Goal: Transaction & Acquisition: Purchase product/service

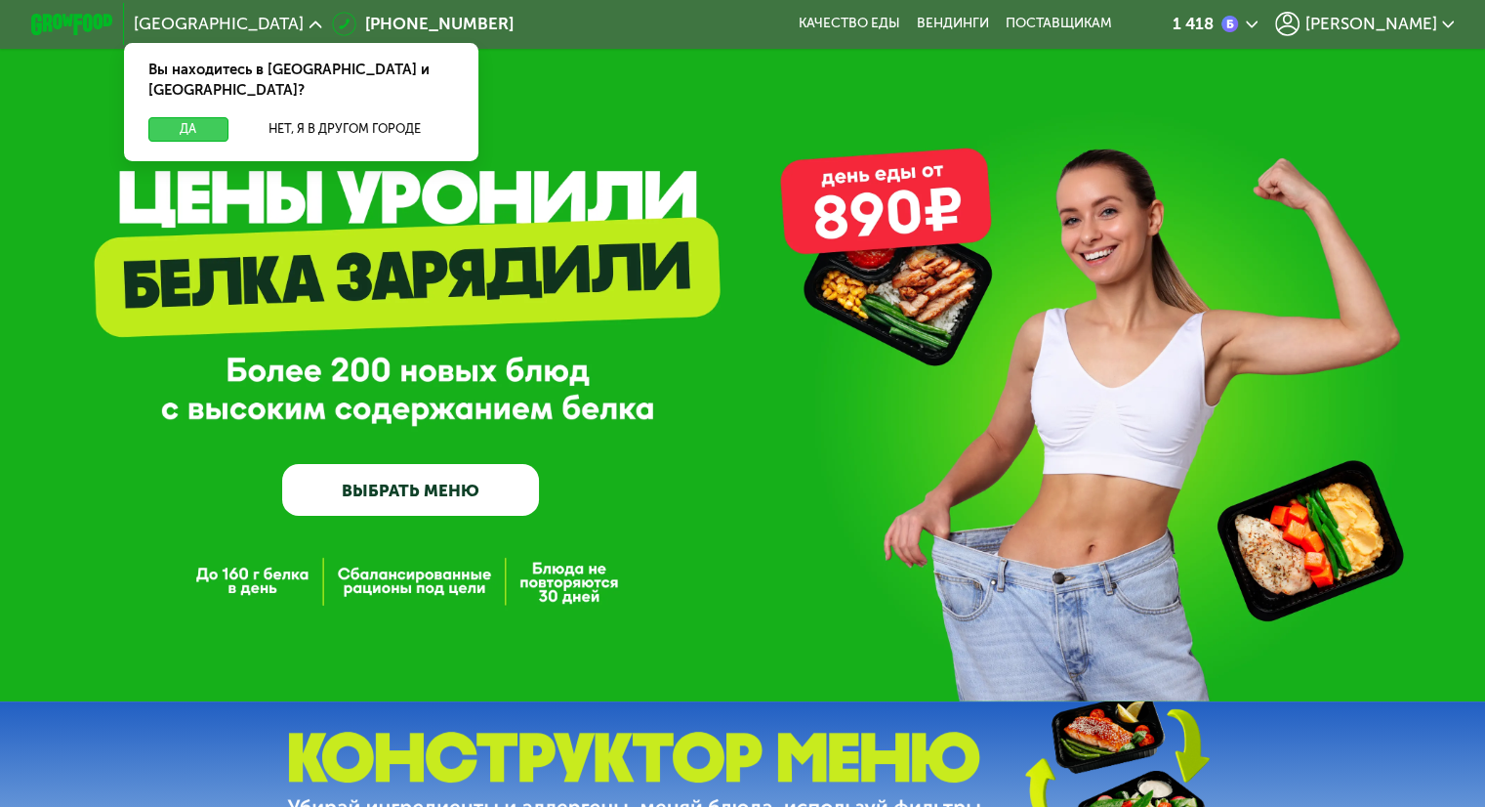
click at [201, 117] on button "Да" at bounding box center [187, 129] width 79 height 24
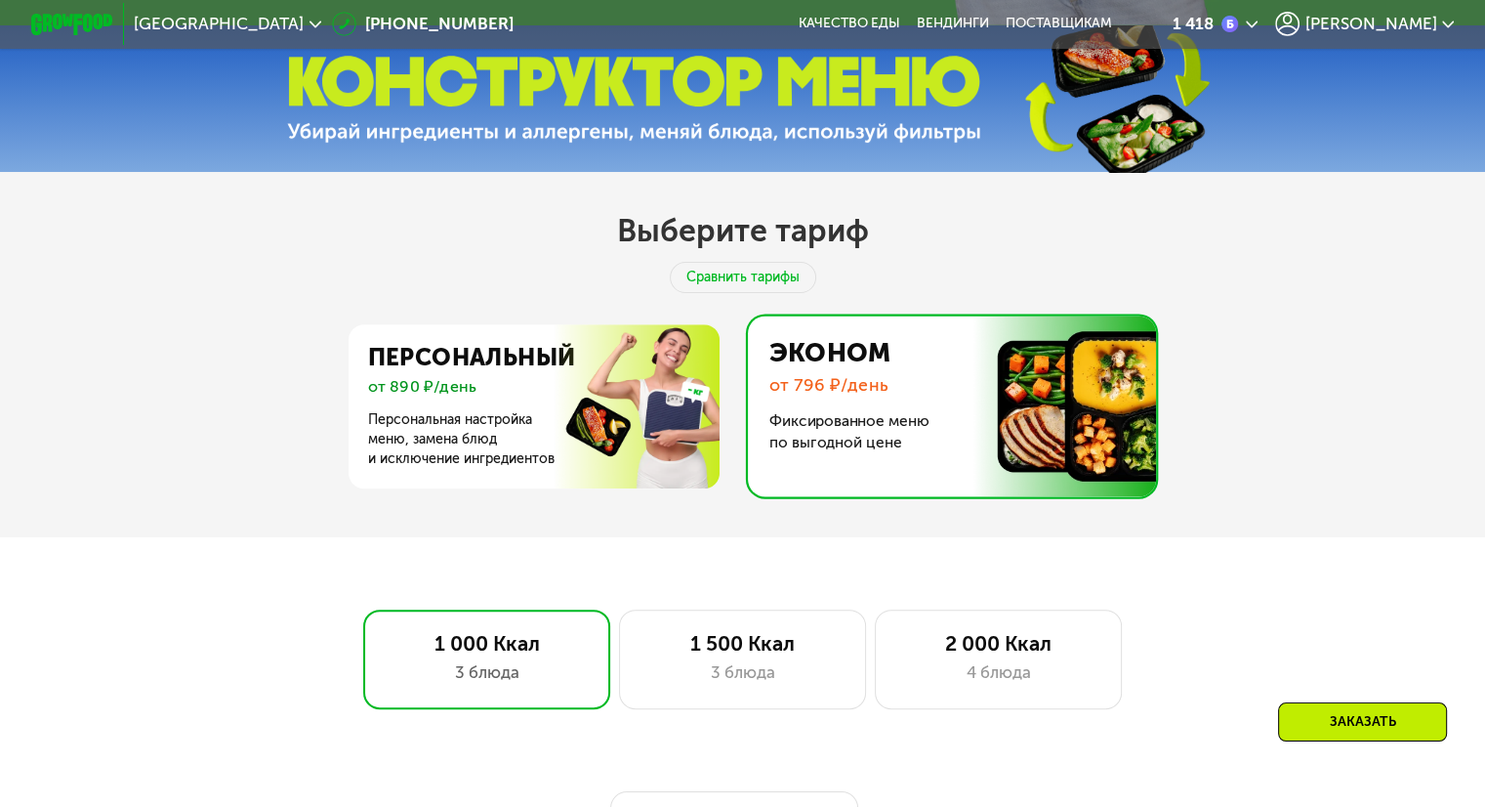
scroll to position [684, 0]
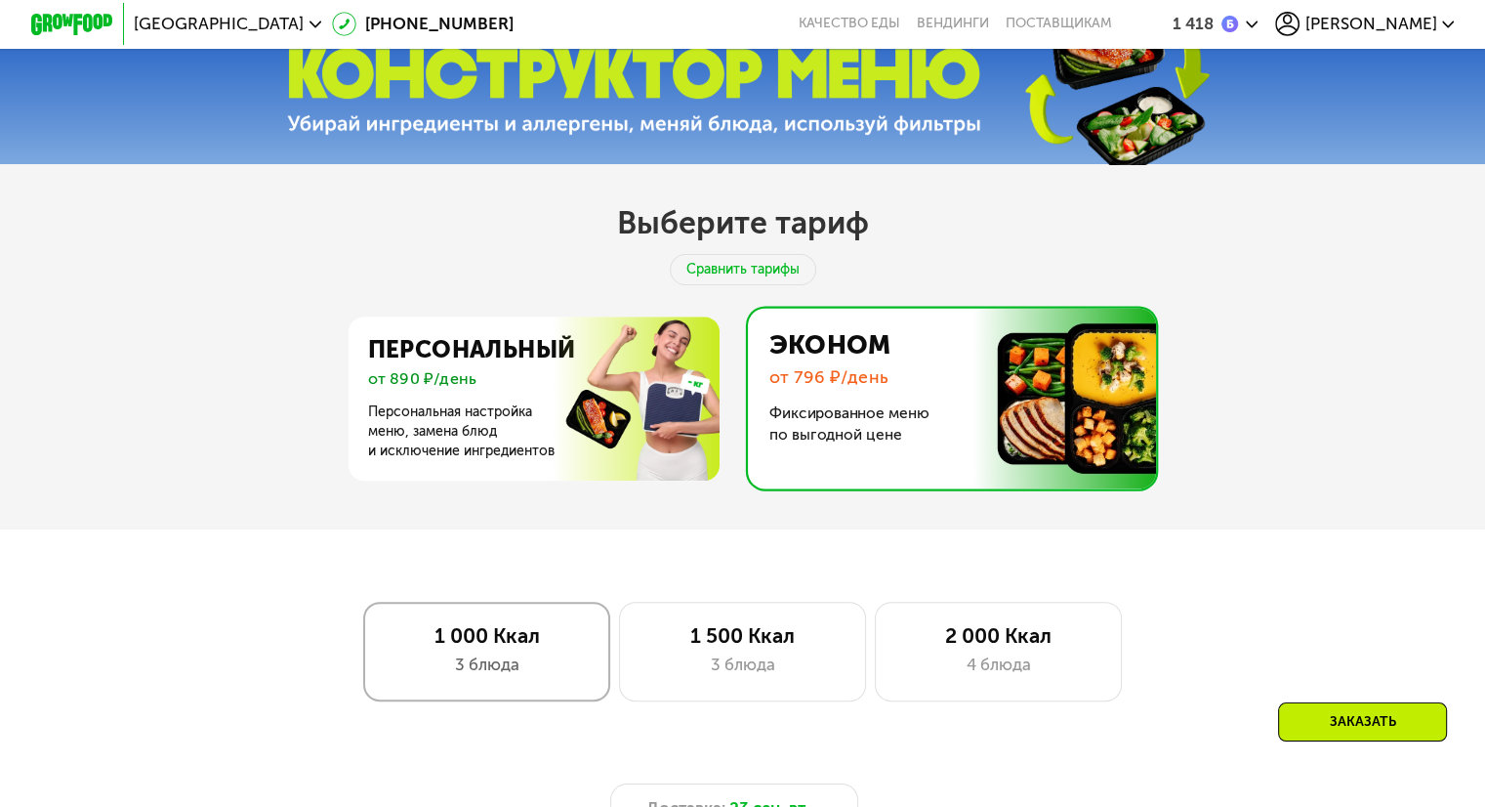
click at [473, 638] on div "1 000 Ккал" at bounding box center [487, 635] width 204 height 24
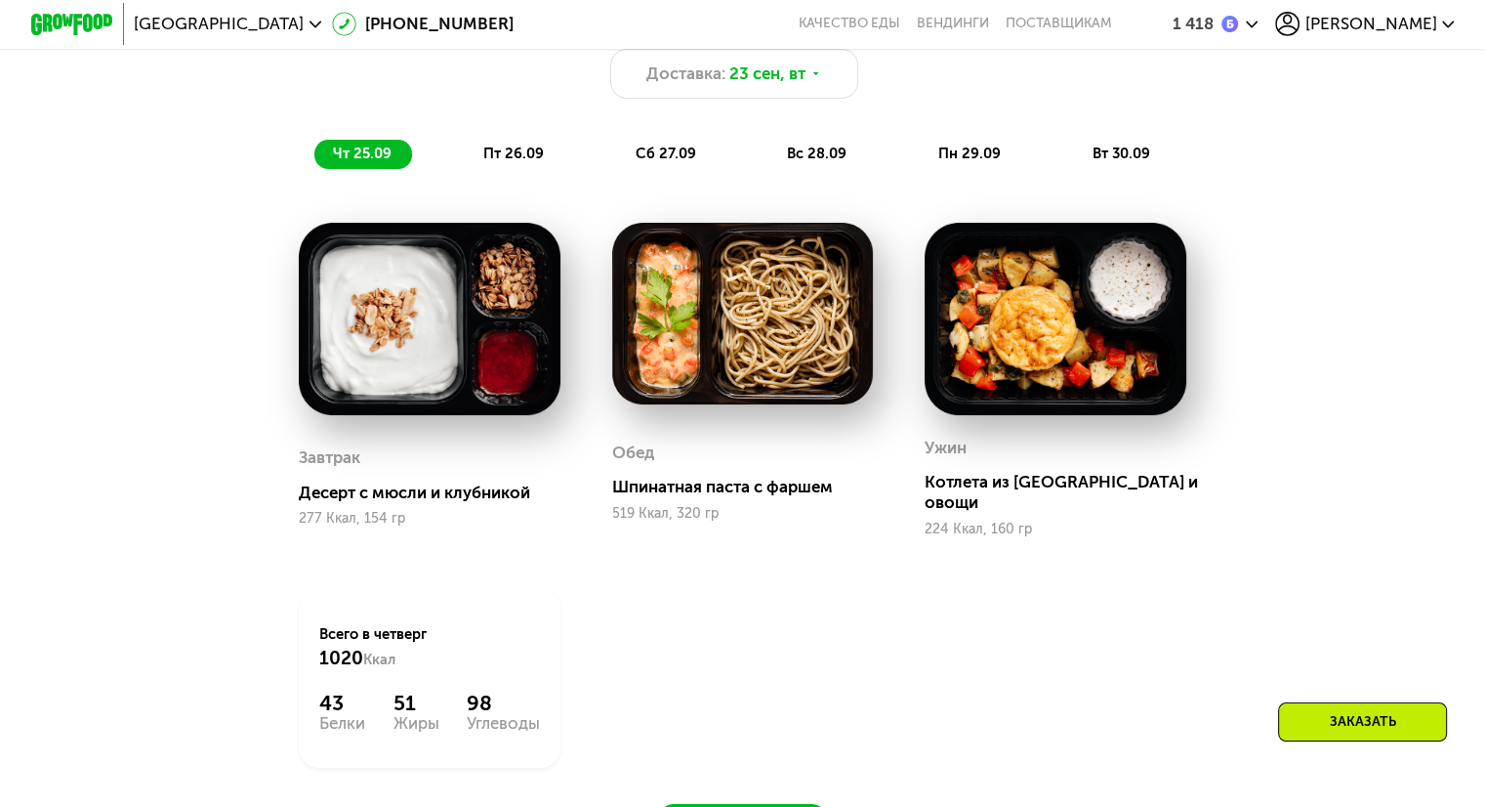
scroll to position [1465, 0]
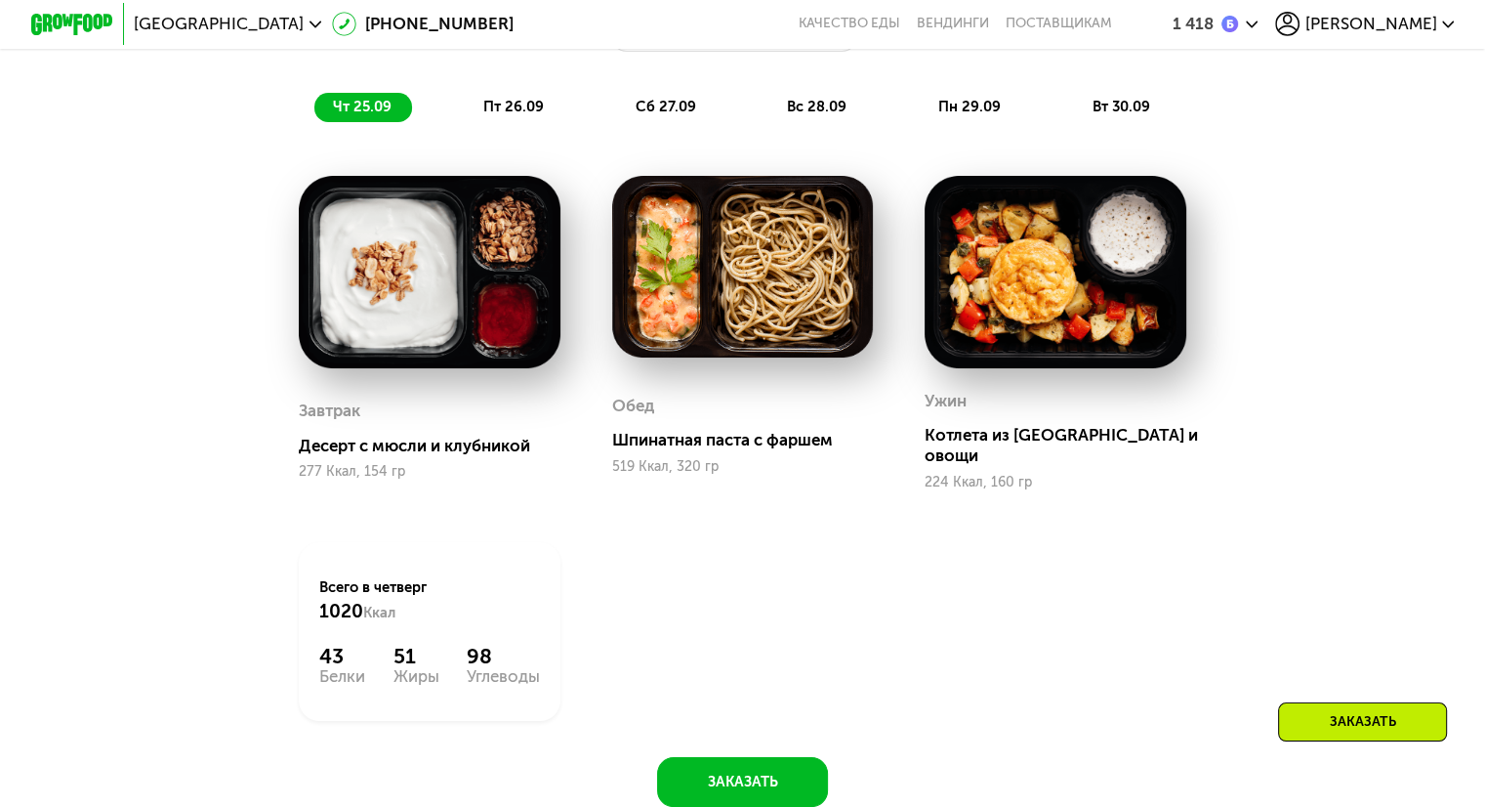
click at [1332, 721] on div "Заказать" at bounding box center [1362, 721] width 169 height 39
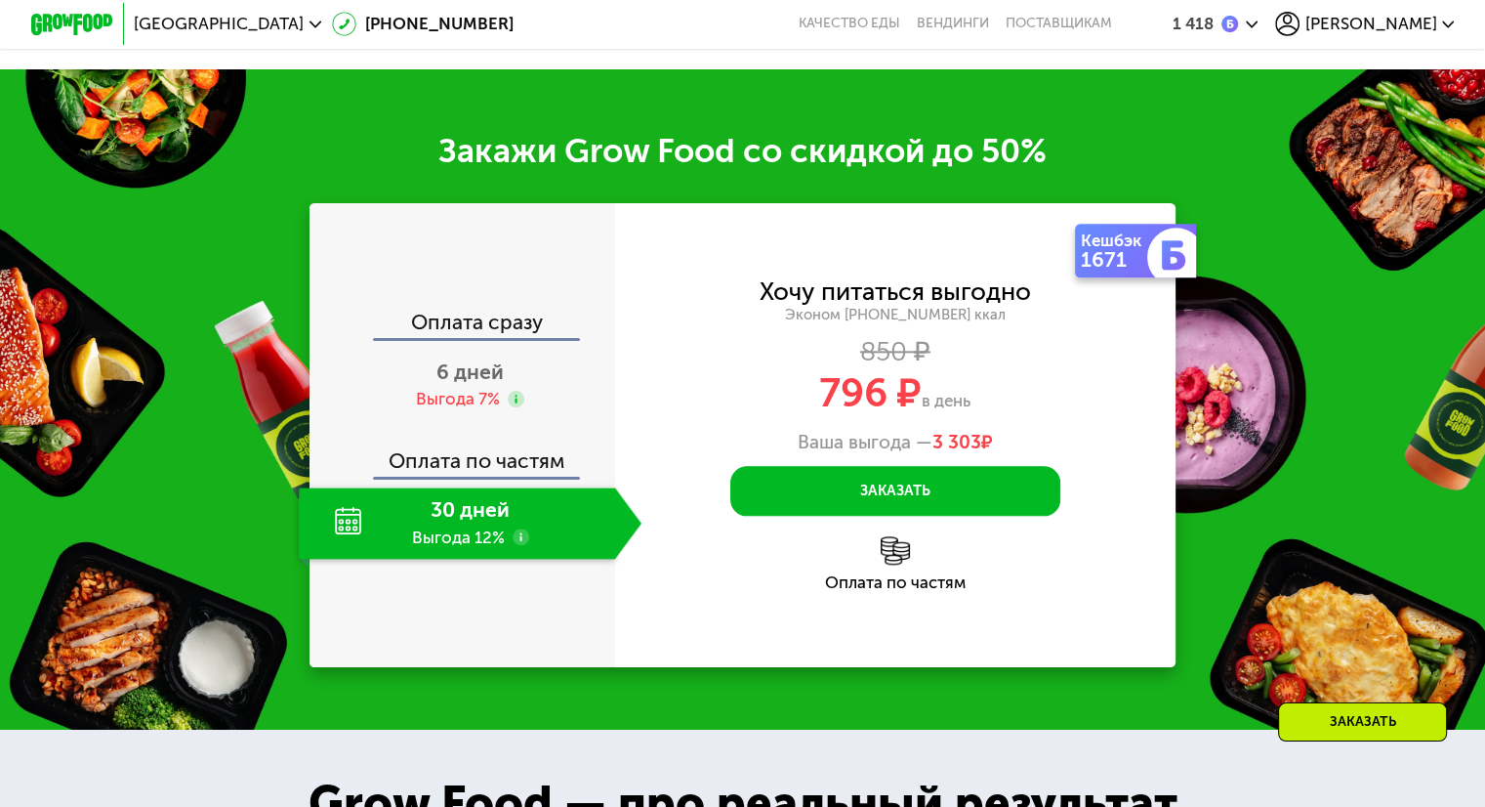
scroll to position [2222, 0]
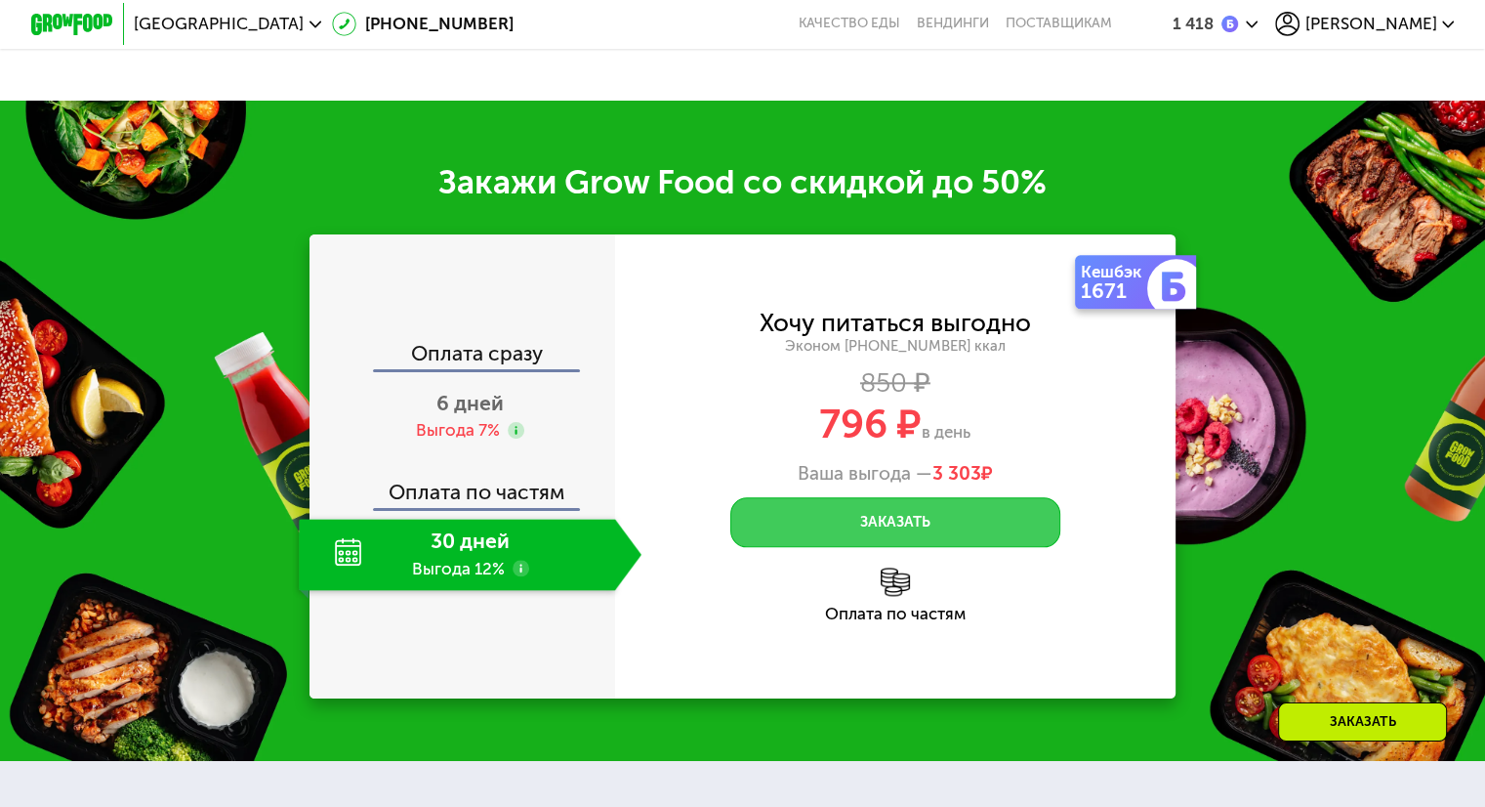
click at [850, 519] on button "Заказать" at bounding box center [895, 522] width 330 height 50
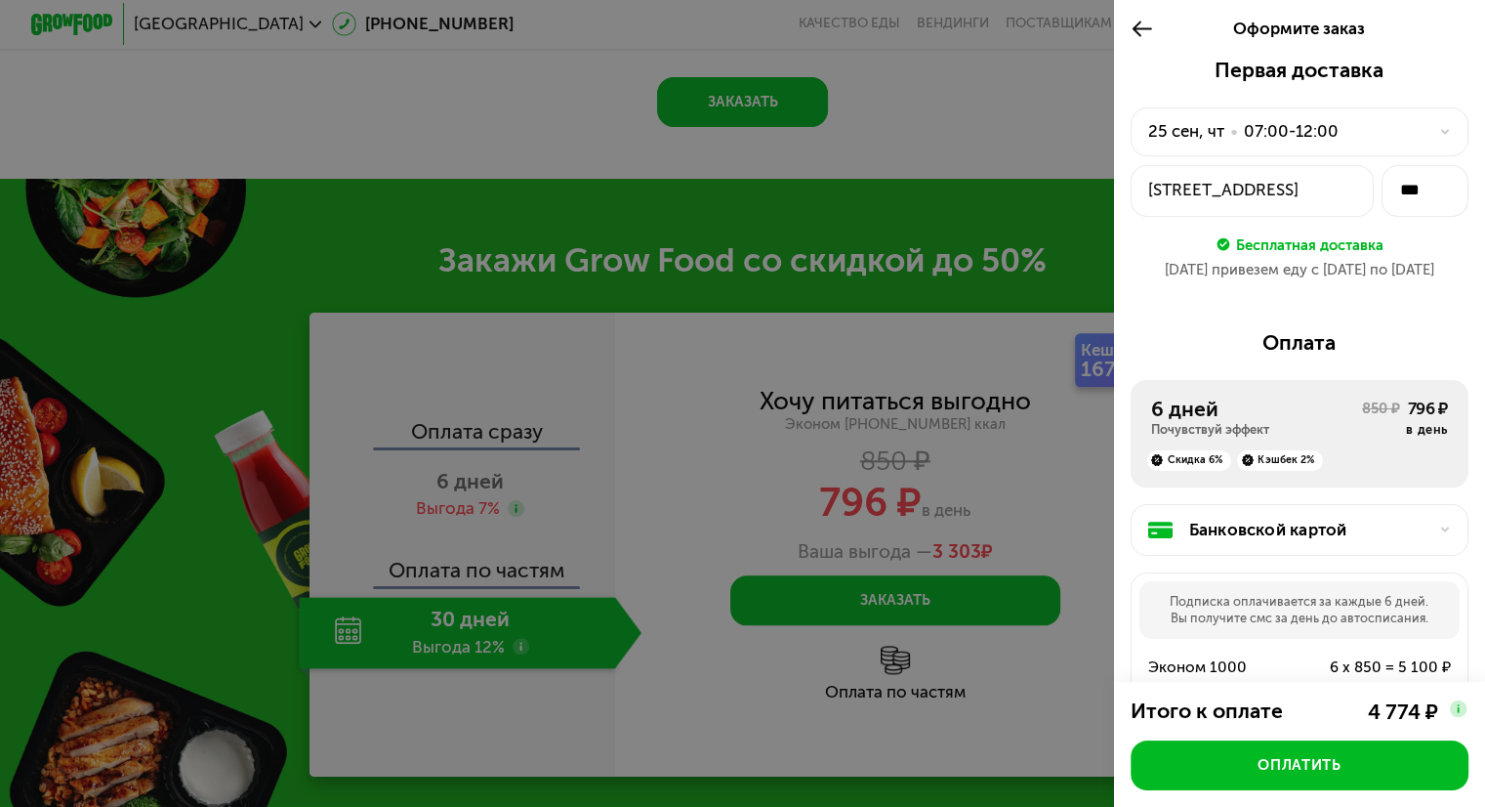
scroll to position [2125, 0]
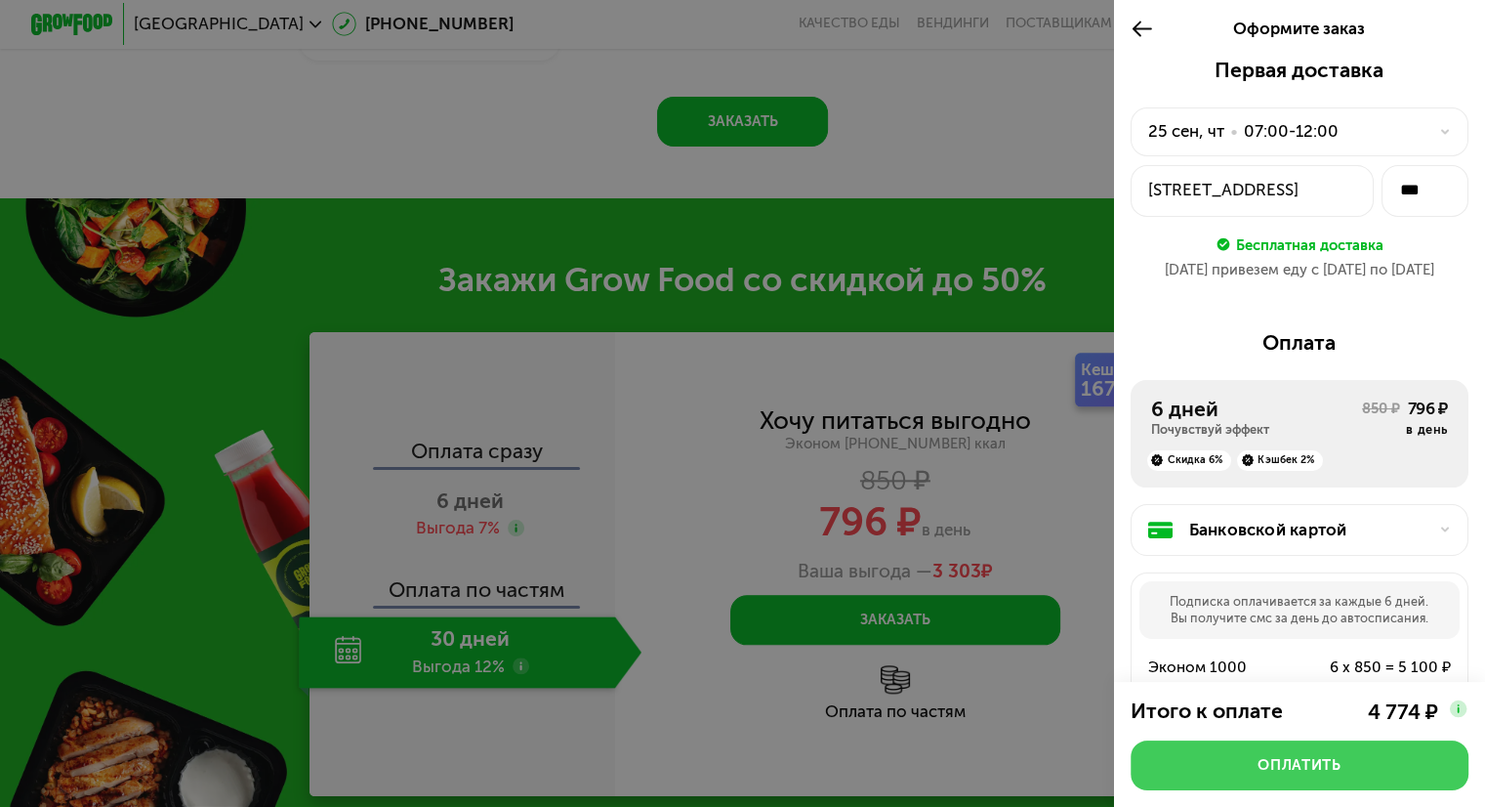
click at [1344, 775] on button "Оплатить" at bounding box center [1300, 765] width 338 height 50
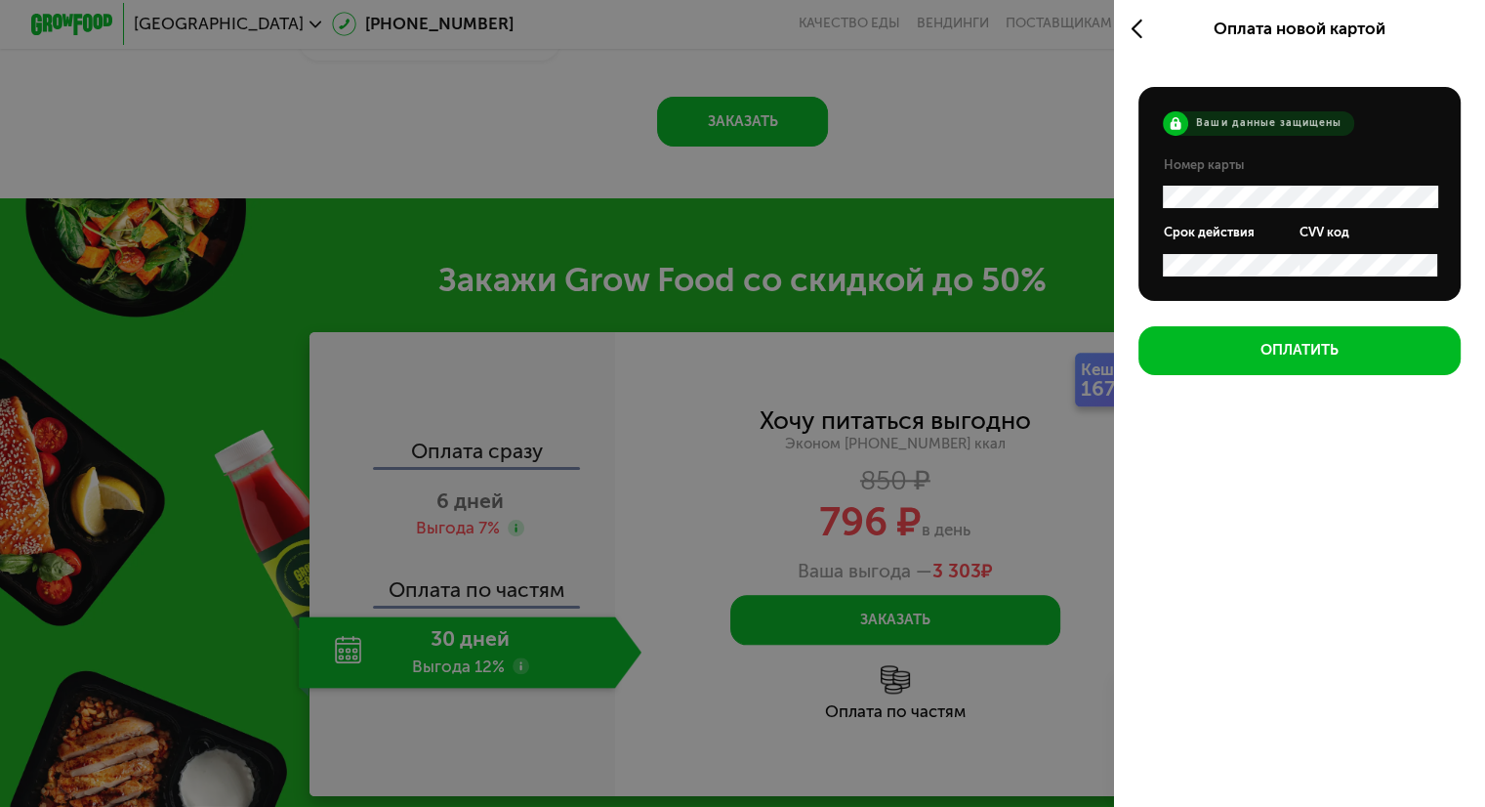
scroll to position [0, 0]
click at [1246, 382] on div "Ваши данные защищены Номер карты Срок действия CVV код Оплатить" at bounding box center [1299, 231] width 371 height 330
click at [1141, 24] on icon at bounding box center [1142, 29] width 23 height 24
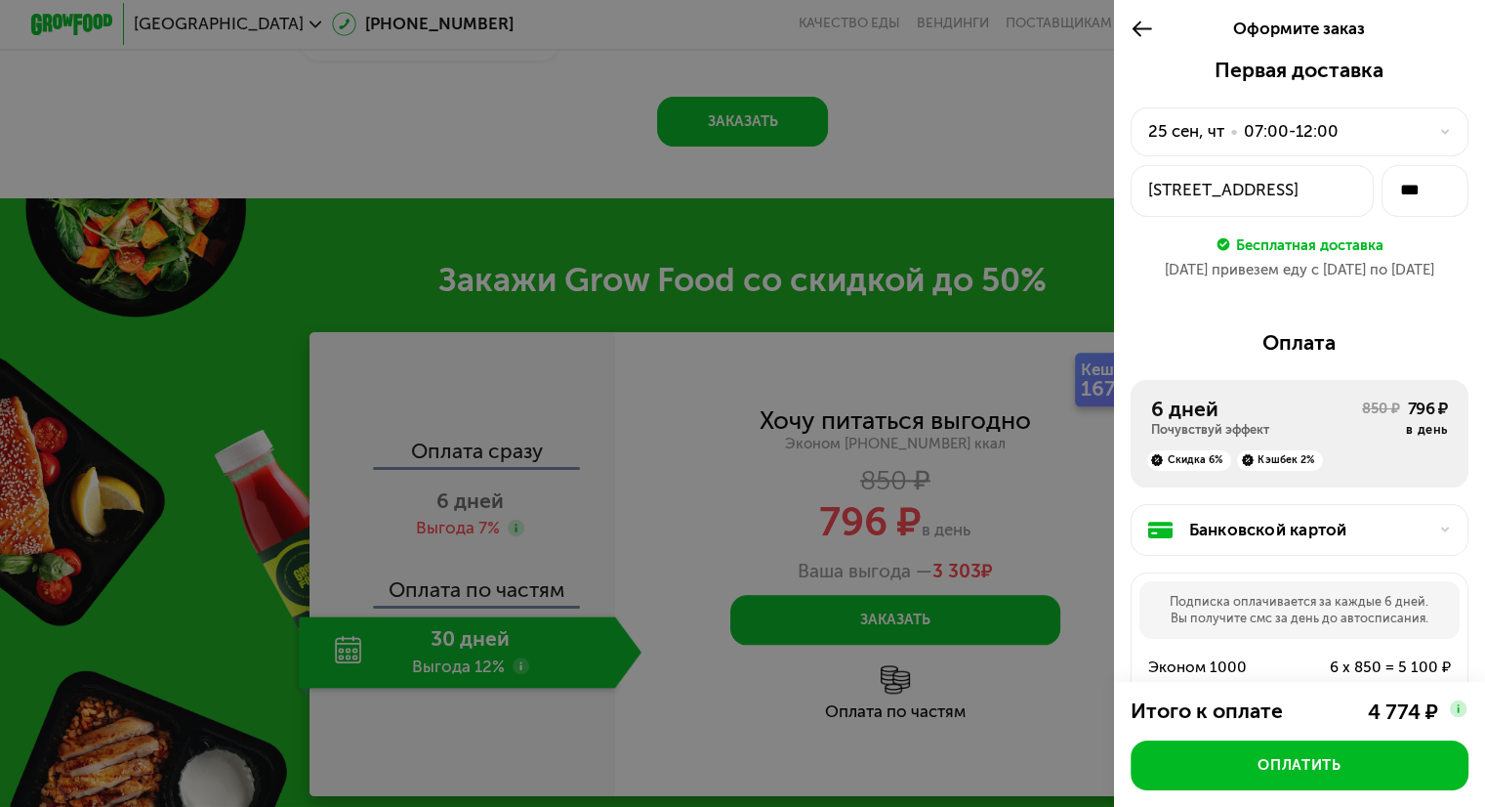
click at [1258, 542] on div "Банковской картой" at bounding box center [1307, 530] width 237 height 24
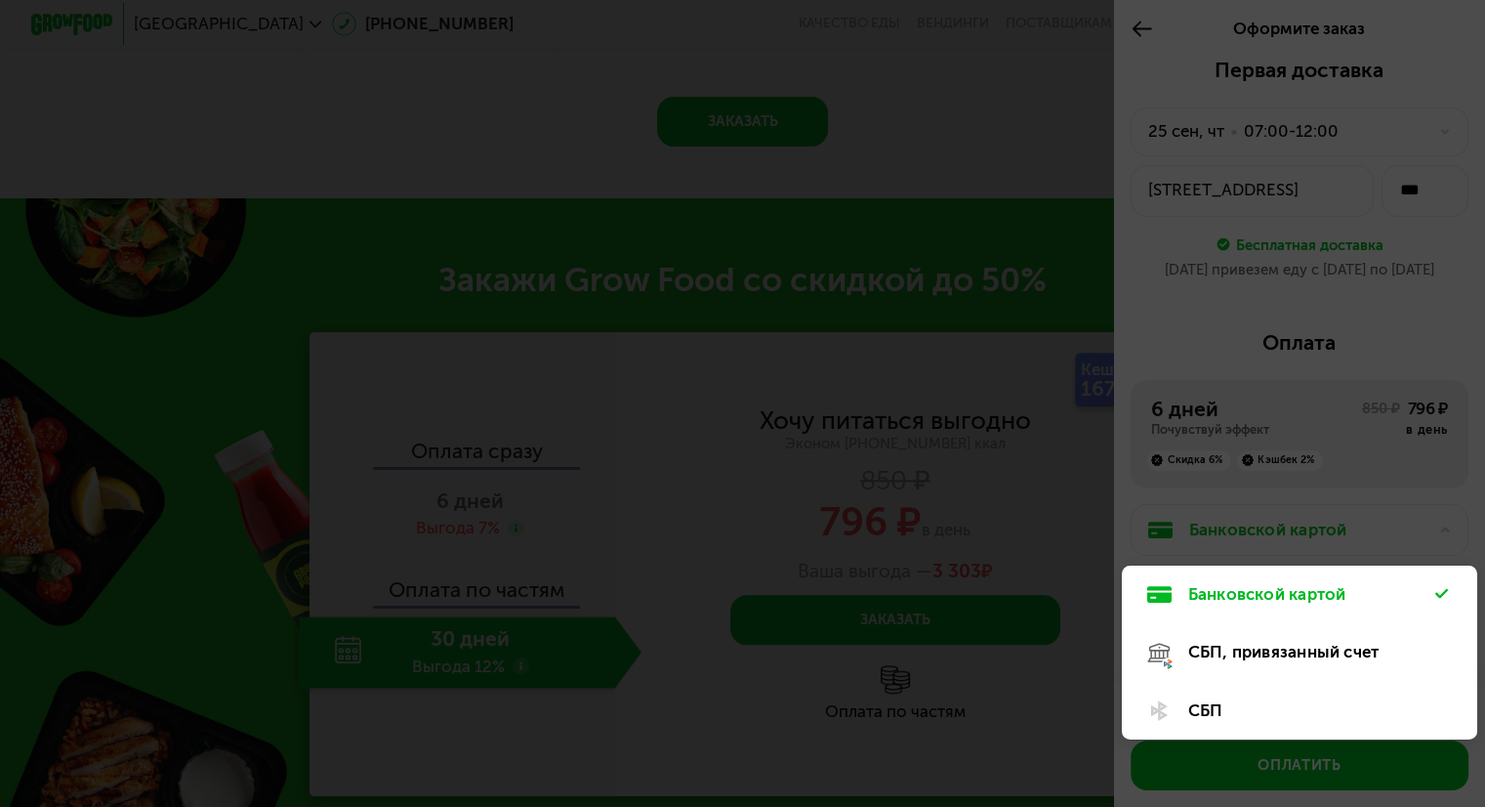
click at [1207, 721] on div "СБП" at bounding box center [1312, 710] width 248 height 24
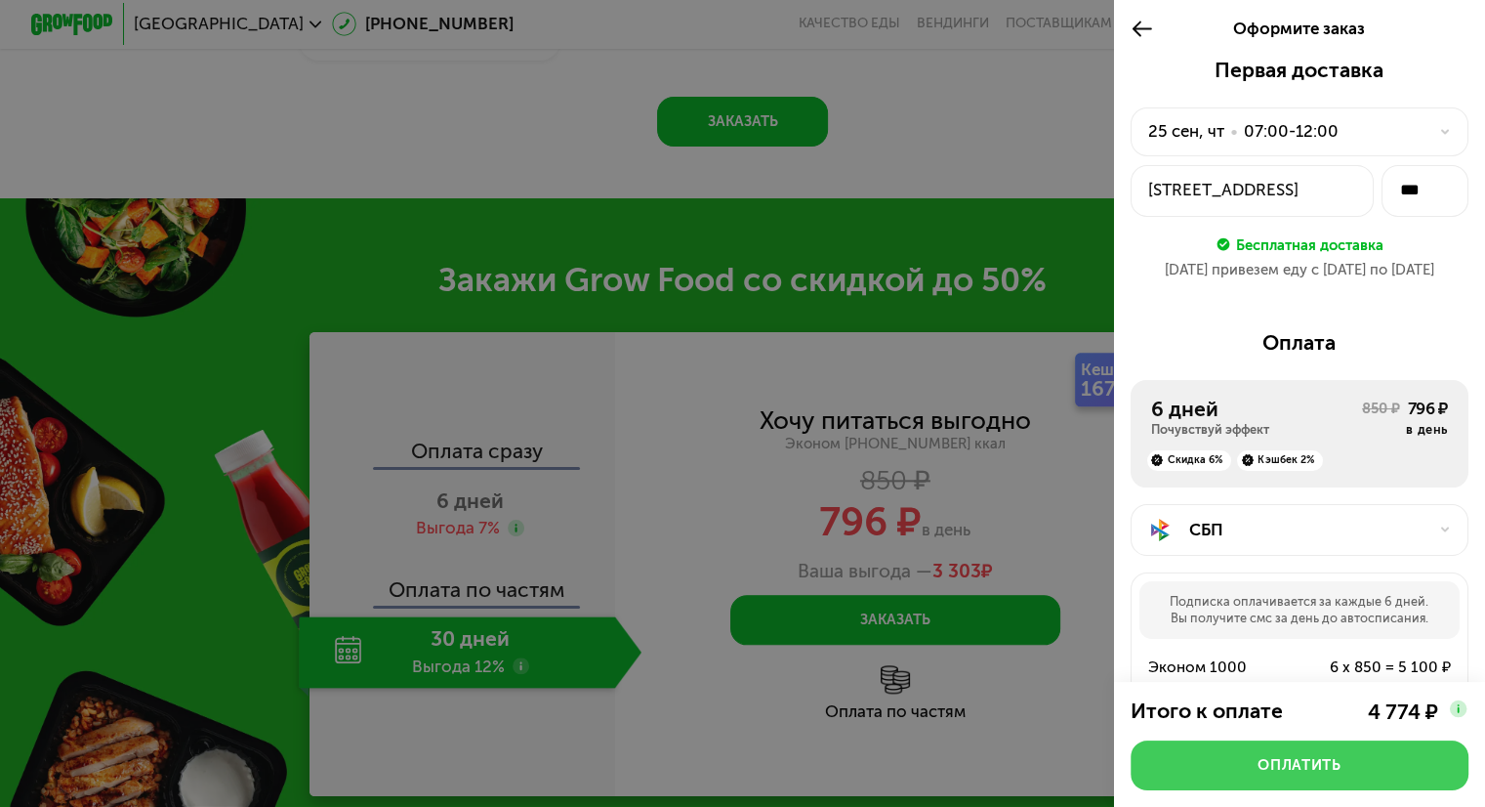
click at [1289, 748] on button "Оплатить" at bounding box center [1300, 765] width 338 height 50
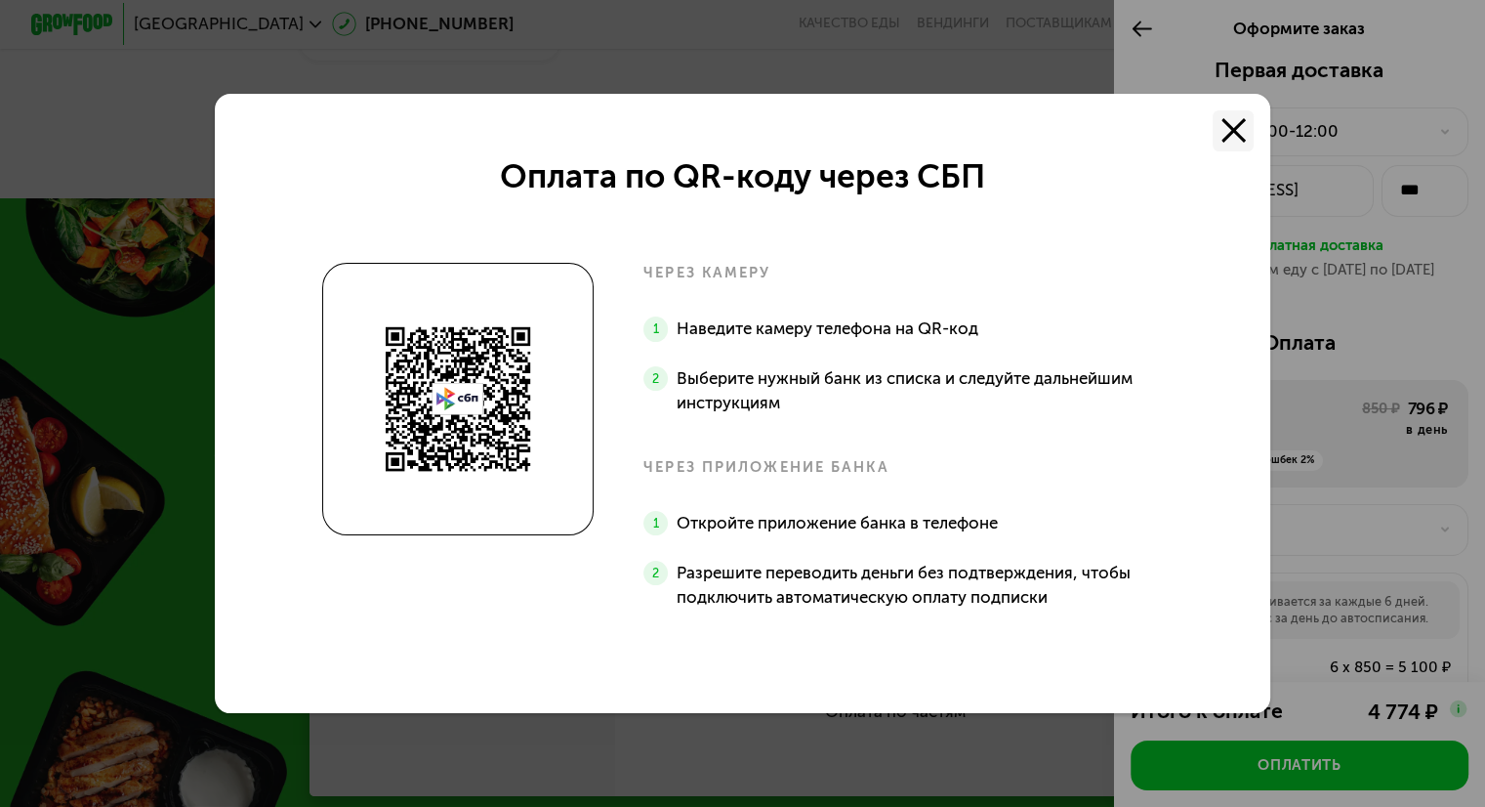
click at [1245, 126] on icon at bounding box center [1234, 130] width 24 height 24
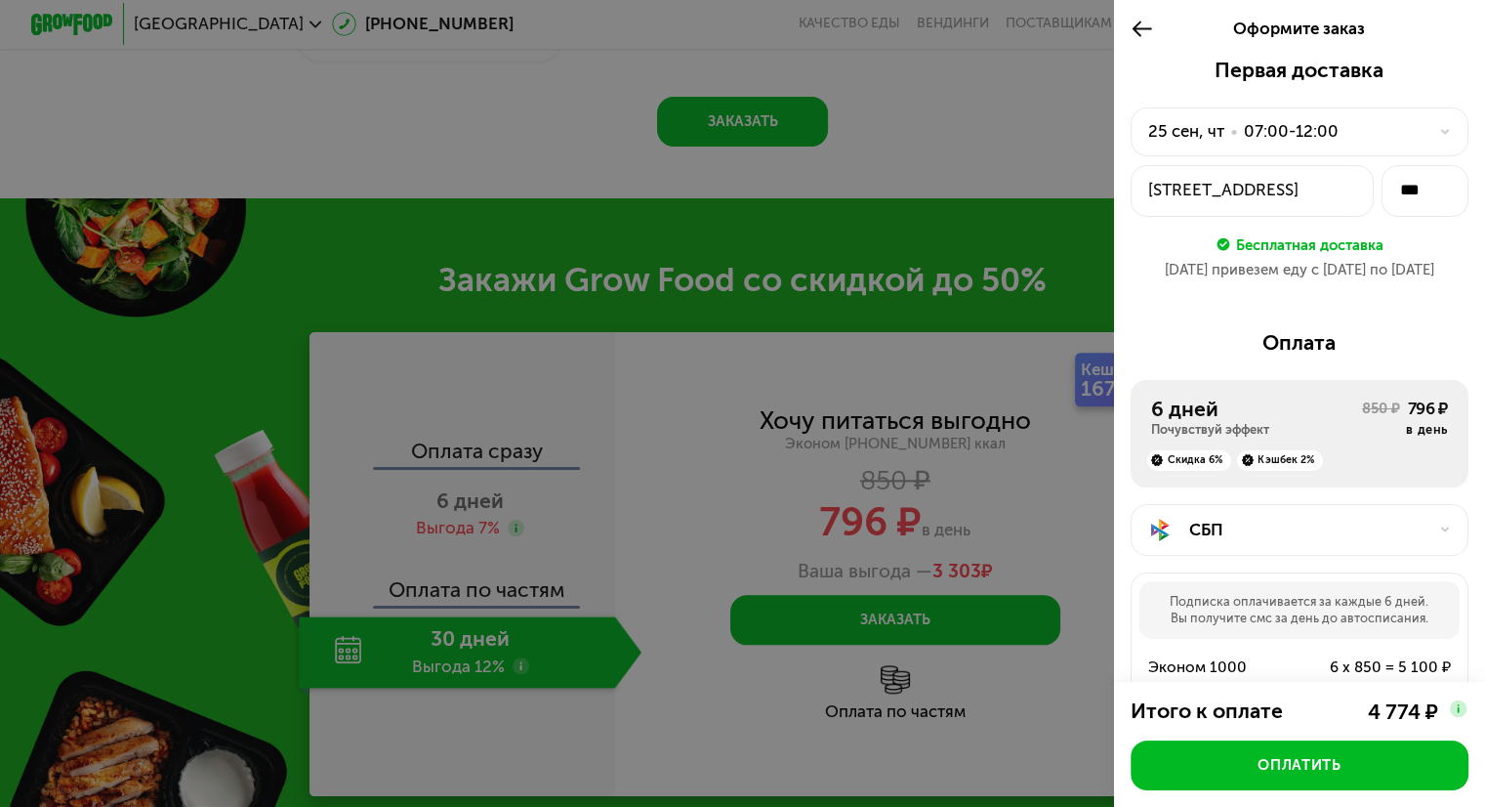
click at [1283, 540] on div "СБП" at bounding box center [1307, 530] width 237 height 24
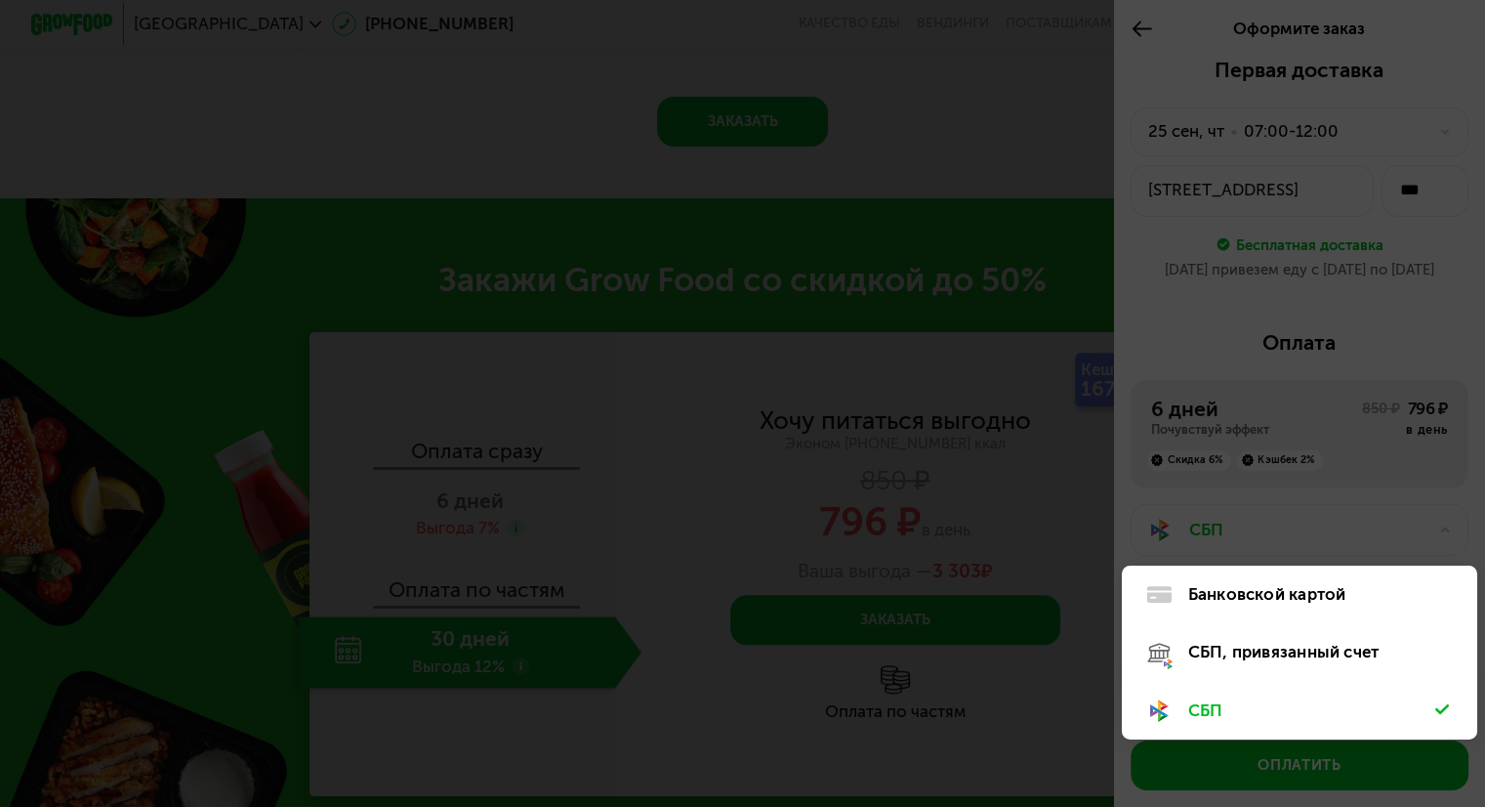
click at [1269, 652] on div "СБП, привязанный счет" at bounding box center [1312, 652] width 248 height 24
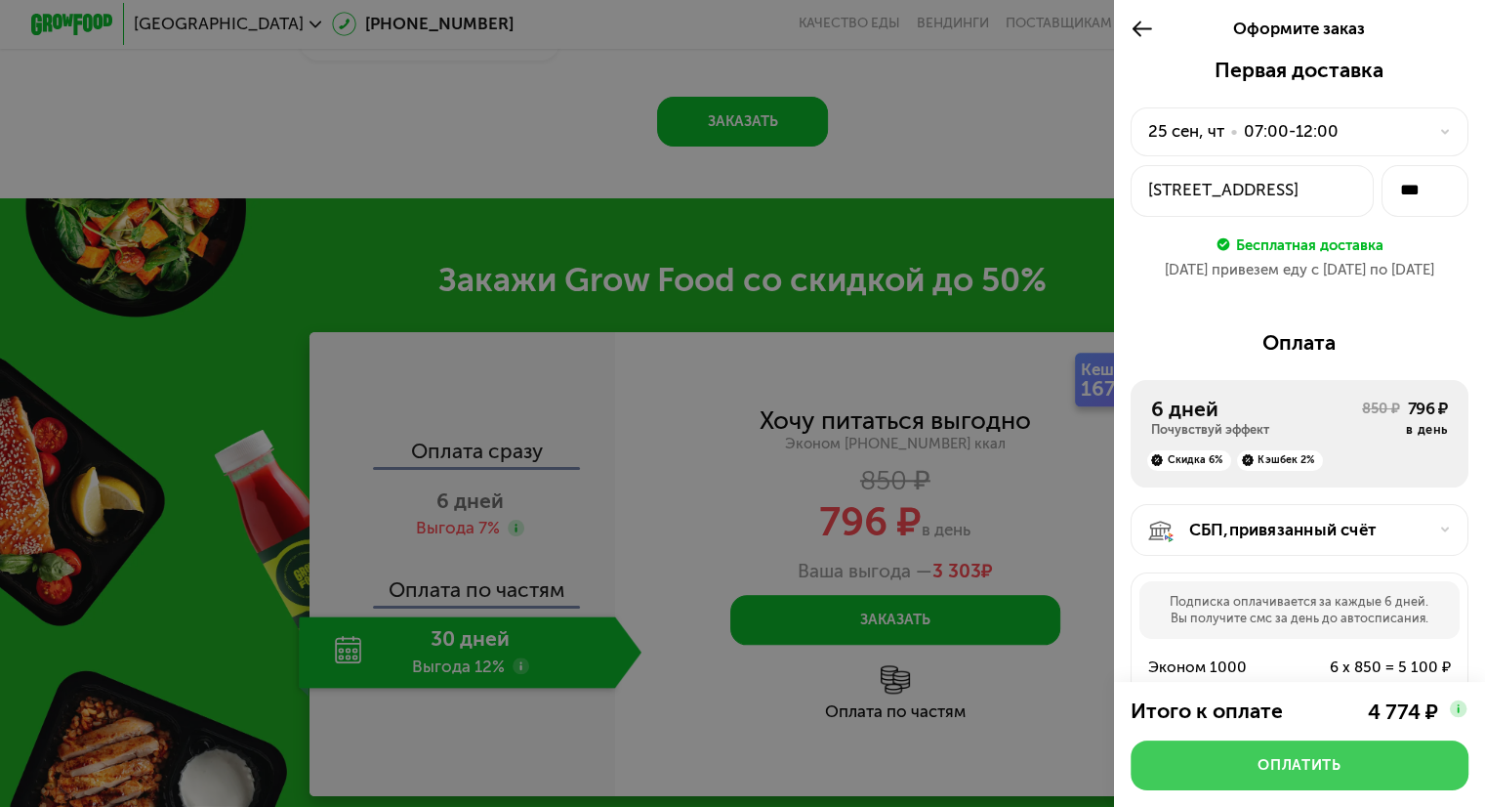
click at [1300, 761] on div "Оплатить" at bounding box center [1299, 765] width 83 height 21
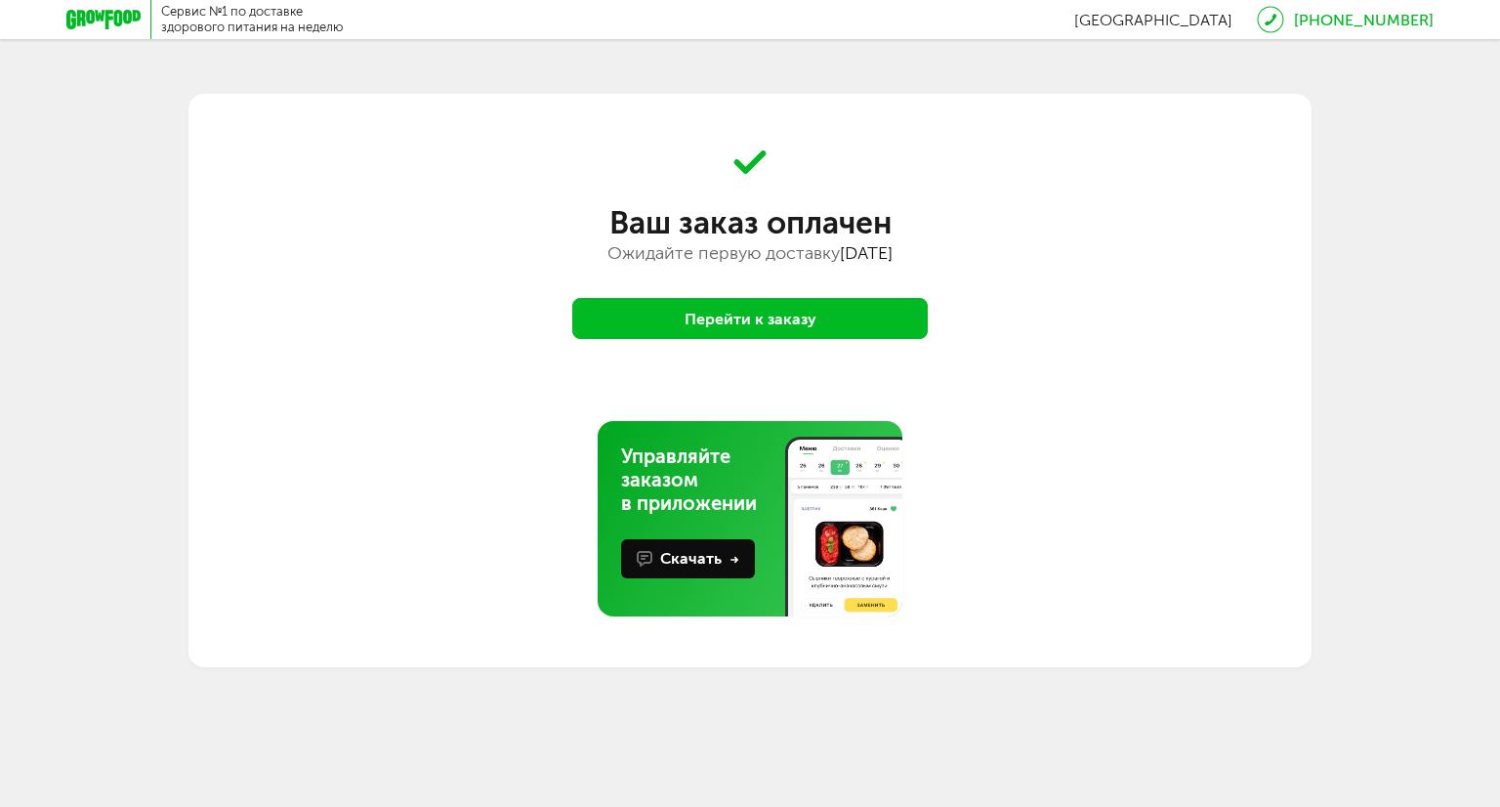
click at [743, 311] on button "Перейти к заказу" at bounding box center [749, 318] width 355 height 41
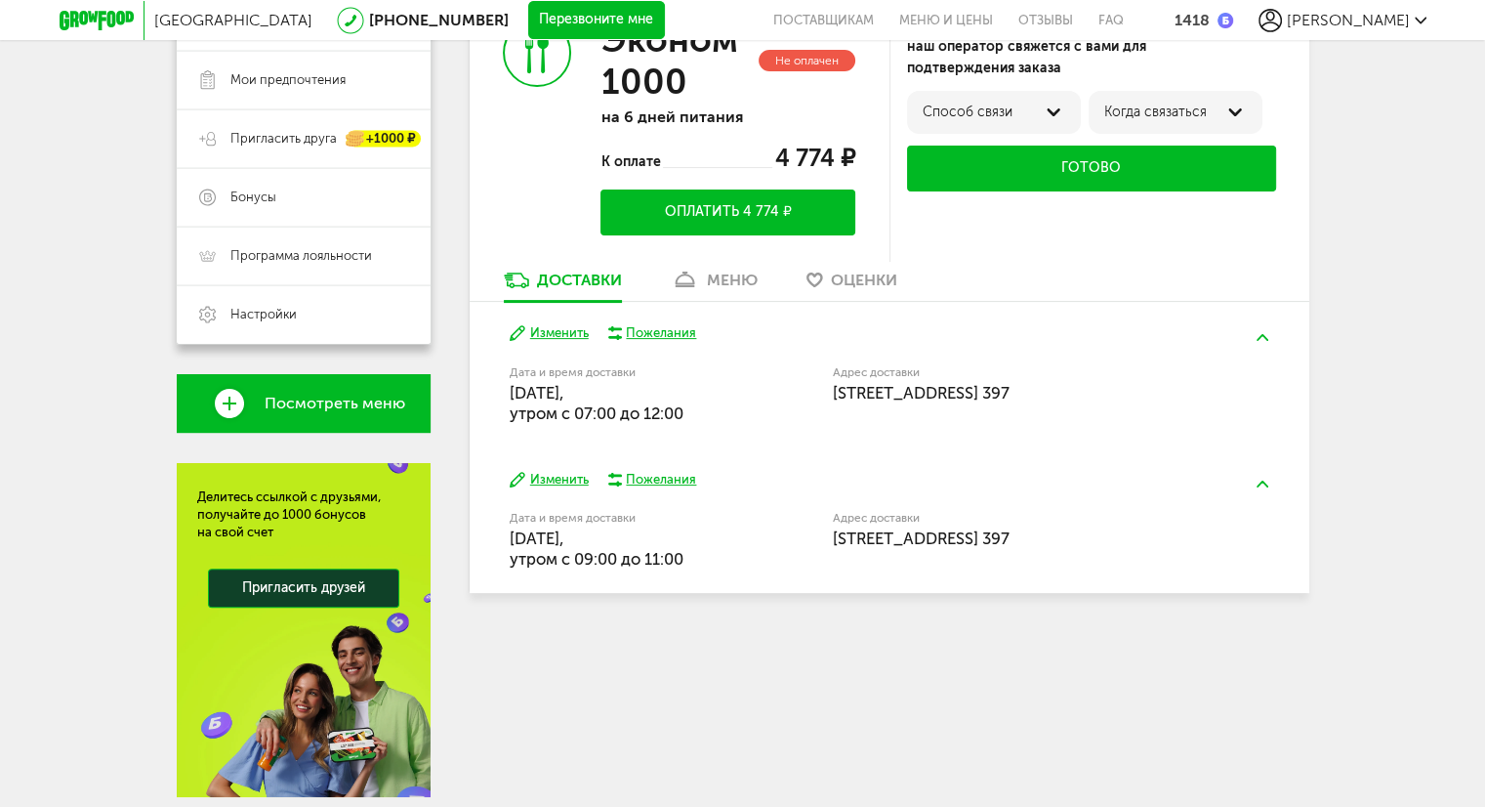
scroll to position [463, 0]
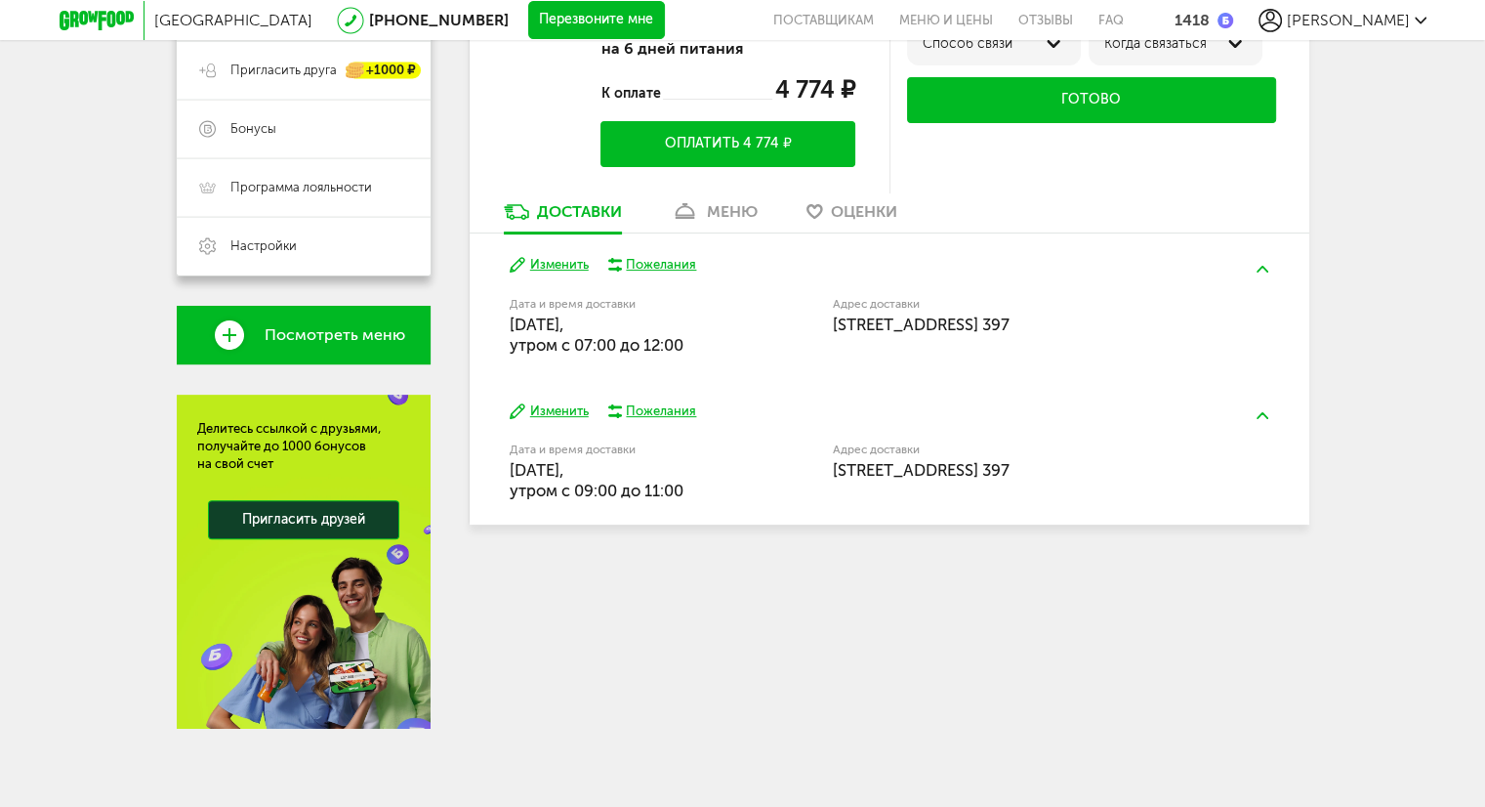
click at [547, 263] on button "Изменить" at bounding box center [549, 265] width 79 height 19
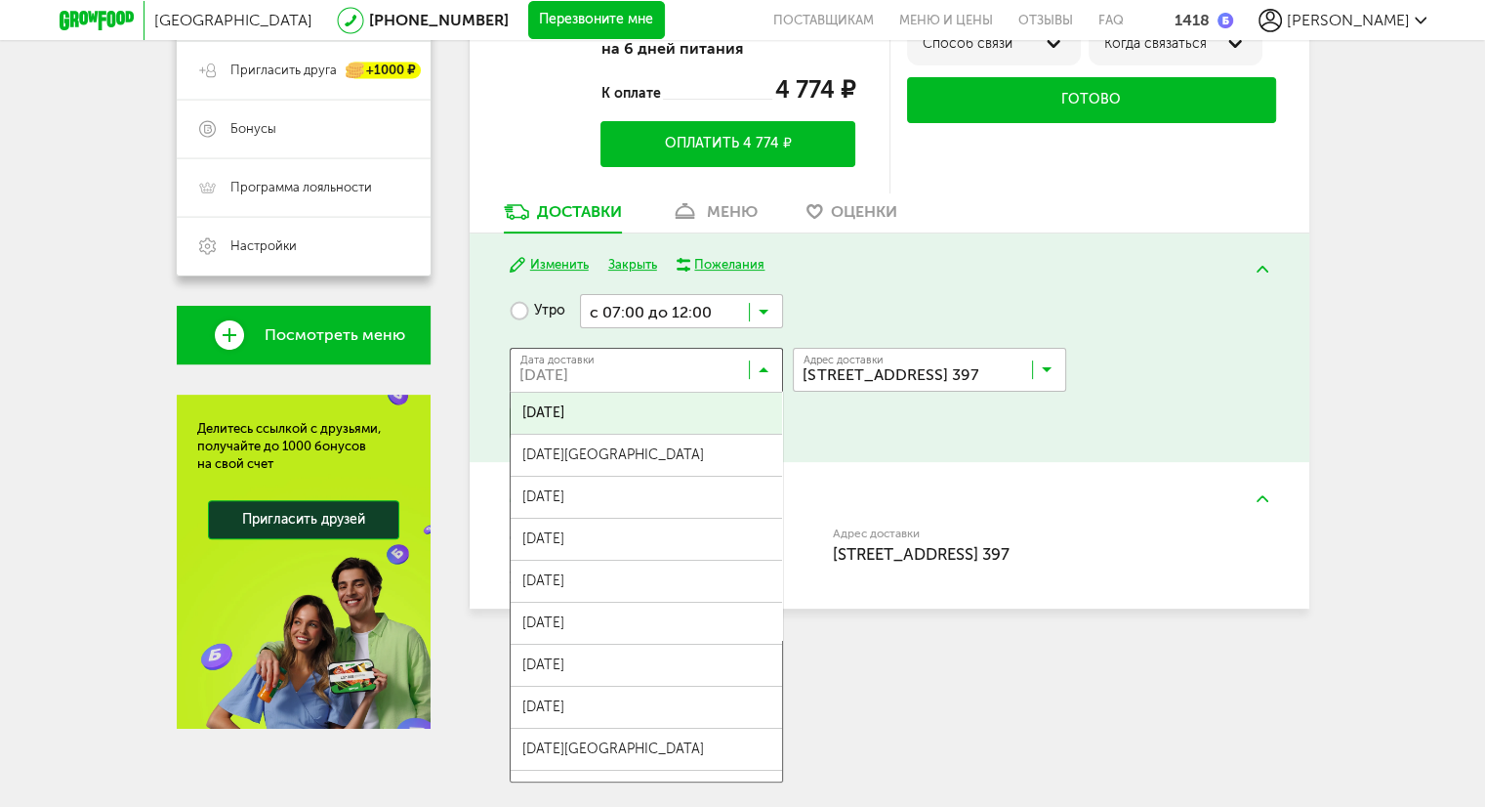
click at [759, 364] on icon at bounding box center [764, 374] width 10 height 20
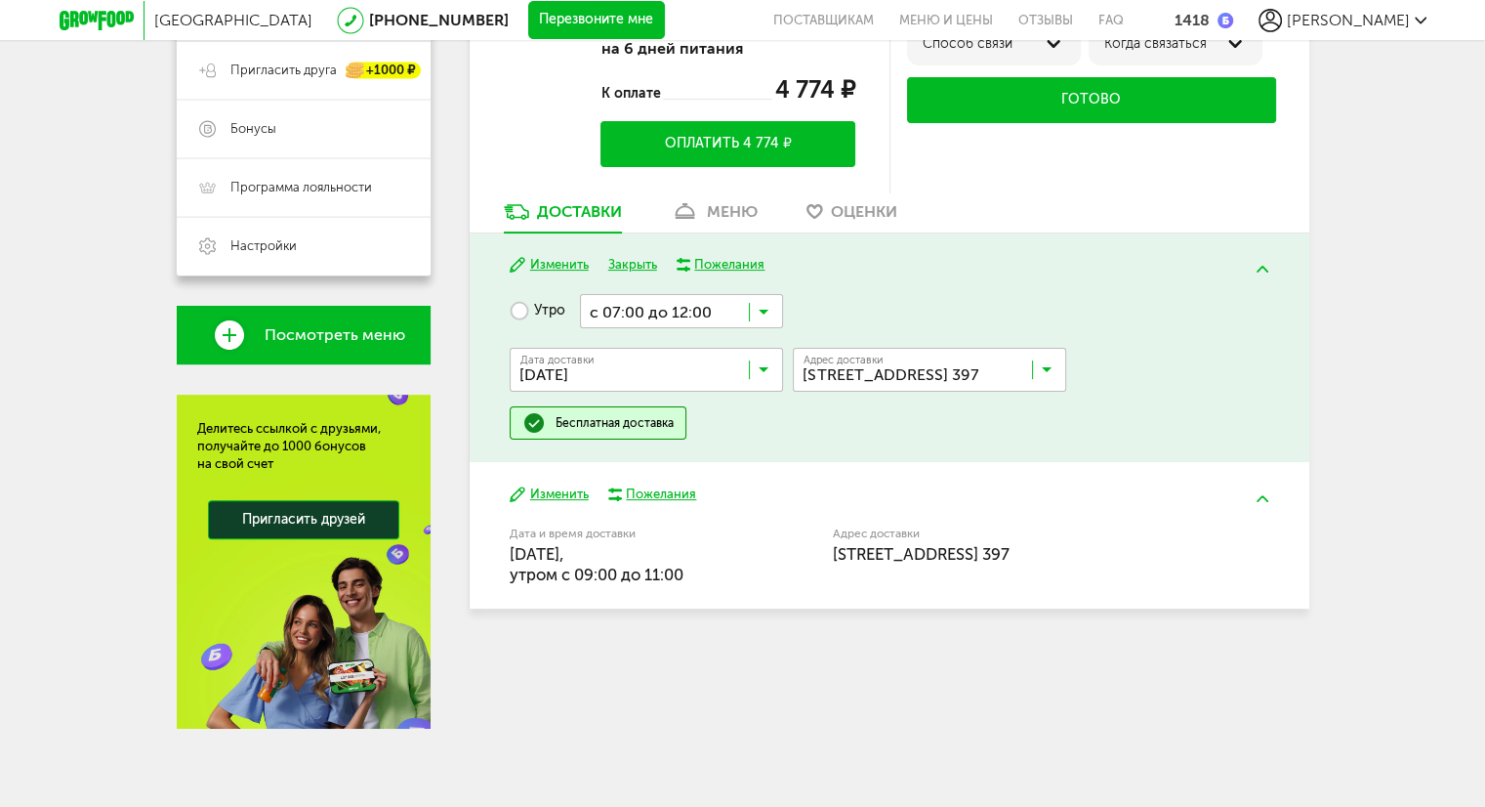
click at [755, 311] on input "Search for option" at bounding box center [681, 310] width 203 height 33
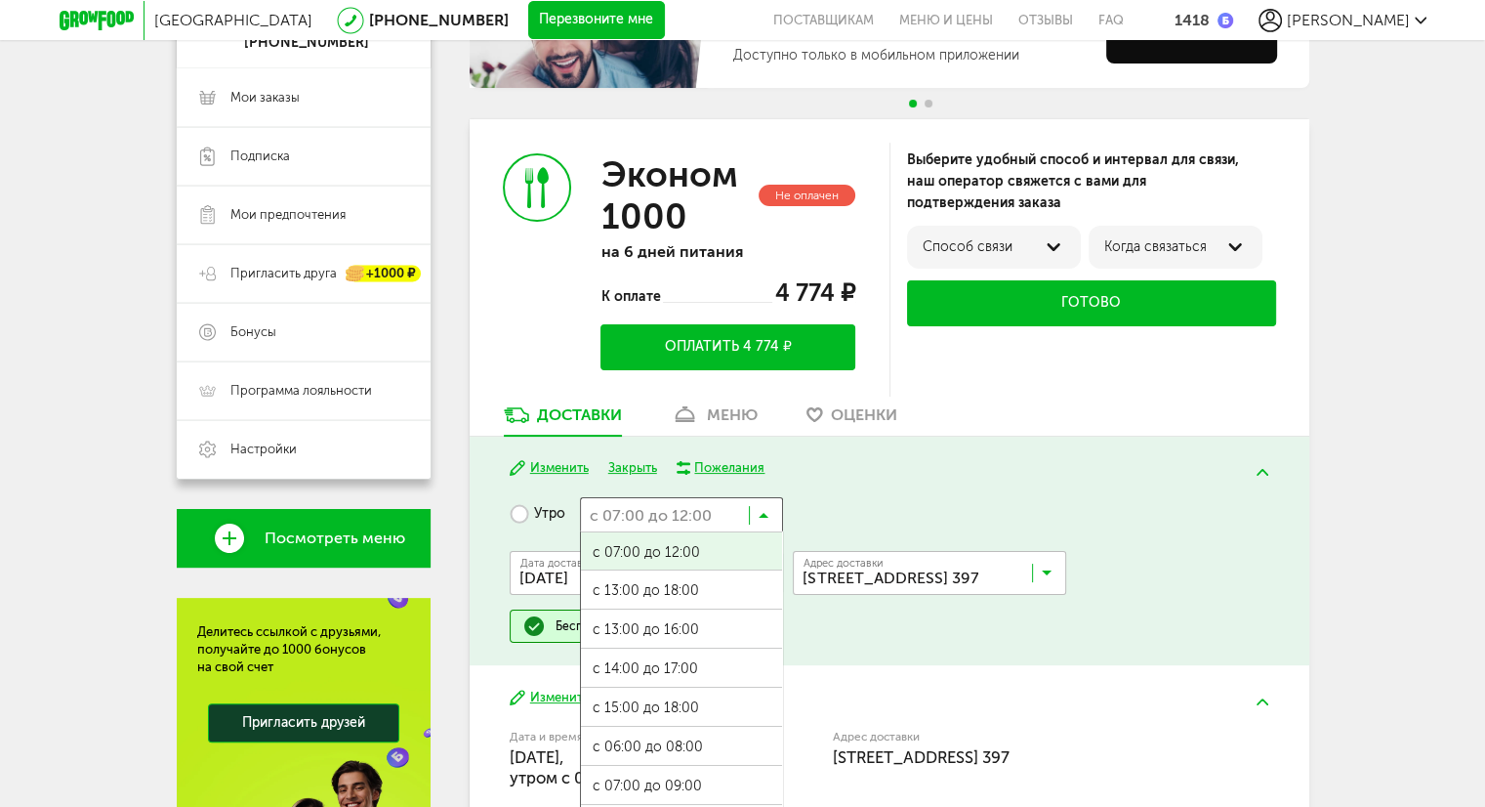
scroll to position [365, 0]
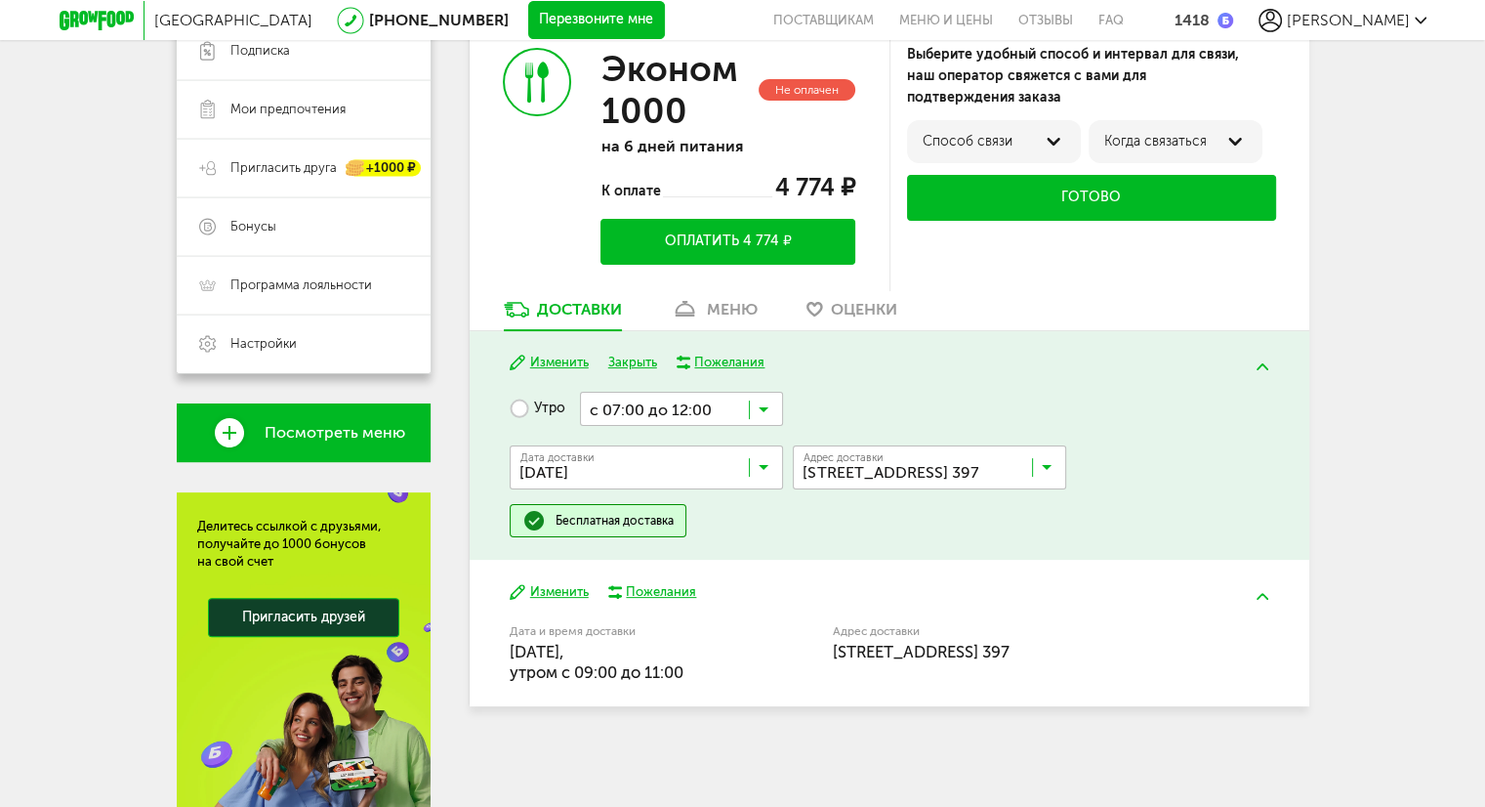
click at [1070, 535] on div "Утро с 07:00 до 12:00 Загрузка... с 07:00 до 12:00 с 13:00 до 18:00 с 13:00 до …" at bounding box center [889, 464] width 759 height 145
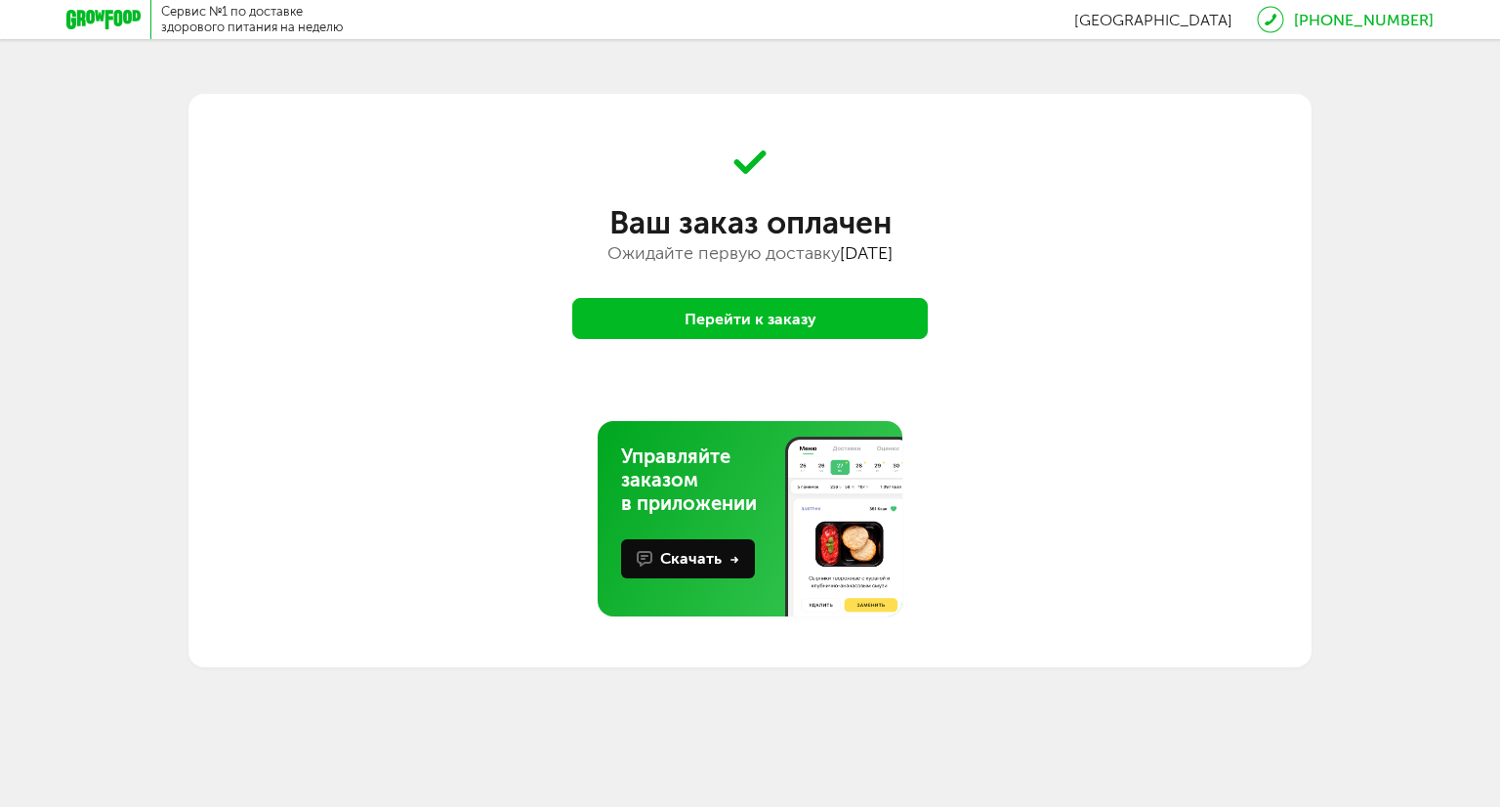
click at [724, 313] on button "Перейти к заказу" at bounding box center [749, 318] width 355 height 41
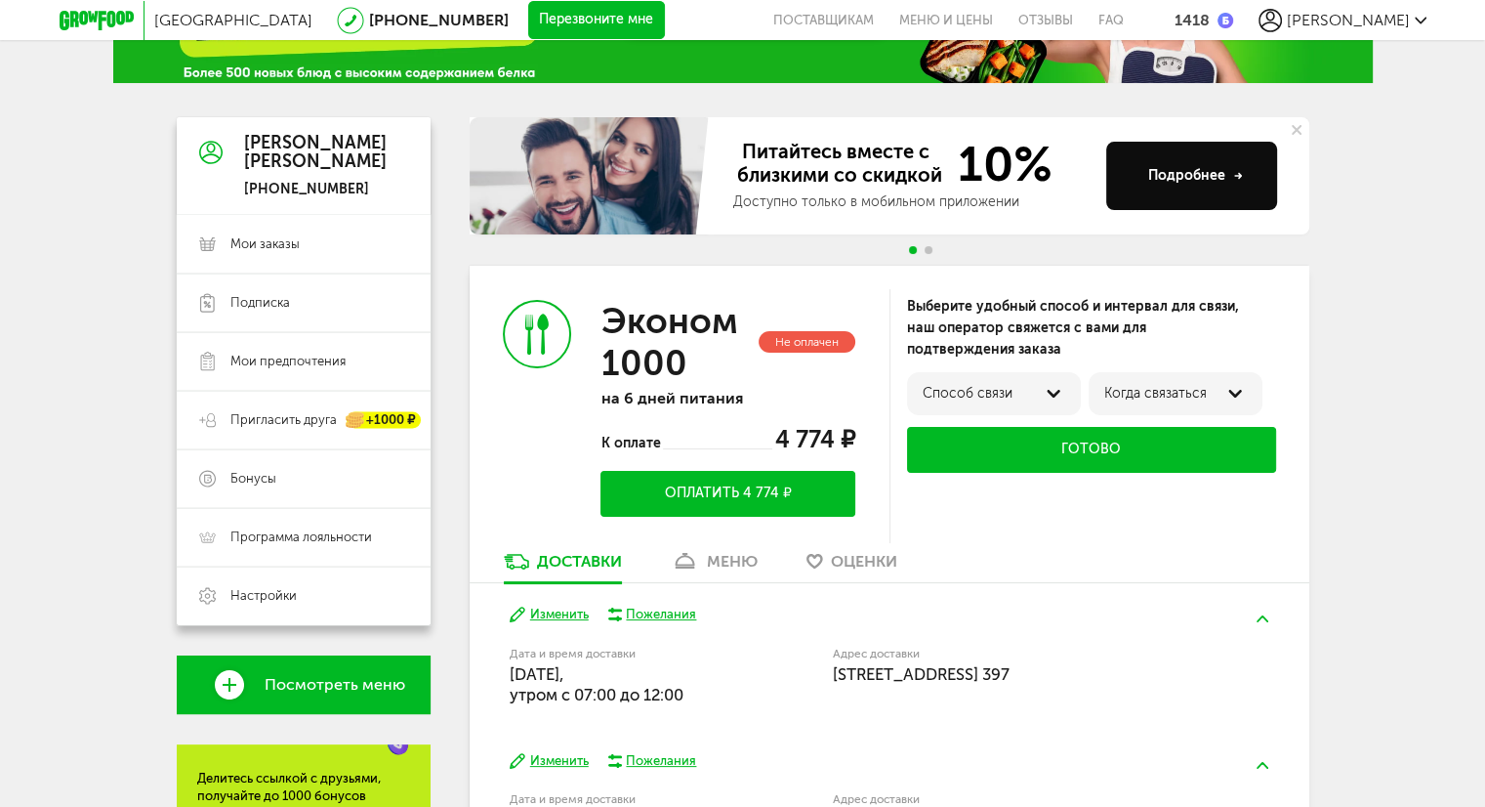
scroll to position [391, 0]
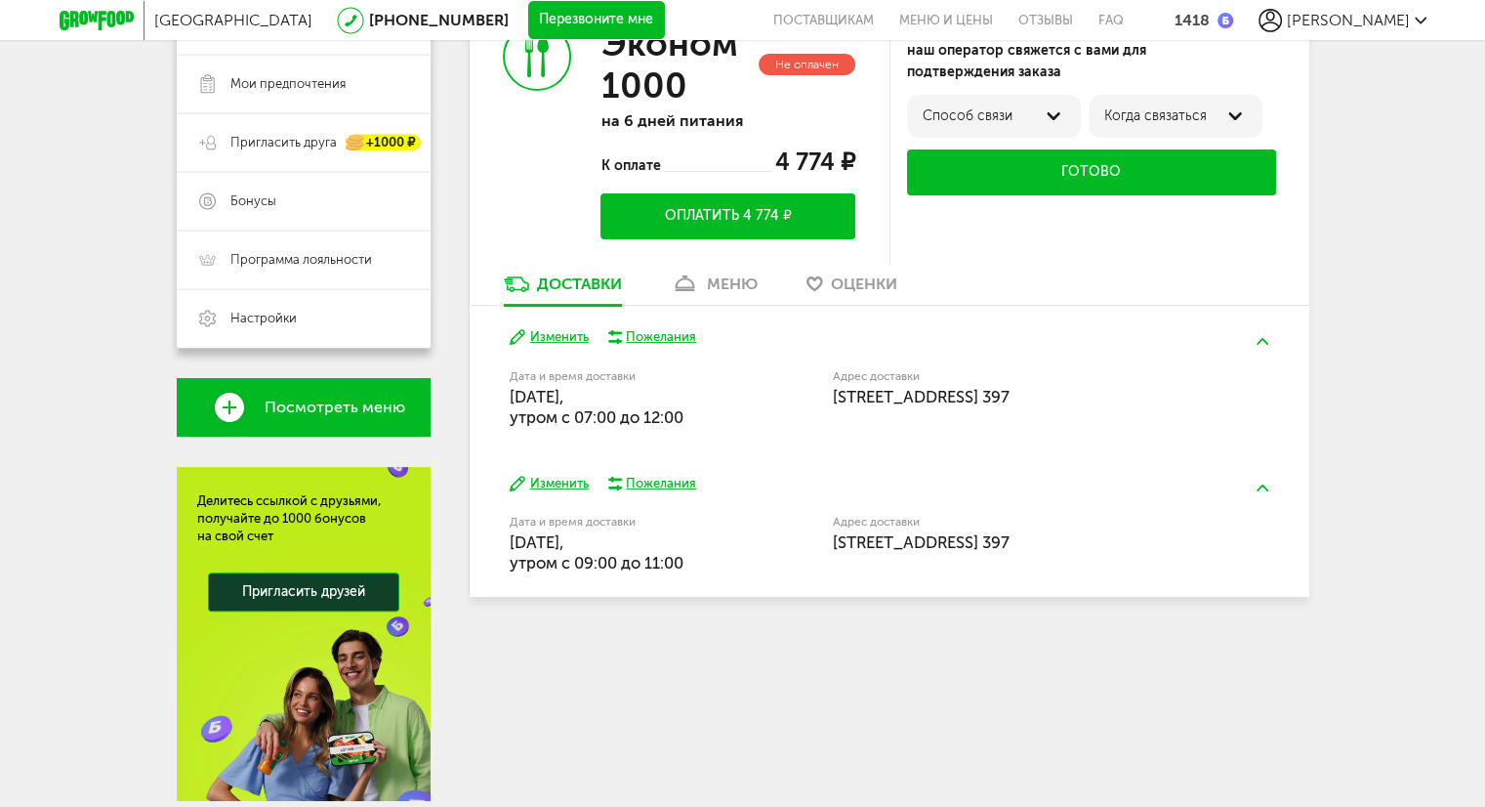
click at [725, 282] on div "меню" at bounding box center [732, 283] width 51 height 19
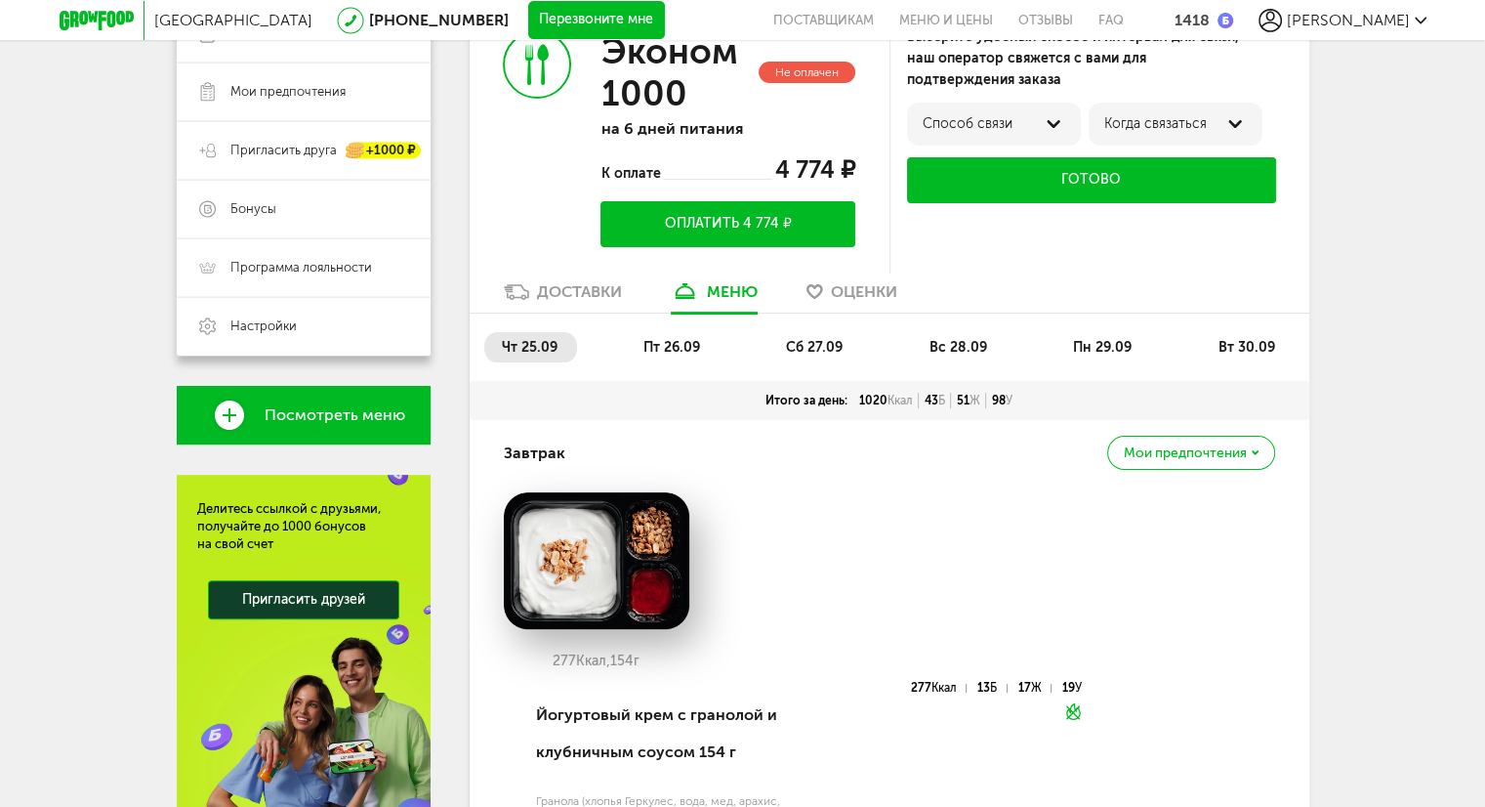
scroll to position [428, 0]
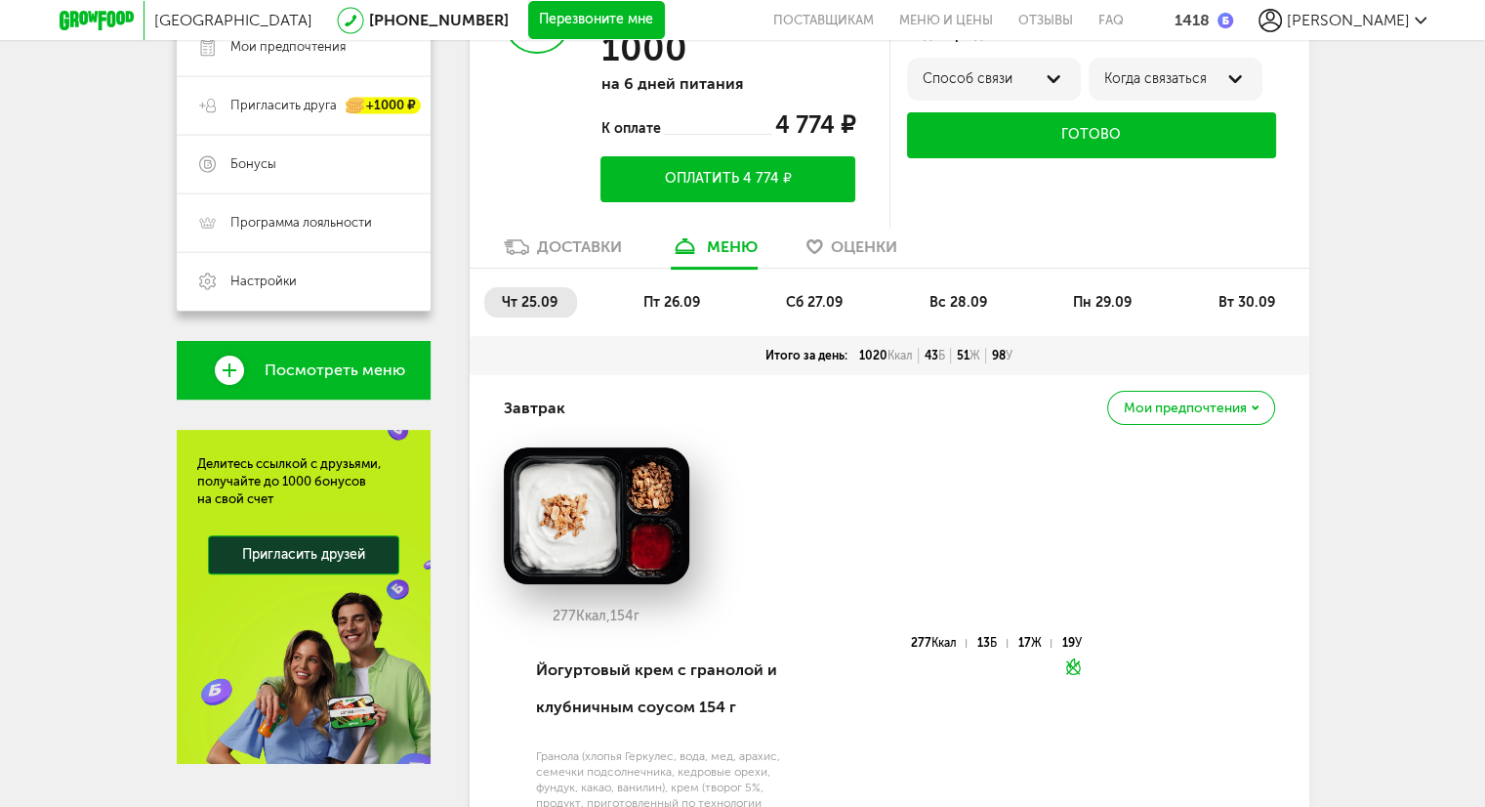
click at [680, 302] on span "пт 26.09" at bounding box center [671, 302] width 57 height 17
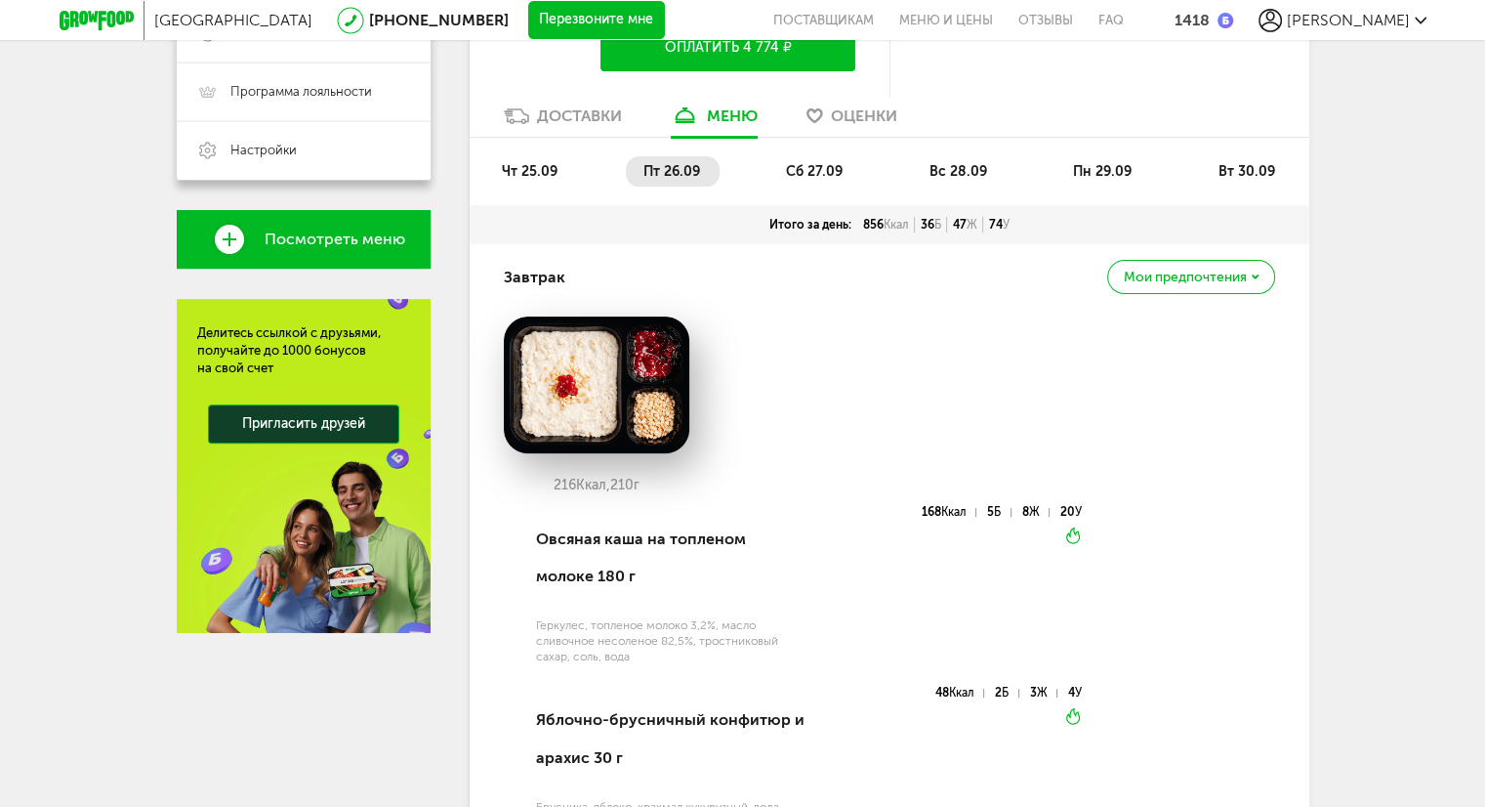
scroll to position [525, 0]
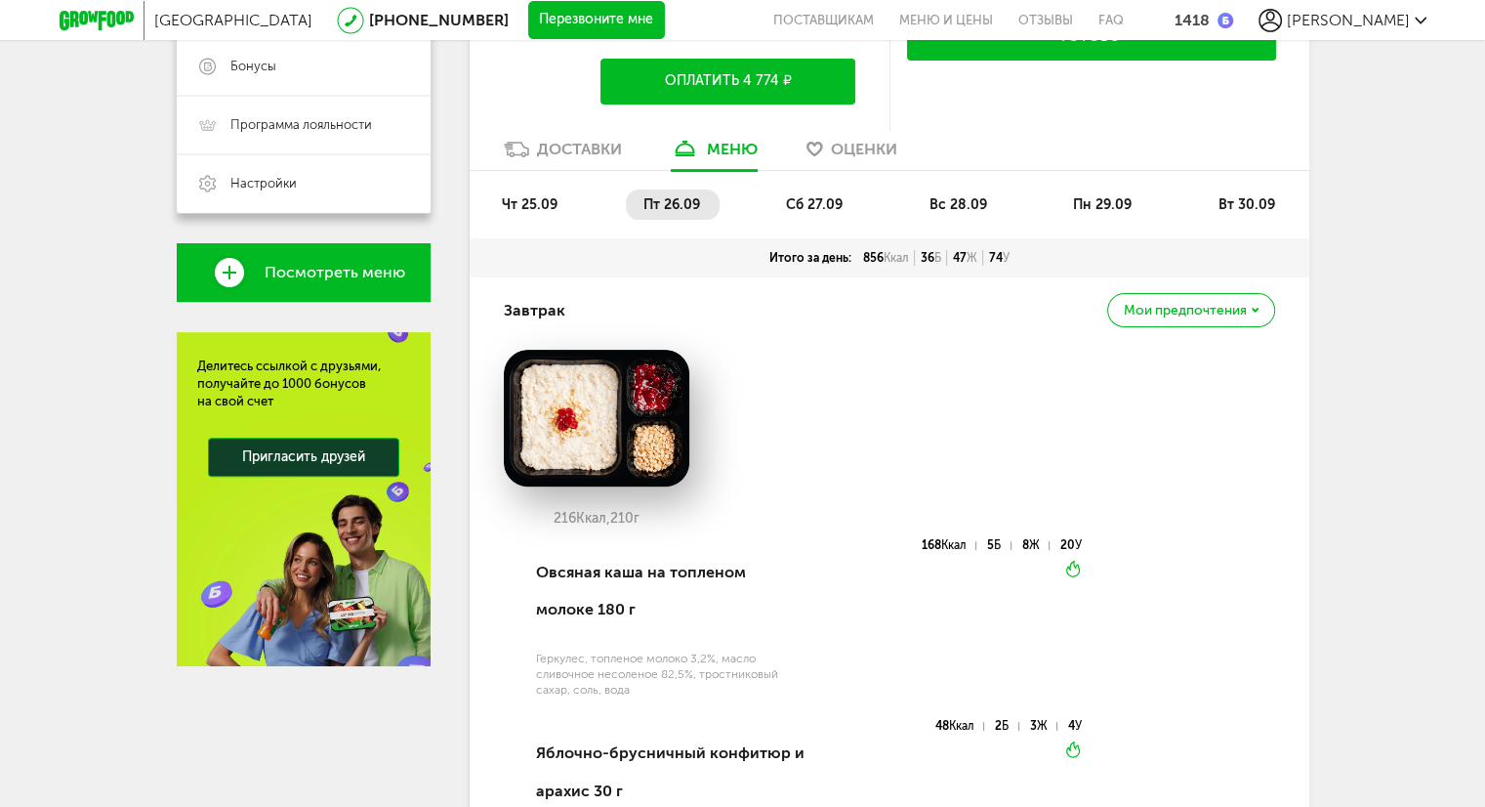
click at [803, 204] on span "сб 27.09" at bounding box center [814, 204] width 57 height 17
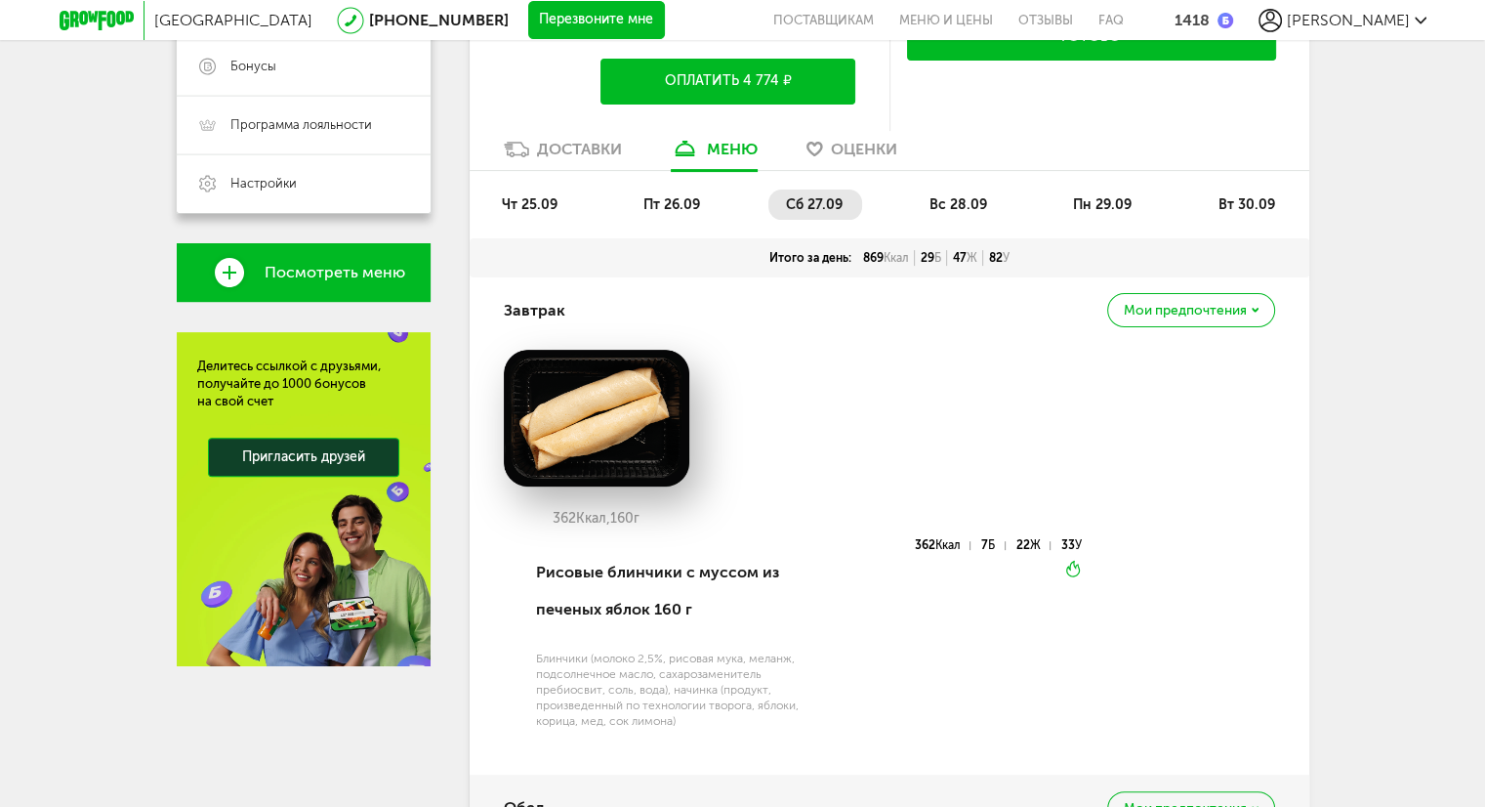
click at [952, 199] on span "вс 28.09" at bounding box center [959, 204] width 58 height 17
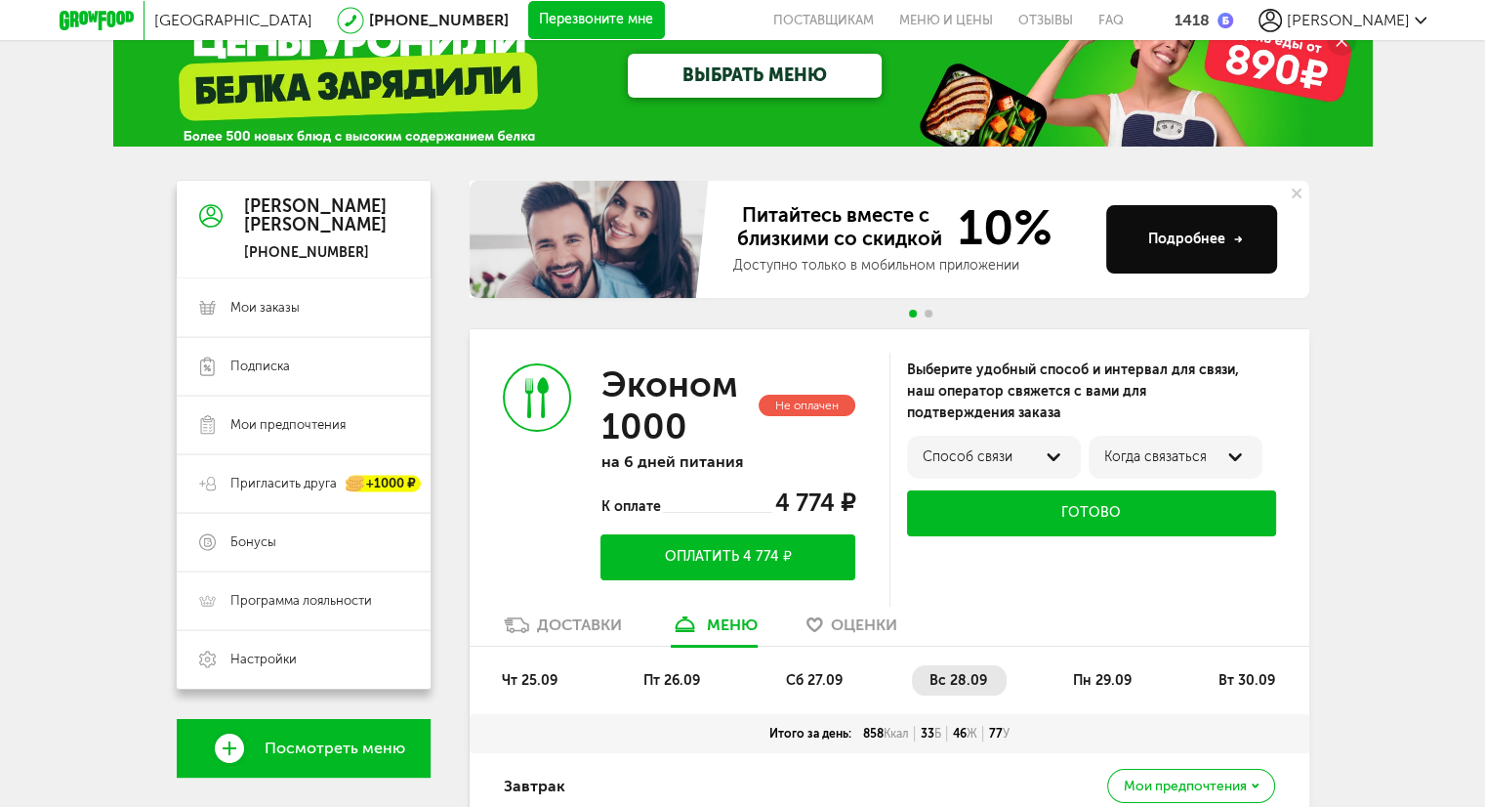
scroll to position [98, 0]
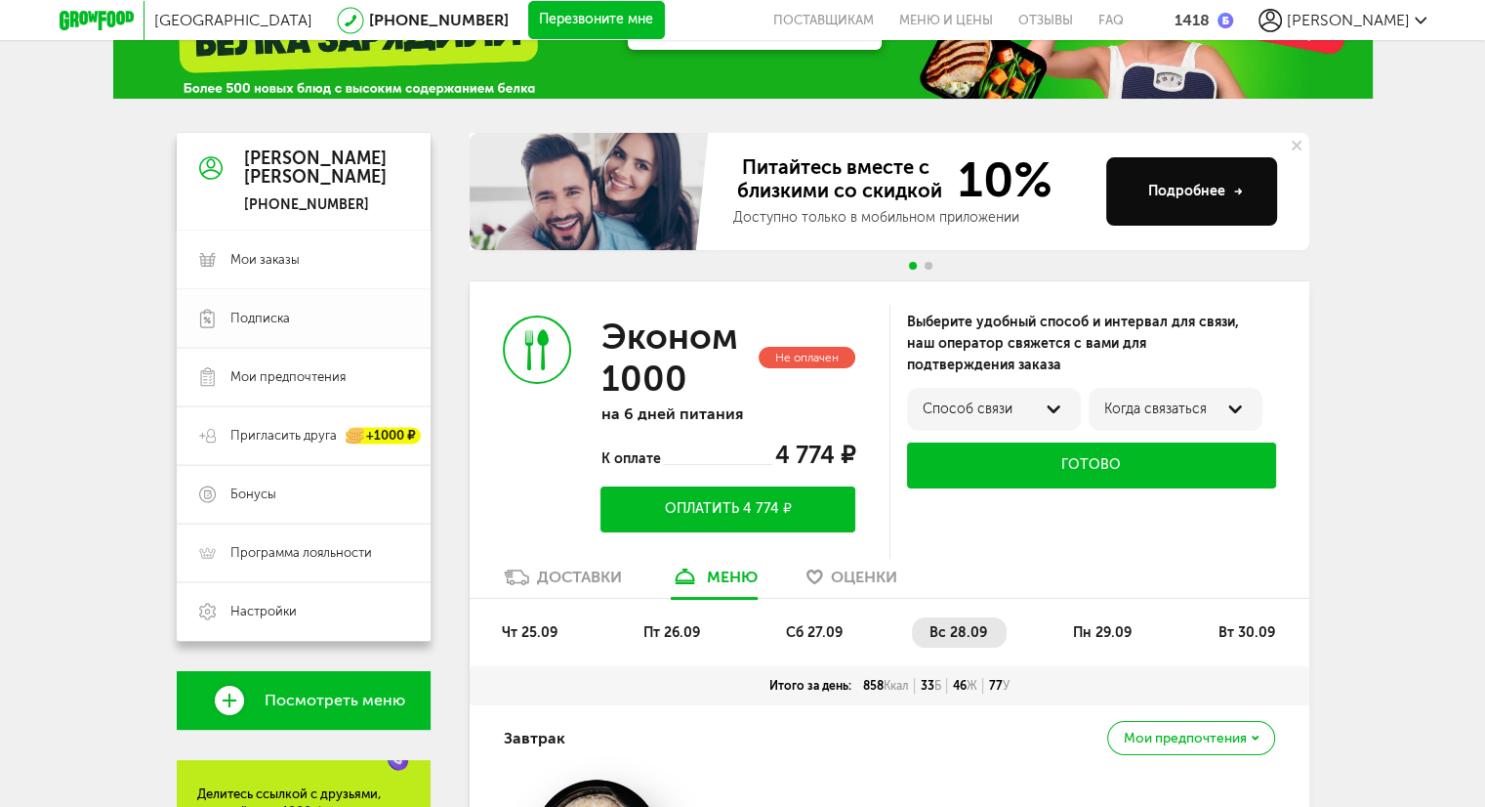
click at [269, 319] on span "Подписка" at bounding box center [260, 319] width 60 height 18
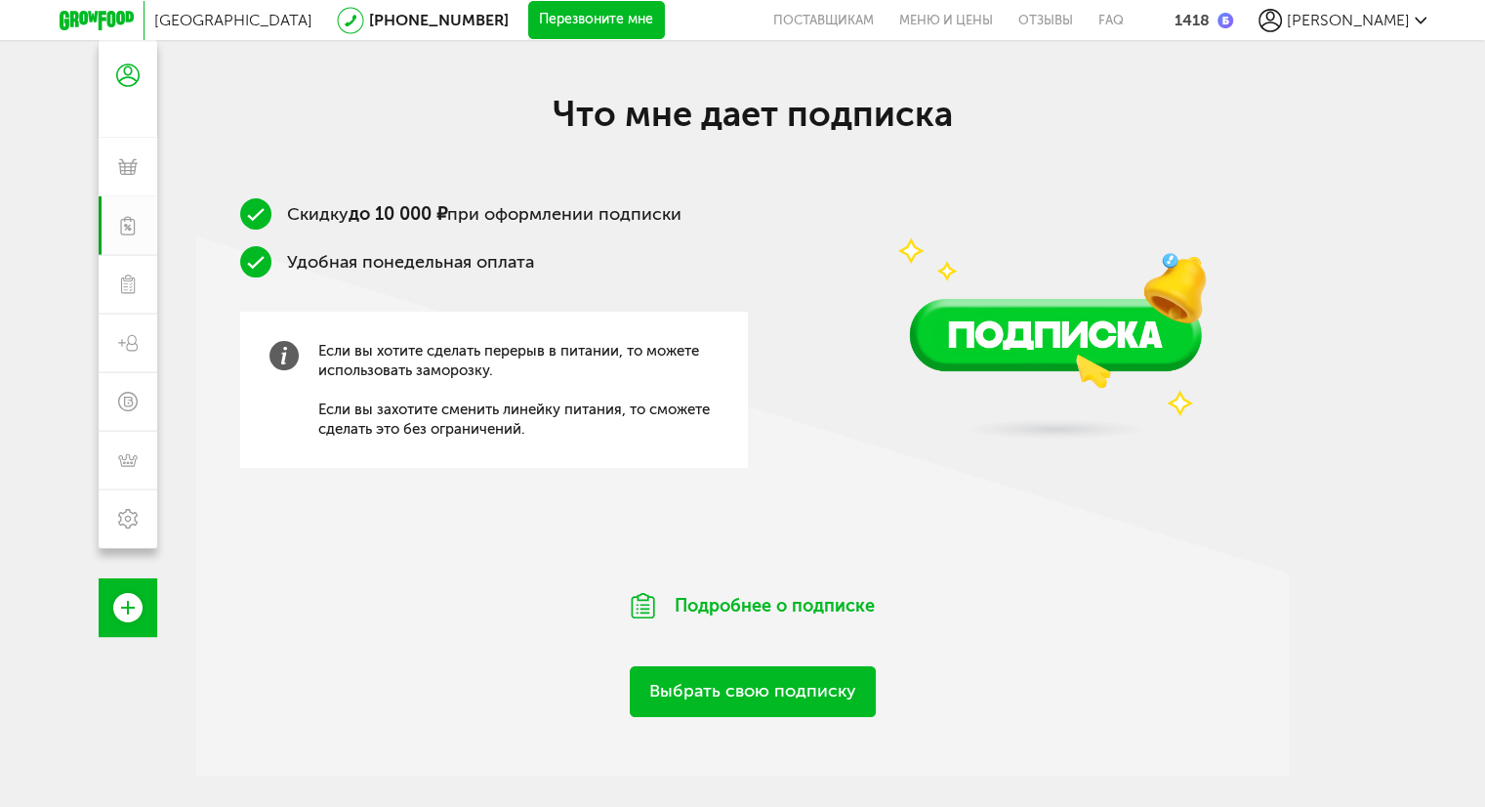
scroll to position [195, 0]
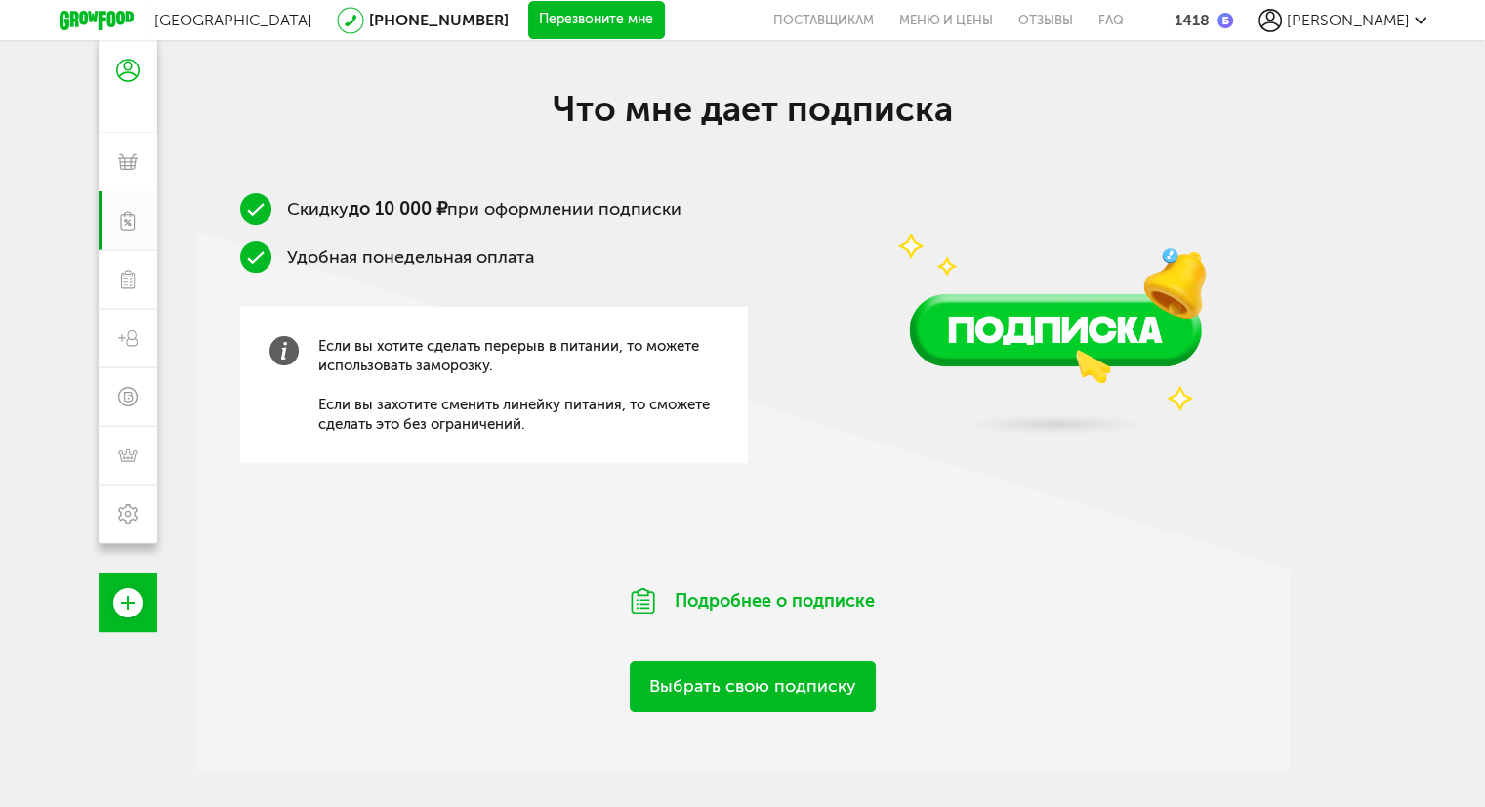
drag, startPoint x: 576, startPoint y: 273, endPoint x: 577, endPoint y: 259, distance: 14.7
click at [577, 269] on div "Скидку до 10 000 ₽ при оформлении подписки Удобная понедельная оплата Если вы х…" at bounding box center [494, 352] width 508 height 318
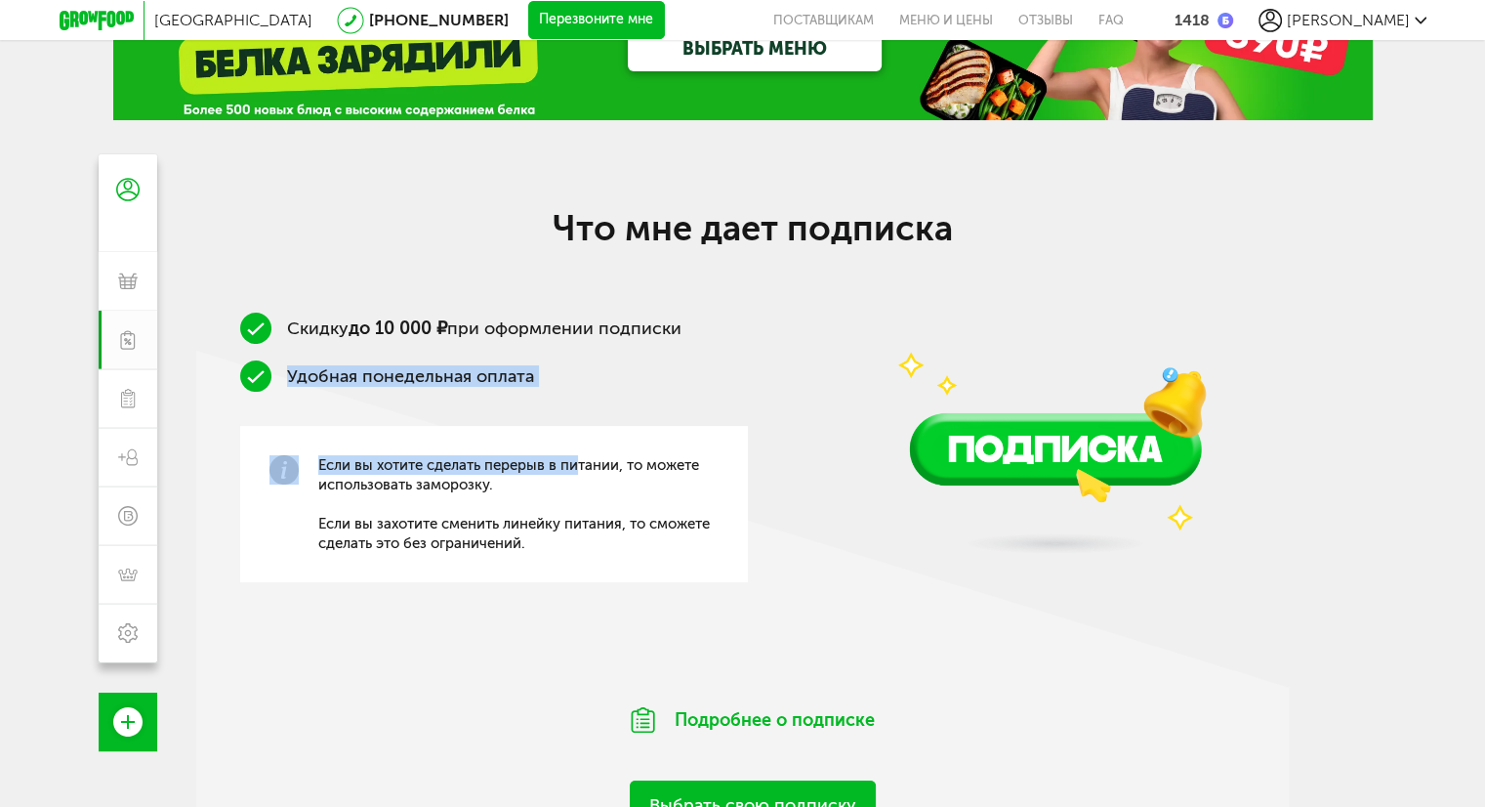
scroll to position [0, 0]
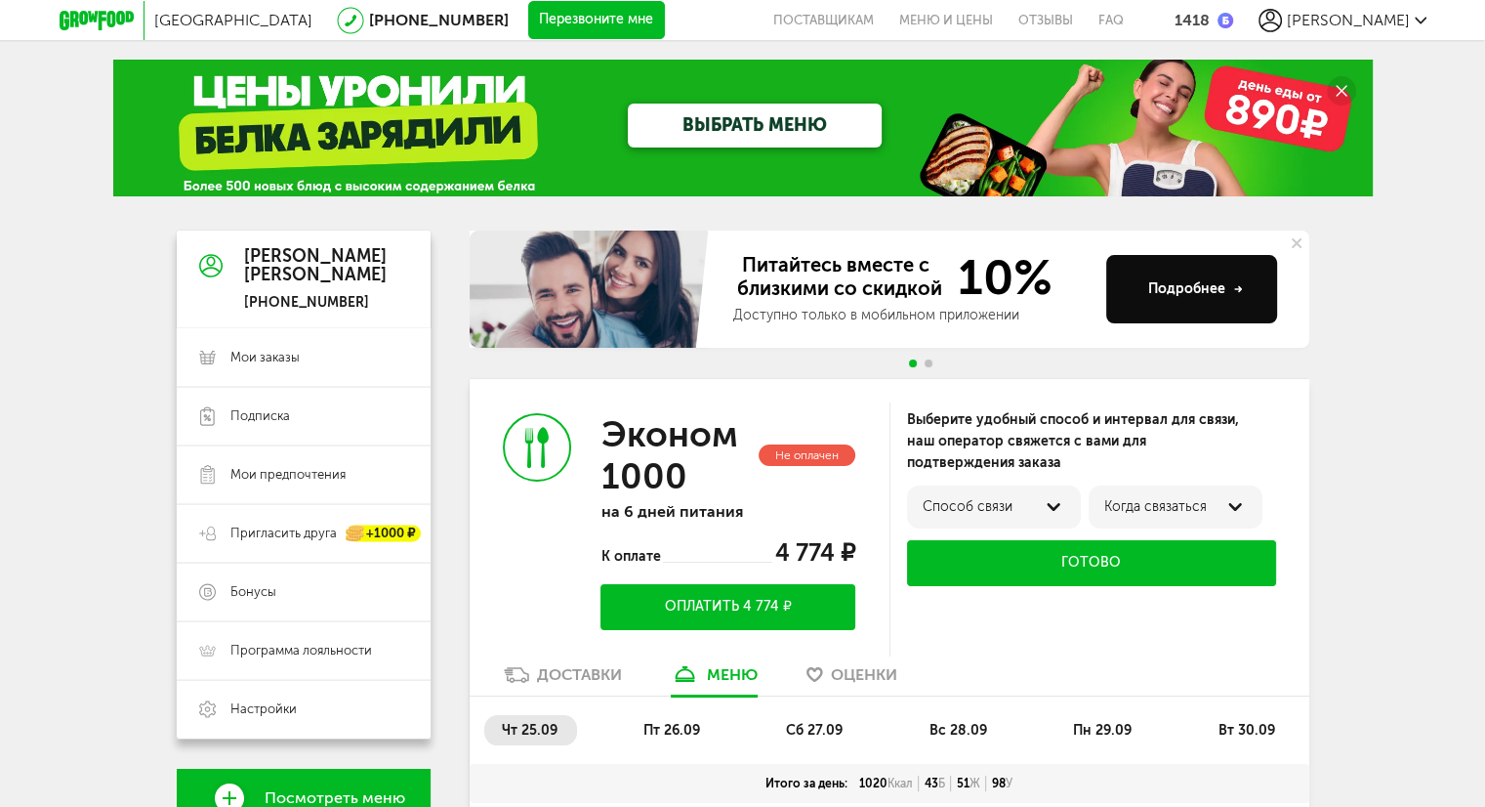
click at [370, 128] on div at bounding box center [378, 126] width 24 height 6
click at [105, 24] on icon at bounding box center [97, 21] width 74 height 20
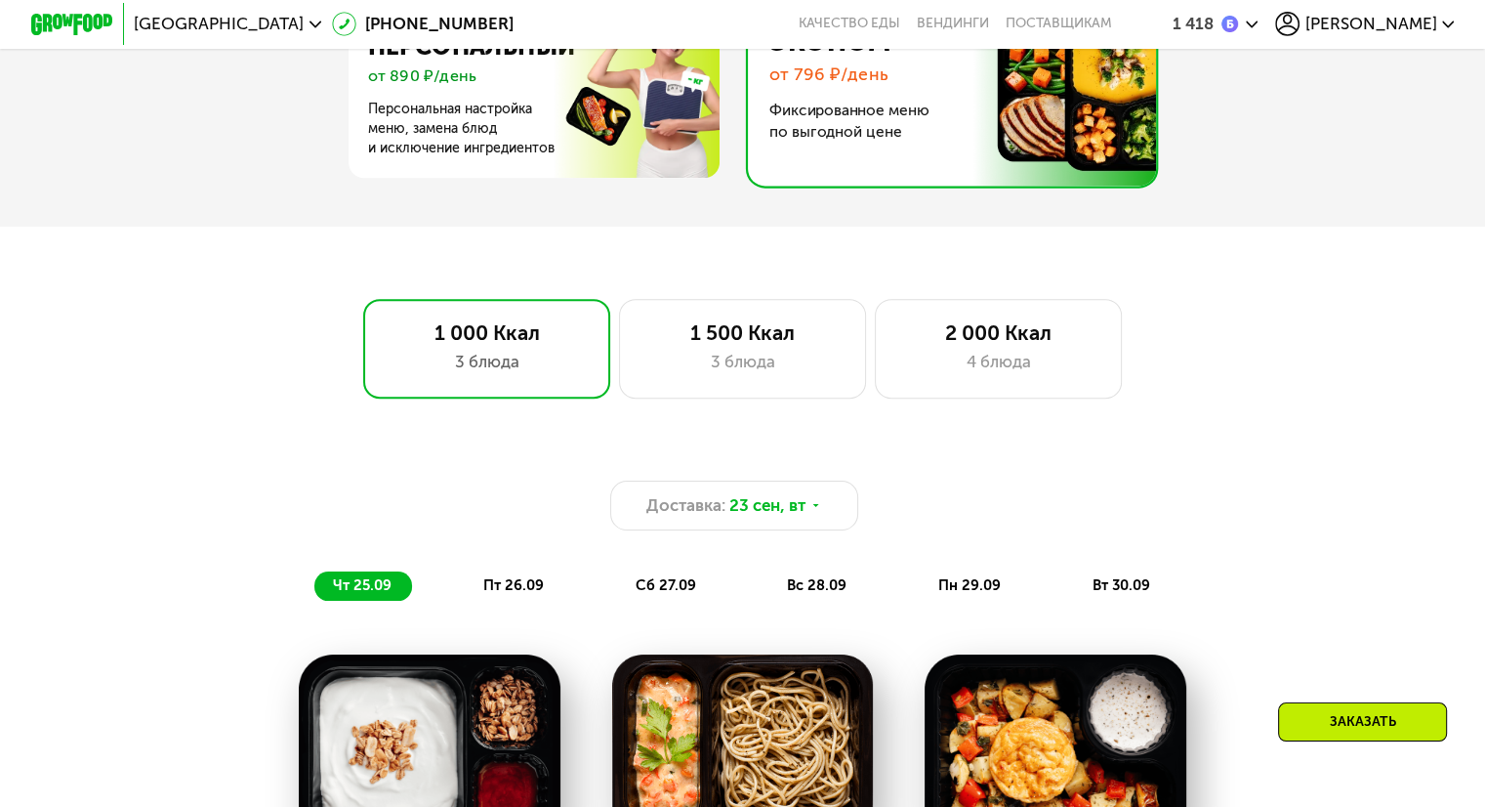
scroll to position [658, 0]
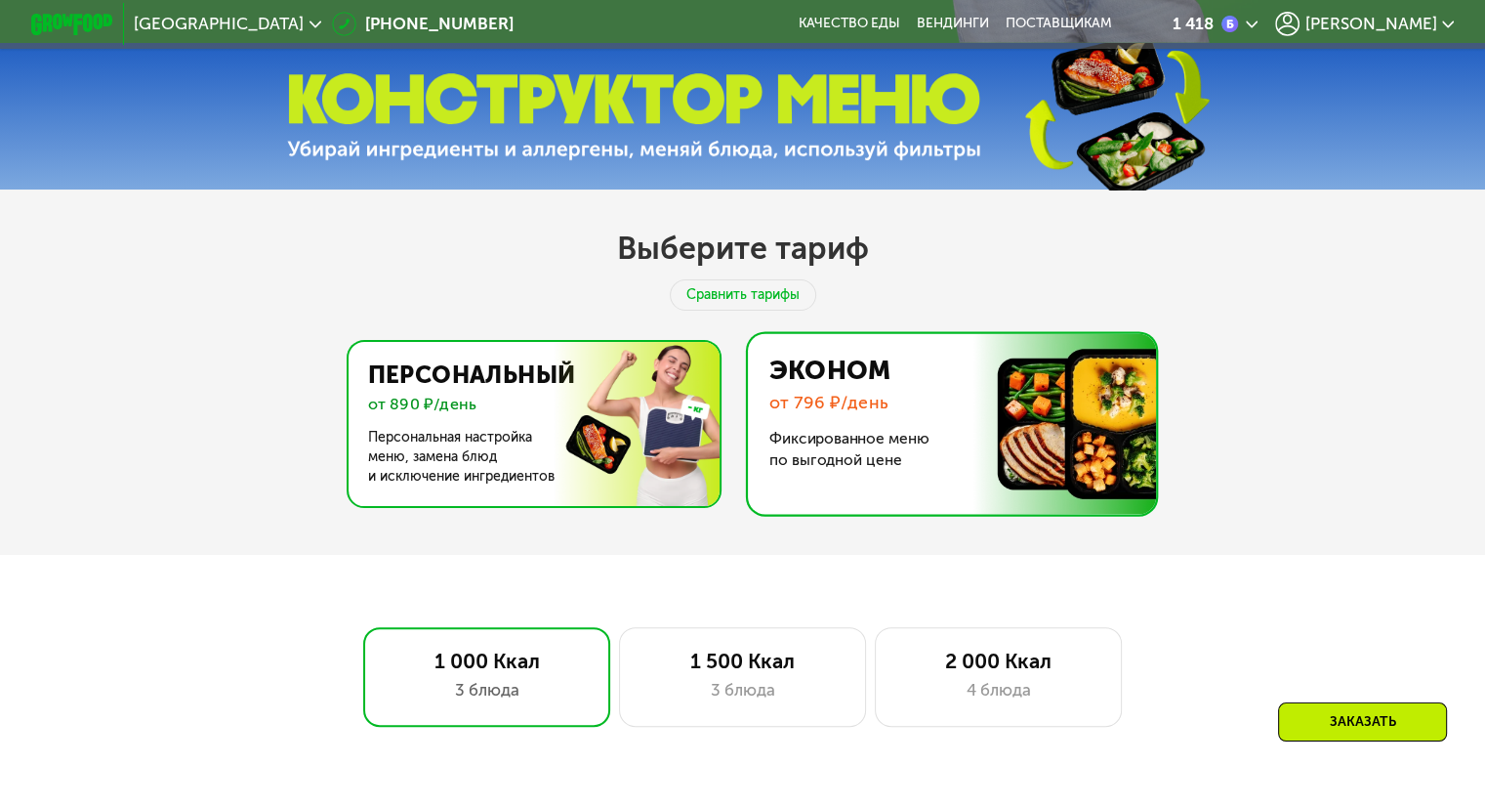
click at [516, 393] on img at bounding box center [529, 424] width 380 height 164
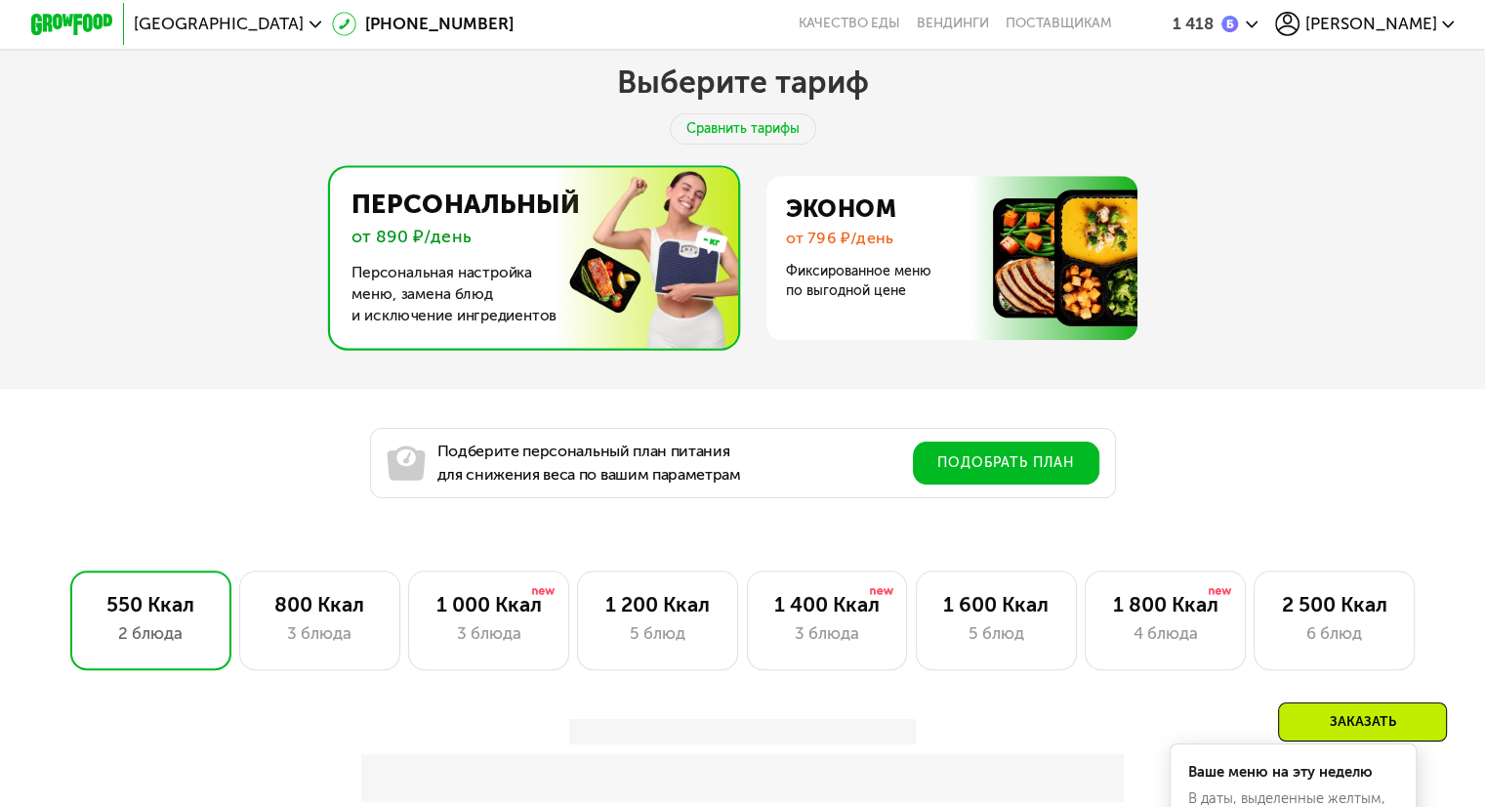
scroll to position [951, 0]
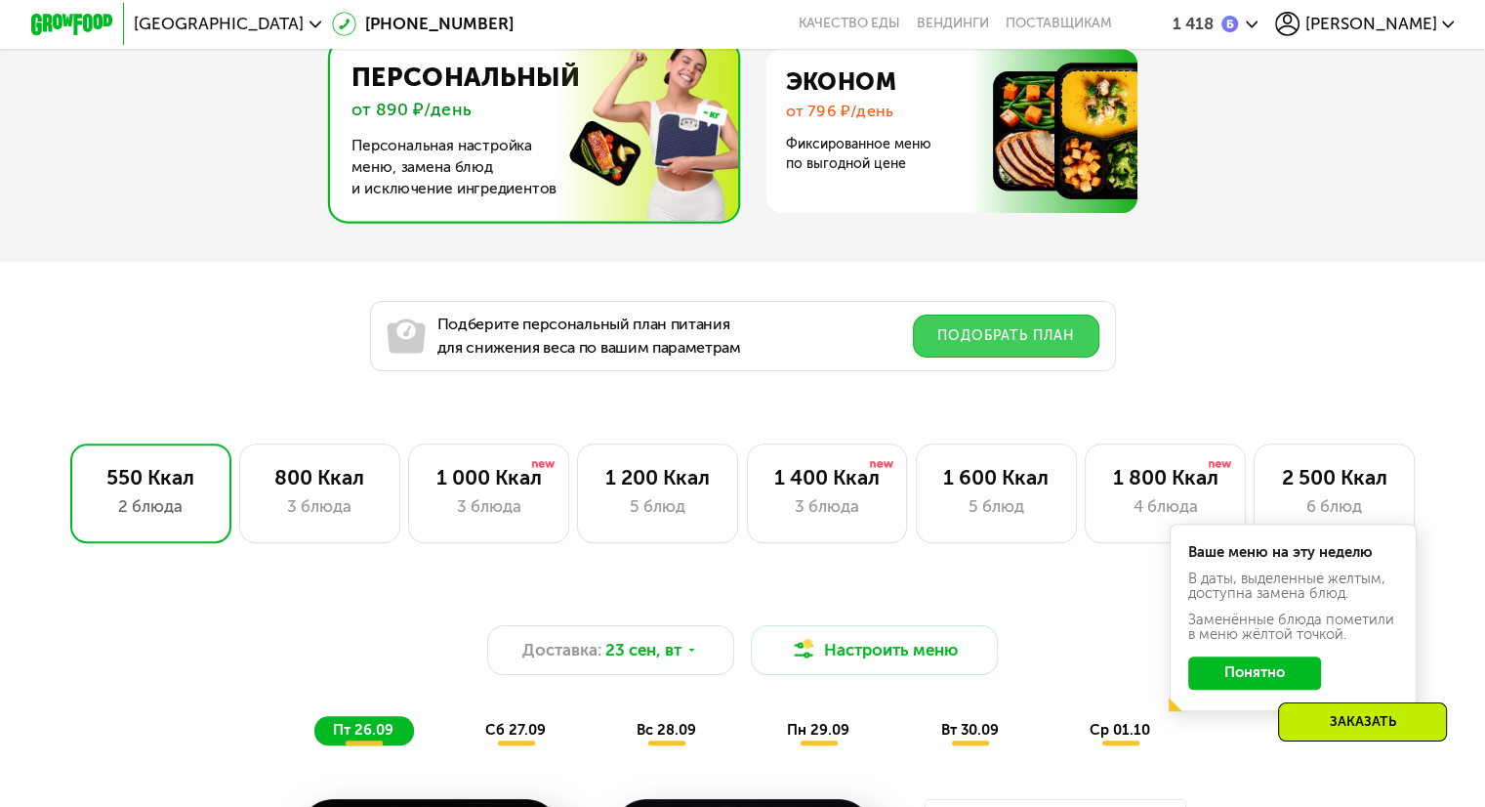
click at [992, 345] on button "Подобрать план" at bounding box center [1006, 335] width 186 height 43
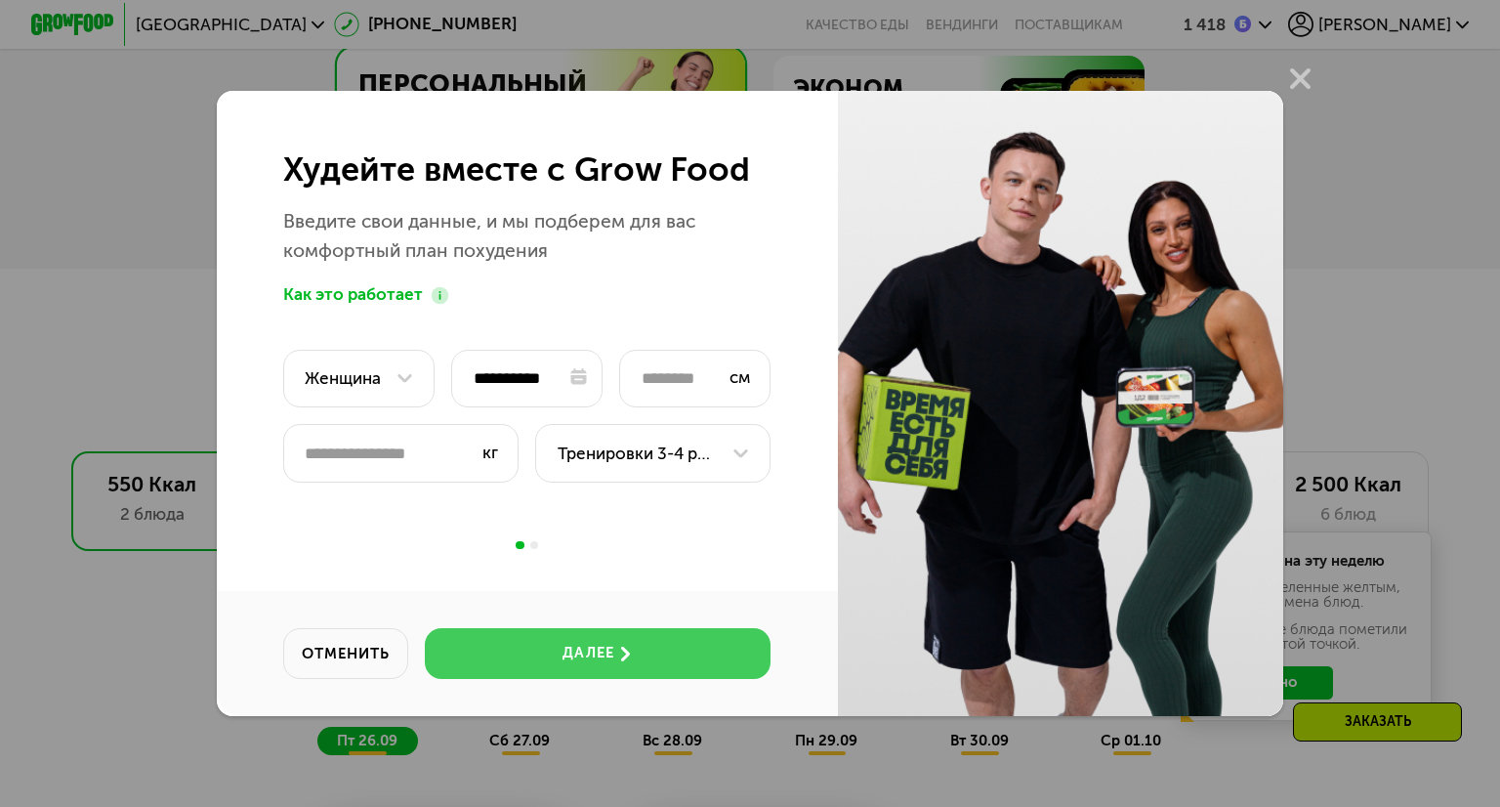
click at [674, 661] on button "далее" at bounding box center [598, 653] width 346 height 50
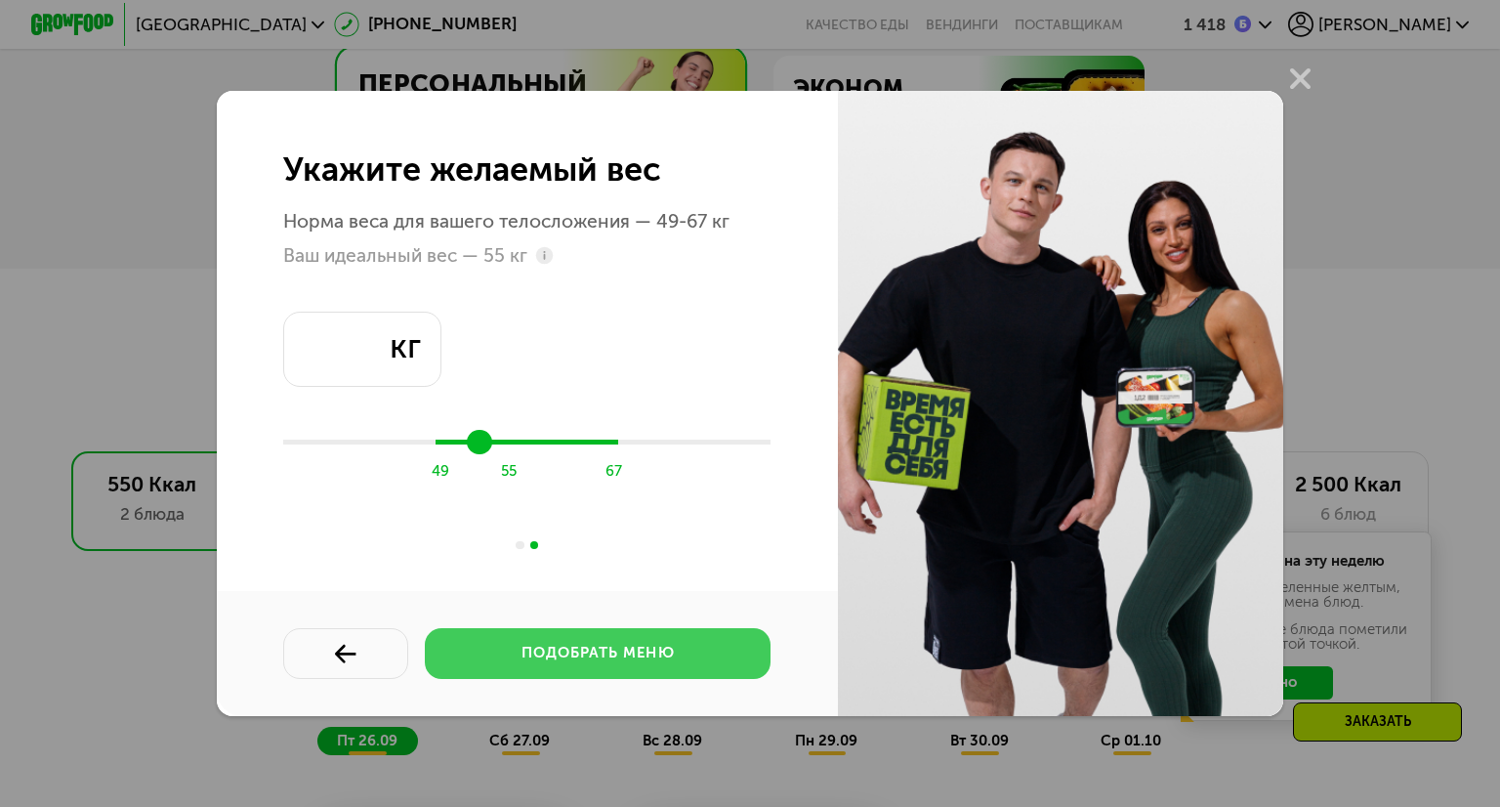
click at [674, 661] on div "подобрать меню" at bounding box center [597, 652] width 153 height 21
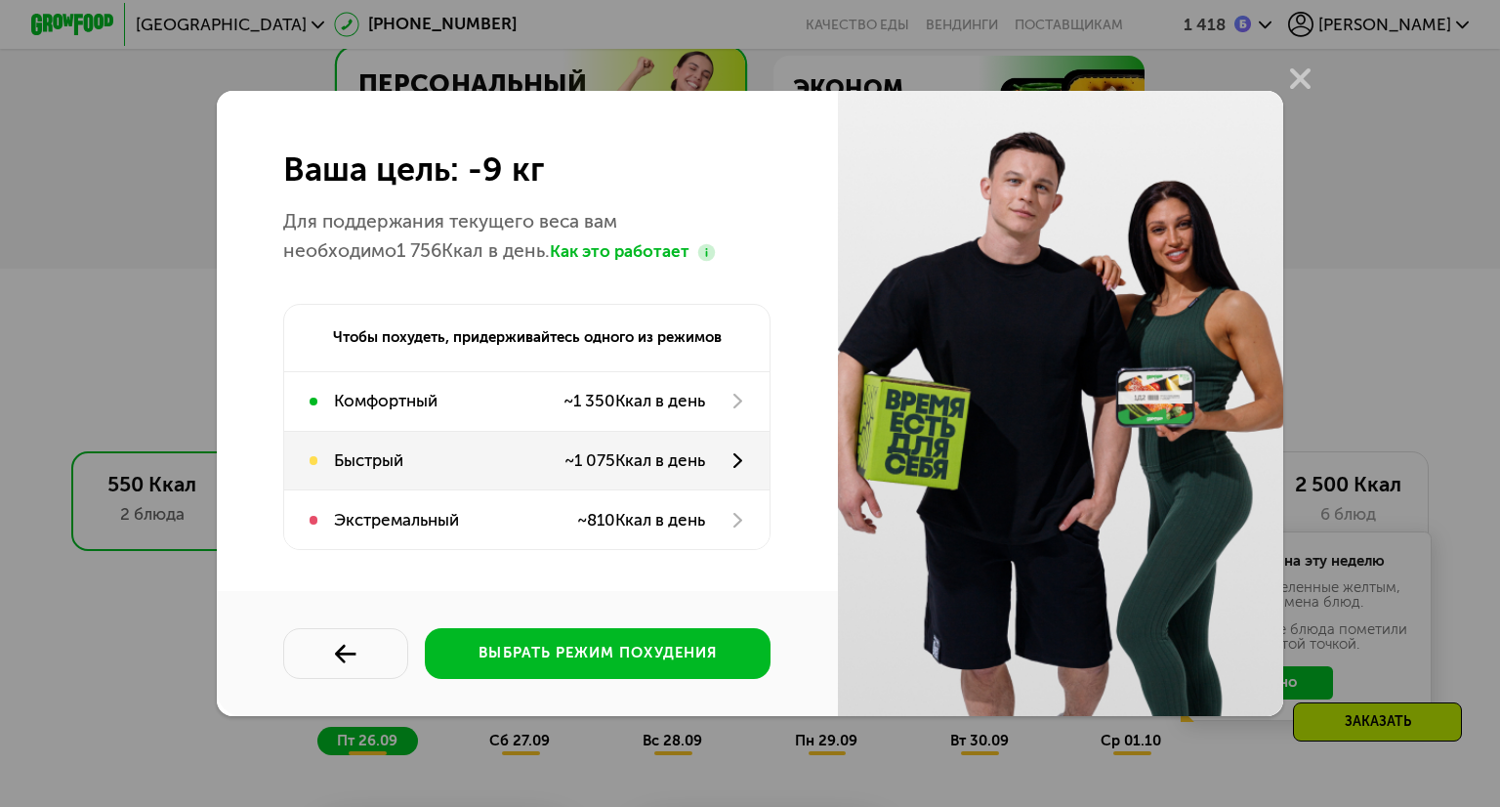
click at [739, 459] on use at bounding box center [737, 460] width 9 height 15
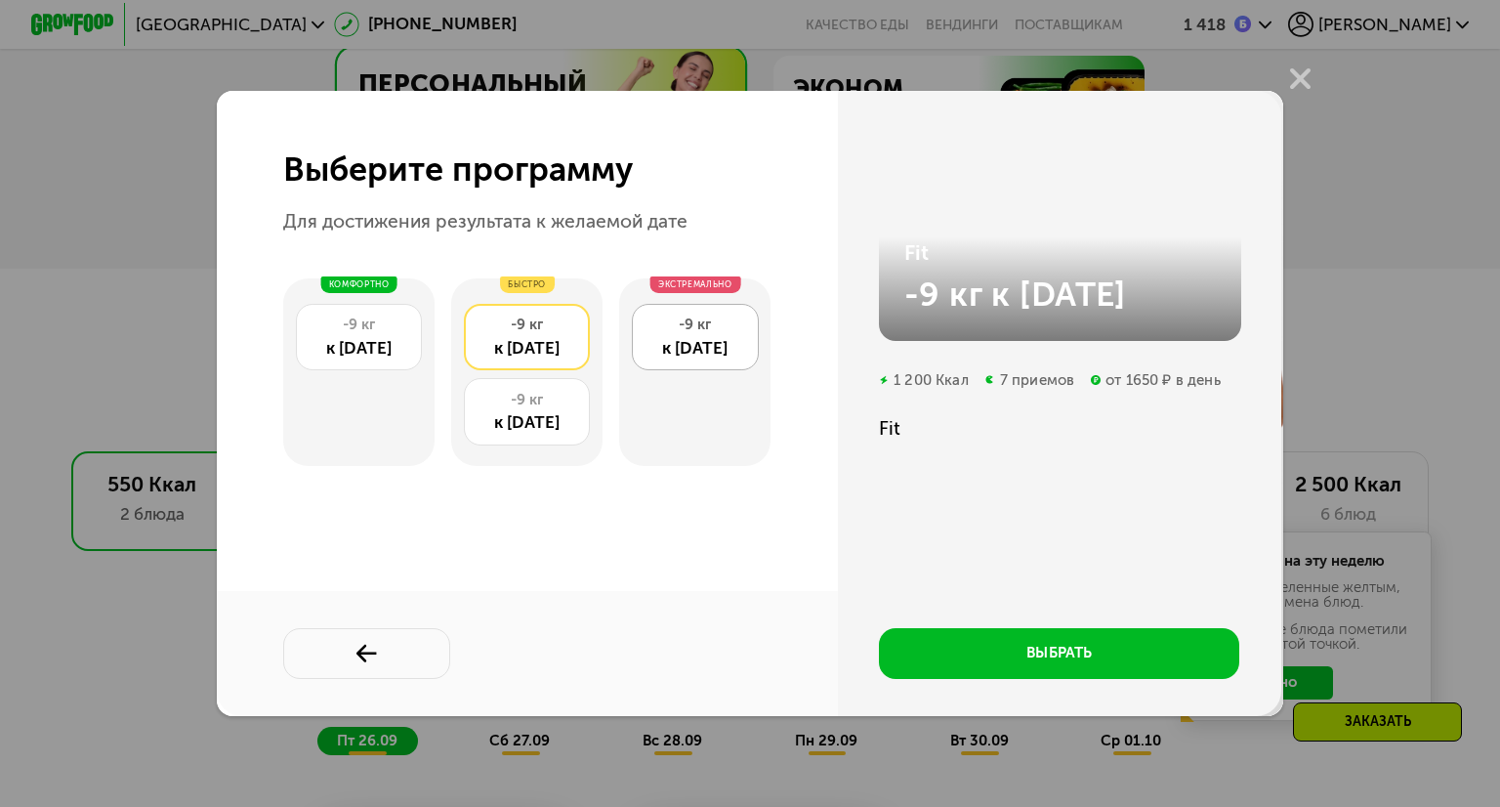
click at [726, 325] on div "-9 кг" at bounding box center [695, 324] width 104 height 21
click at [531, 421] on div "к 29 дек" at bounding box center [528, 422] width 104 height 25
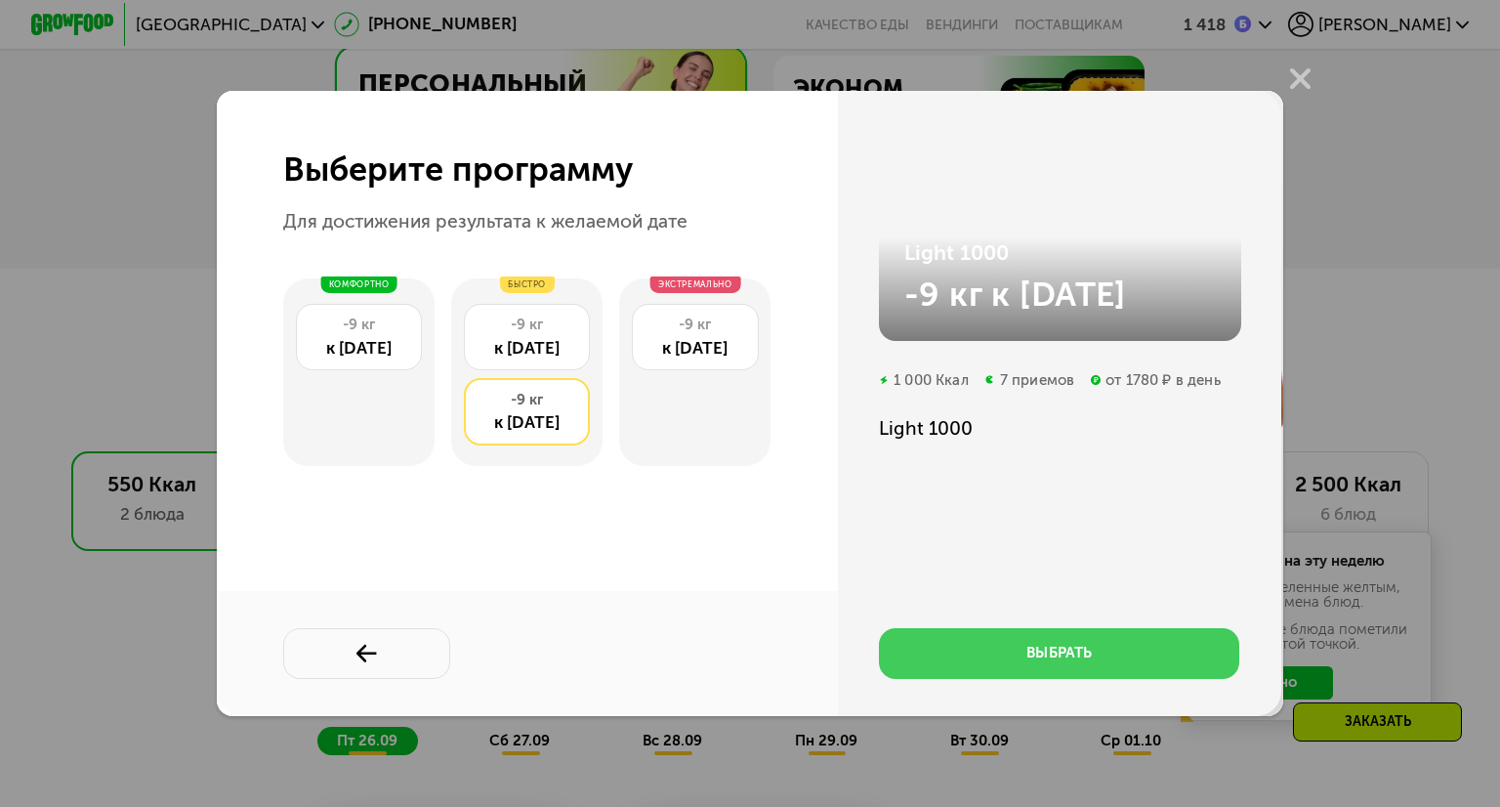
click at [1041, 647] on div "выбрать" at bounding box center [1058, 652] width 65 height 21
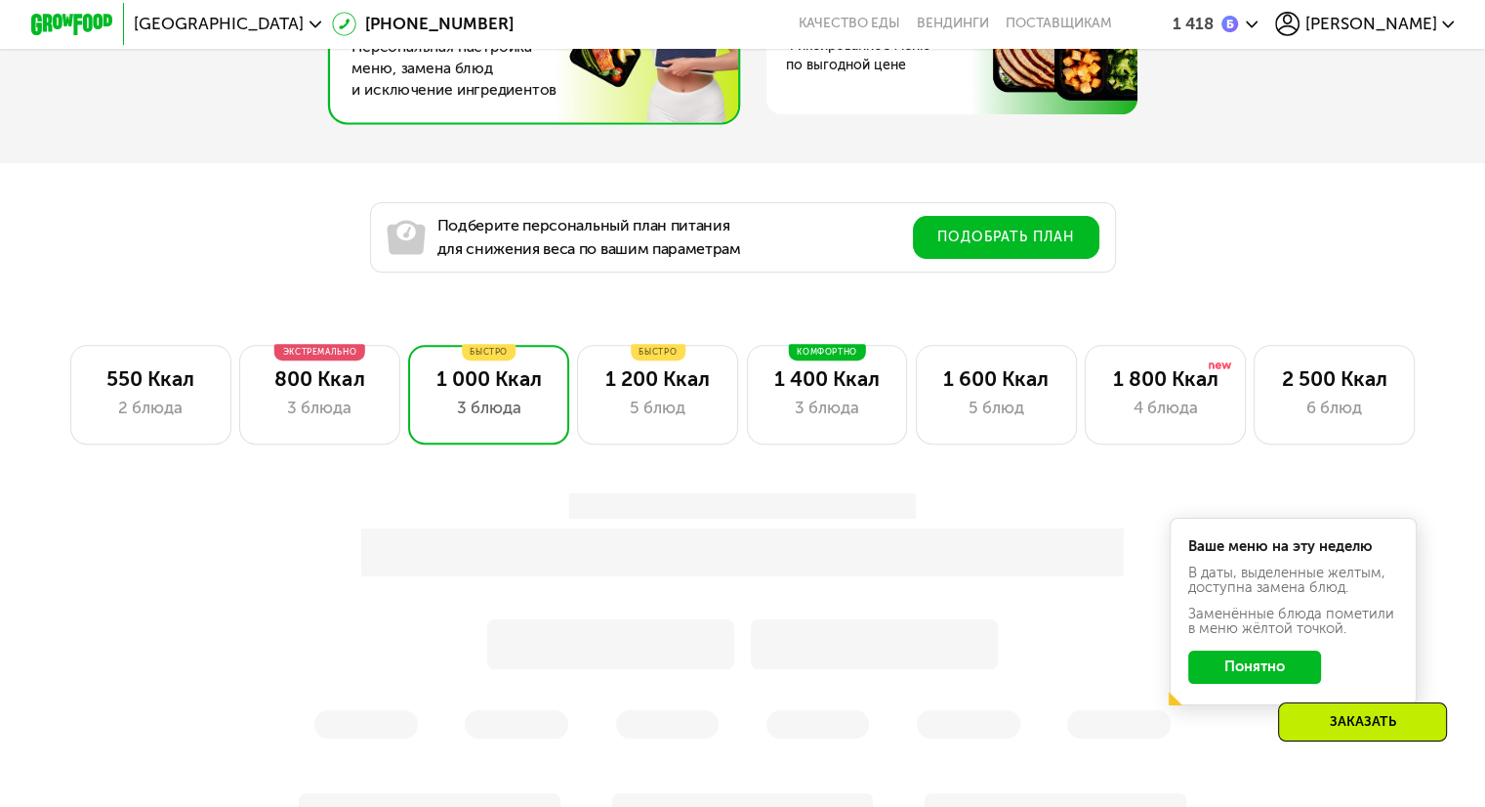
scroll to position [1244, 0]
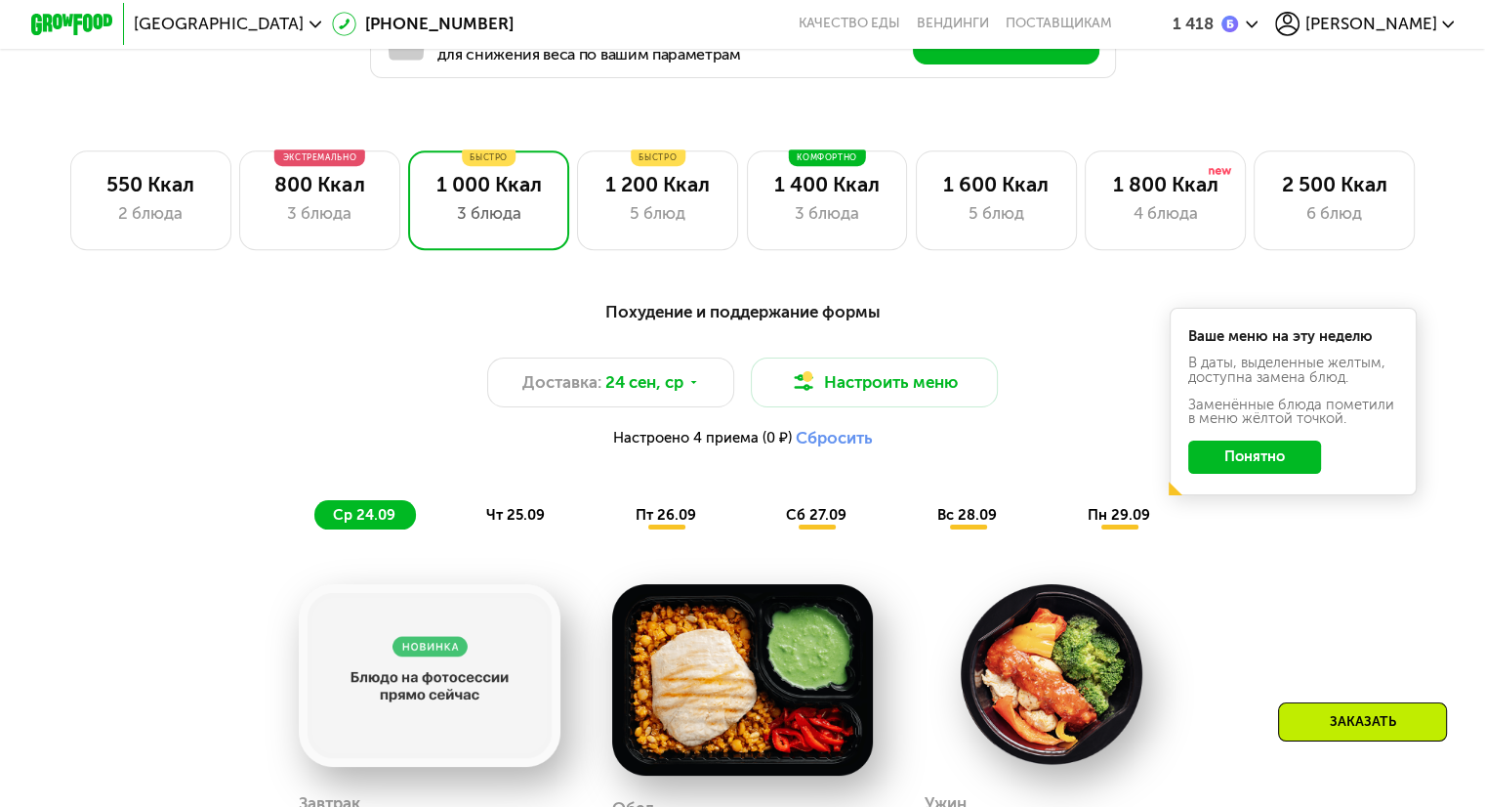
click at [1244, 457] on button "Понятно" at bounding box center [1254, 456] width 133 height 33
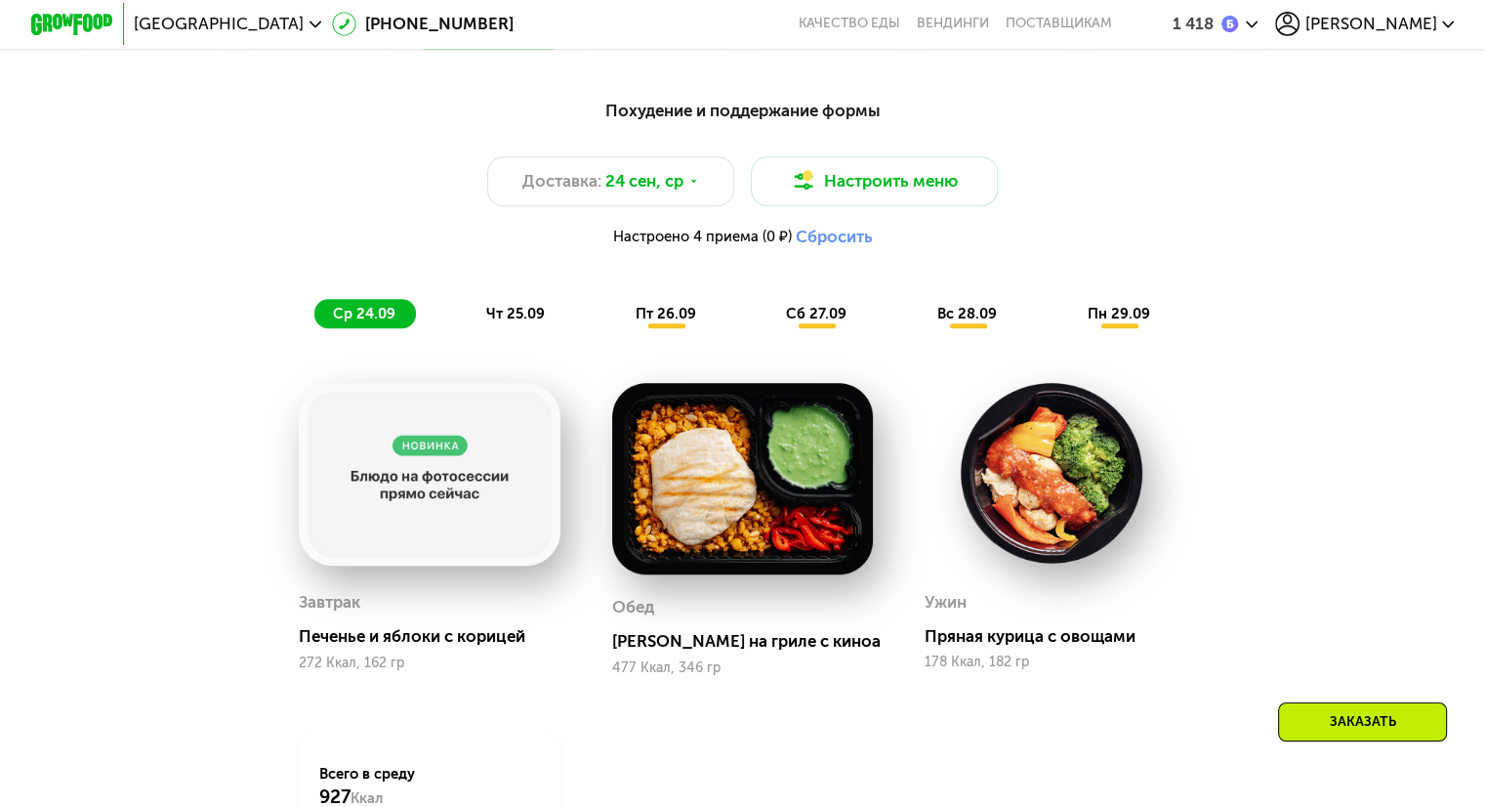
scroll to position [1342, 0]
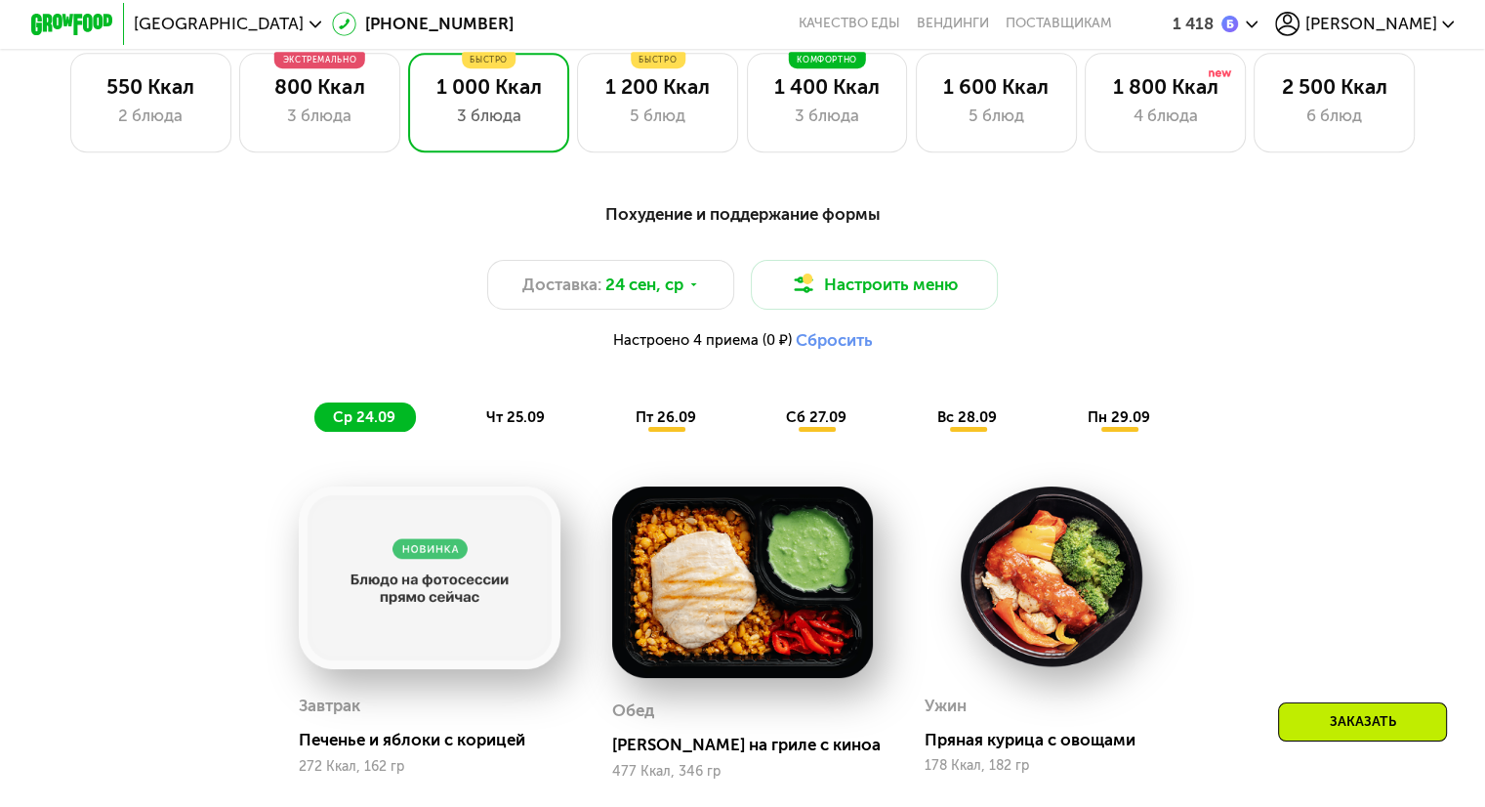
click at [1355, 726] on div "Заказать" at bounding box center [1362, 721] width 169 height 39
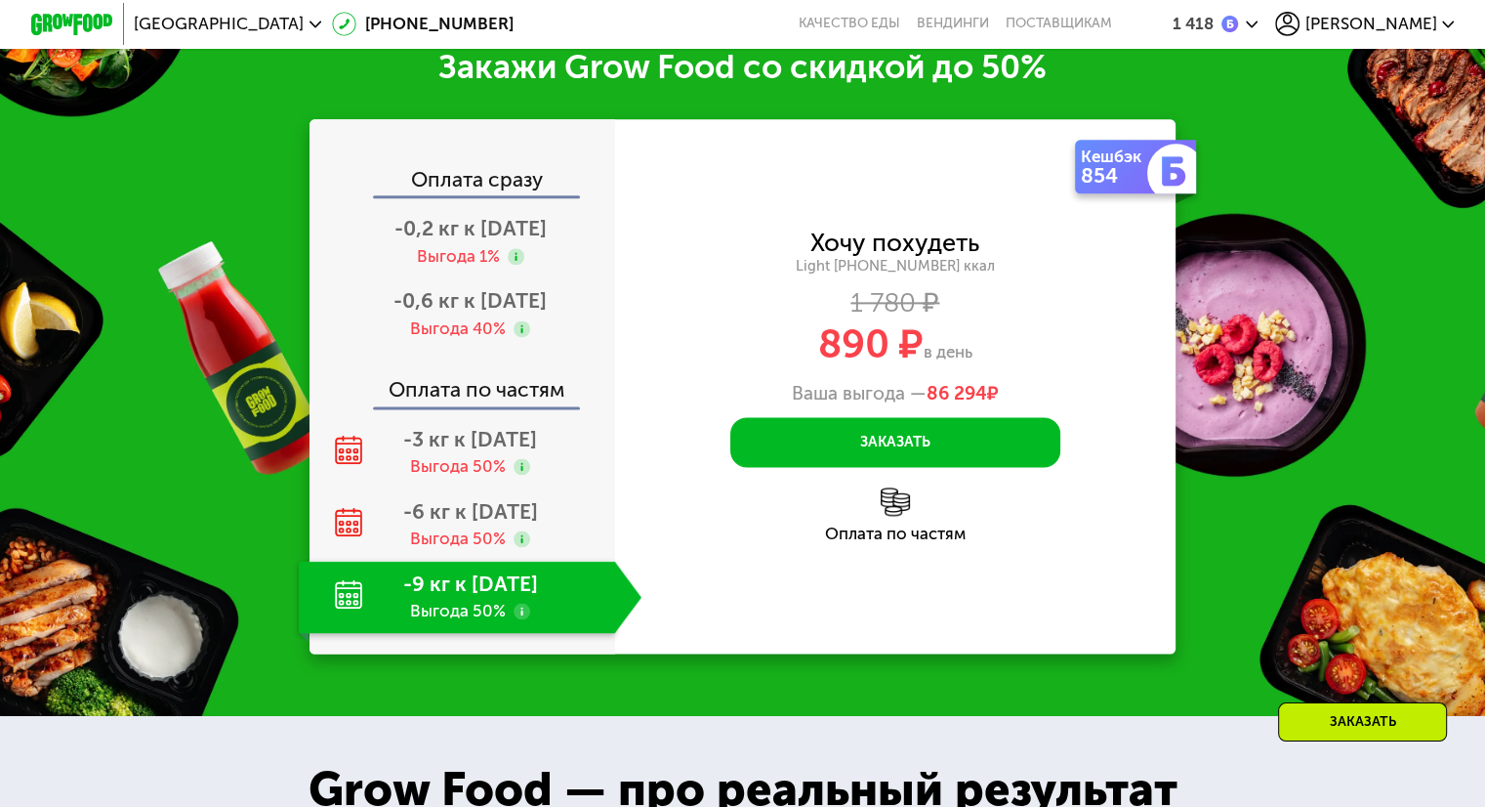
scroll to position [2507, 0]
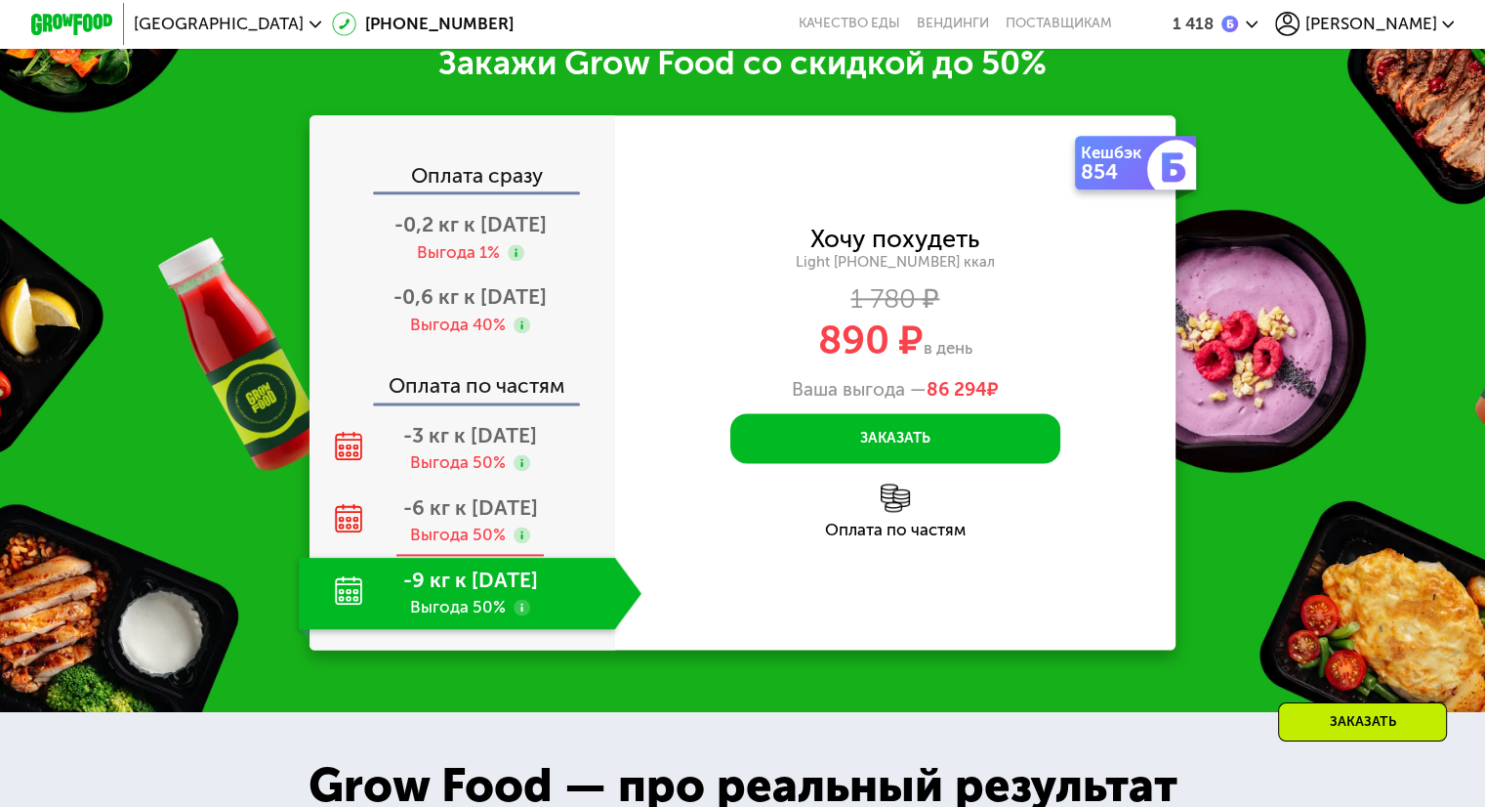
click at [442, 546] on div "Выгода 50%" at bounding box center [458, 534] width 96 height 22
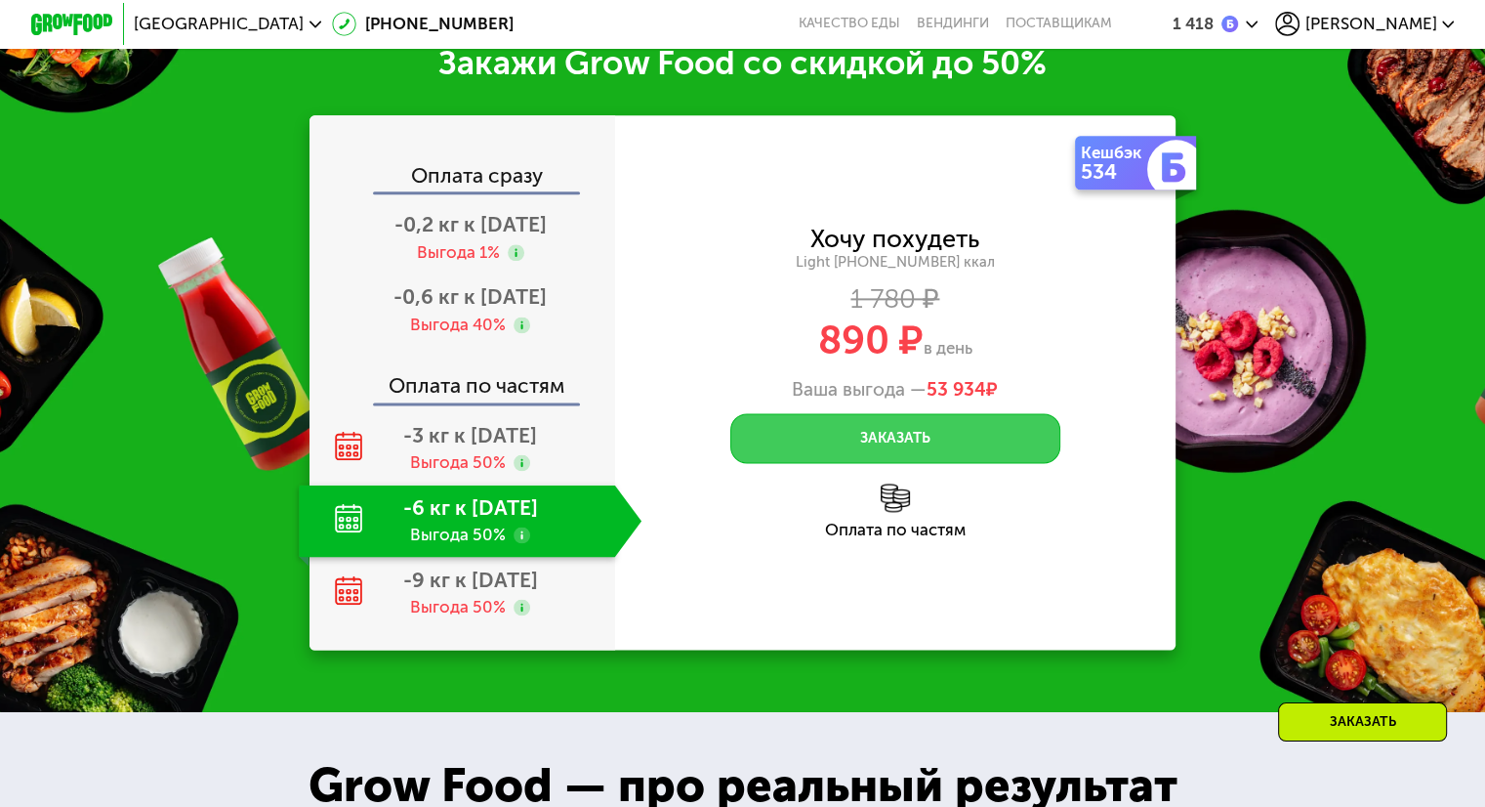
click at [813, 463] on button "Заказать" at bounding box center [895, 438] width 330 height 50
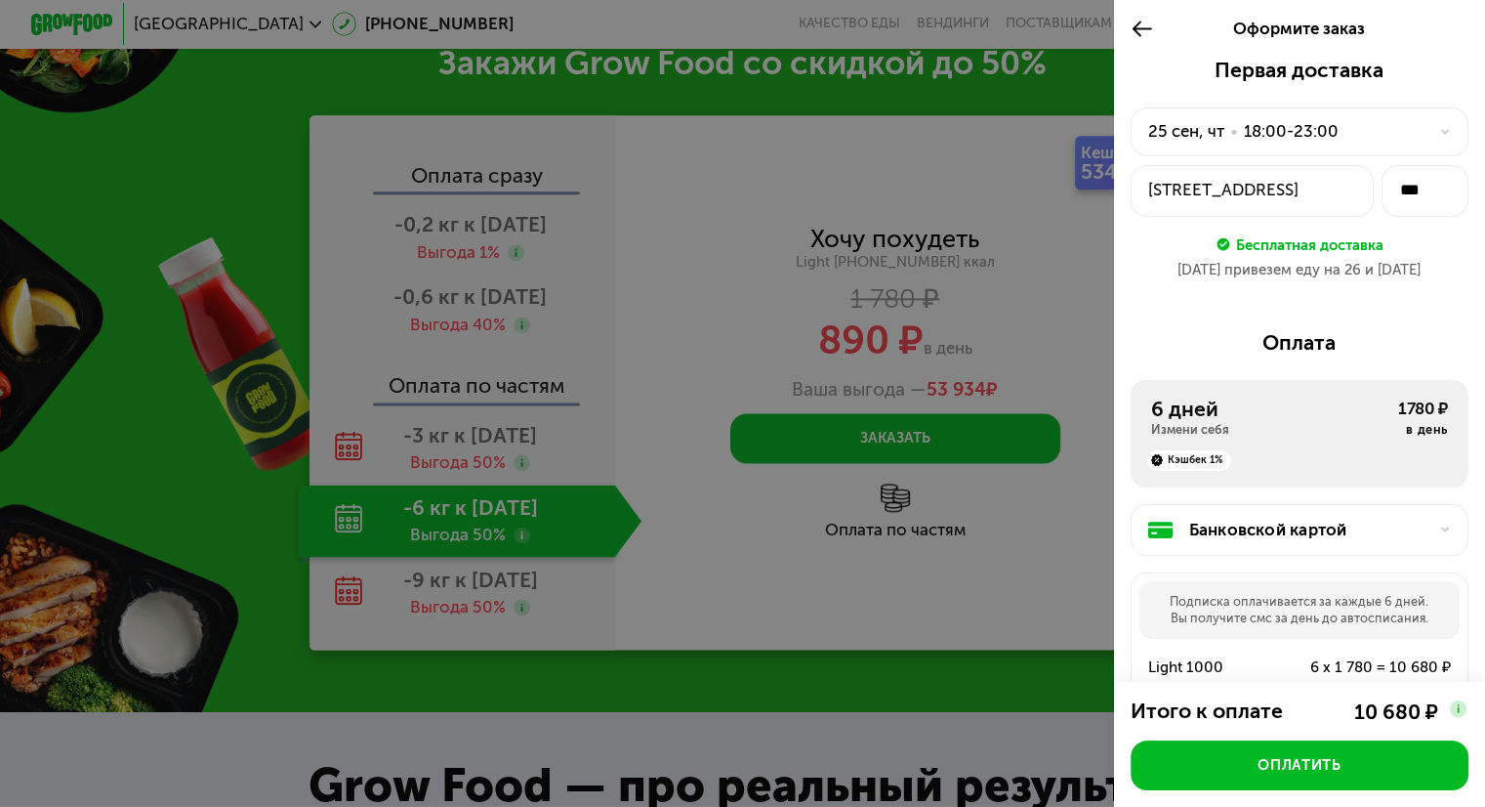
click at [477, 481] on div at bounding box center [742, 403] width 1485 height 807
click at [1133, 25] on use at bounding box center [1143, 29] width 20 height 16
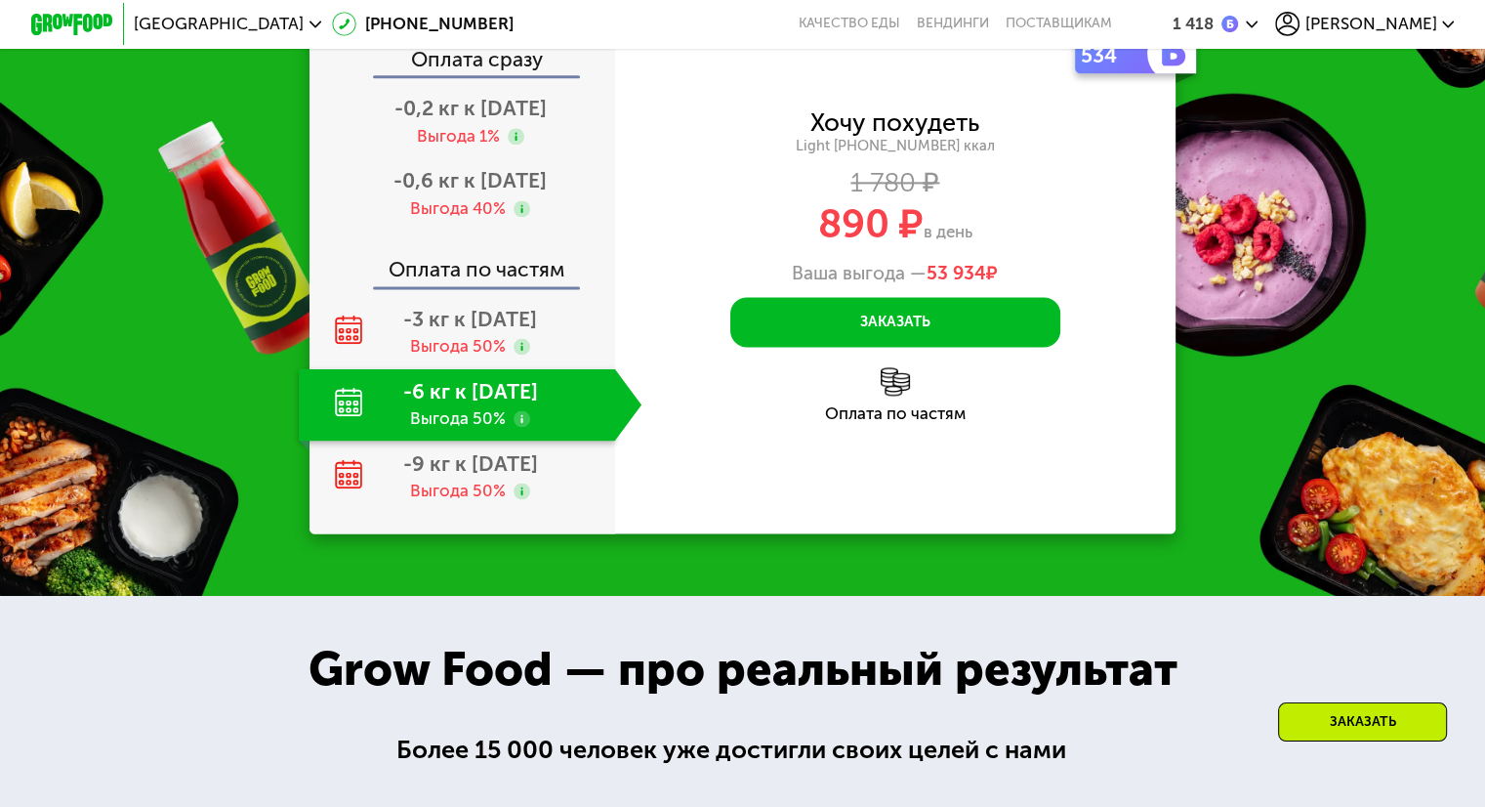
scroll to position [2507, 0]
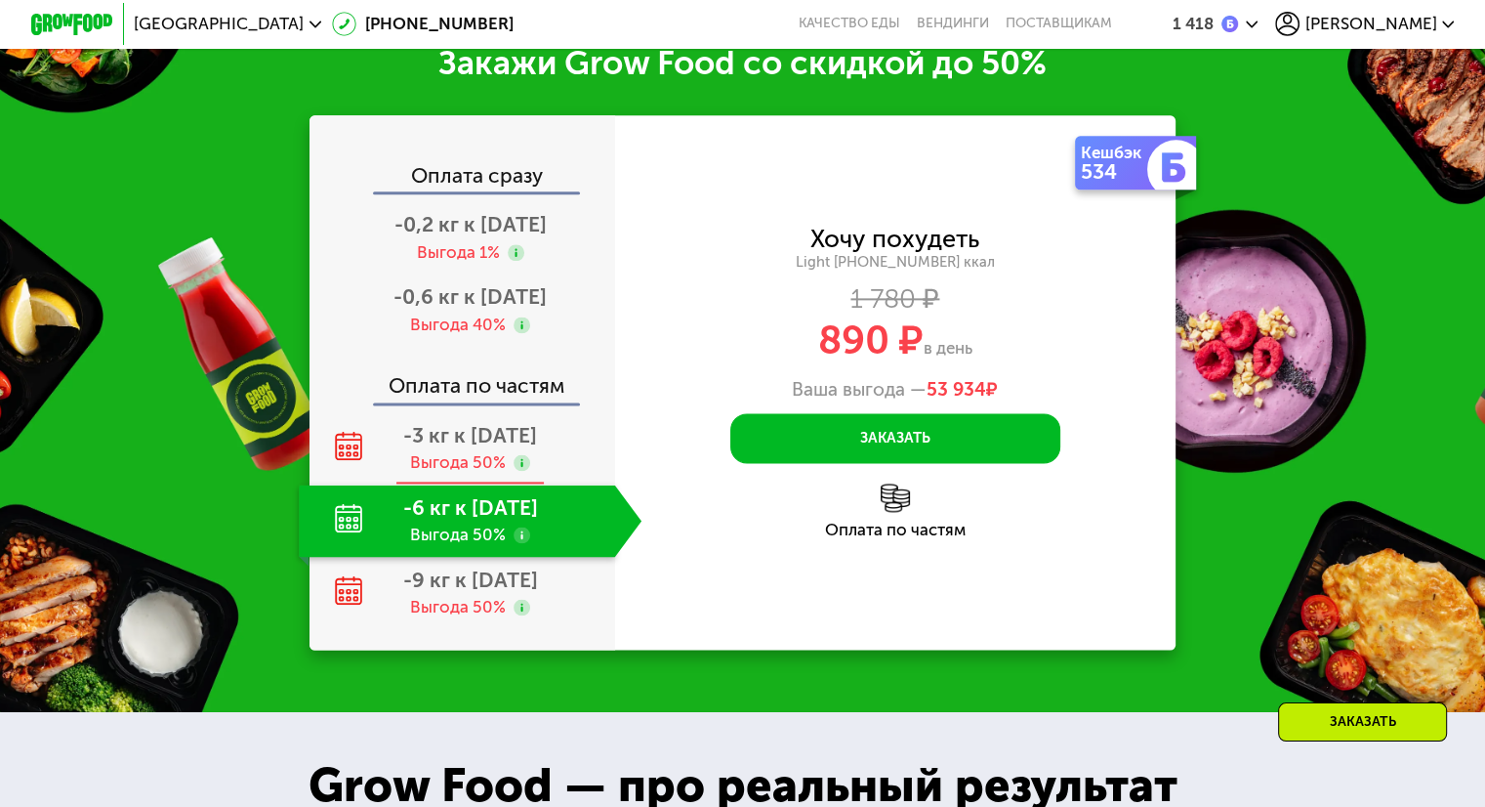
click at [479, 471] on div "-3 кг к 24 окт Выгода 50%" at bounding box center [470, 448] width 343 height 72
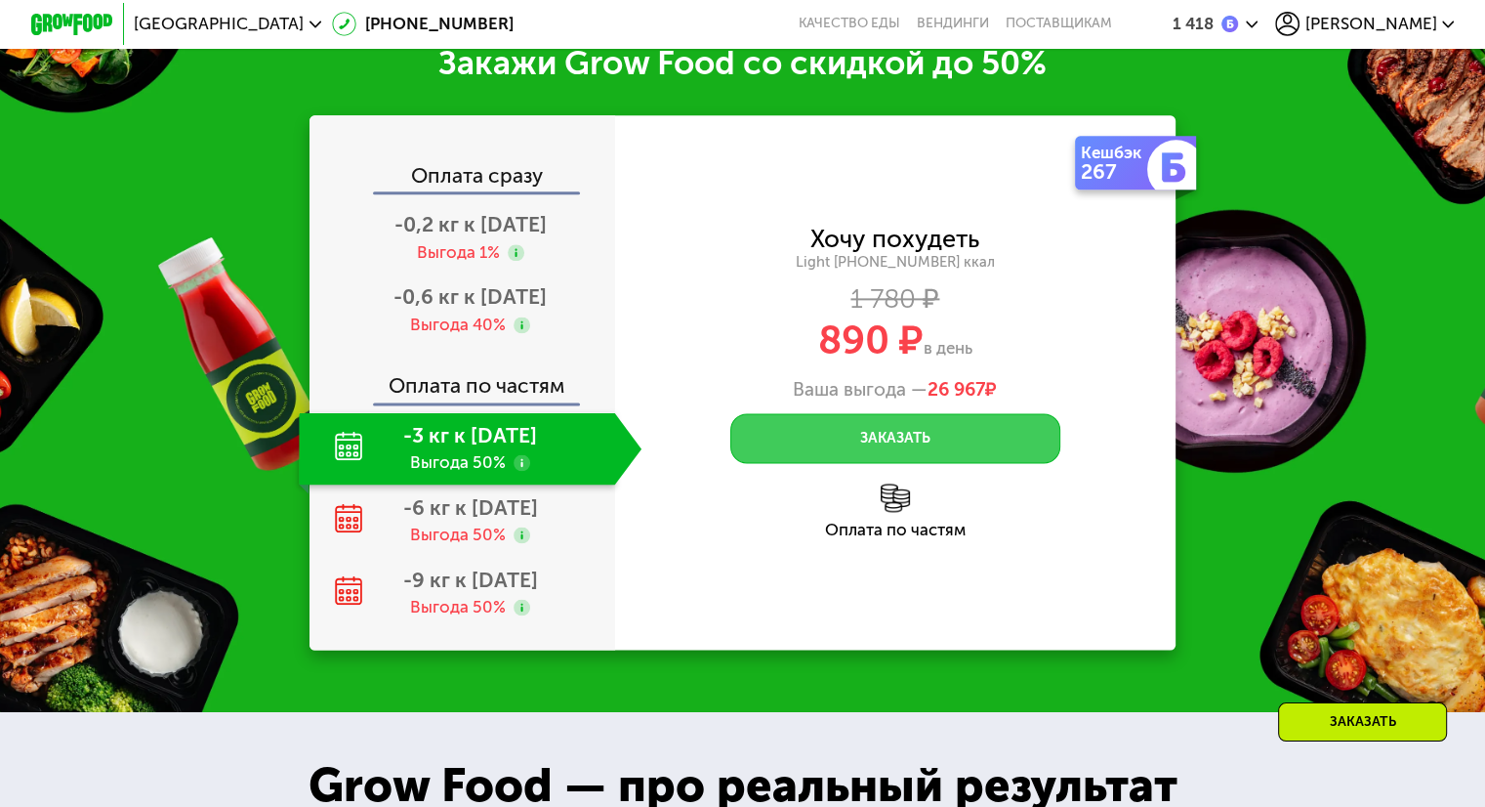
click at [888, 450] on button "Заказать" at bounding box center [895, 438] width 330 height 50
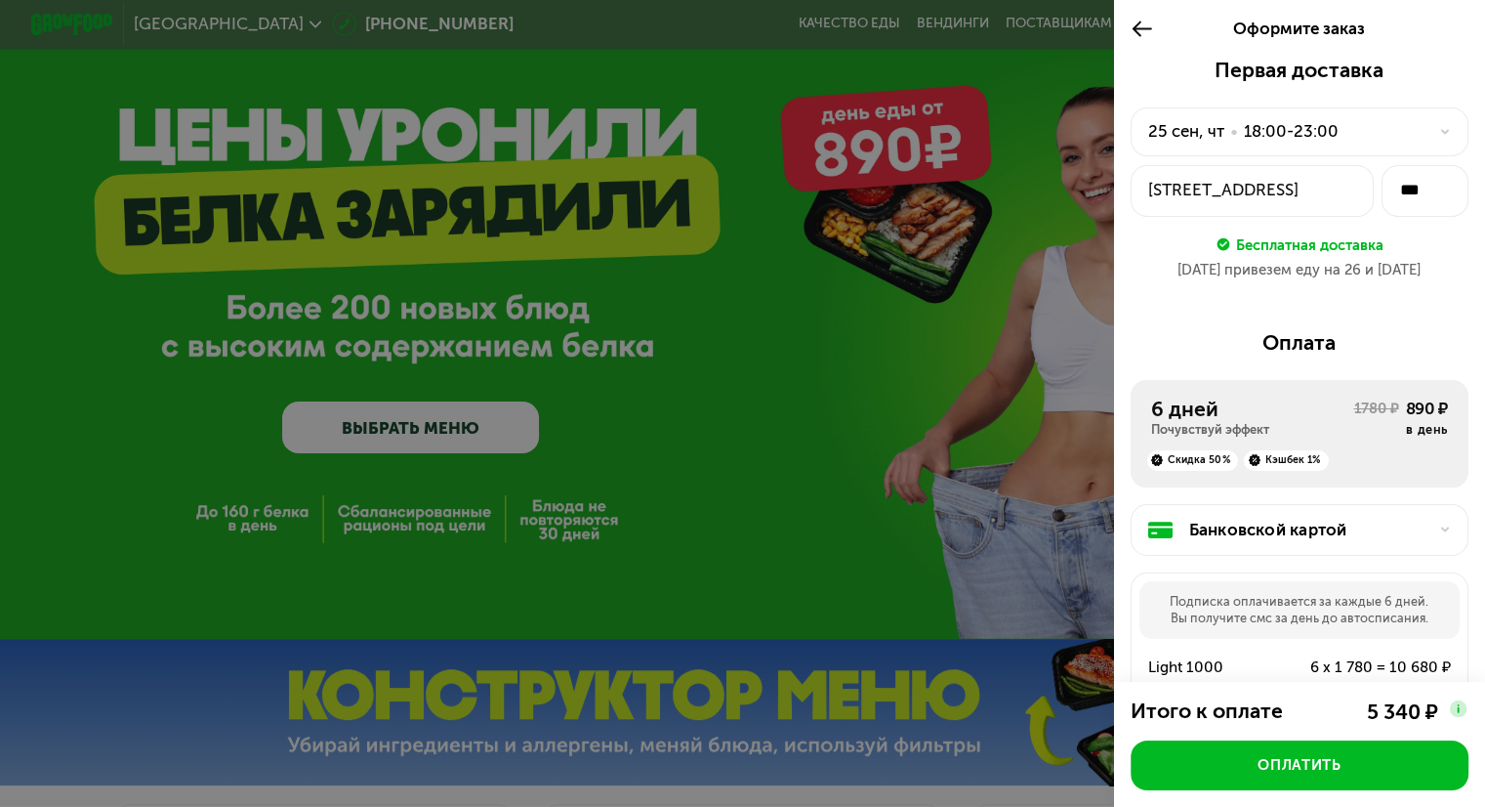
scroll to position [98, 0]
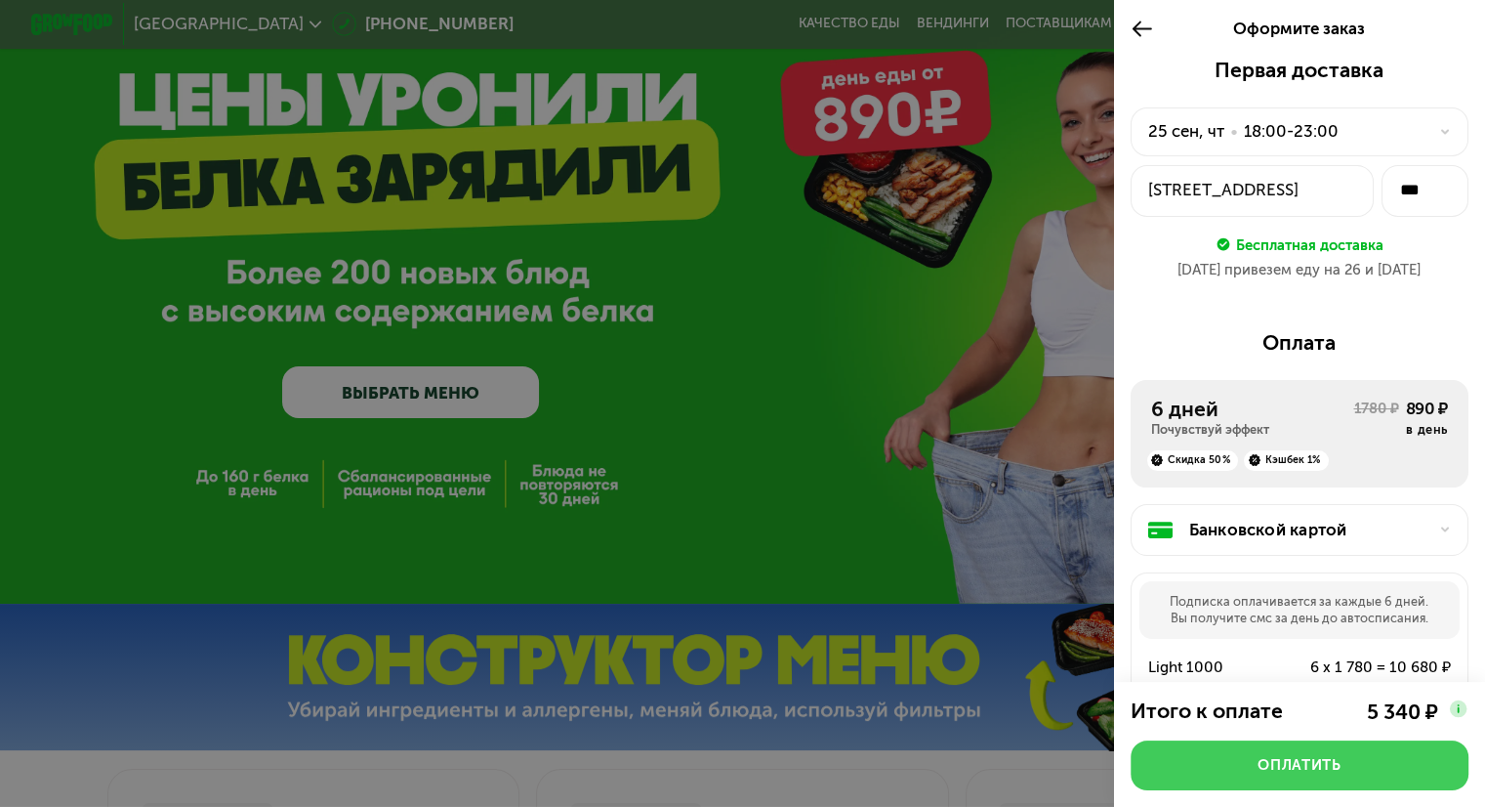
click at [1264, 759] on div "Оплатить" at bounding box center [1299, 765] width 83 height 21
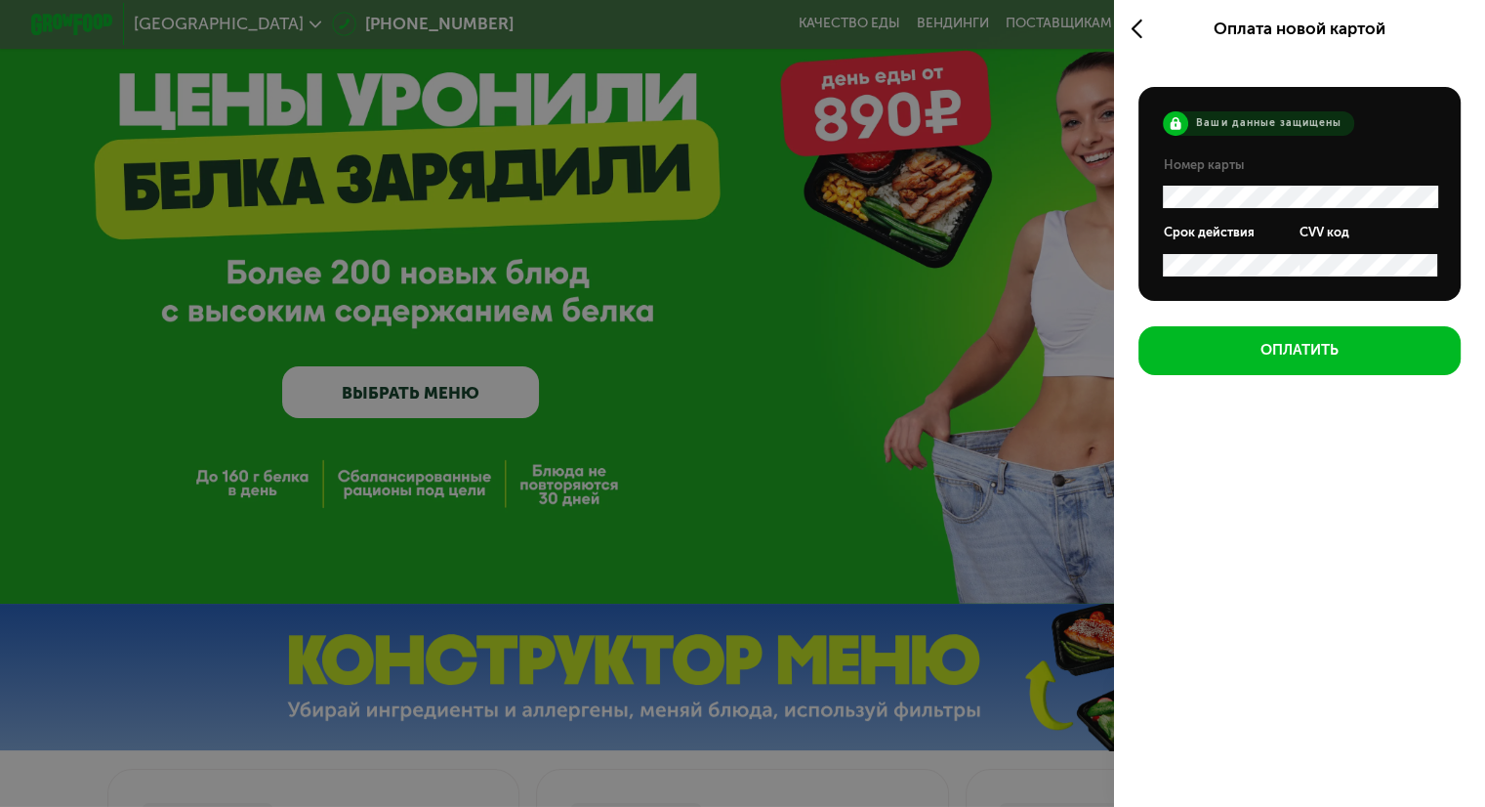
scroll to position [0, 0]
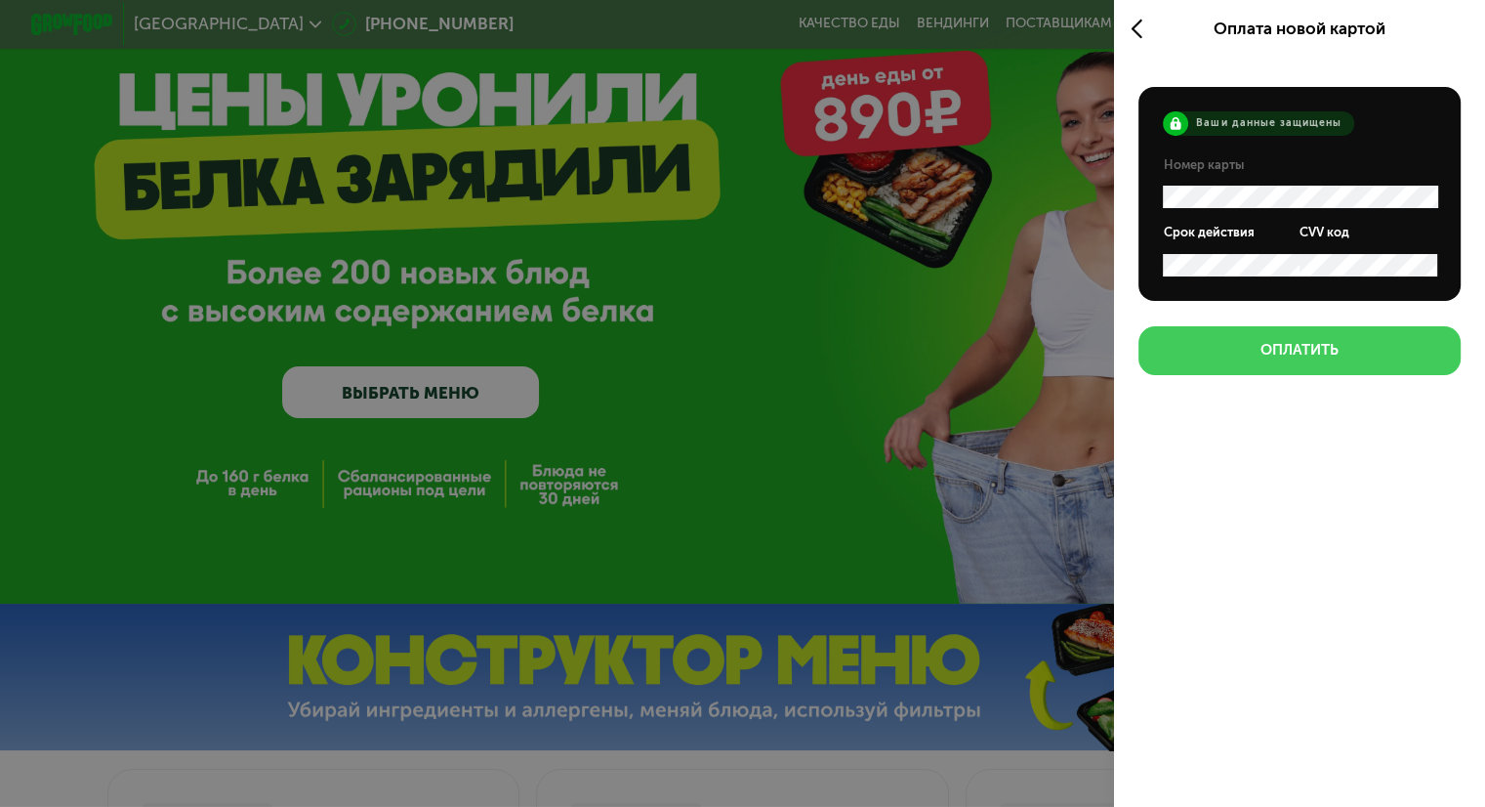
click at [1259, 340] on button "Оплатить" at bounding box center [1300, 351] width 322 height 50
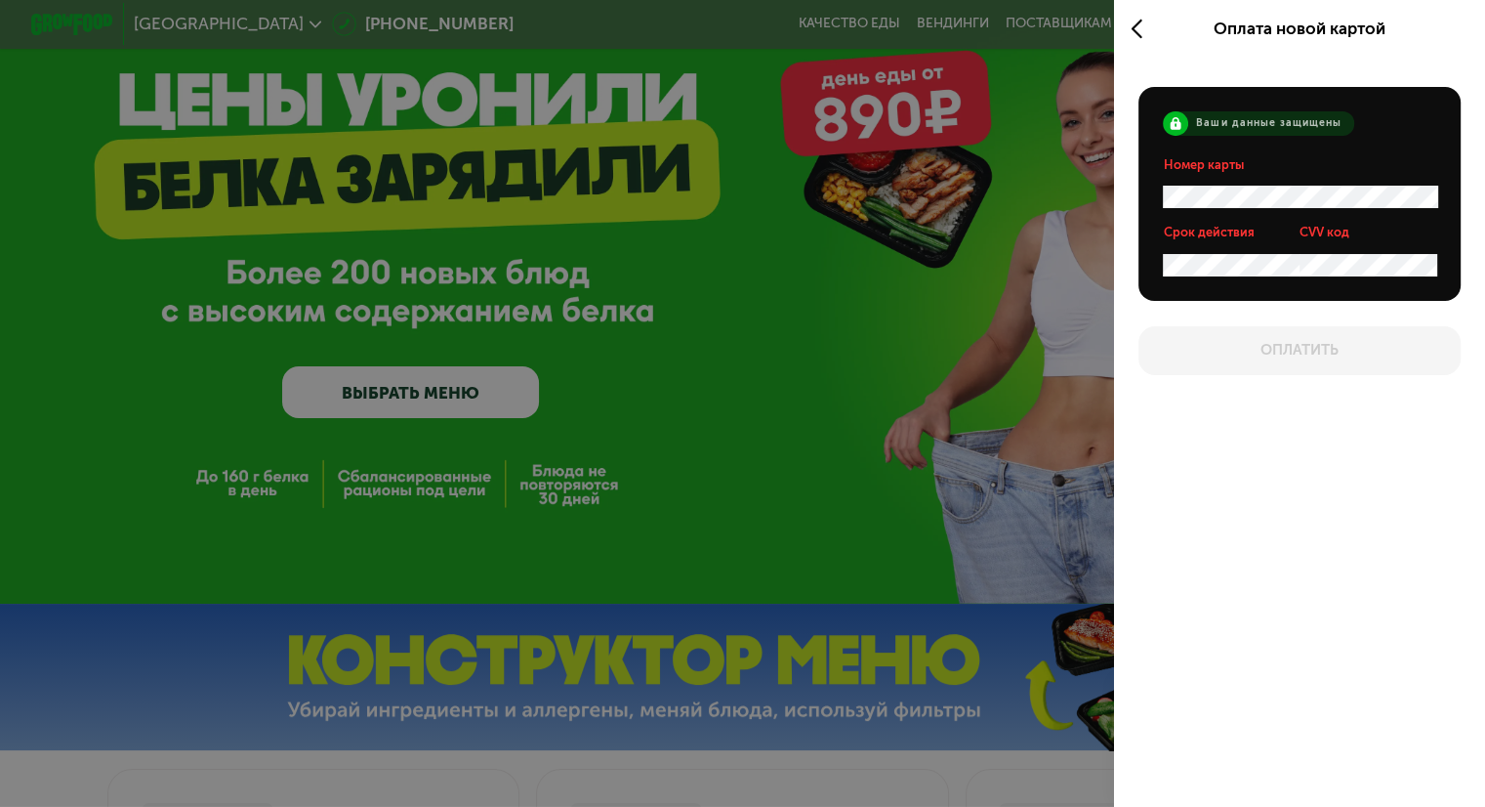
click at [1133, 24] on use at bounding box center [1136, 30] width 11 height 20
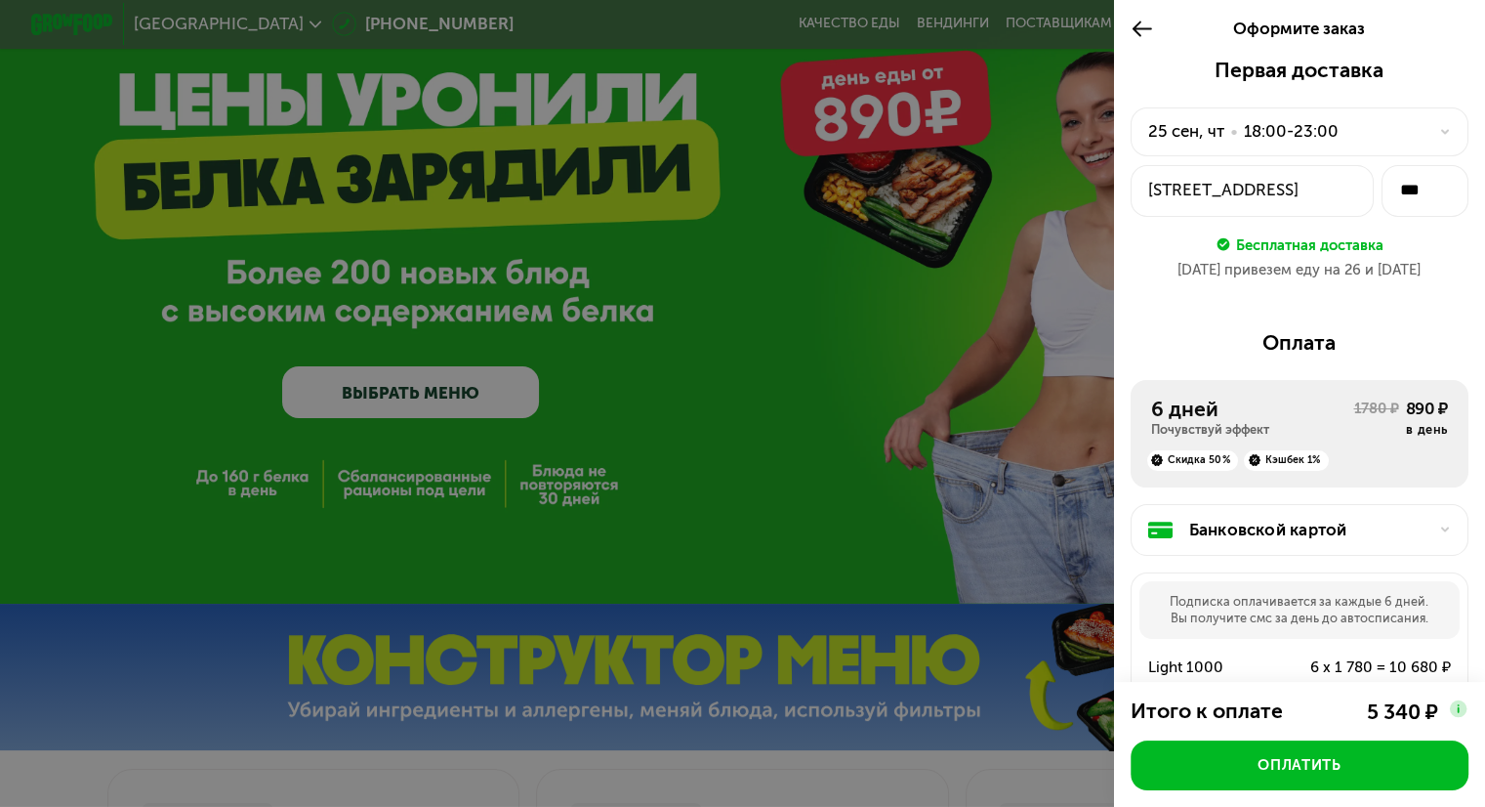
click at [1231, 532] on div "Банковской картой" at bounding box center [1307, 530] width 237 height 24
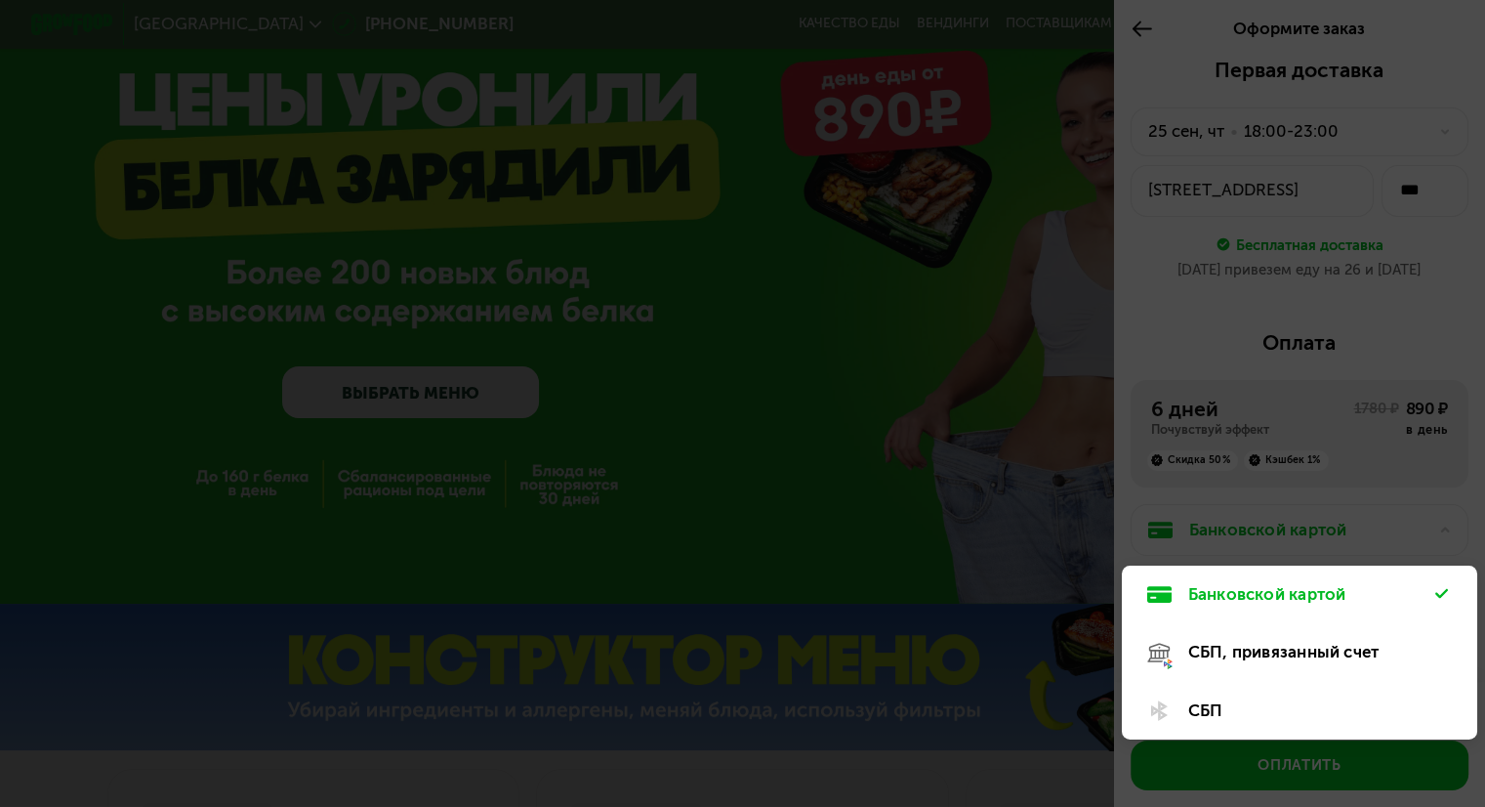
click at [1229, 643] on div "СБП, привязанный счет" at bounding box center [1299, 652] width 354 height 58
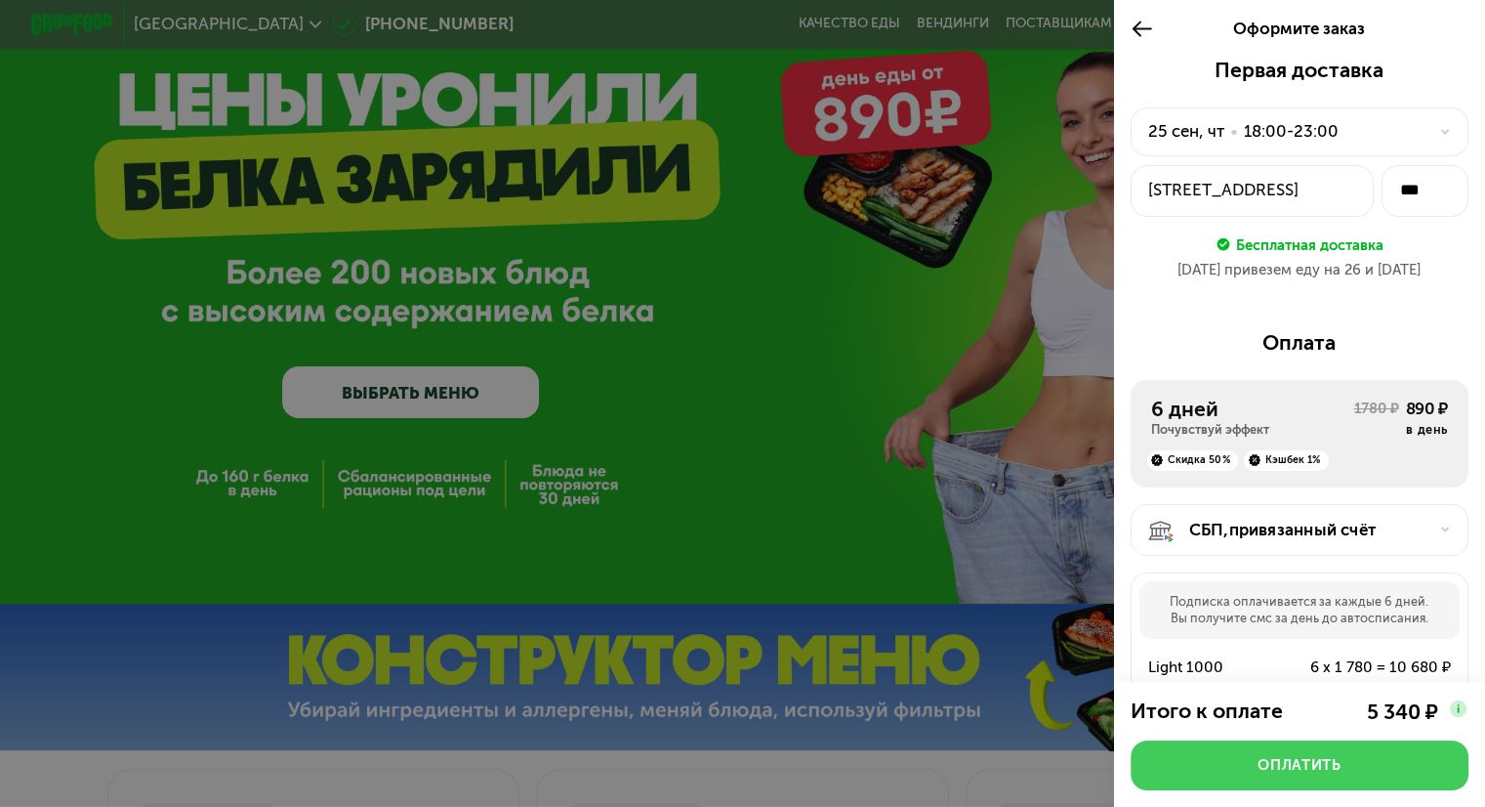
click at [1283, 773] on div "Оплатить" at bounding box center [1299, 765] width 83 height 21
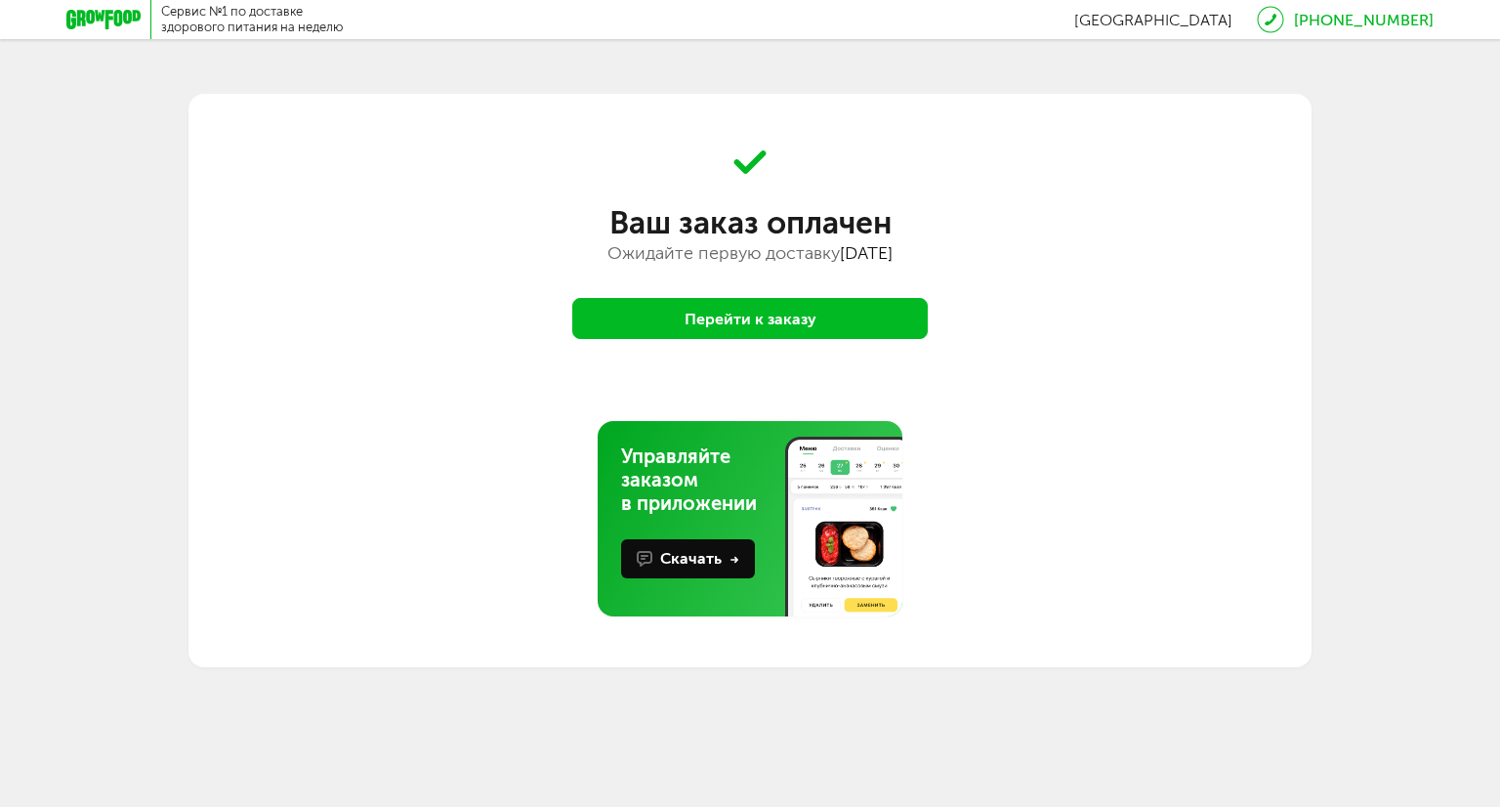
click at [791, 310] on button "Перейти к заказу" at bounding box center [749, 318] width 355 height 41
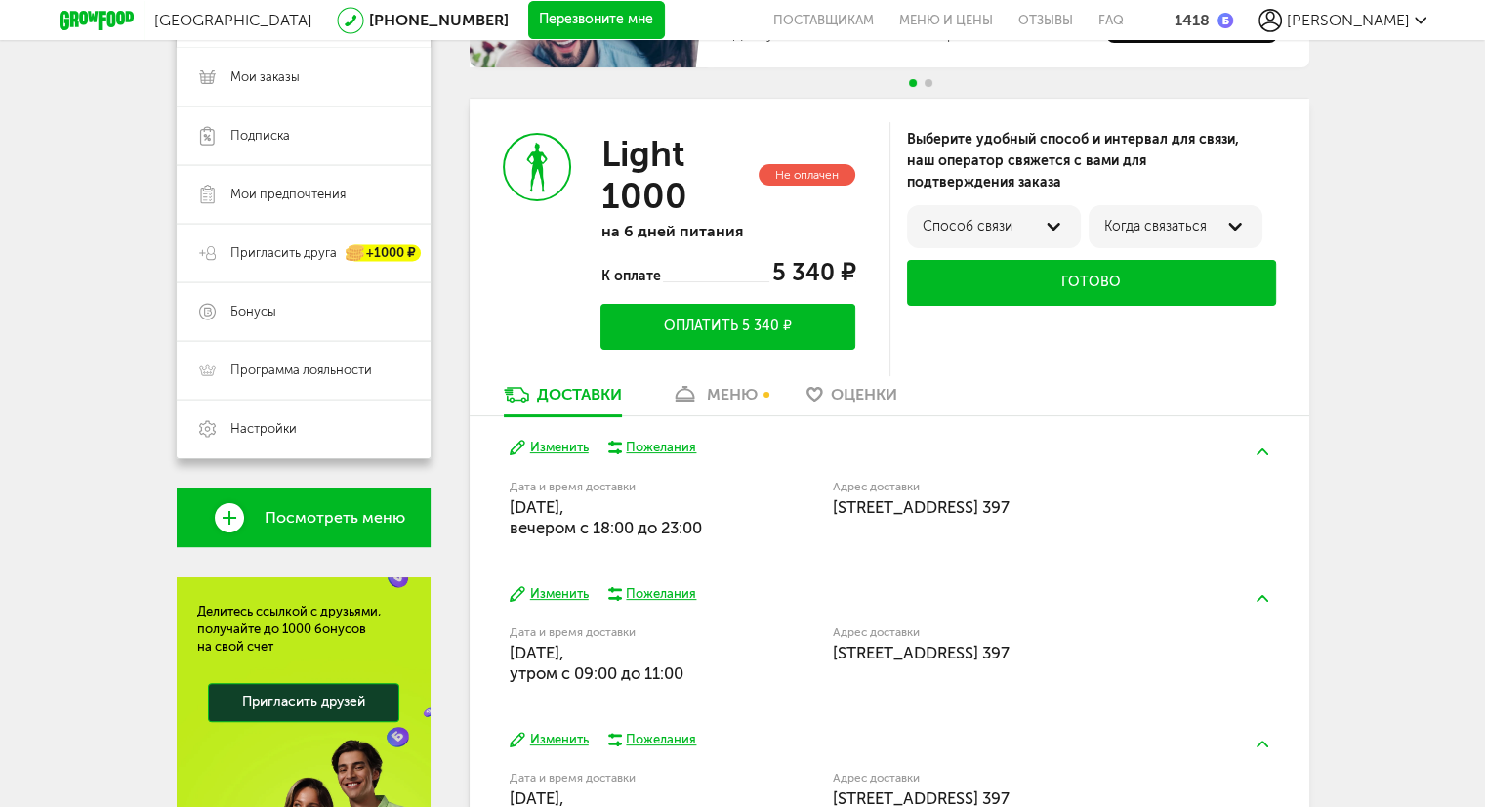
scroll to position [293, 0]
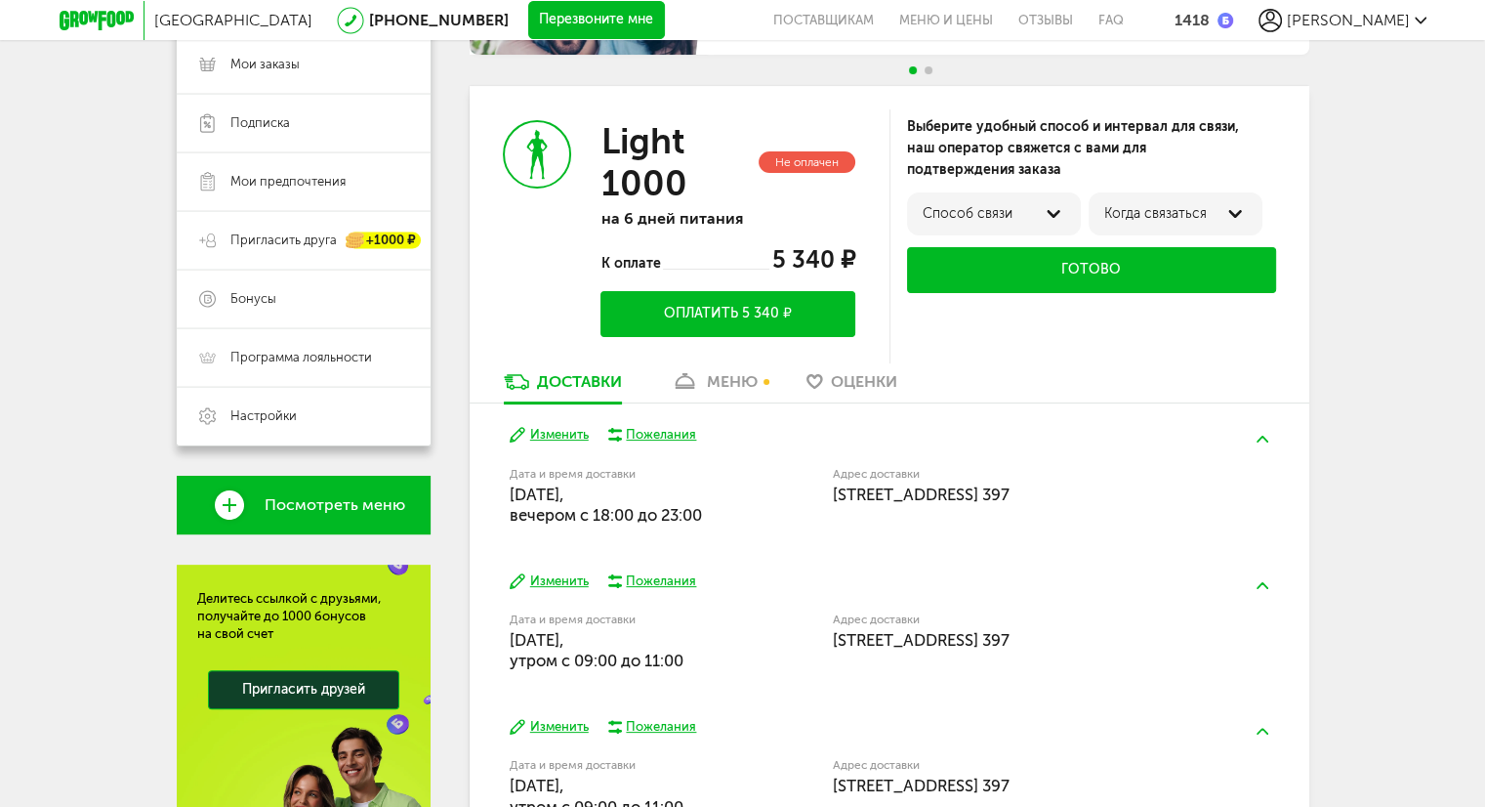
click at [704, 380] on link "меню" at bounding box center [714, 386] width 106 height 31
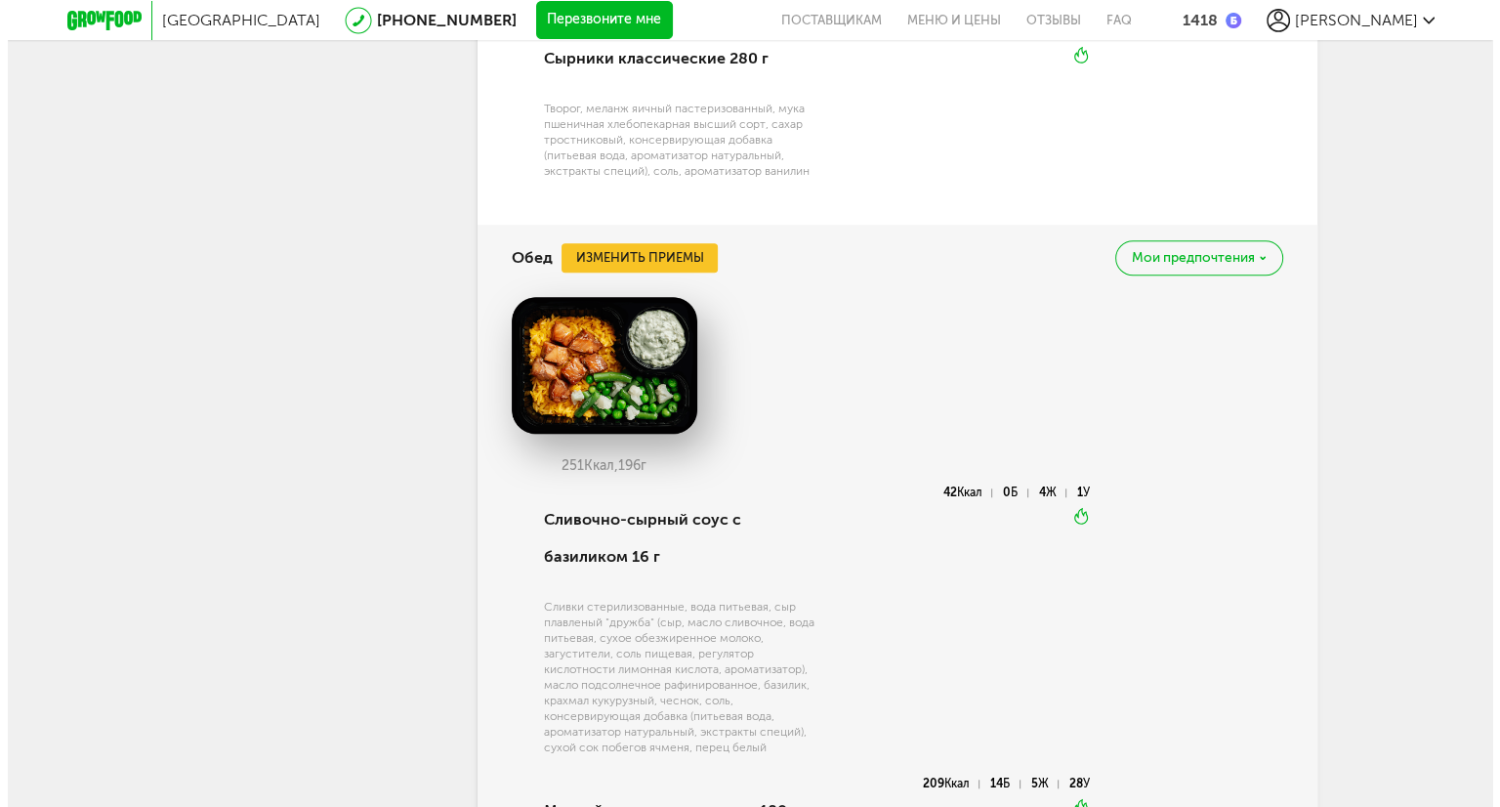
scroll to position [1562, 0]
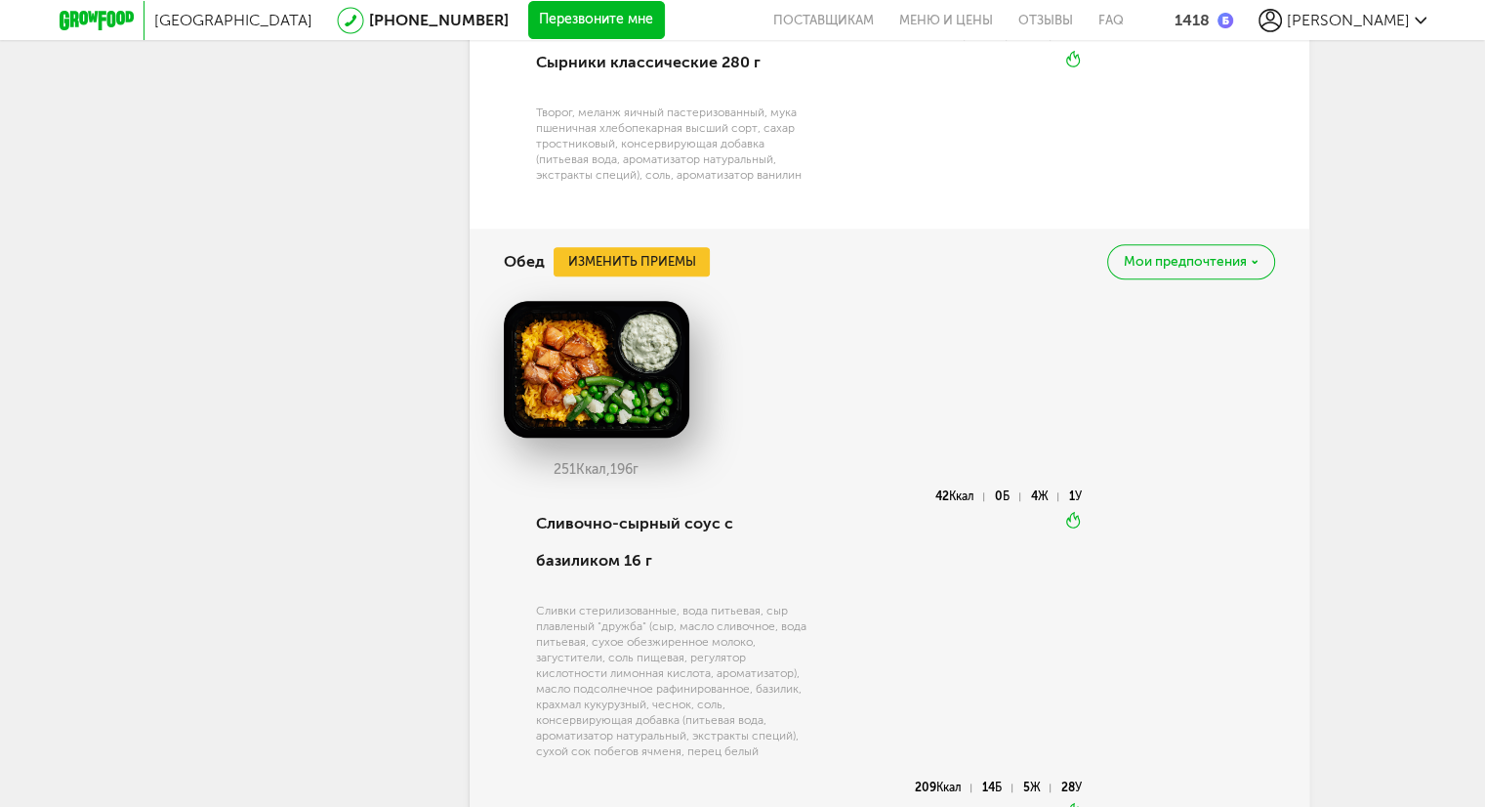
click at [1202, 260] on span "Мои предпочтения" at bounding box center [1185, 262] width 123 height 14
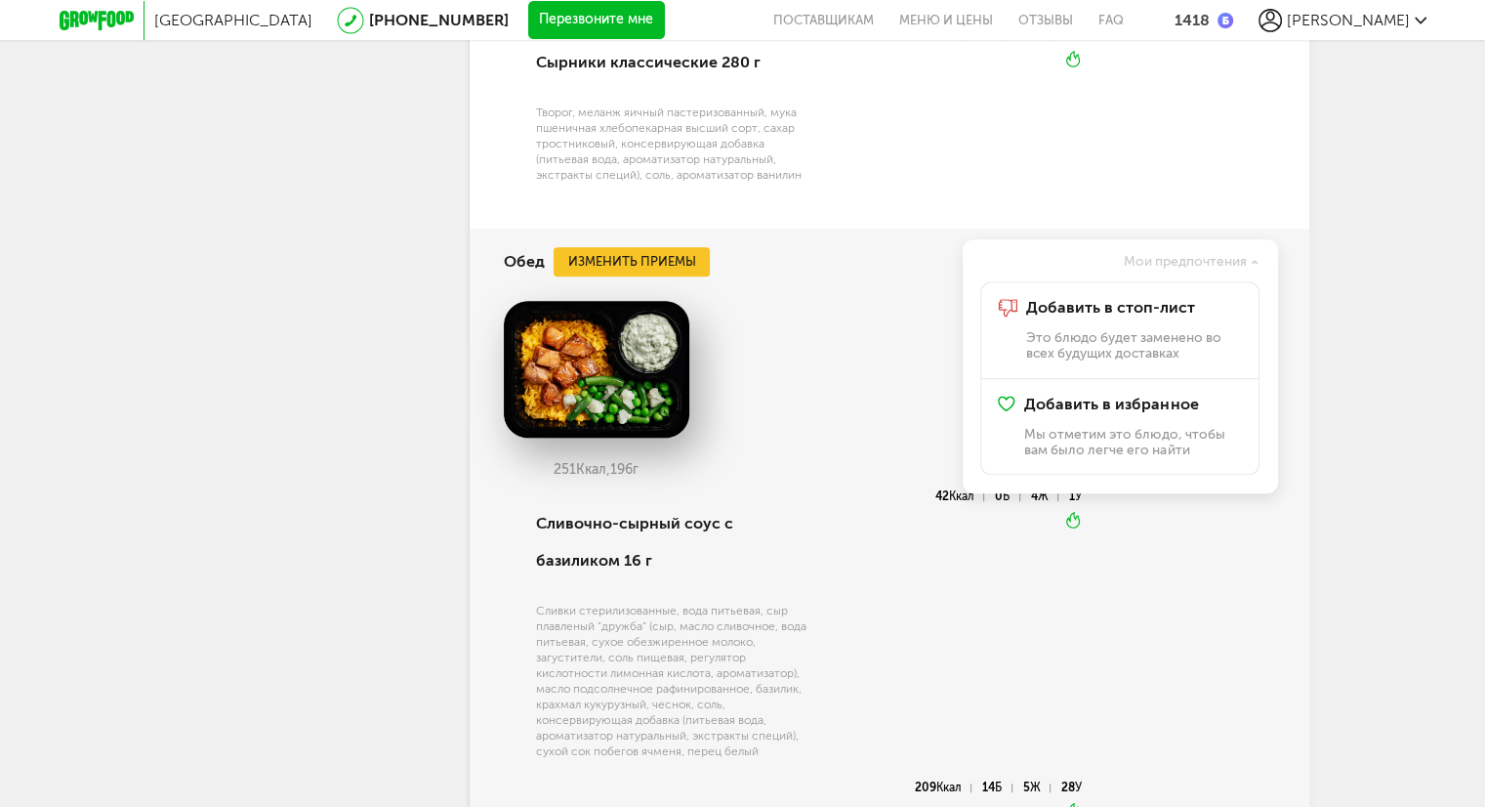
drag, startPoint x: 796, startPoint y: 458, endPoint x: 675, endPoint y: 343, distance: 167.1
click at [797, 458] on div "251 Ккал, 196 г" at bounding box center [889, 395] width 771 height 189
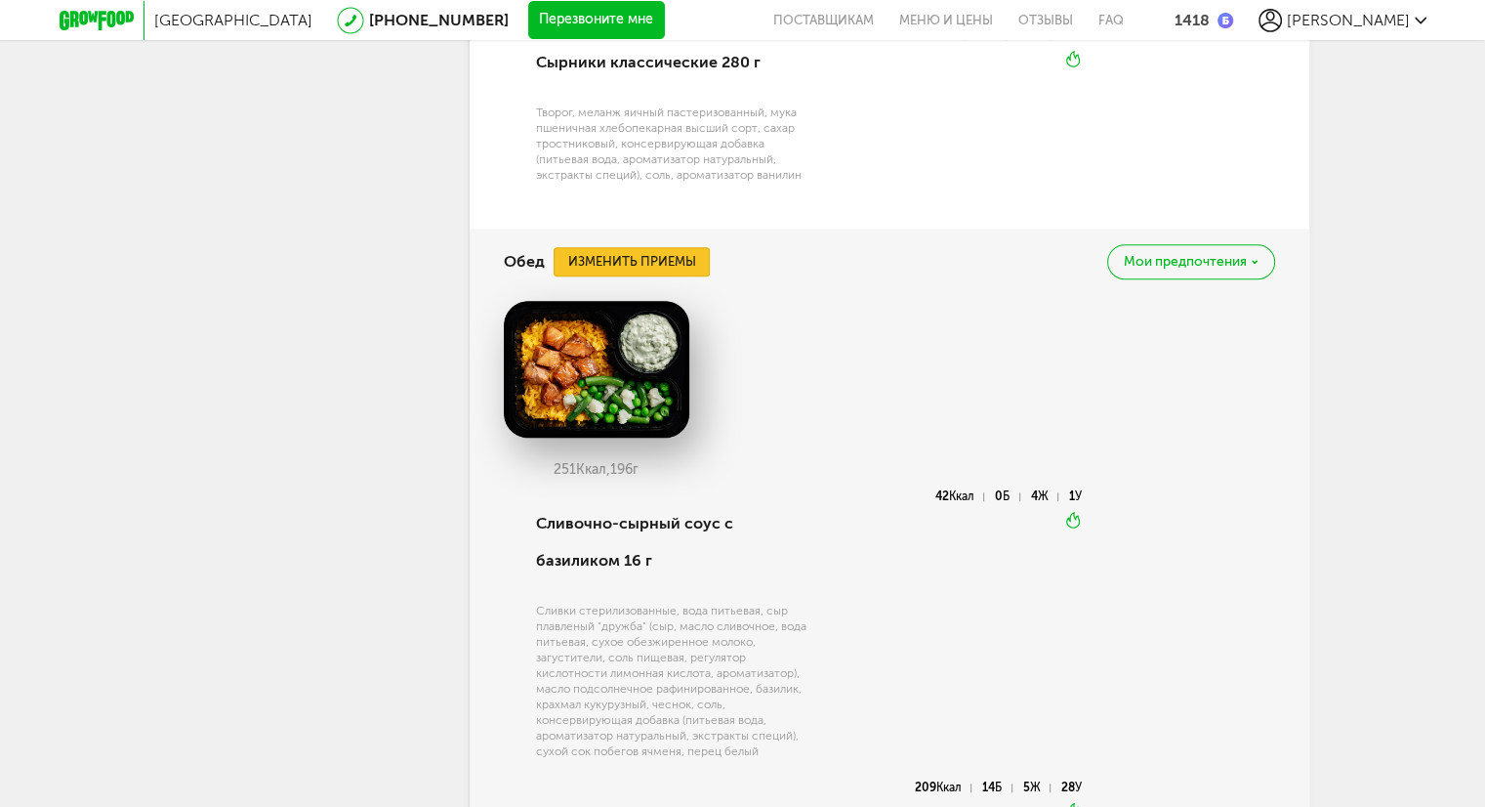
click at [618, 260] on button "Изменить приемы" at bounding box center [632, 261] width 156 height 29
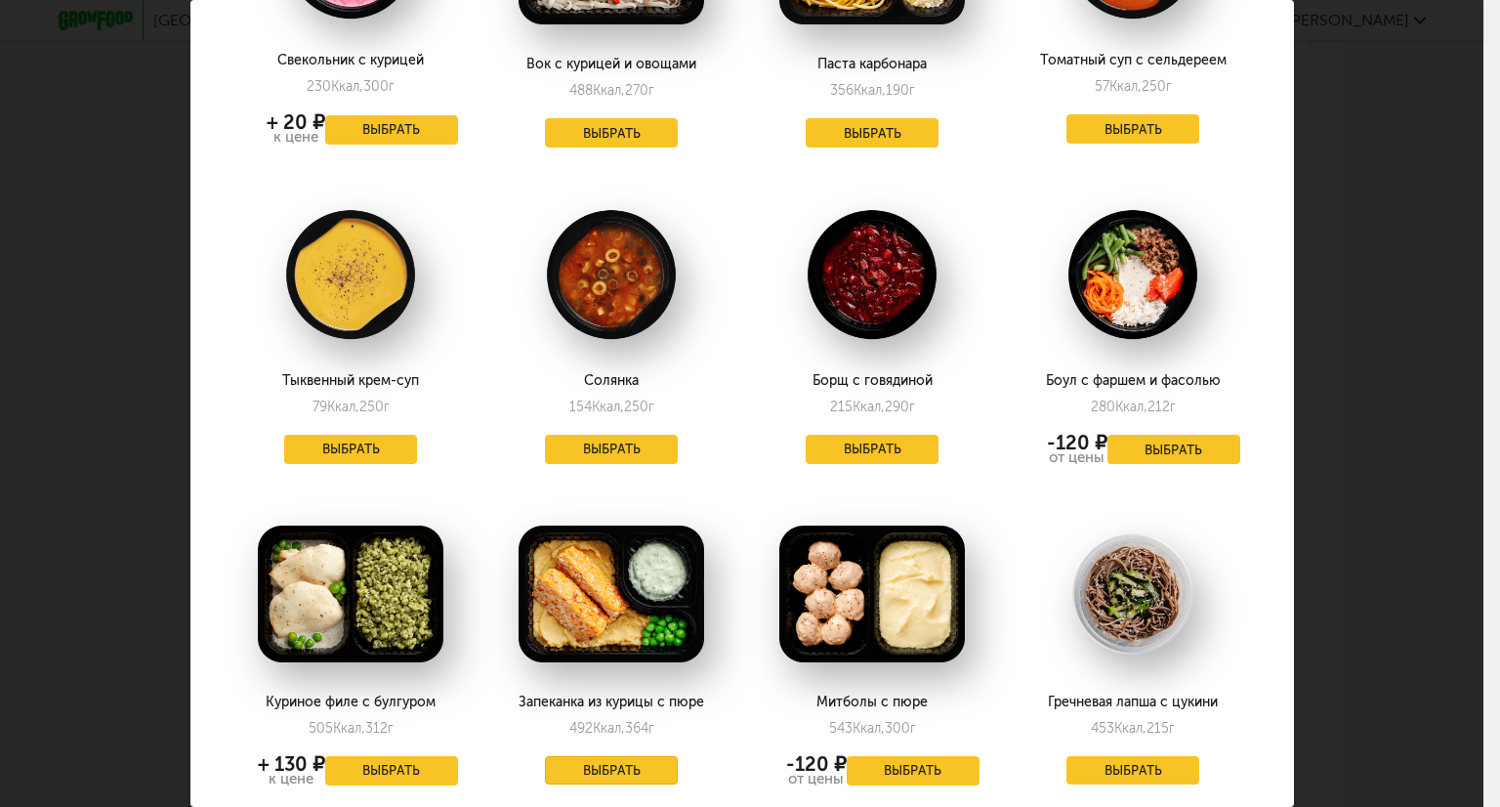
click at [613, 756] on button "Выбрать" at bounding box center [611, 770] width 133 height 29
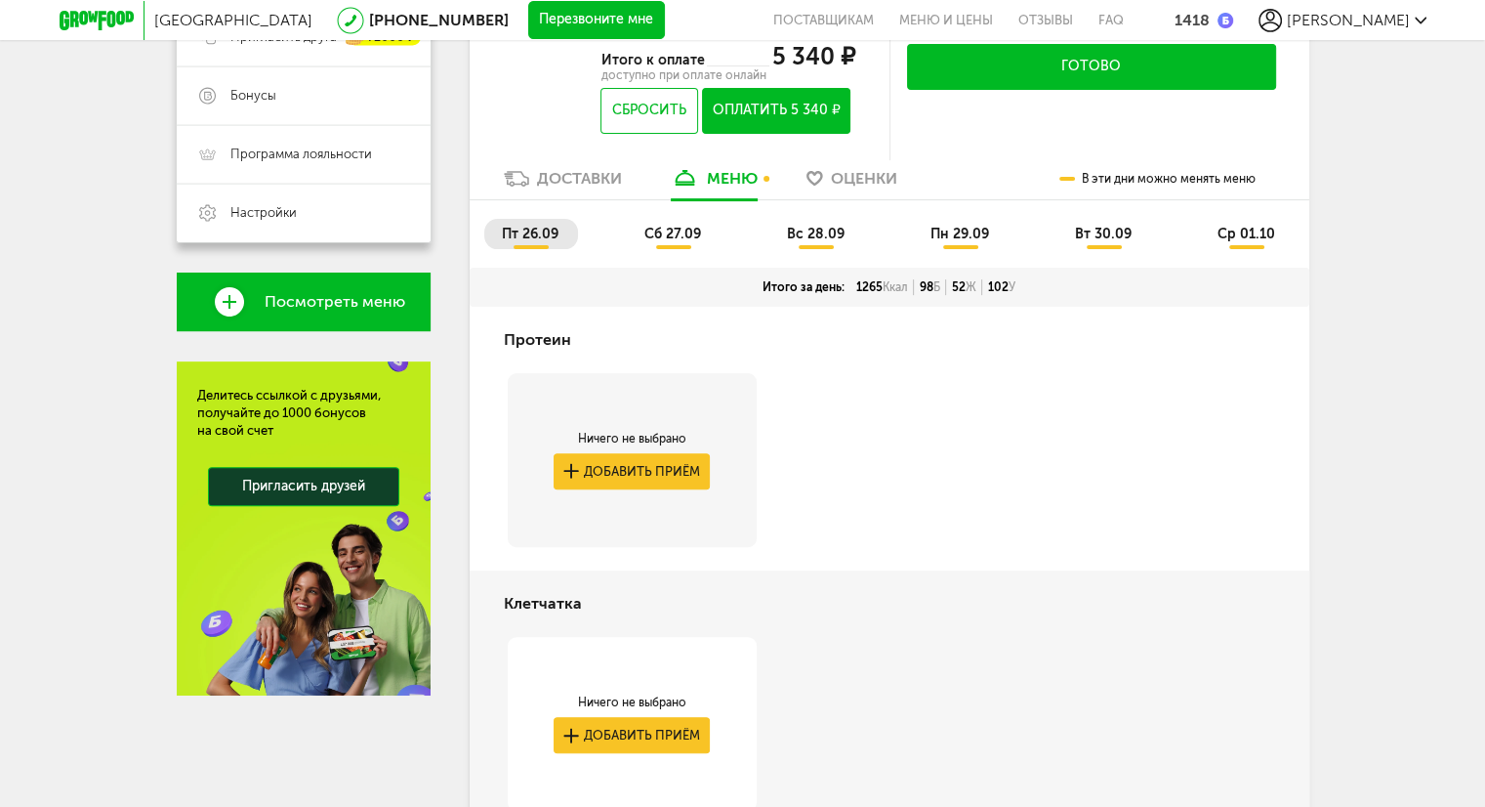
scroll to position [391, 0]
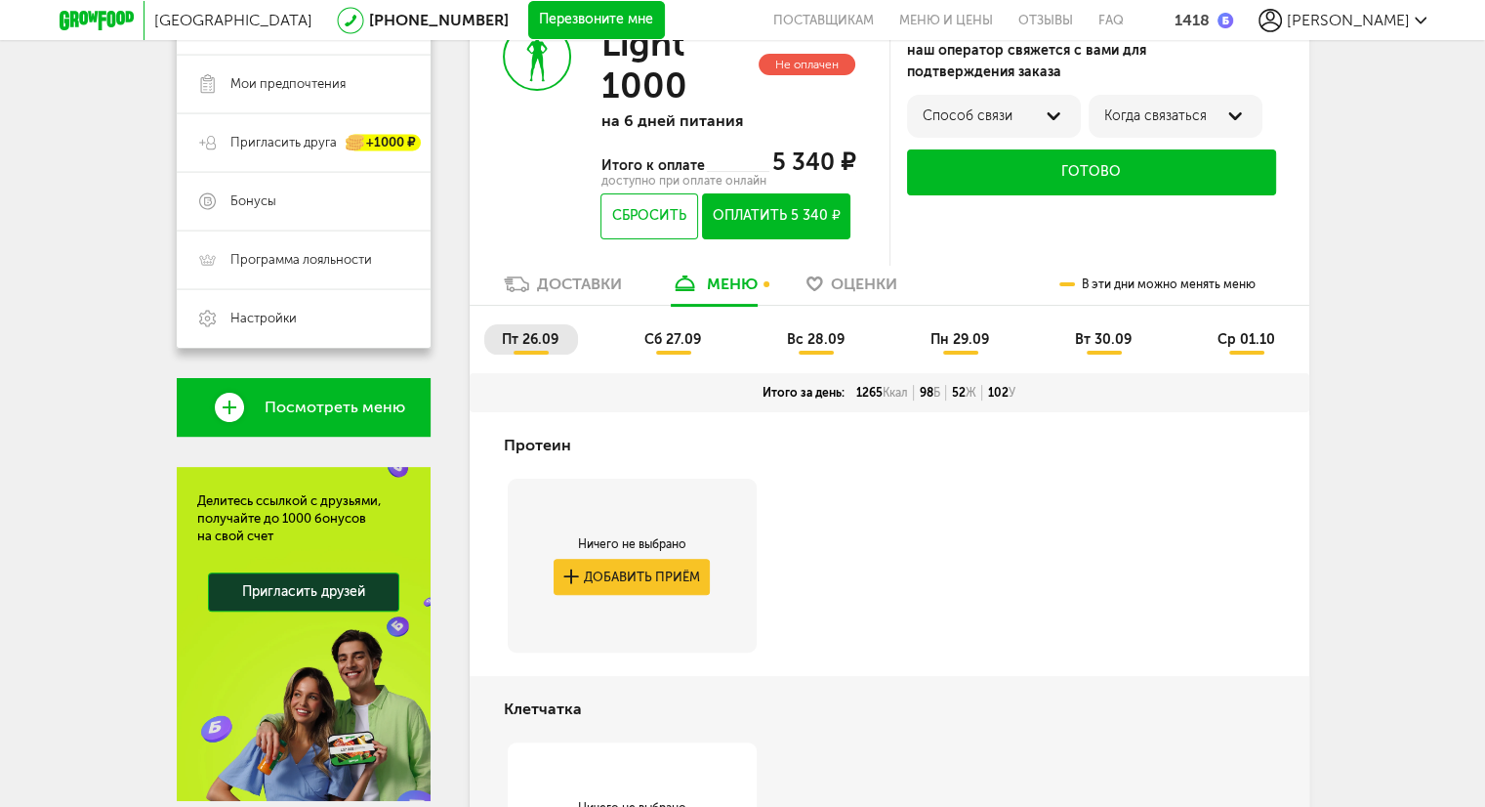
click at [661, 338] on span "сб 27.09" at bounding box center [672, 339] width 57 height 17
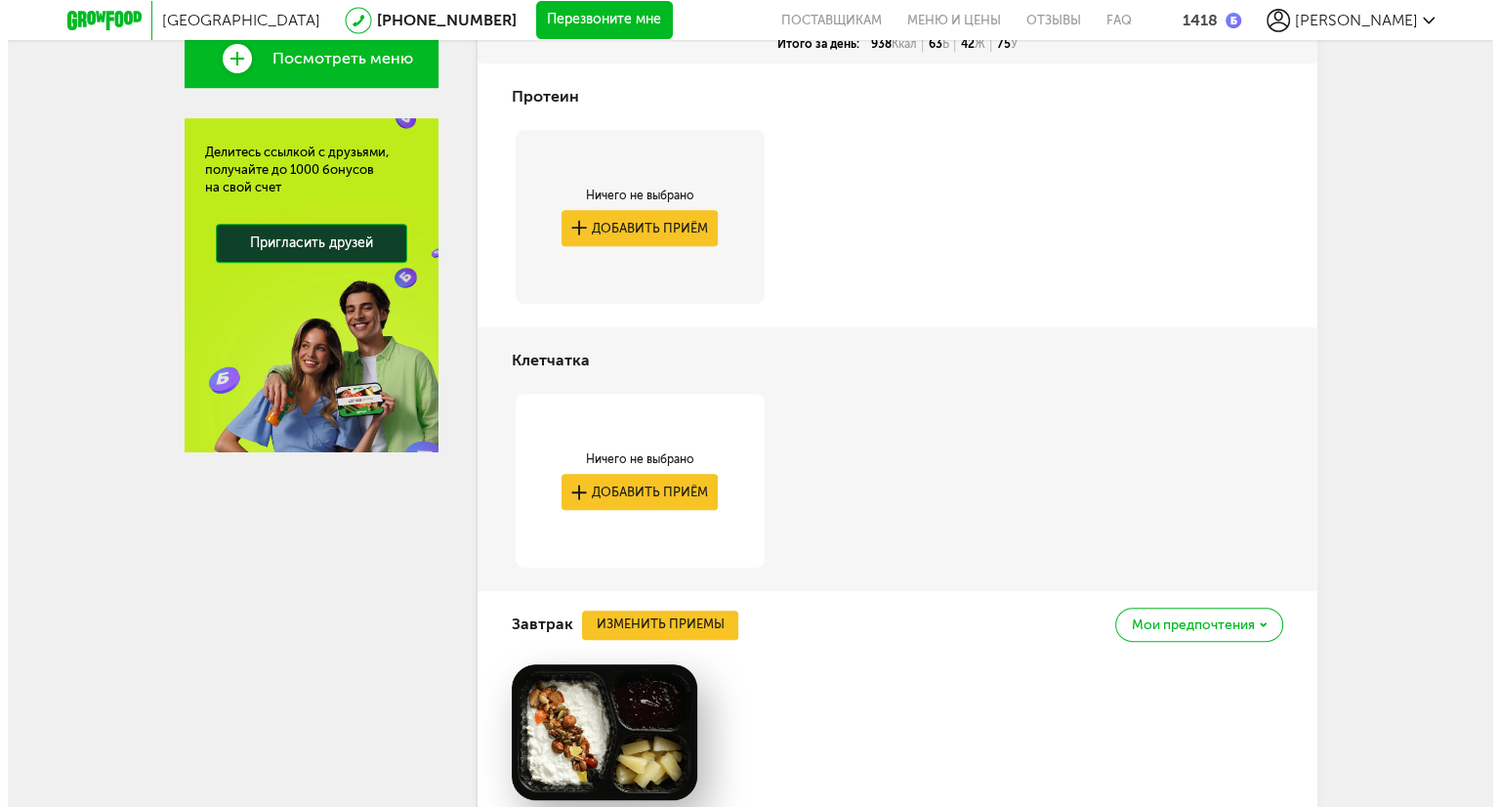
scroll to position [976, 0]
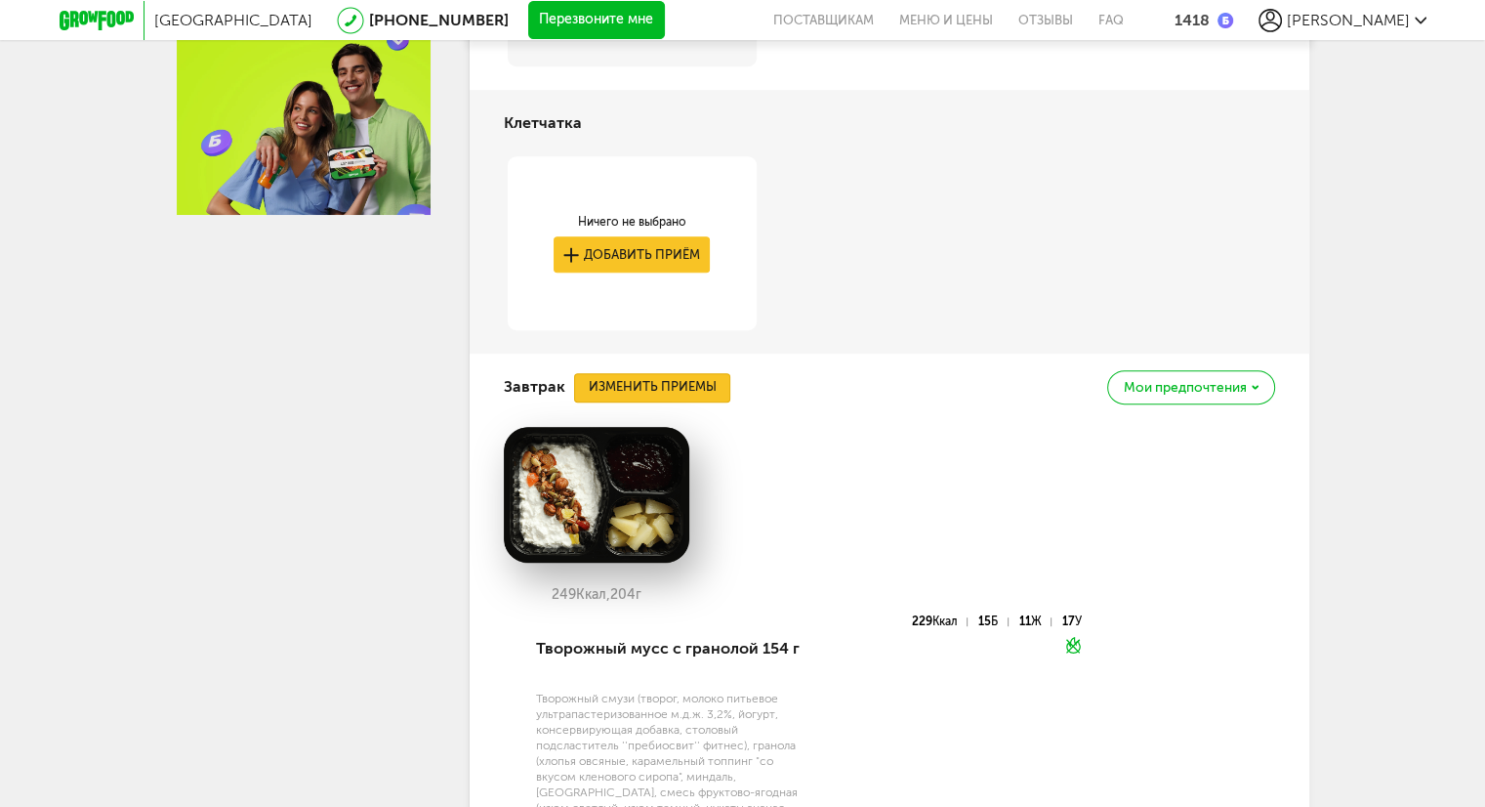
click at [680, 386] on button "Изменить приемы" at bounding box center [652, 387] width 156 height 29
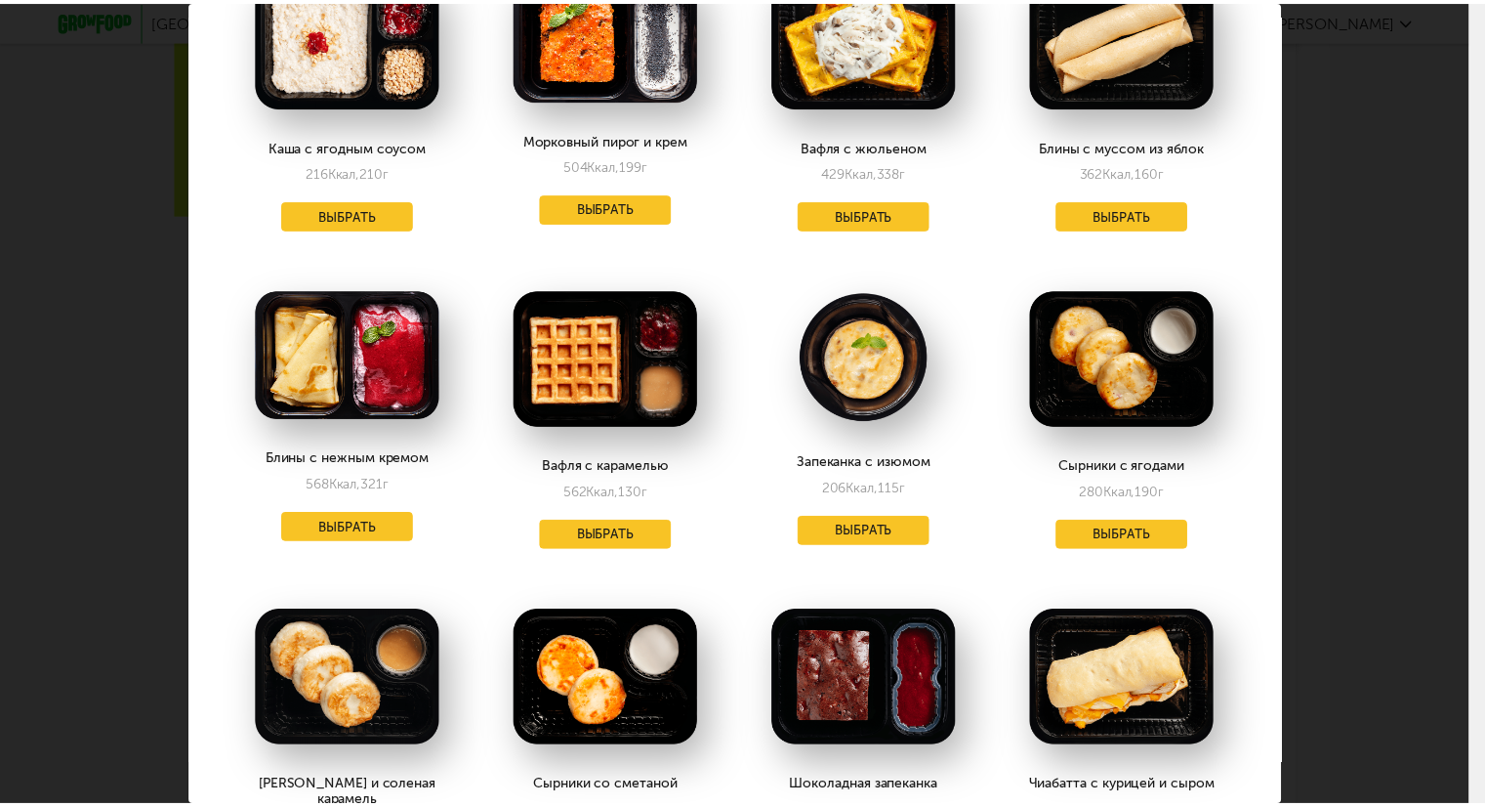
scroll to position [195, 0]
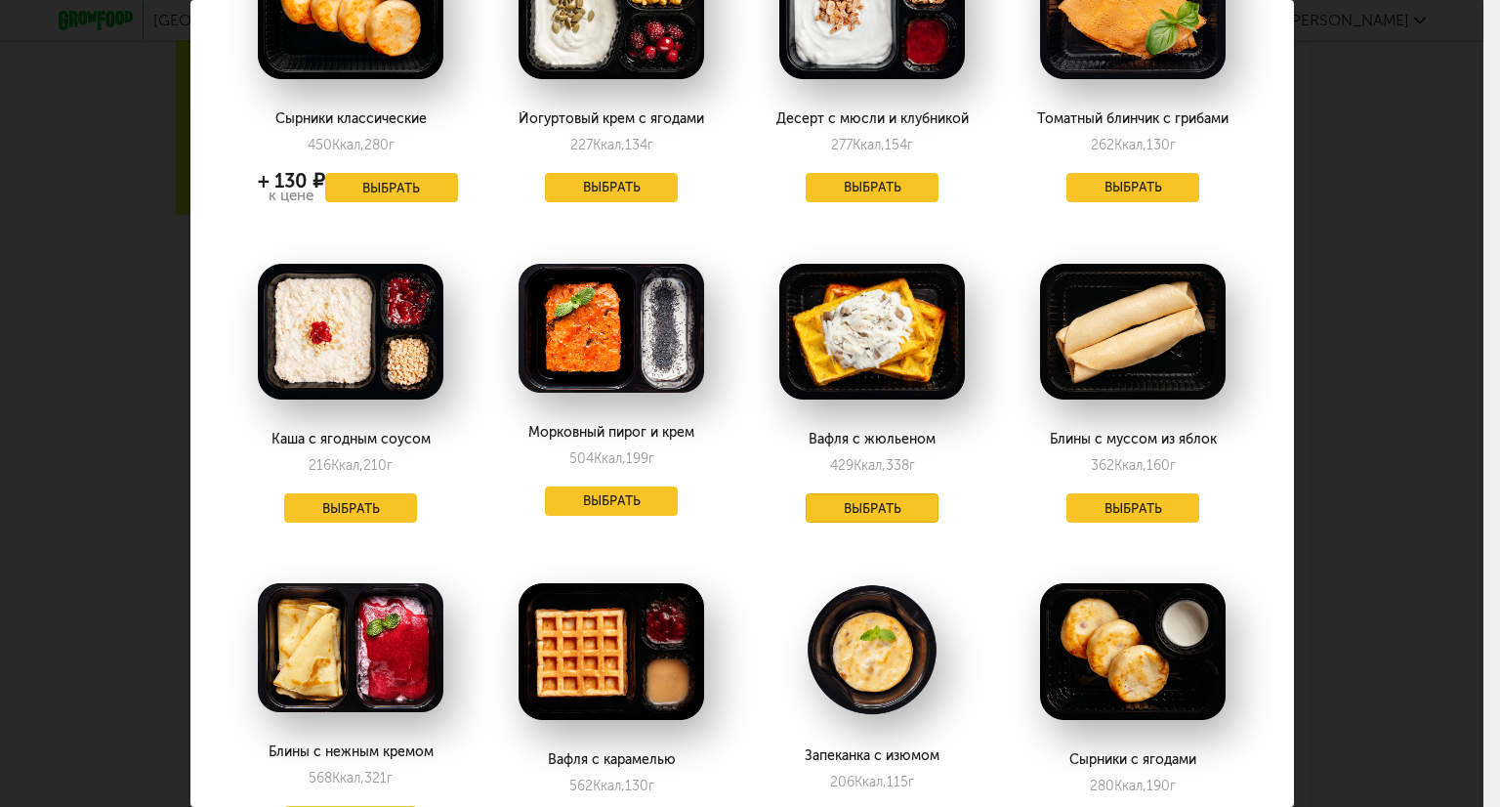
click at [863, 513] on button "Выбрать" at bounding box center [872, 507] width 133 height 29
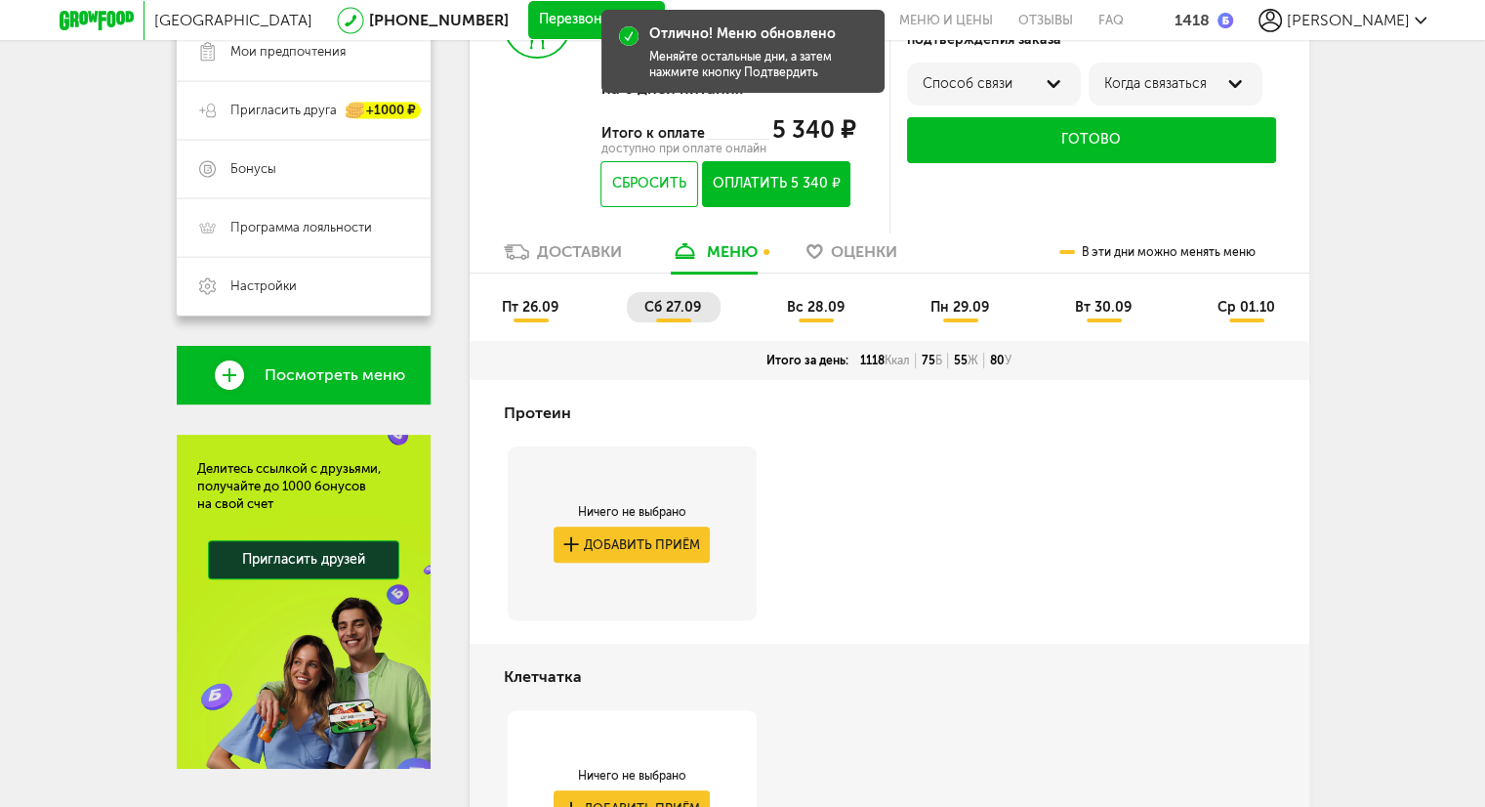
scroll to position [391, 0]
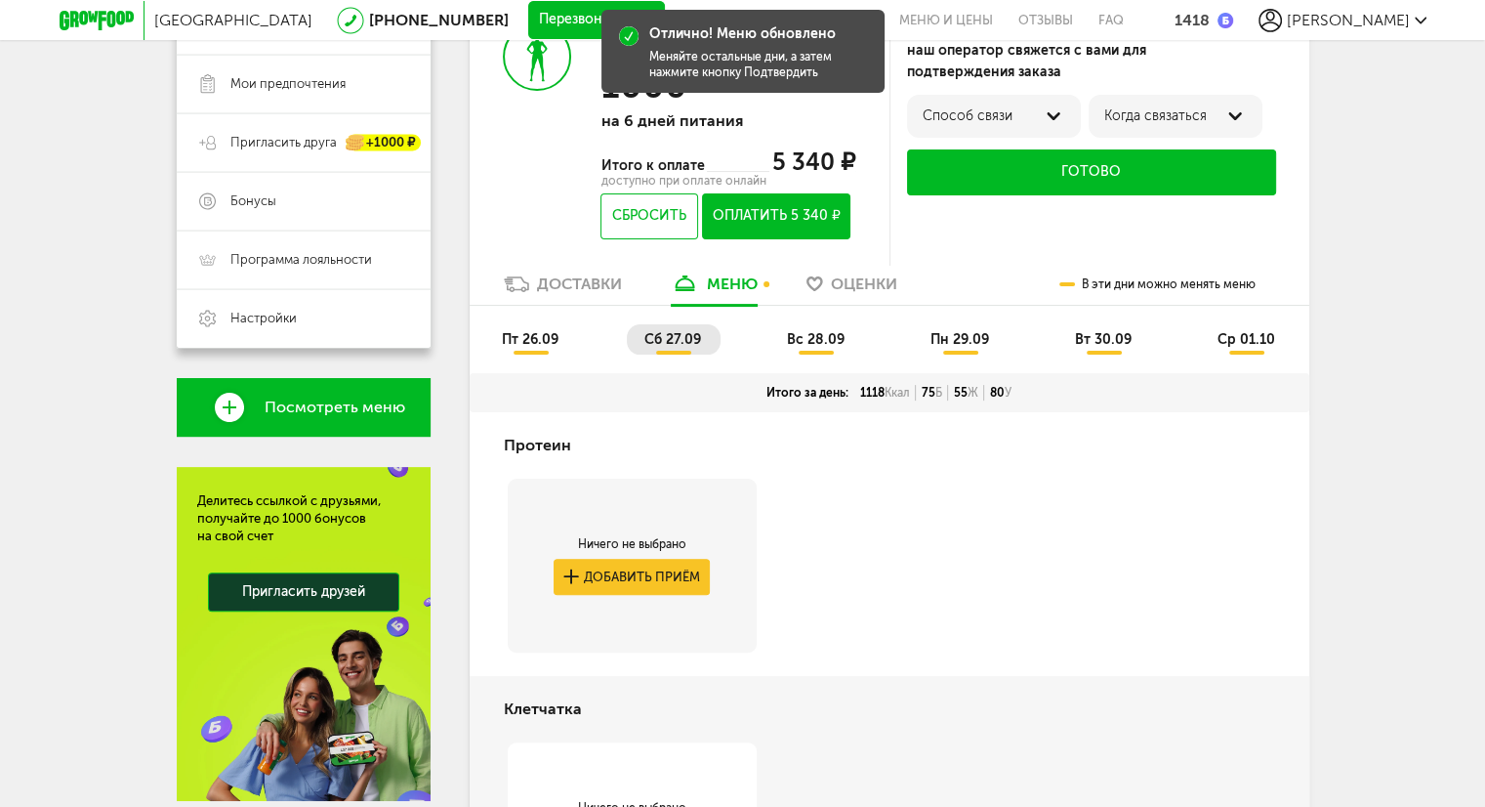
click at [543, 346] on span "пт 26.09" at bounding box center [530, 339] width 57 height 17
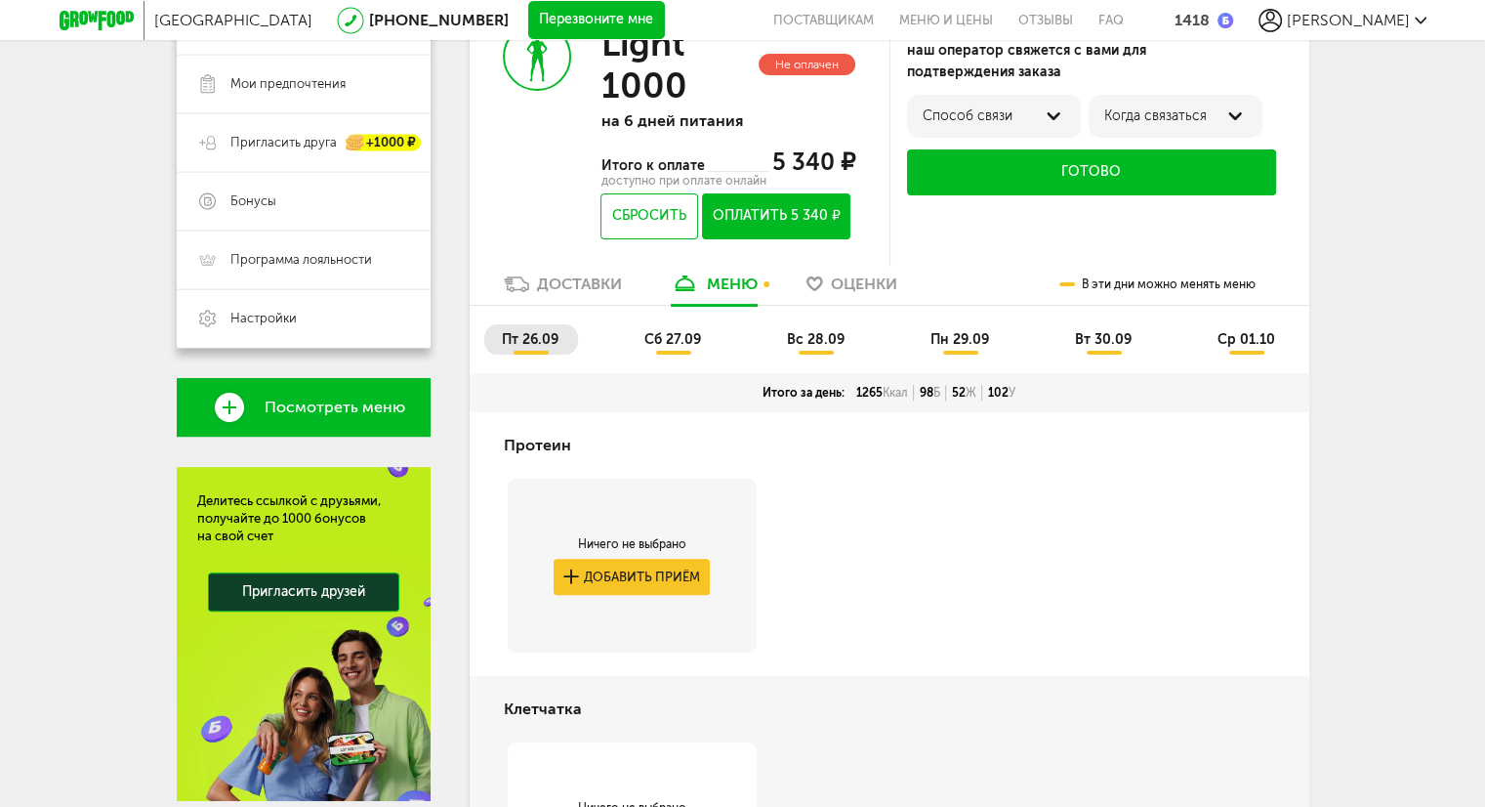
click at [675, 349] on li "сб 27.09" at bounding box center [674, 339] width 94 height 30
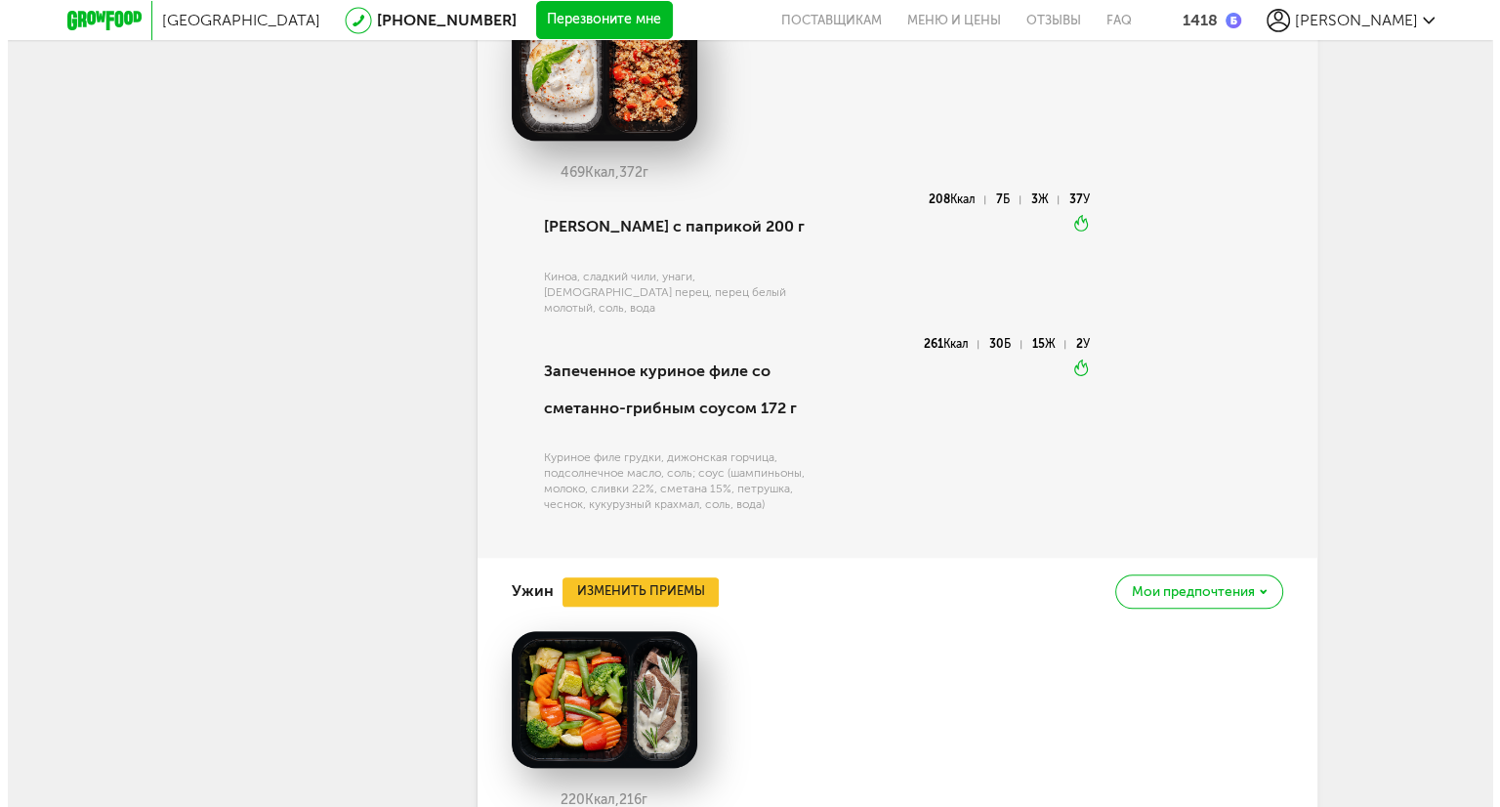
scroll to position [2148, 0]
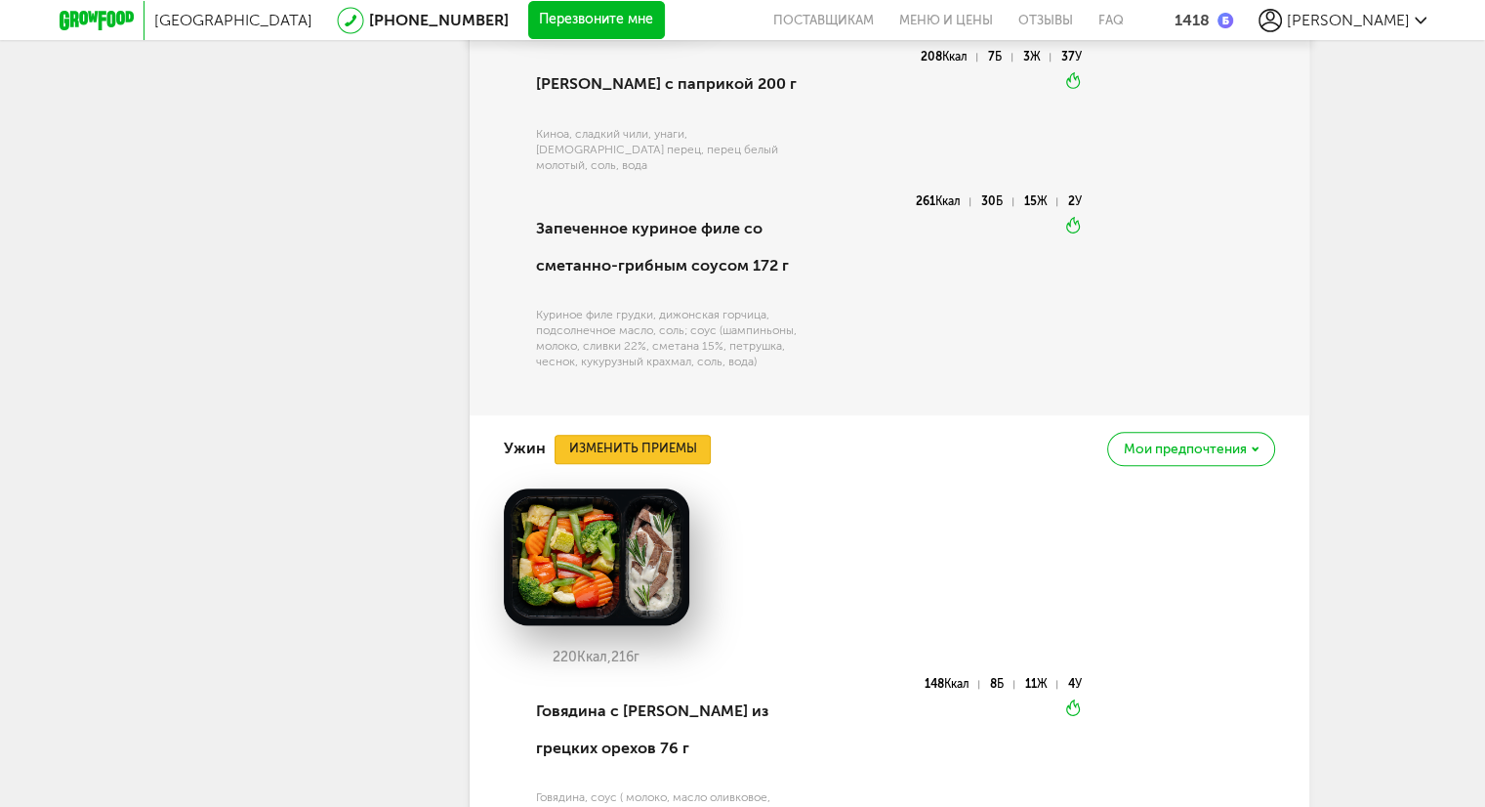
click at [643, 461] on button "Изменить приемы" at bounding box center [633, 449] width 156 height 29
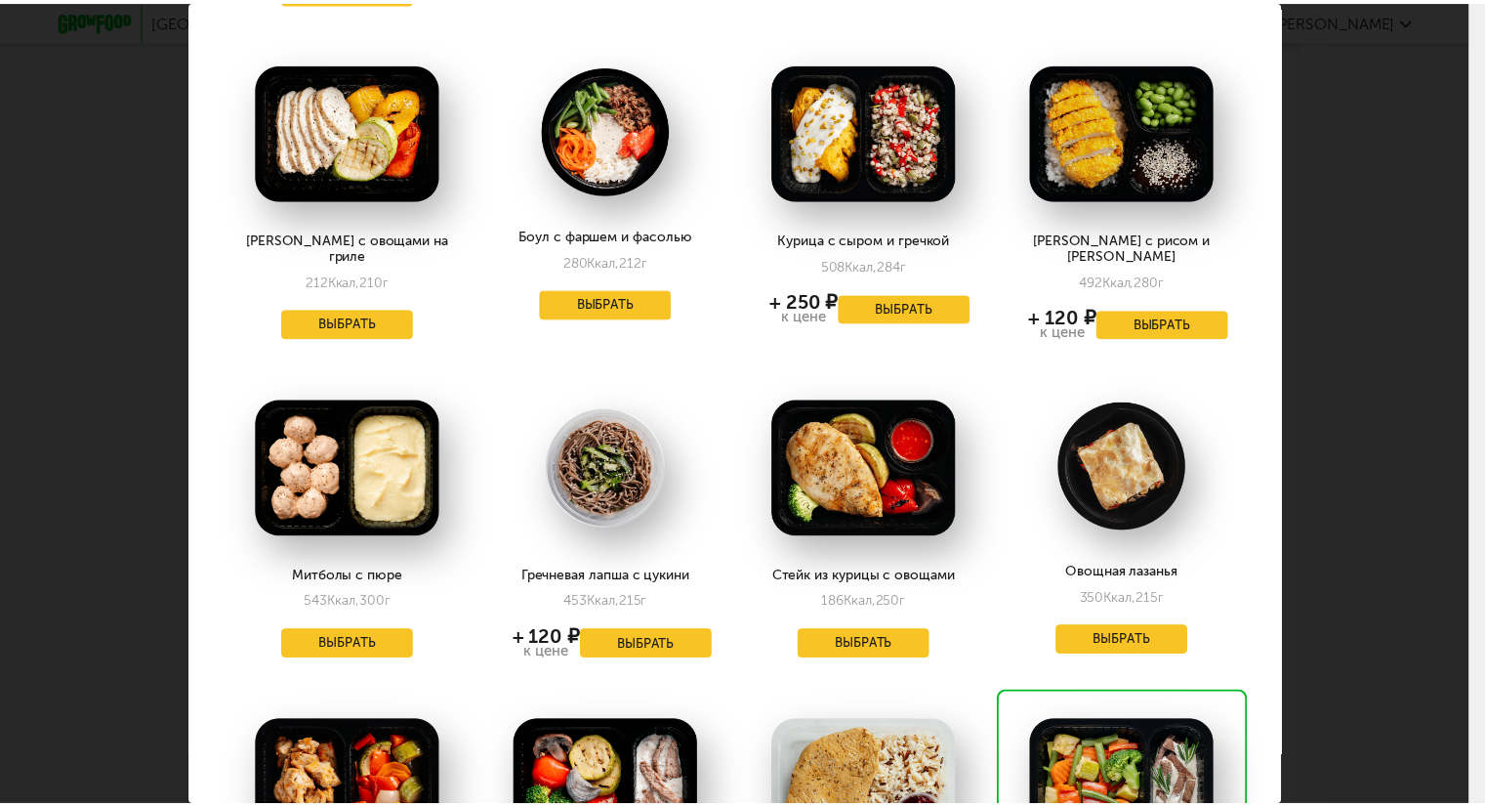
scroll to position [781, 0]
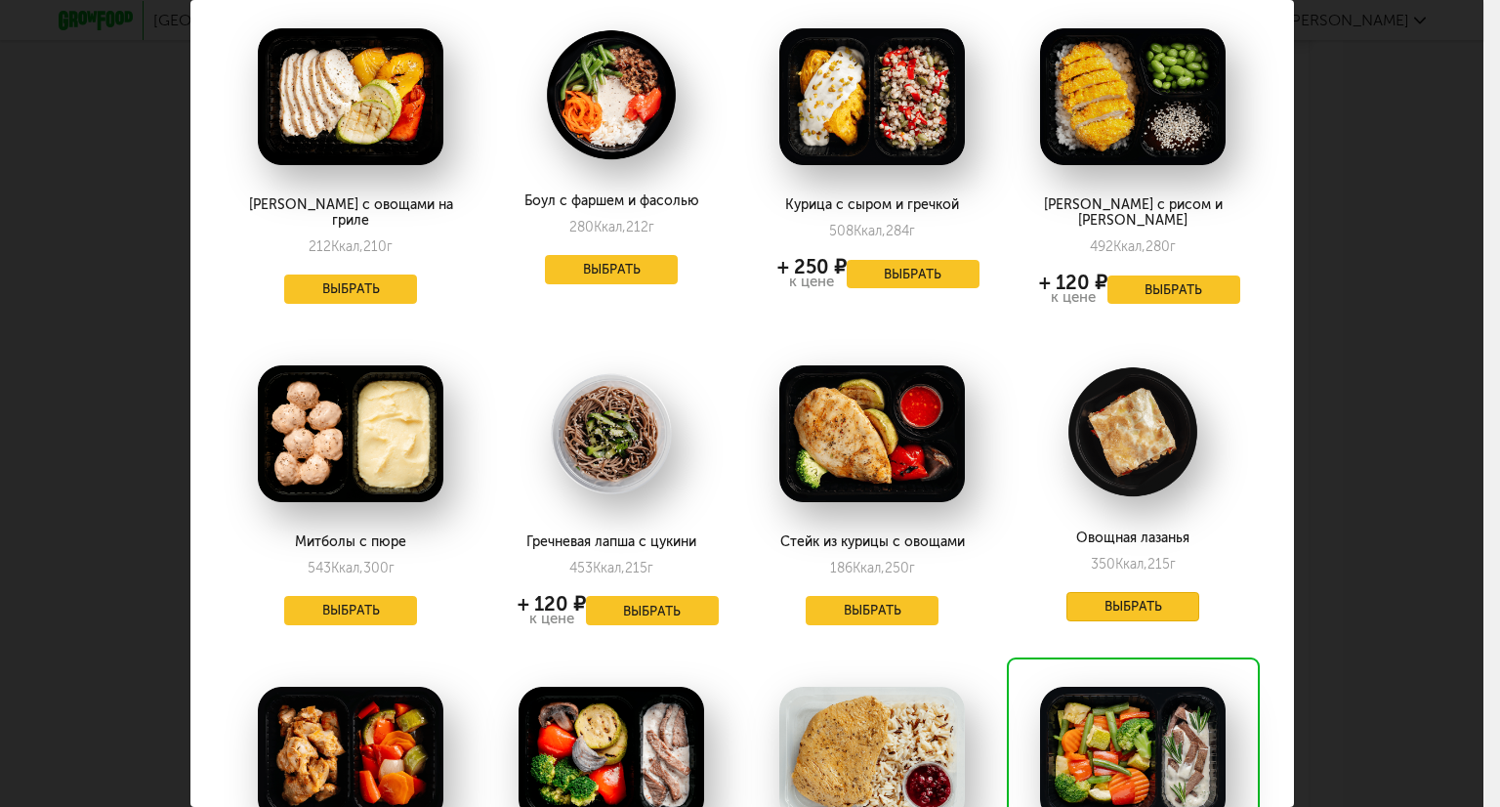
click at [1115, 592] on button "Выбрать" at bounding box center [1132, 606] width 133 height 29
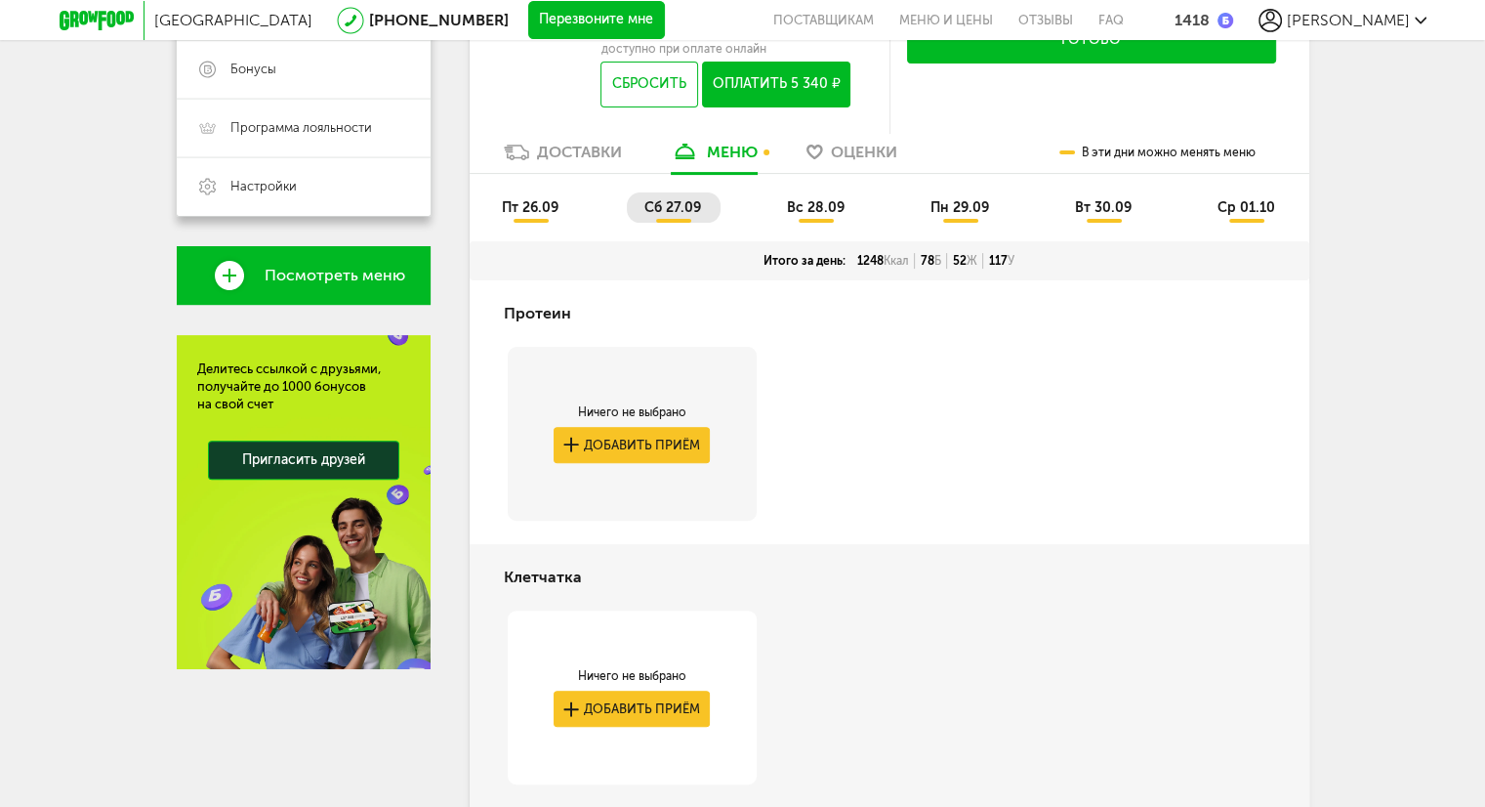
scroll to position [488, 0]
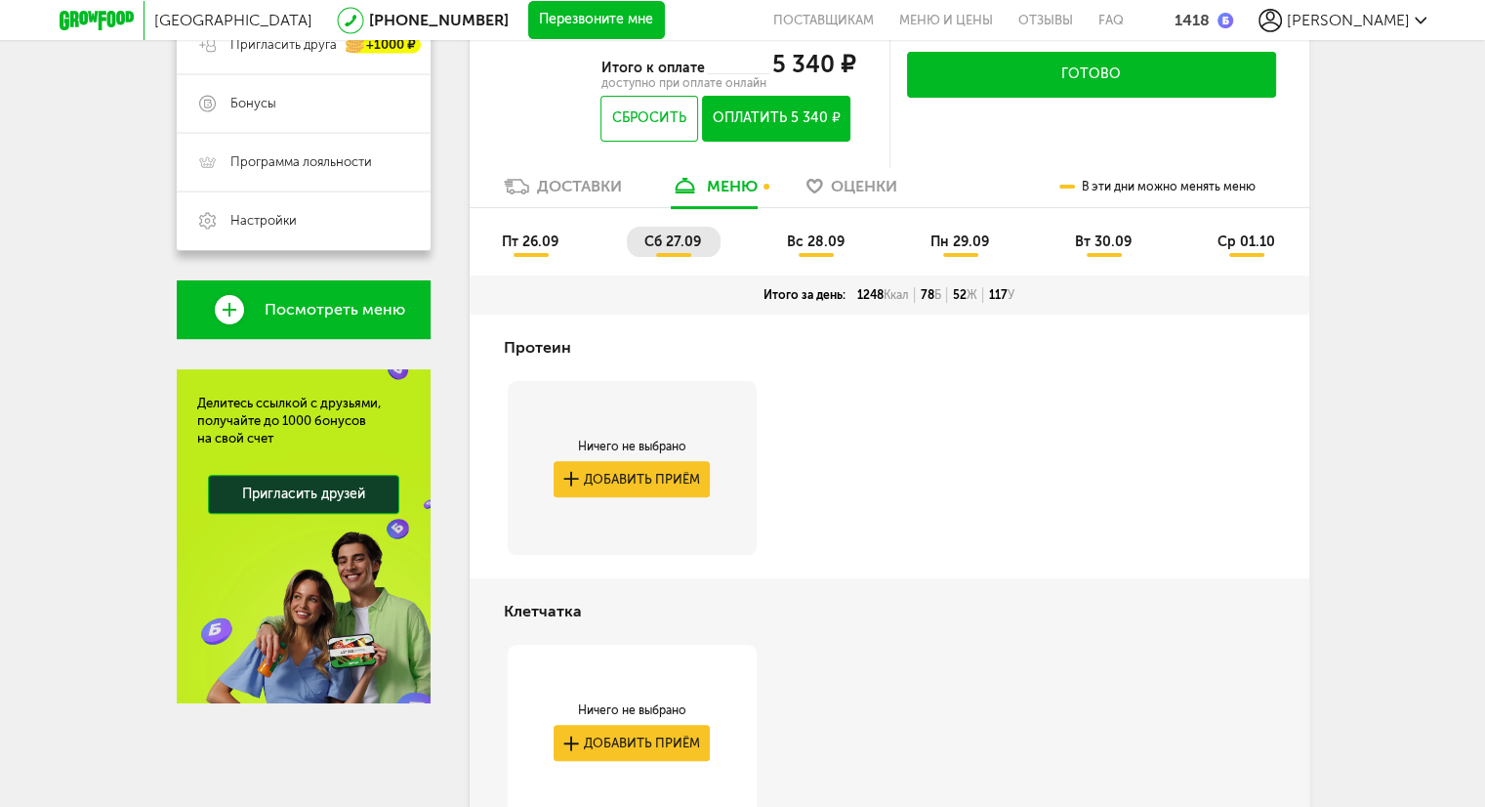
click at [808, 246] on span "вс 28.09" at bounding box center [816, 241] width 58 height 17
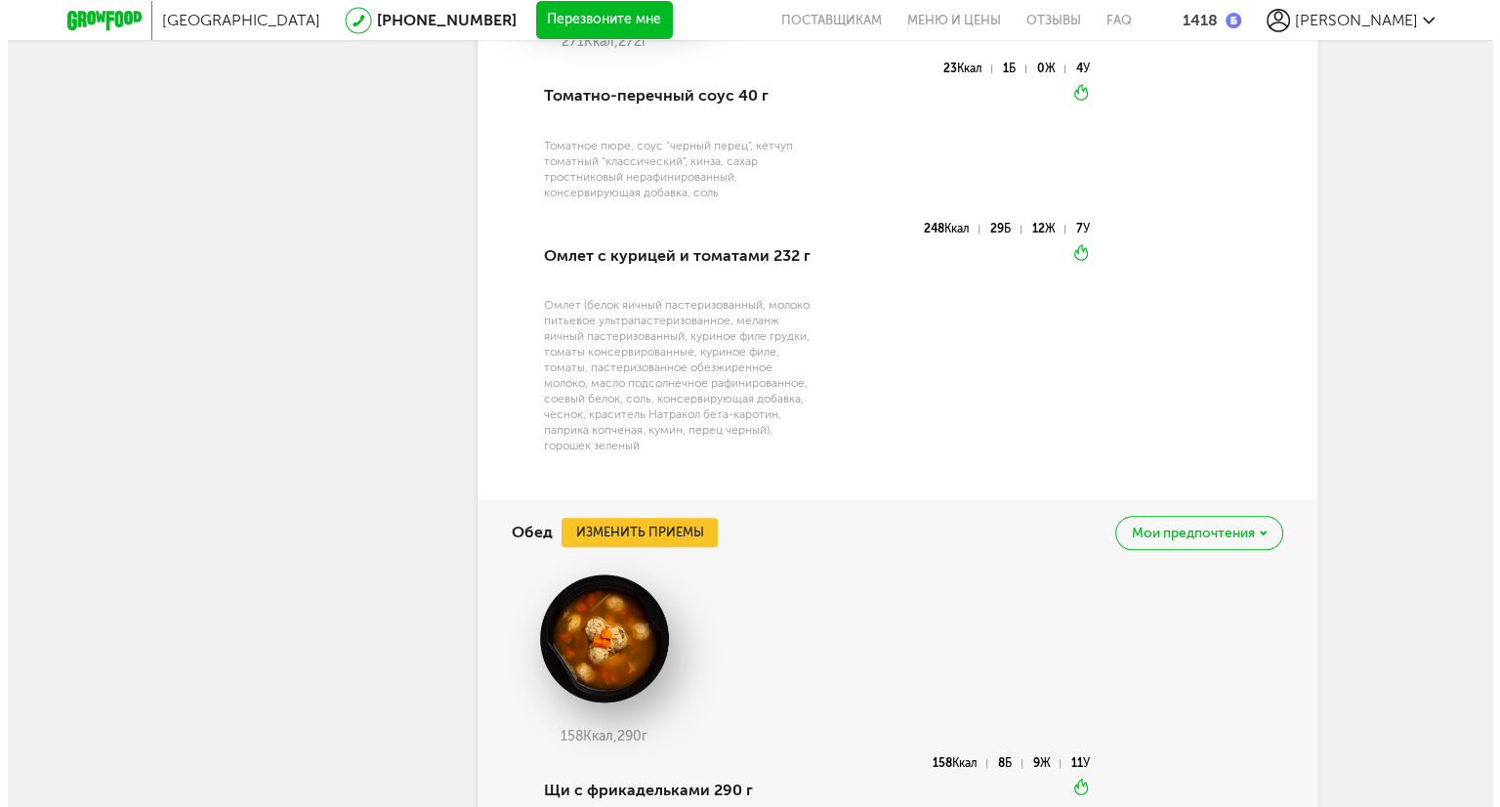
scroll to position [1660, 0]
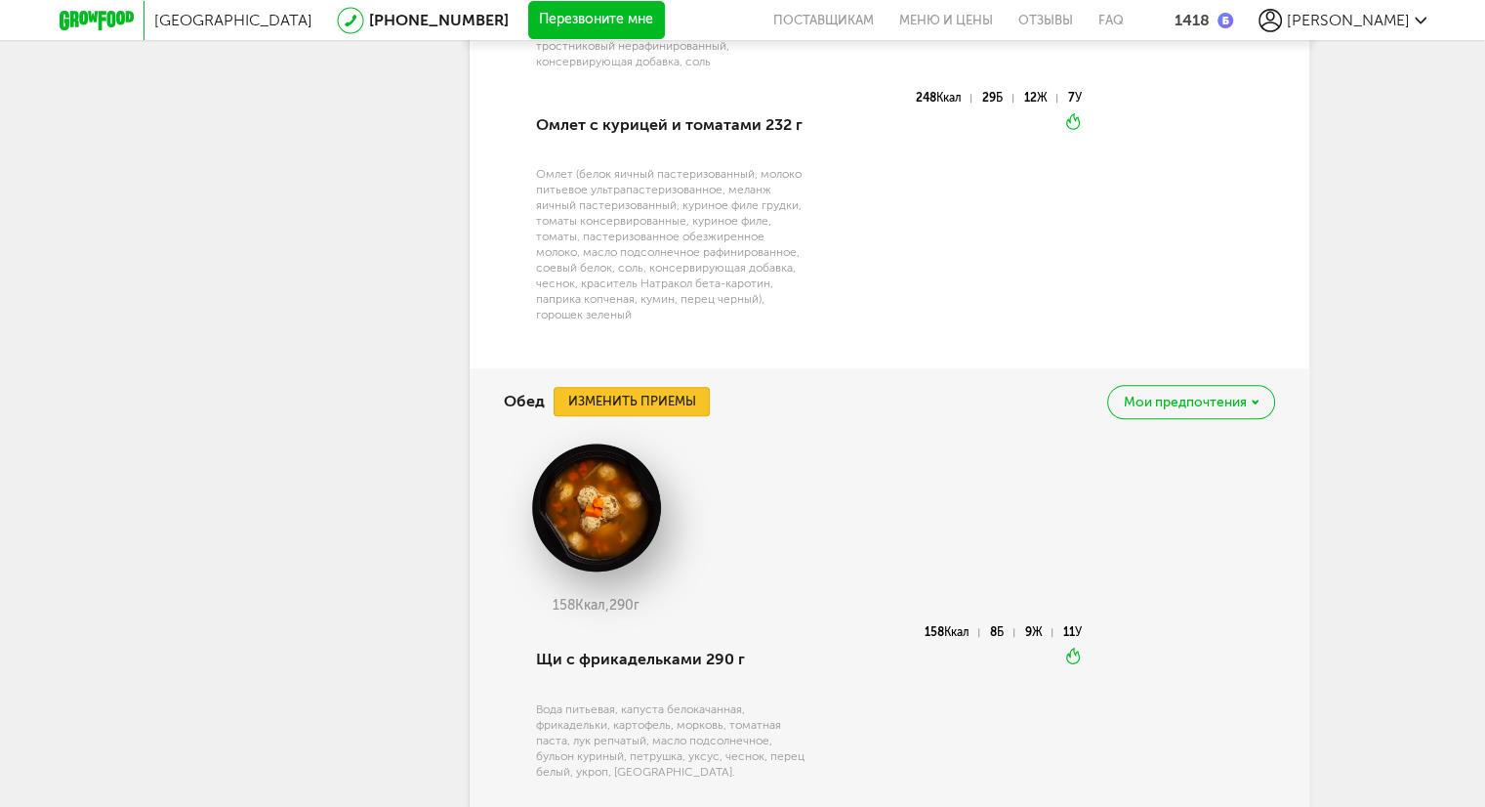
click at [658, 401] on button "Изменить приемы" at bounding box center [632, 401] width 156 height 29
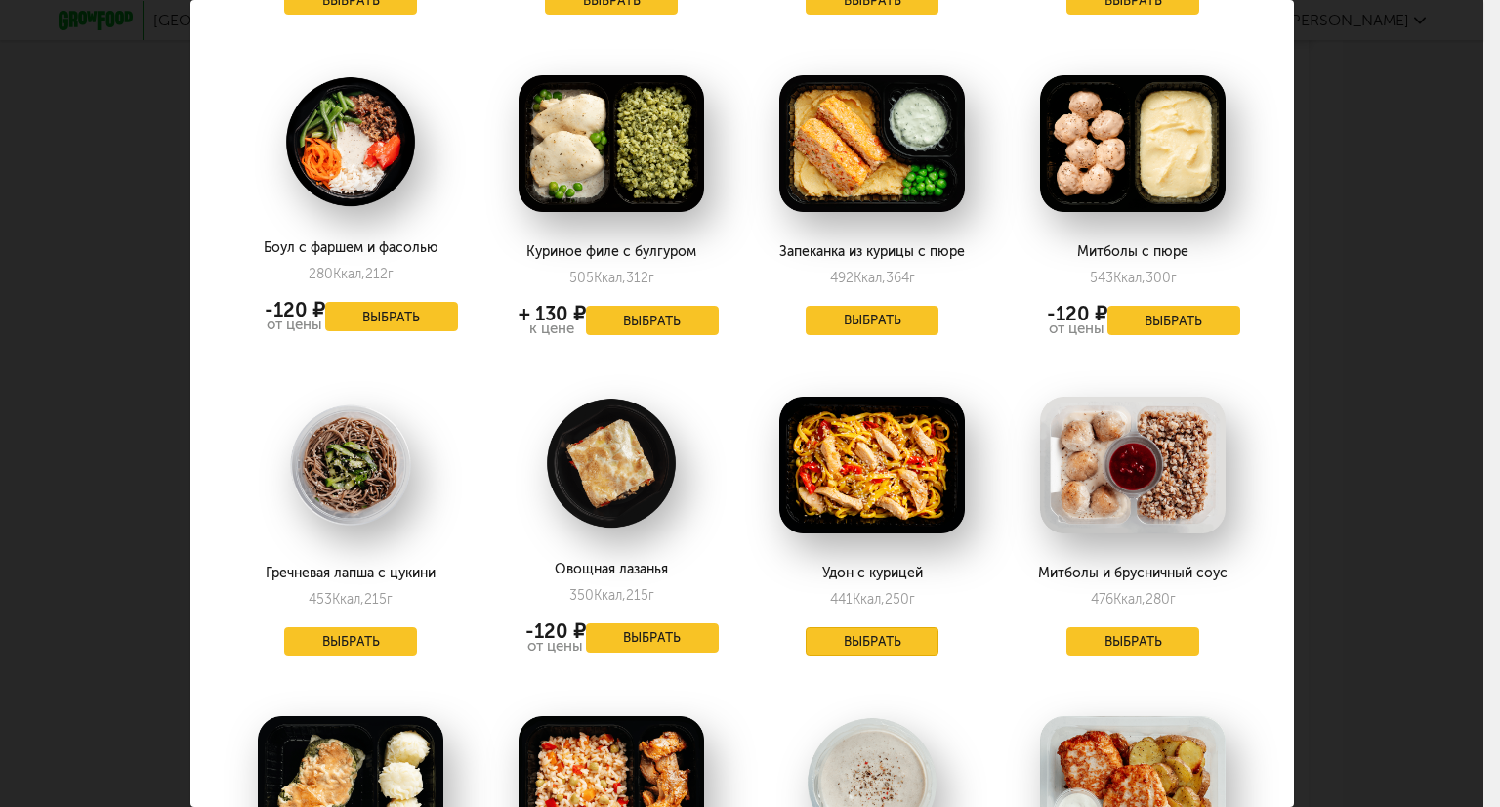
click at [869, 635] on button "Выбрать" at bounding box center [872, 641] width 133 height 29
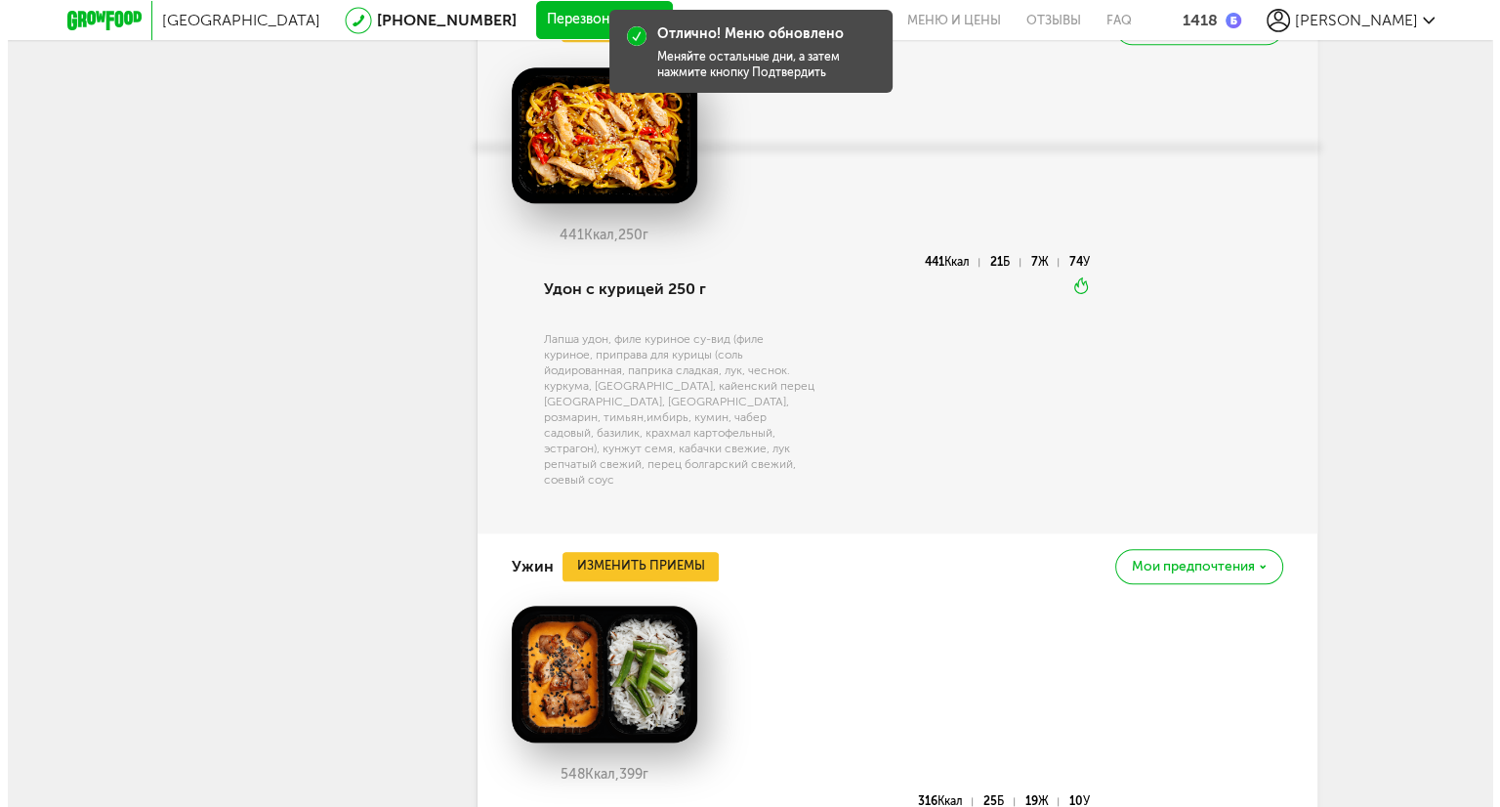
scroll to position [2148, 0]
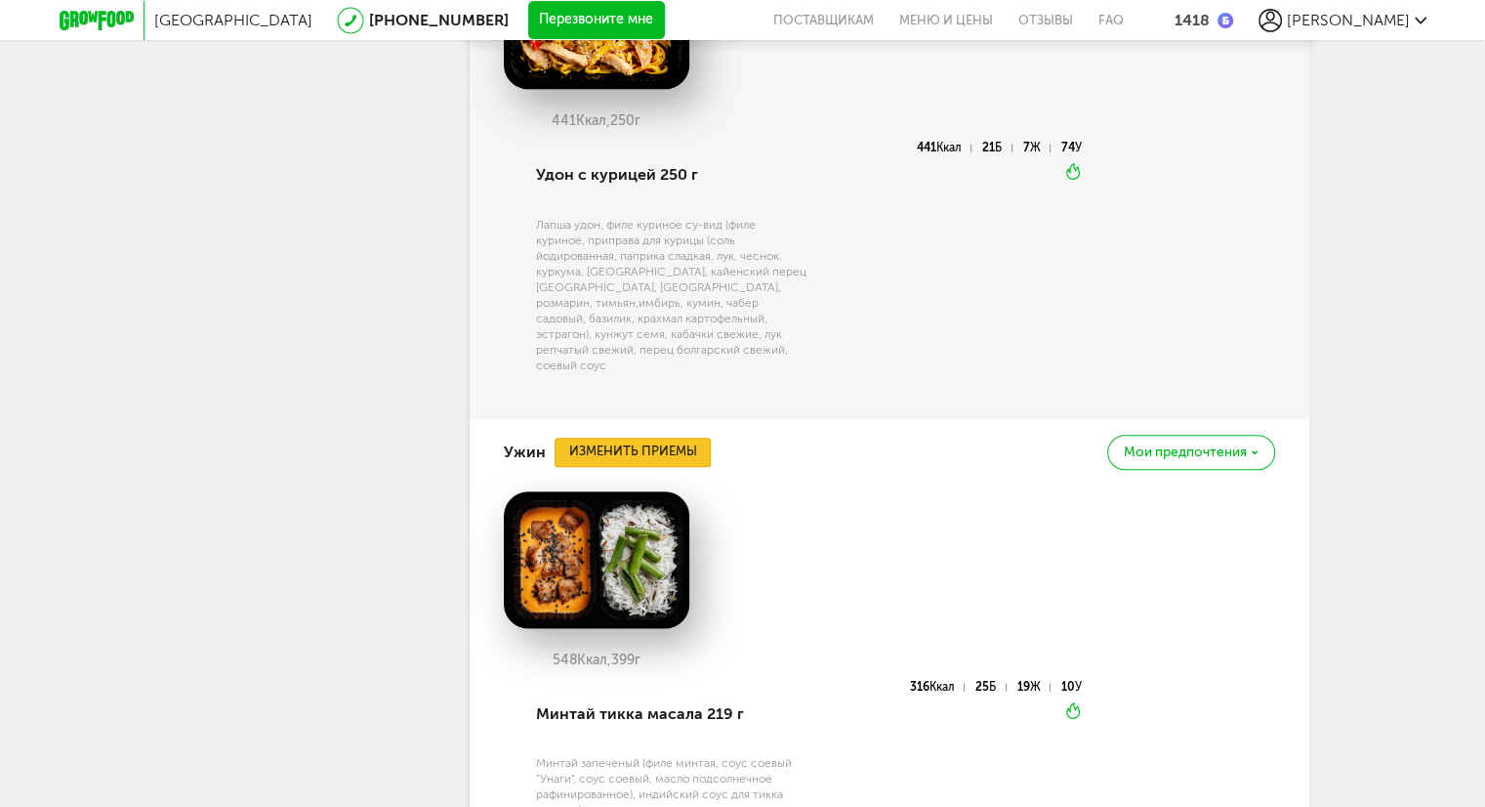
click at [617, 437] on button "Изменить приемы" at bounding box center [633, 451] width 156 height 29
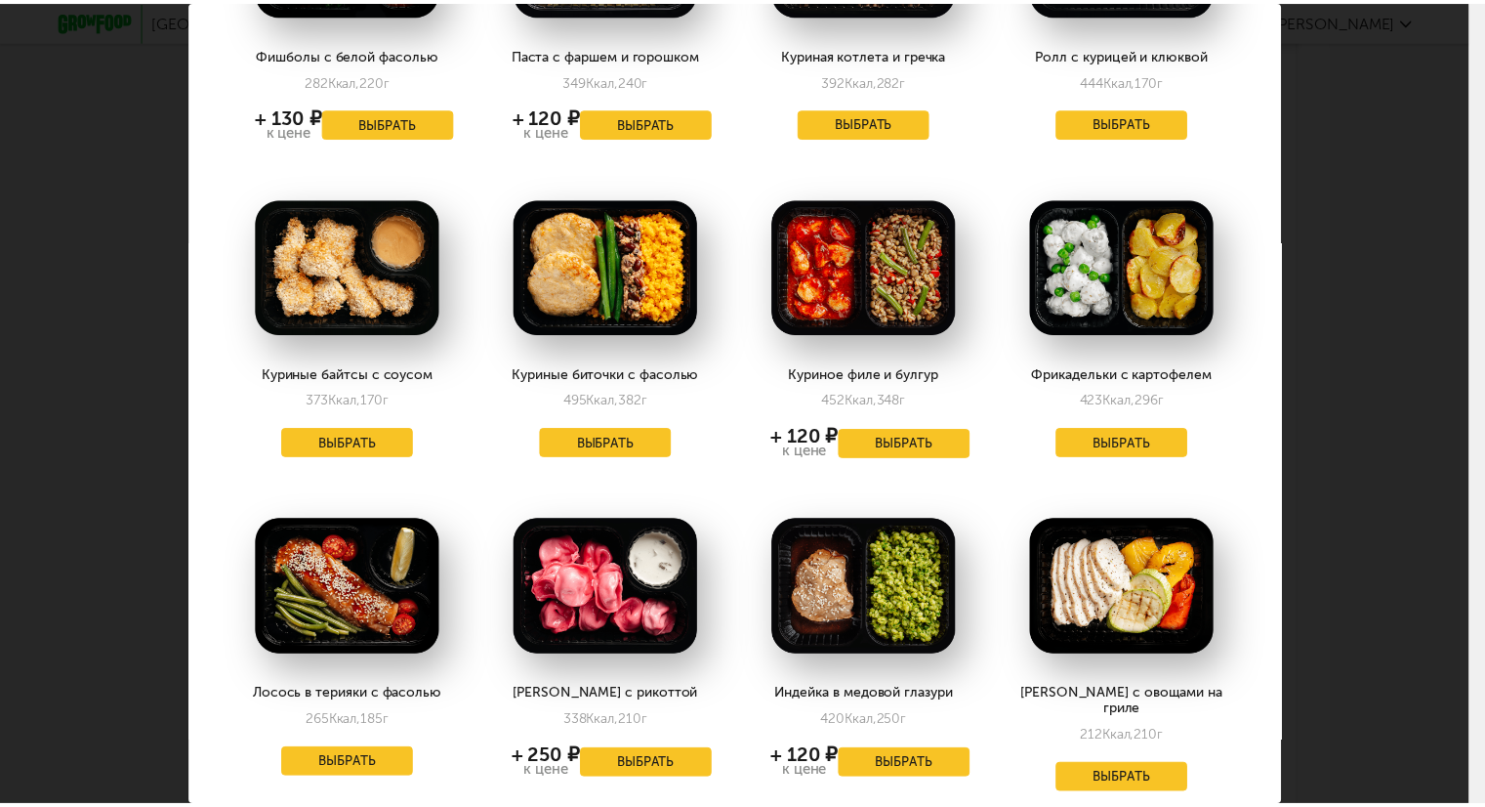
scroll to position [0, 0]
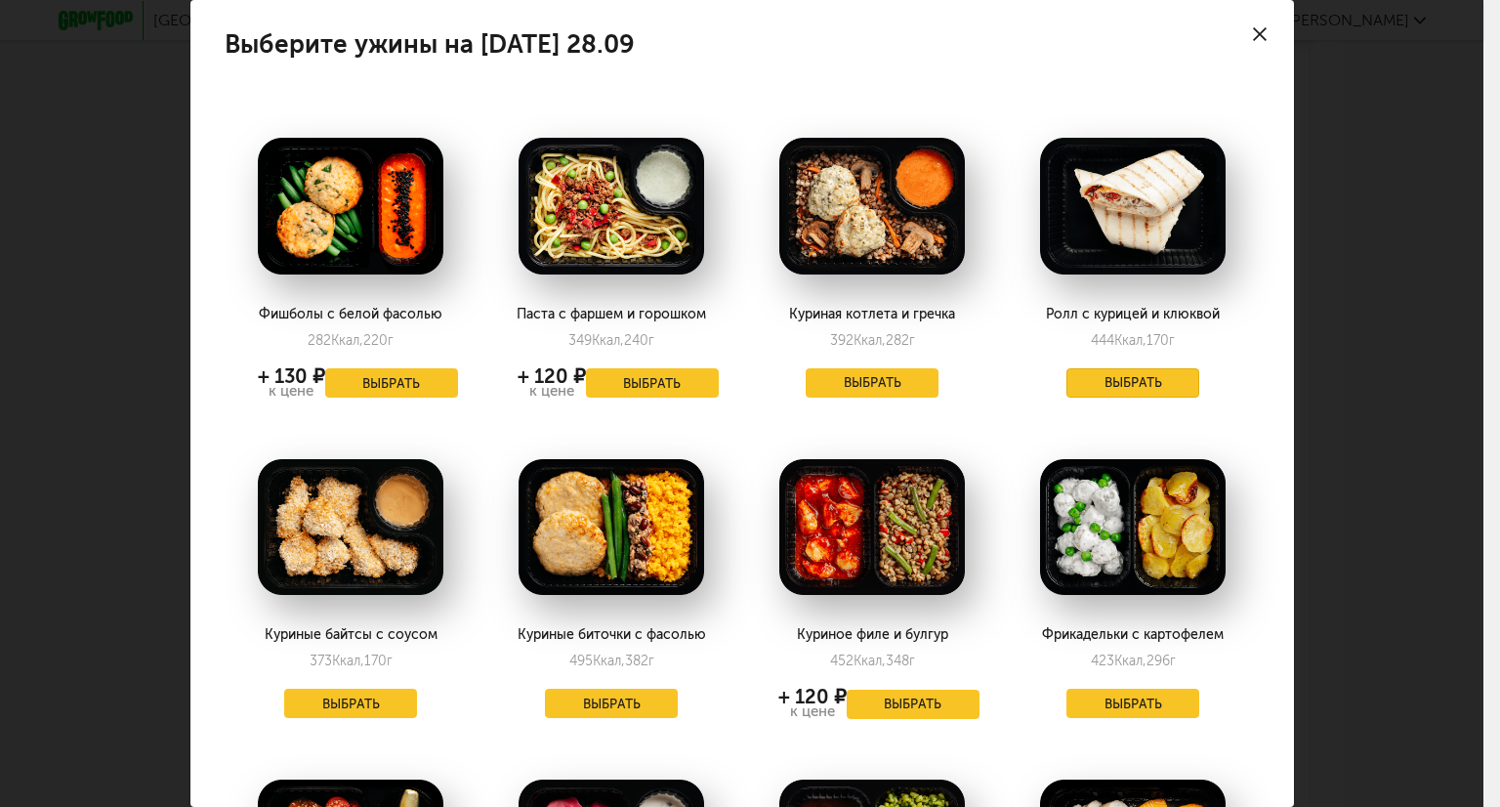
click at [1140, 375] on button "Выбрать" at bounding box center [1132, 382] width 133 height 29
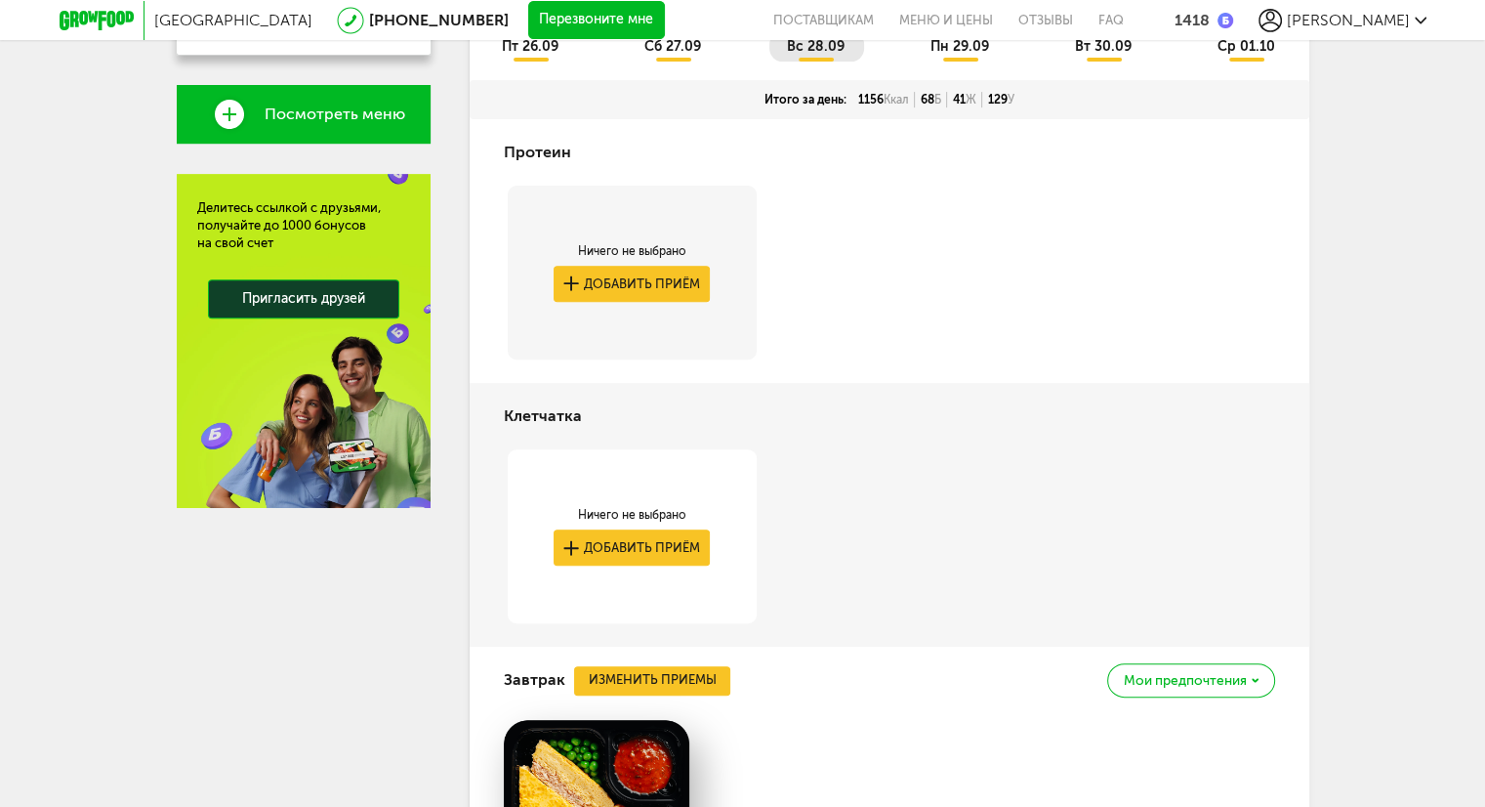
scroll to position [488, 0]
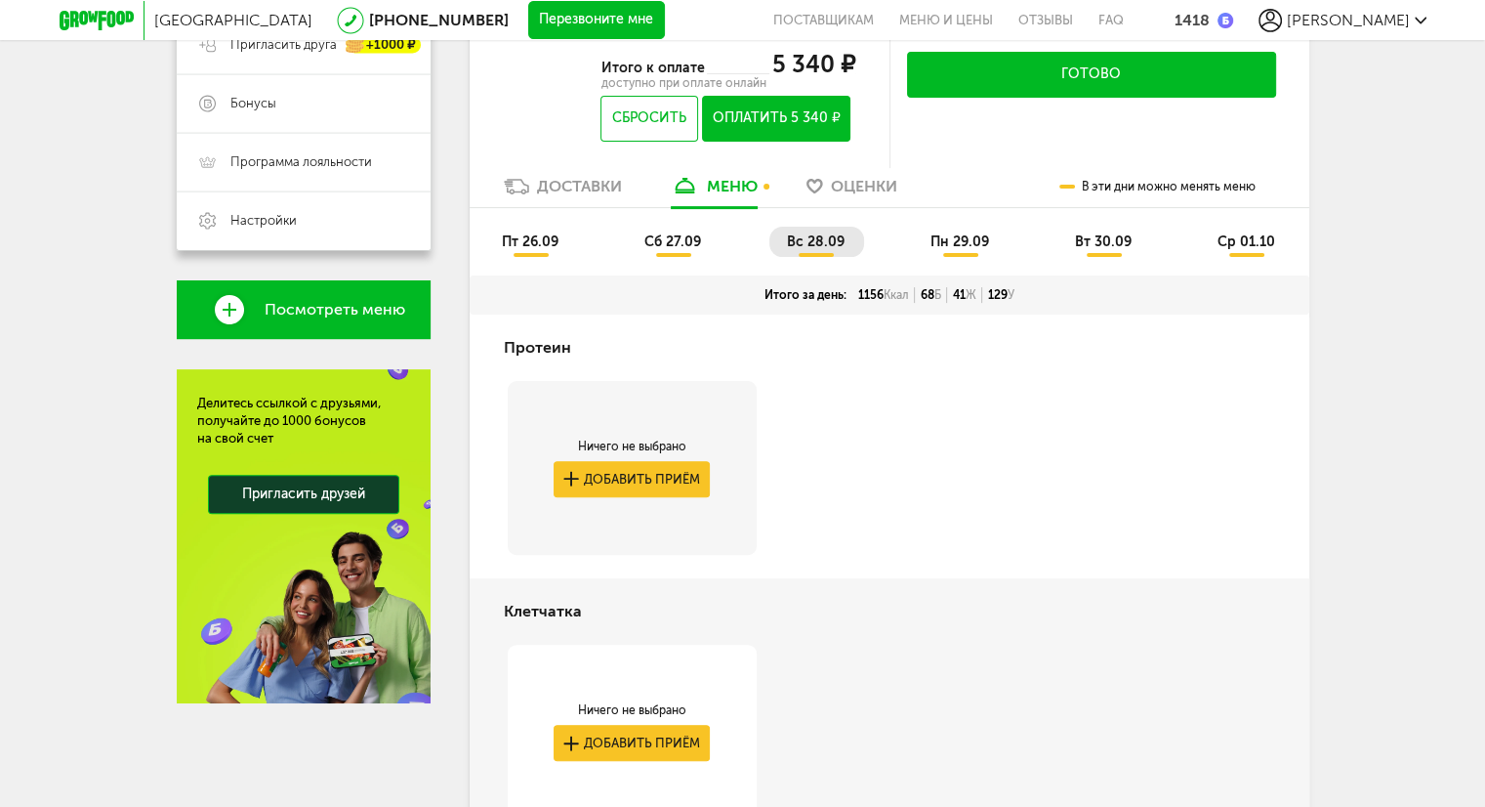
click at [984, 243] on span "пн 29.09" at bounding box center [960, 241] width 59 height 17
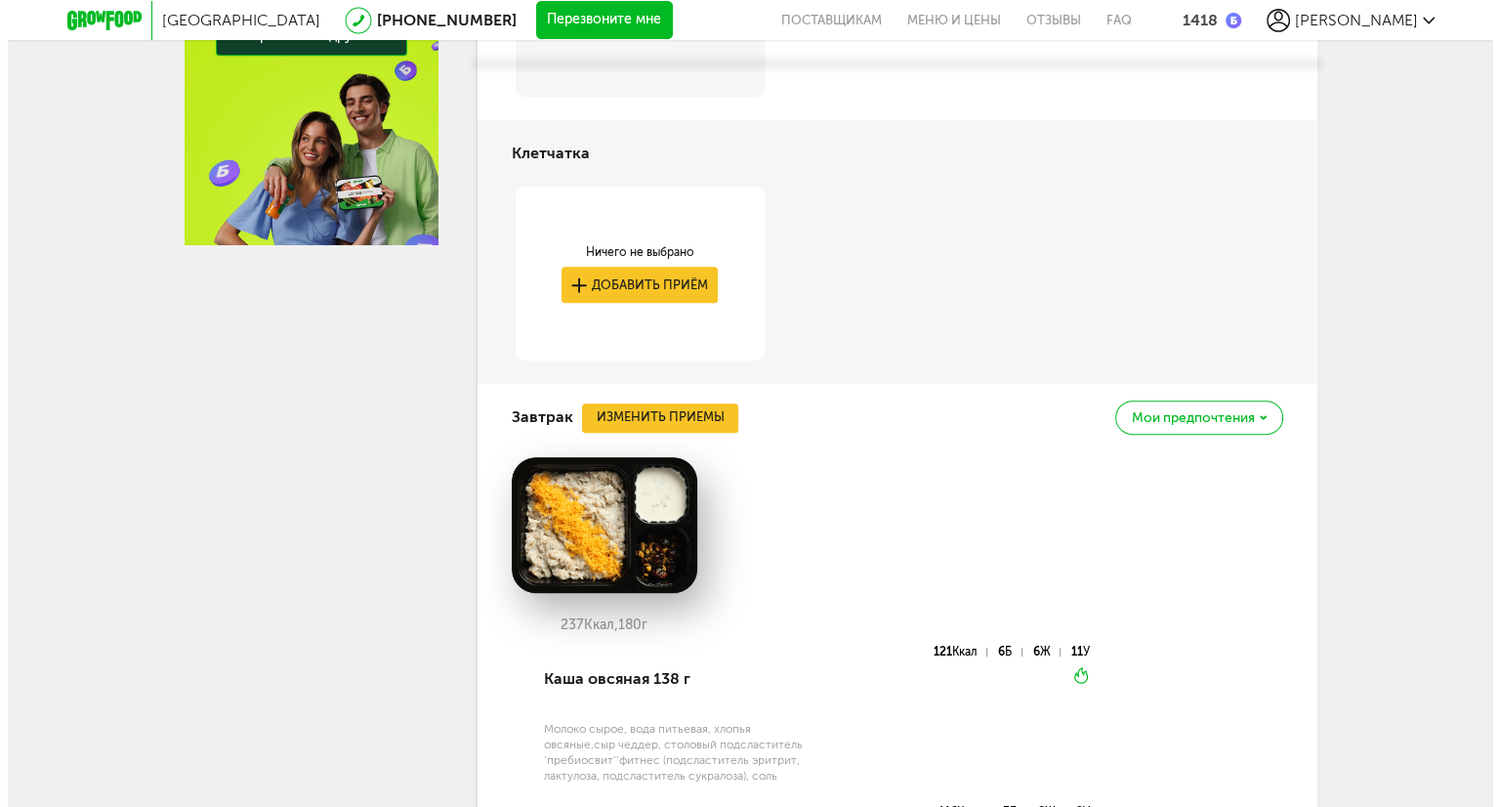
scroll to position [976, 0]
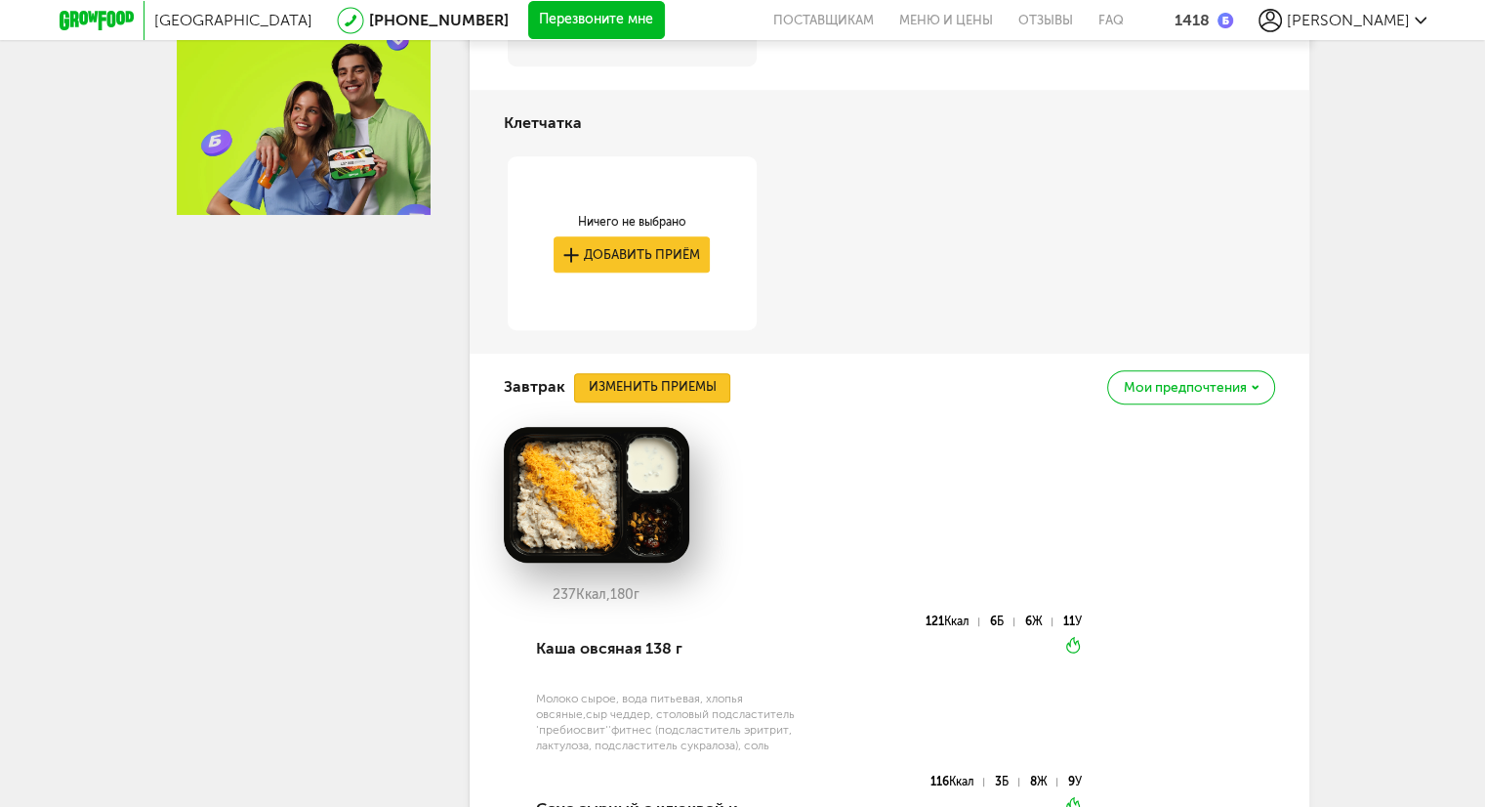
click at [657, 383] on button "Изменить приемы" at bounding box center [652, 387] width 156 height 29
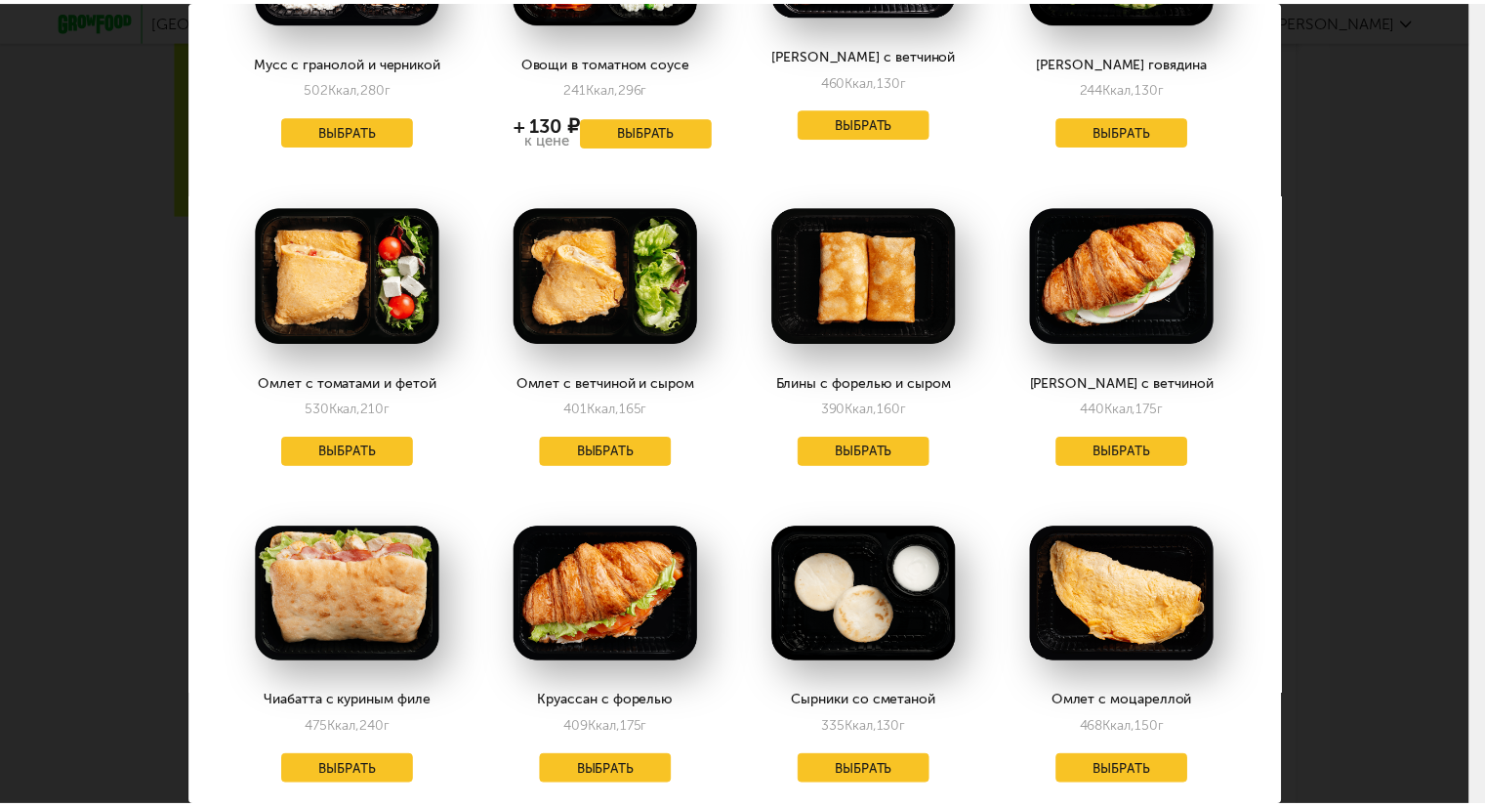
scroll to position [1562, 0]
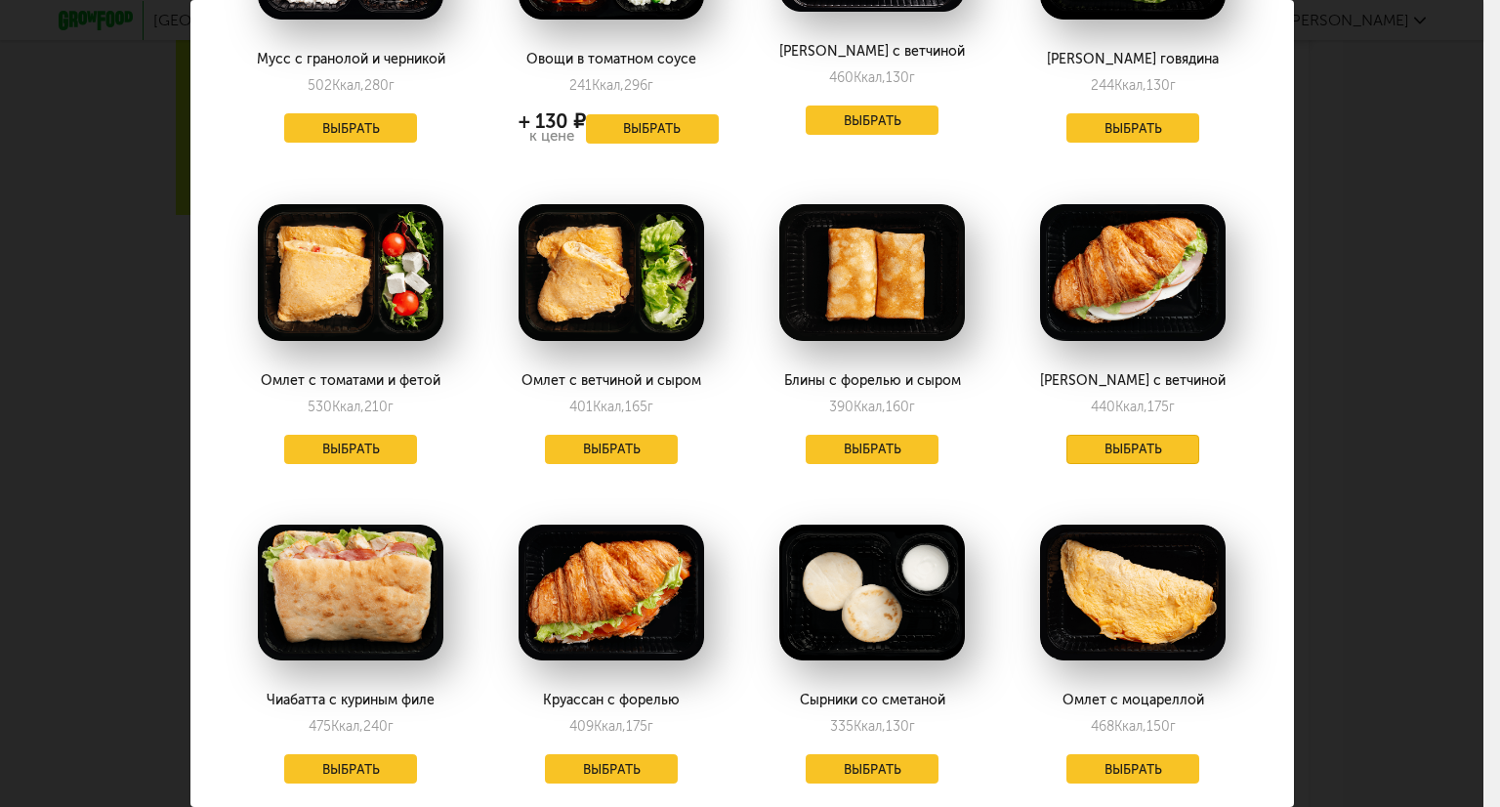
click at [1098, 435] on button "Выбрать" at bounding box center [1132, 449] width 133 height 29
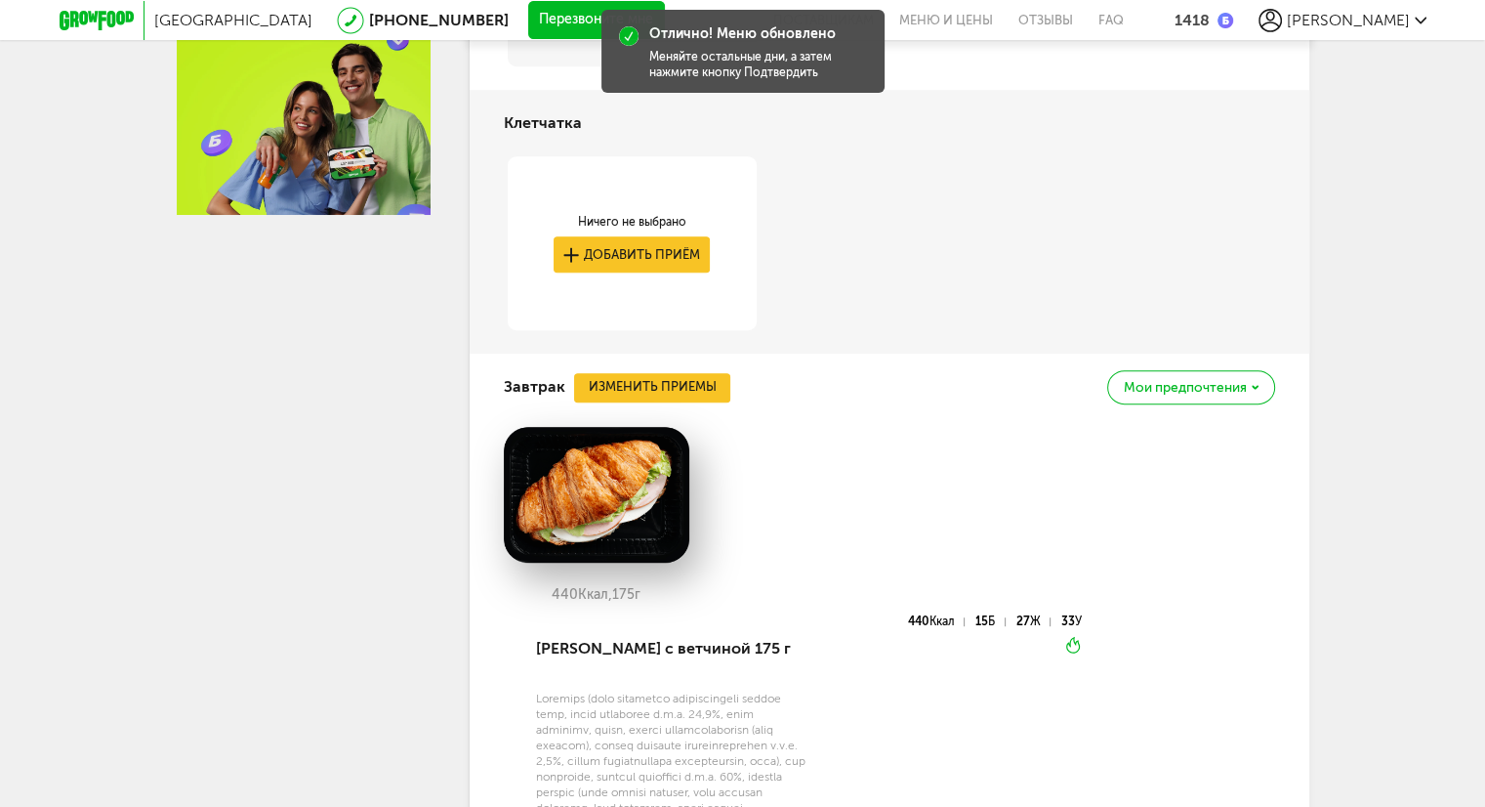
click at [1405, 290] on div "Москва [PHONE_NUMBER] Перезвоните мне поставщикам Меню и цены Отзывы FAQ 1418 […" at bounding box center [742, 744] width 1485 height 3440
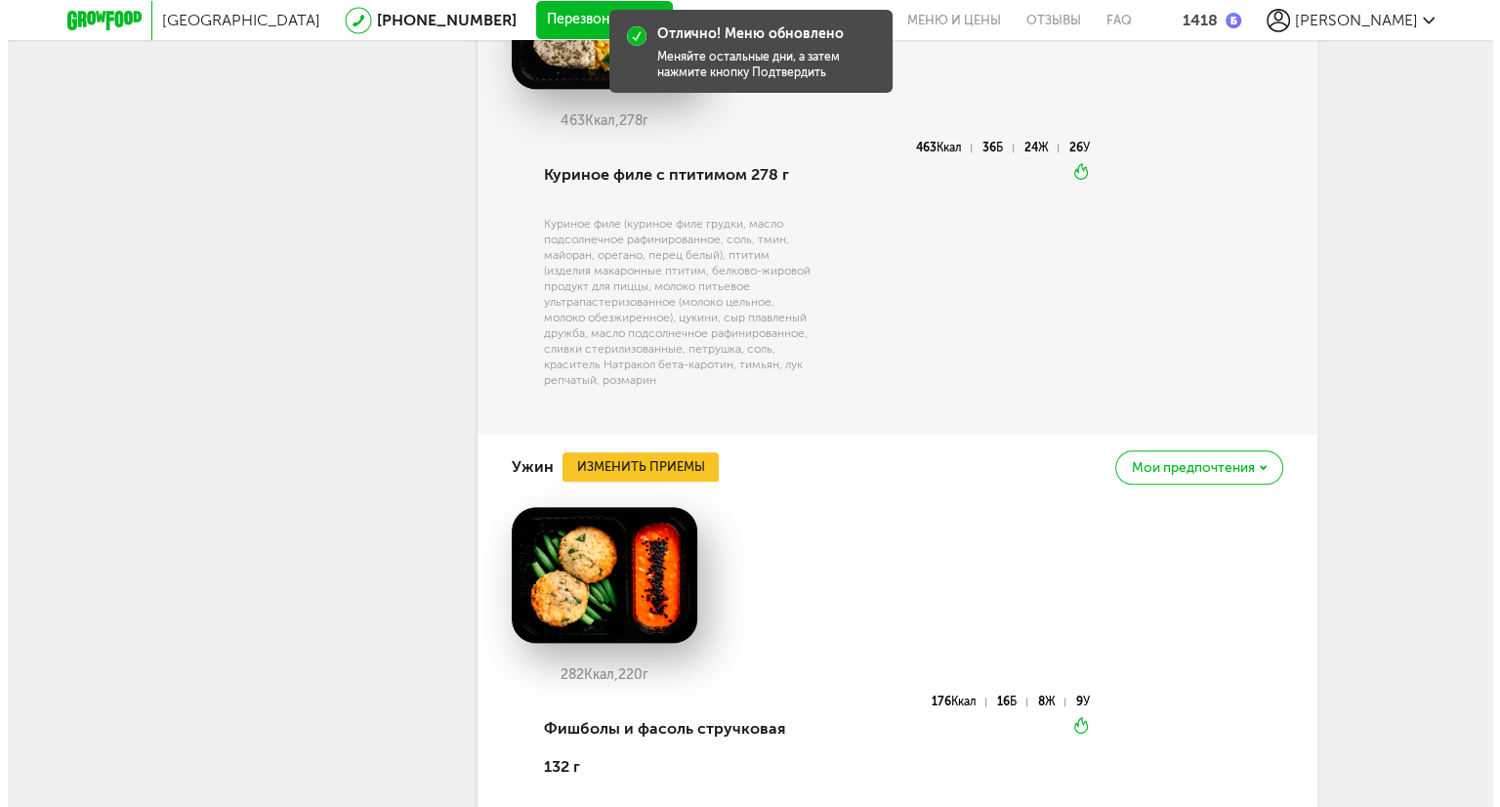
scroll to position [2148, 0]
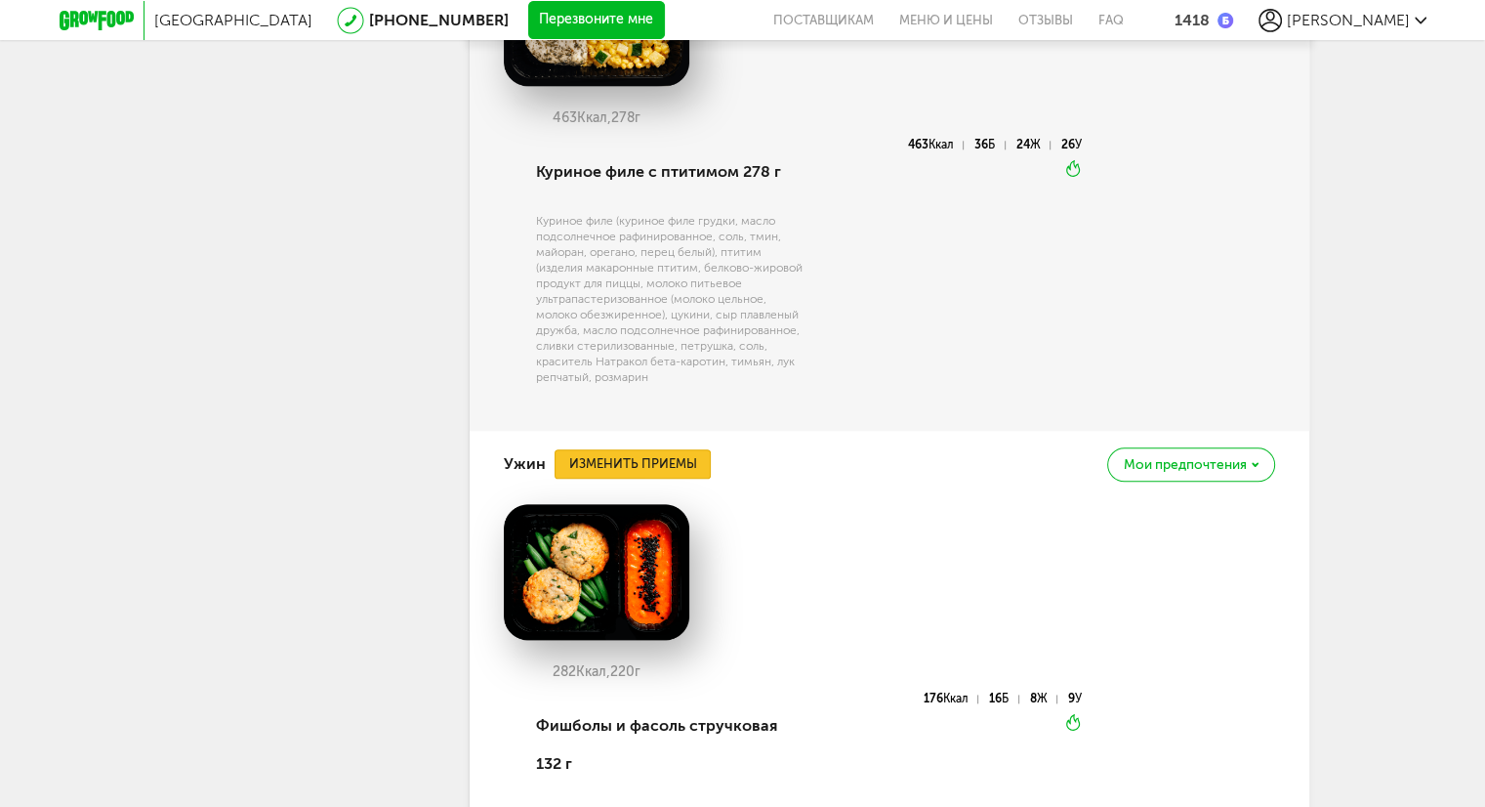
click at [665, 478] on button "Изменить приемы" at bounding box center [633, 463] width 156 height 29
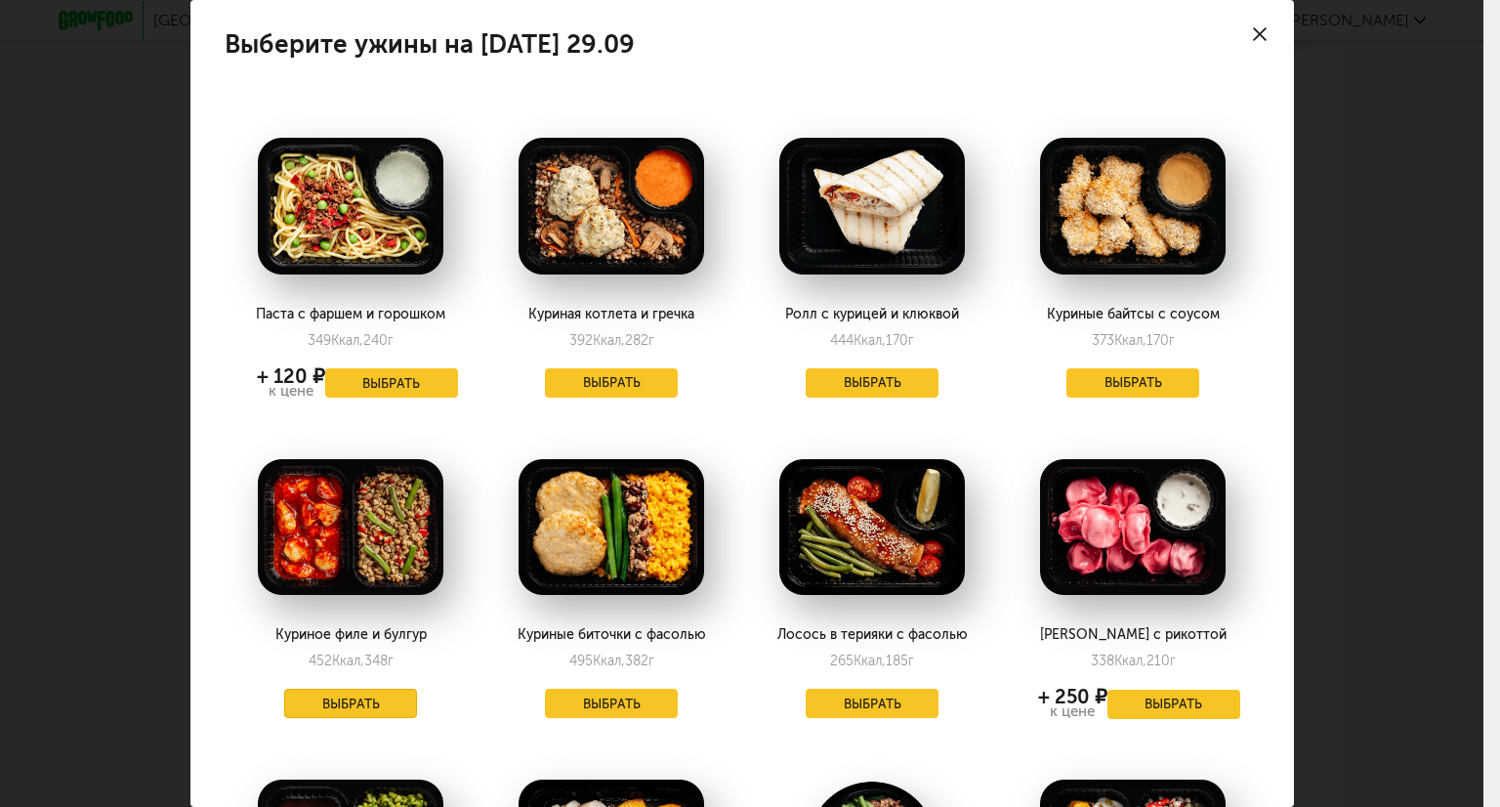
click at [377, 700] on button "Выбрать" at bounding box center [350, 702] width 133 height 29
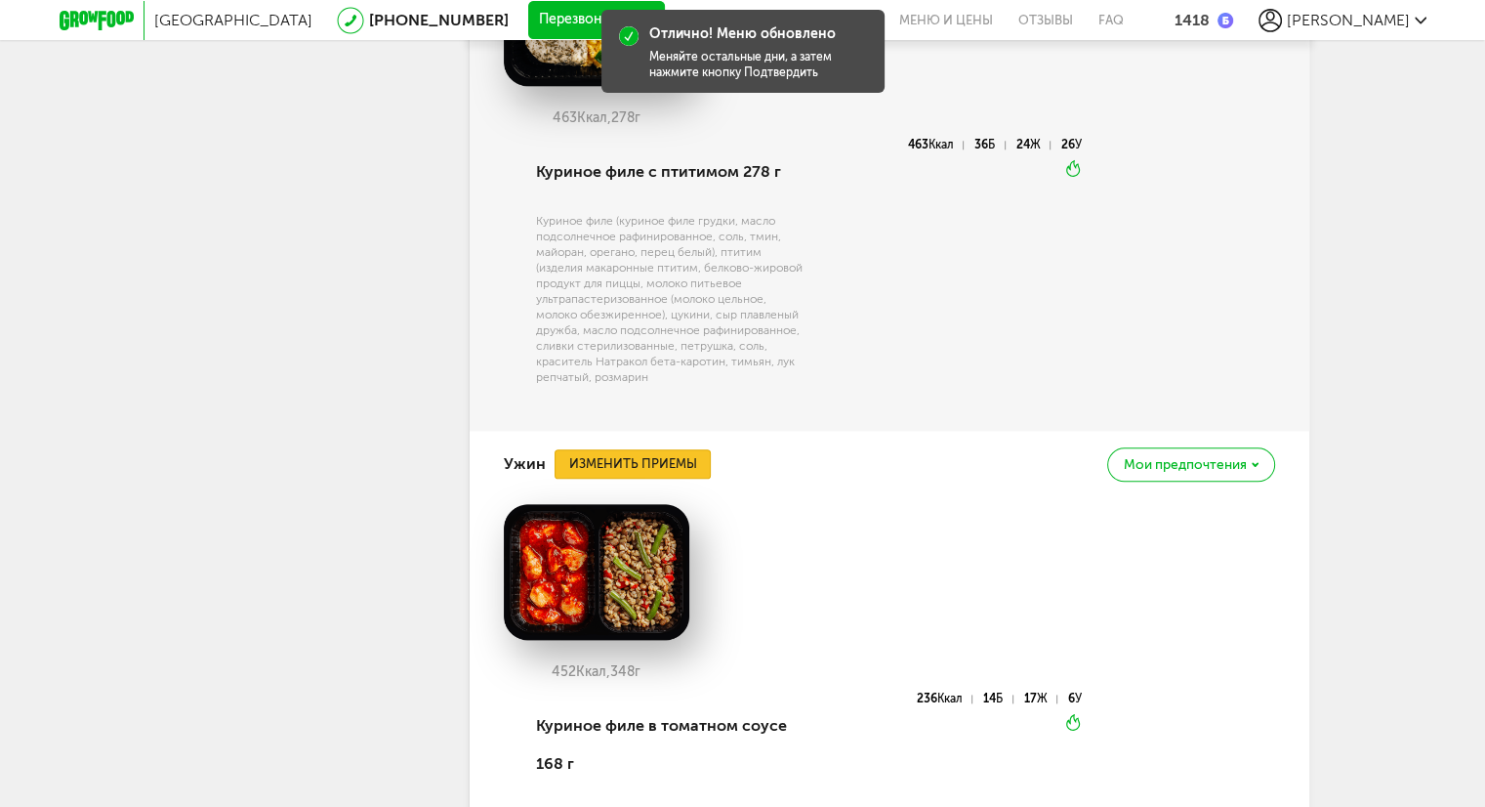
click at [603, 478] on button "Изменить приемы" at bounding box center [633, 463] width 156 height 29
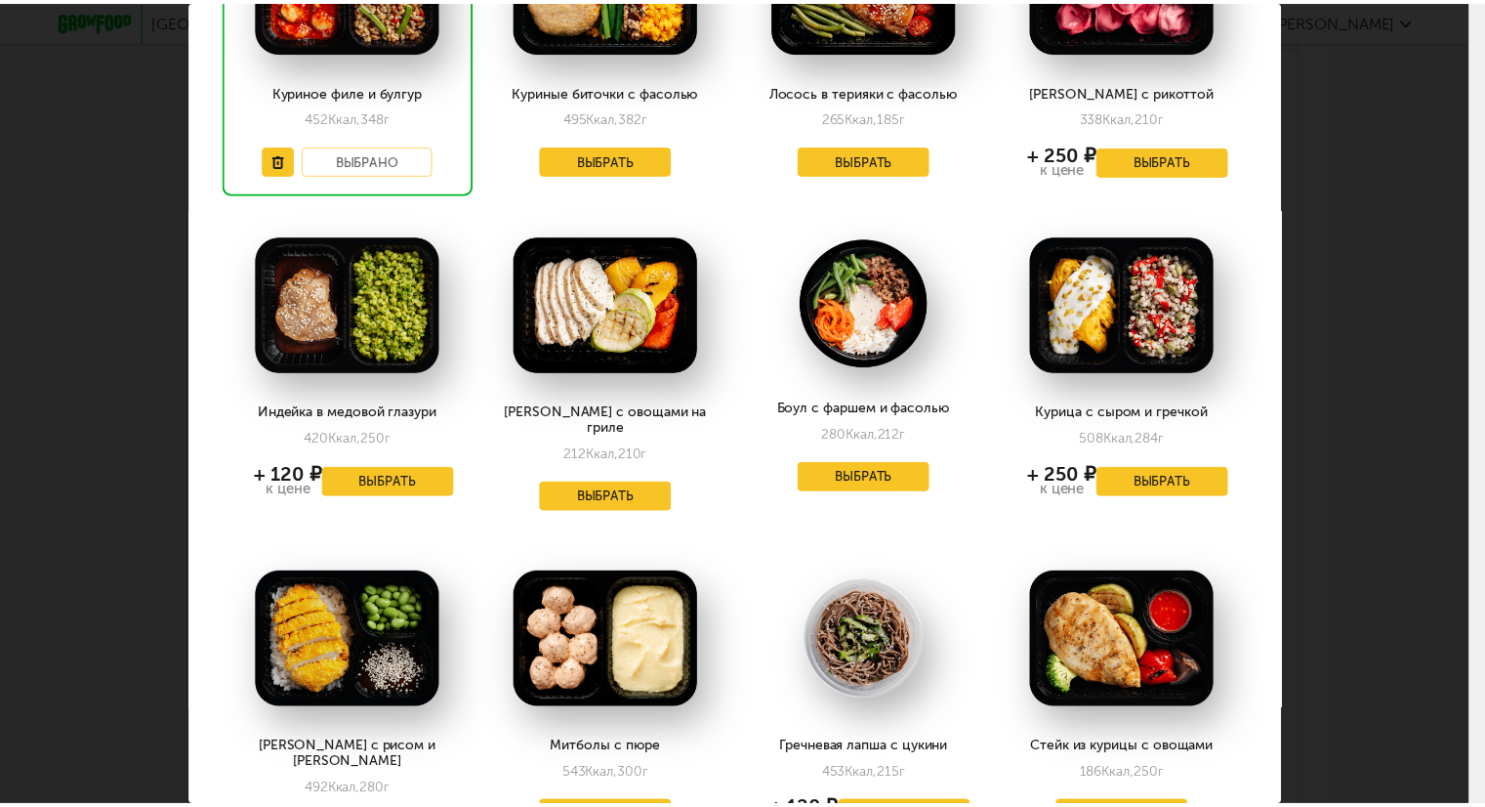
scroll to position [684, 0]
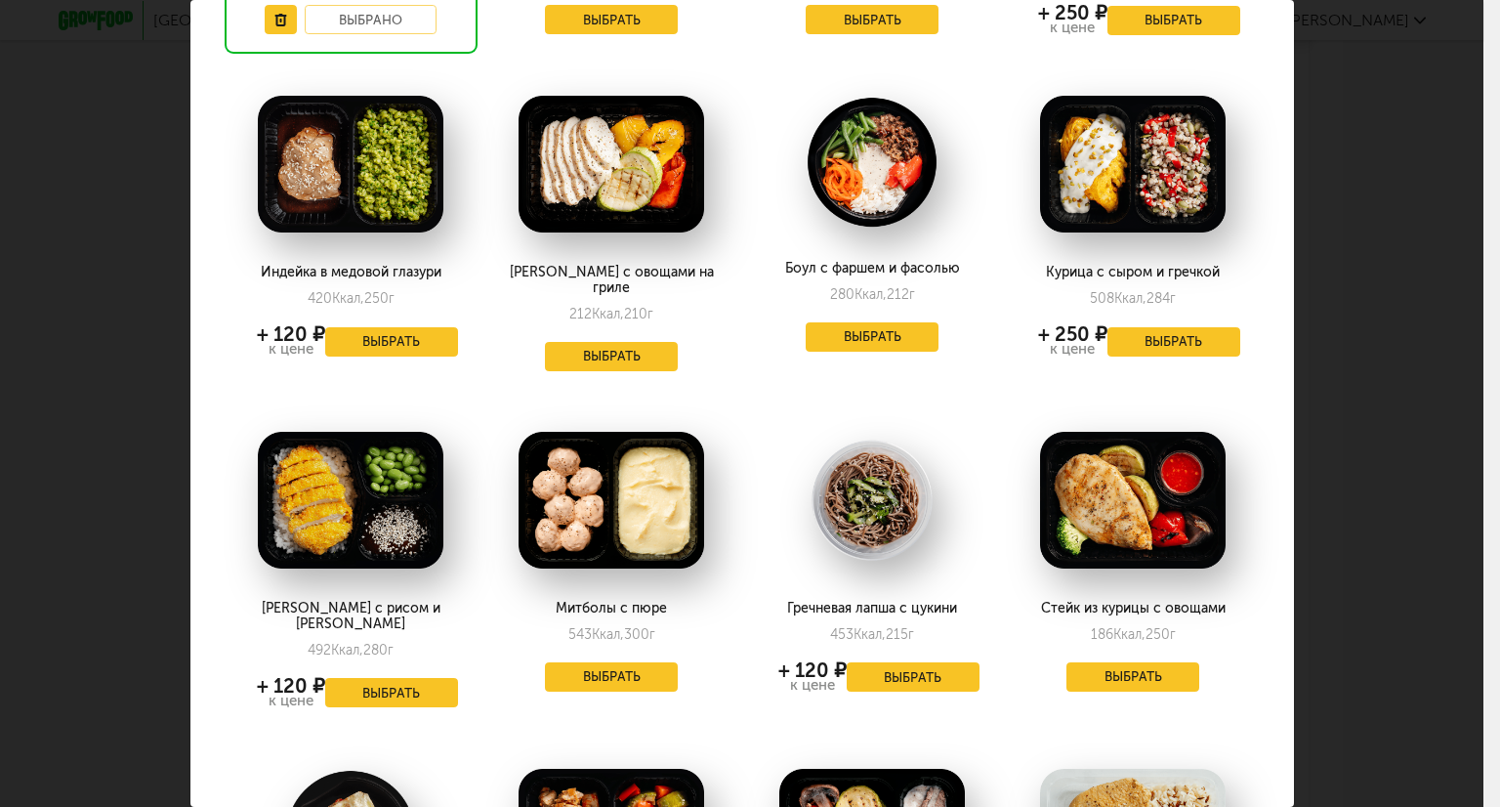
click at [1417, 581] on div "Выберите ужины на [DATE] 29.09 Паста с фаршем и горошком 349 Ккал, 240 г + 120 …" at bounding box center [741, 403] width 1483 height 807
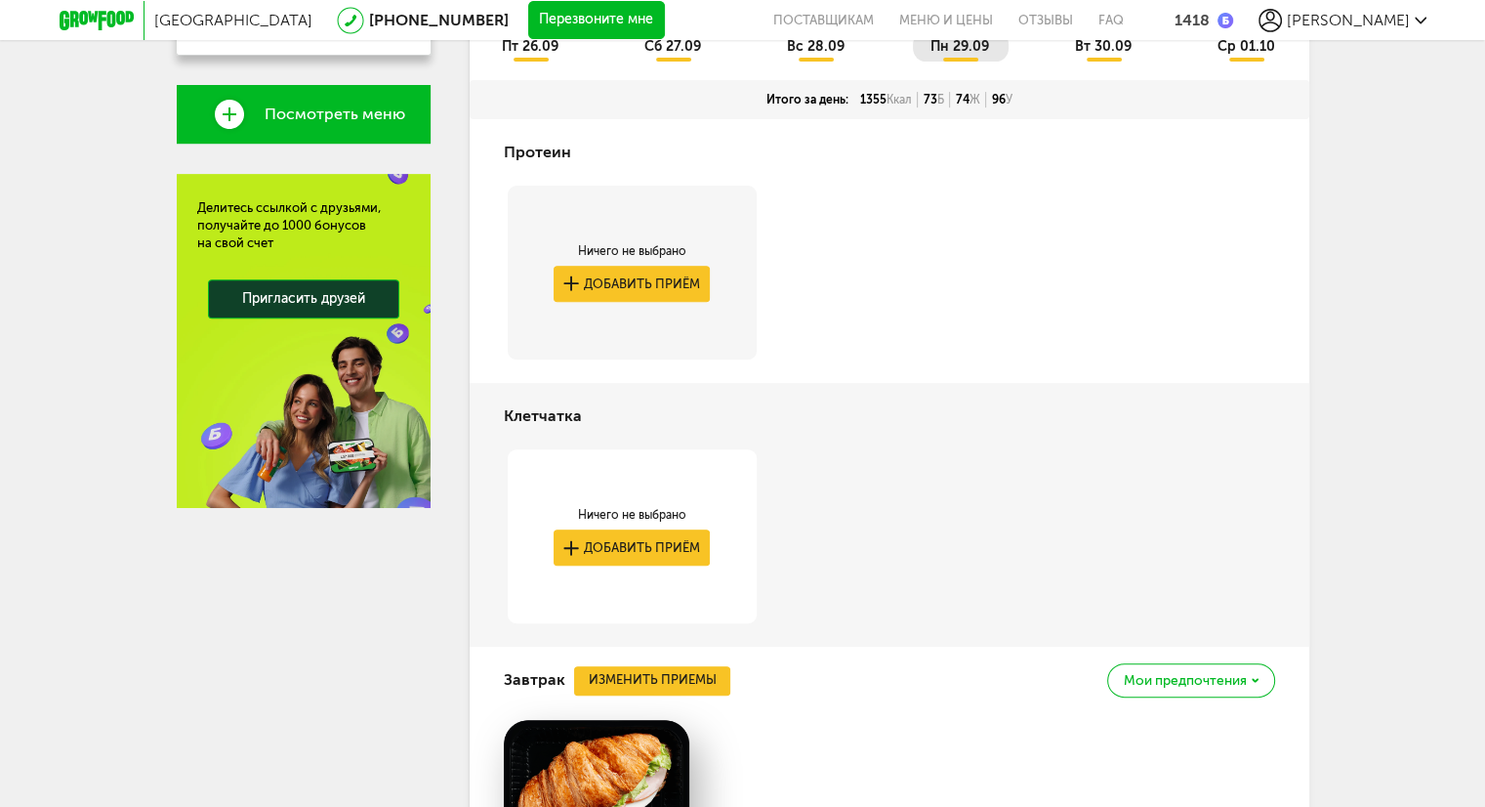
scroll to position [391, 0]
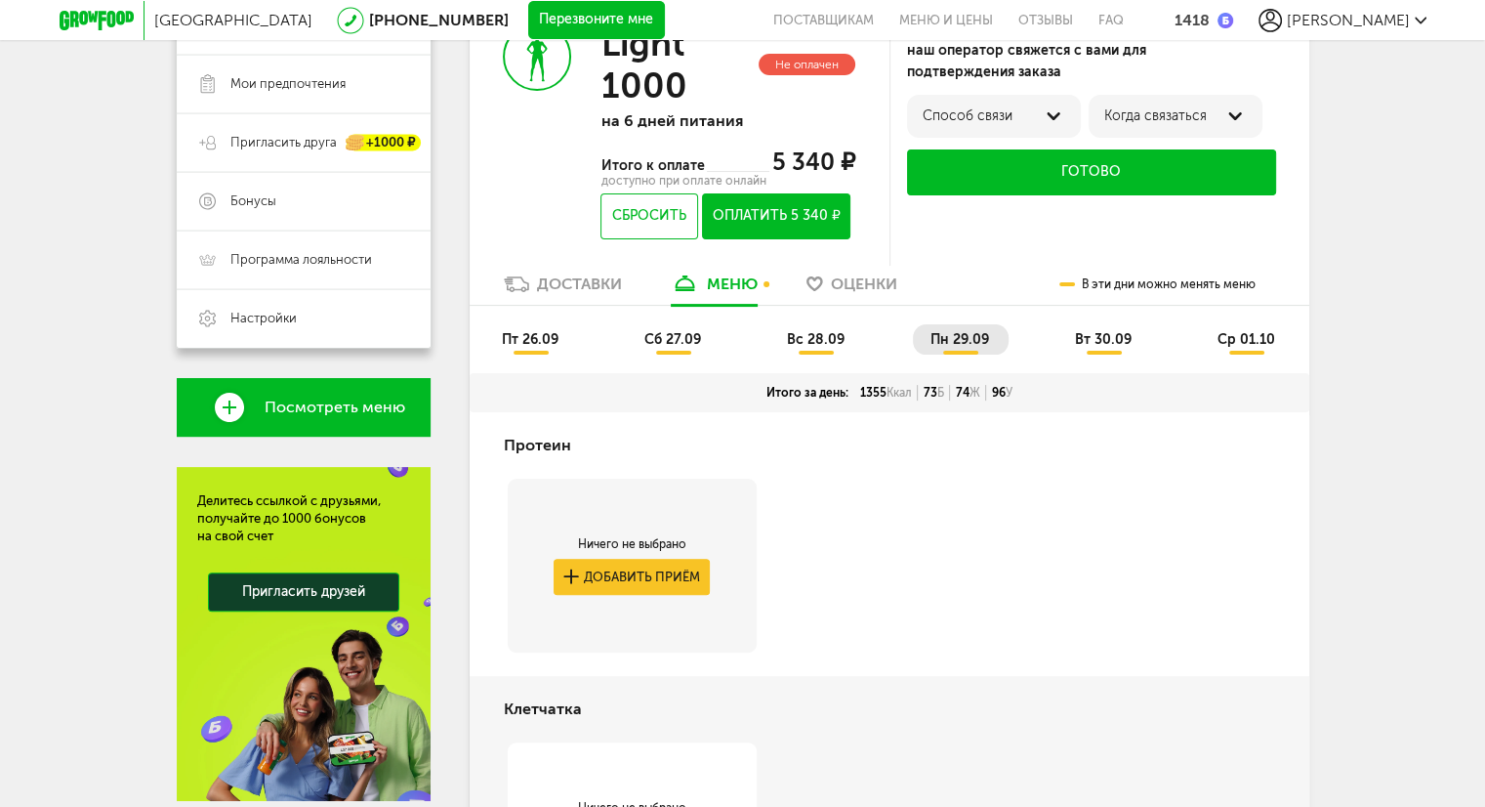
click at [1098, 342] on span "вт 30.09" at bounding box center [1103, 339] width 57 height 17
click at [1095, 344] on span "вт 30.09" at bounding box center [1103, 339] width 57 height 17
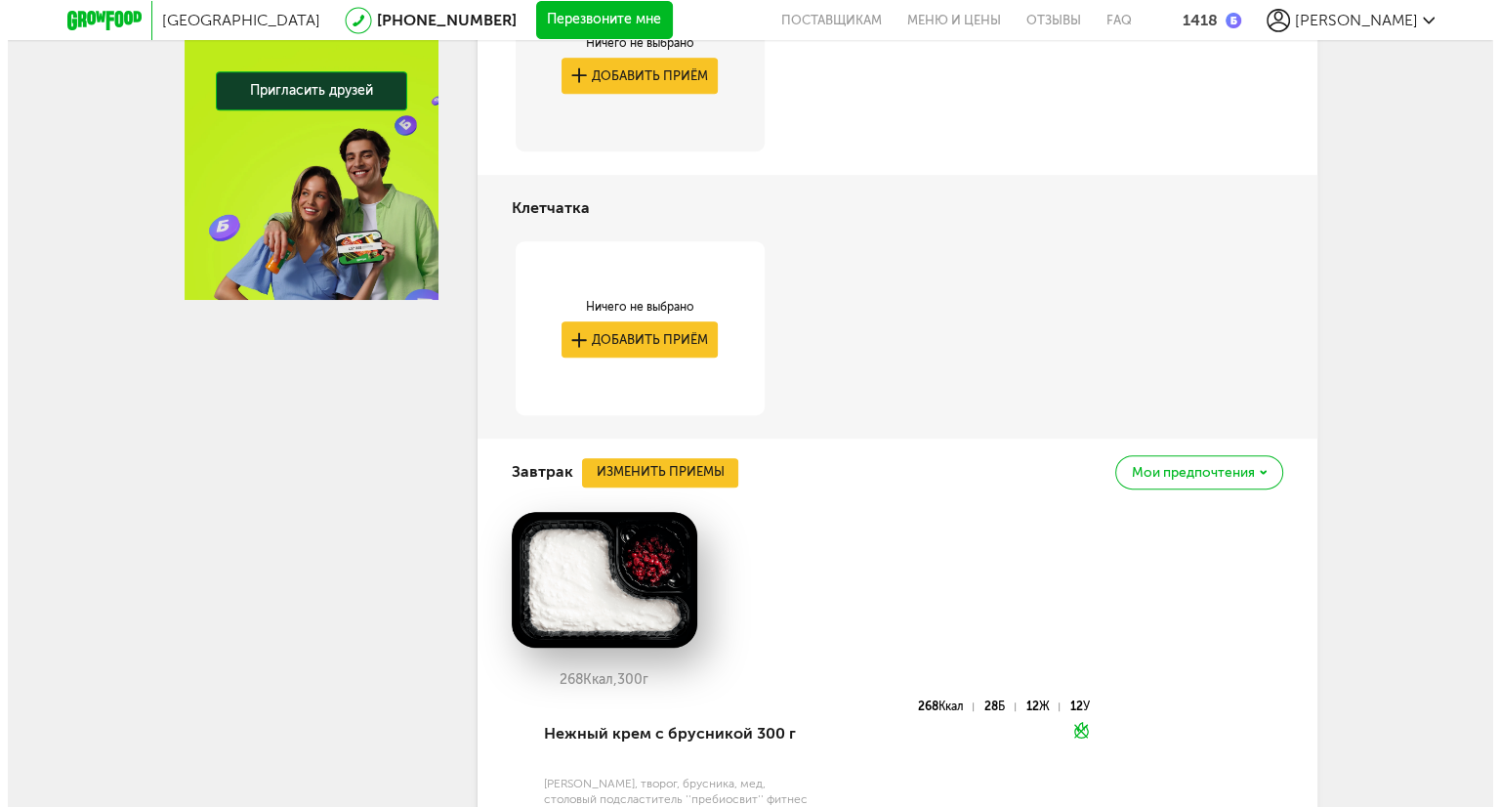
scroll to position [1074, 0]
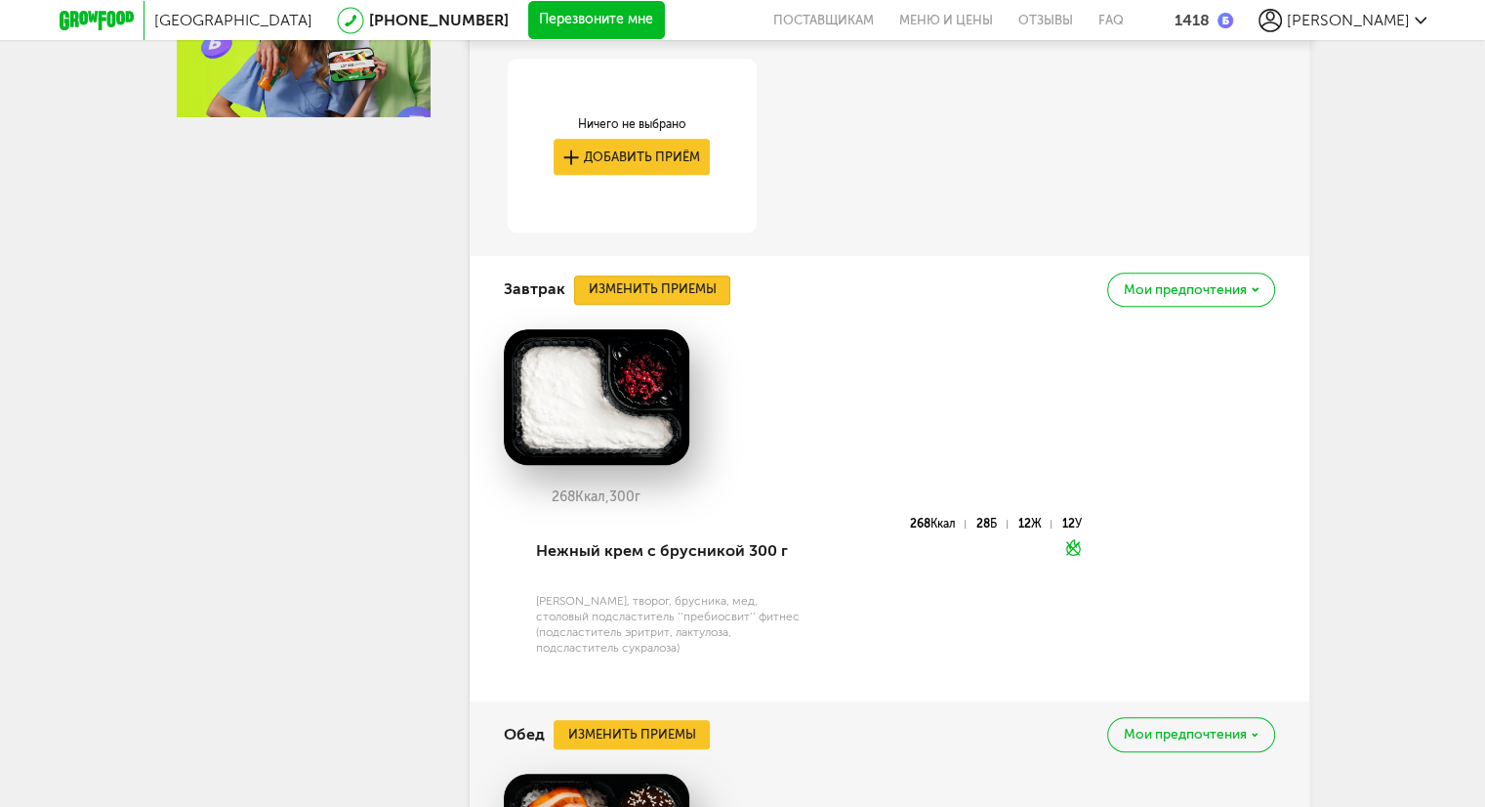
click at [674, 283] on button "Изменить приемы" at bounding box center [652, 289] width 156 height 29
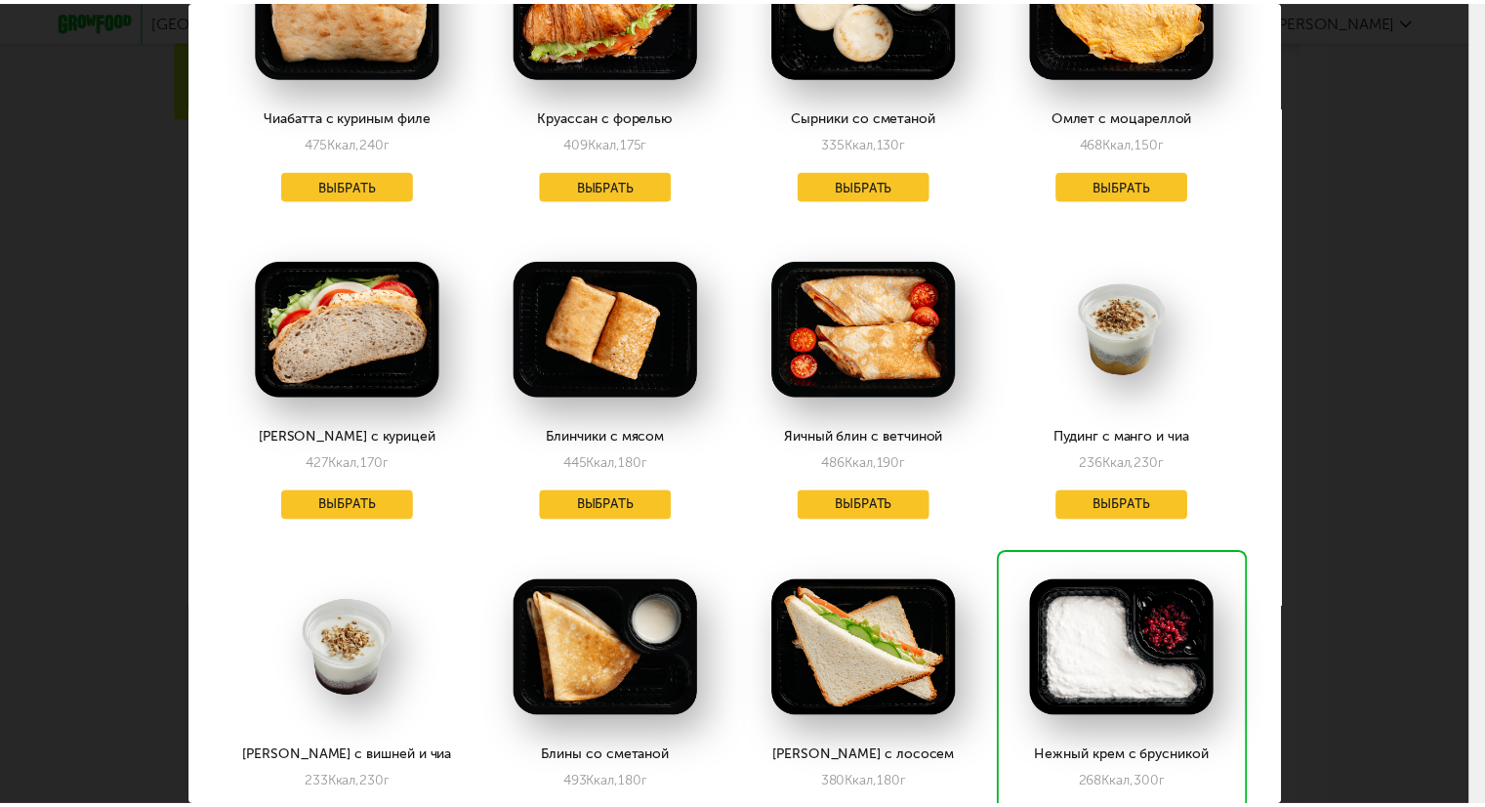
scroll to position [2246, 0]
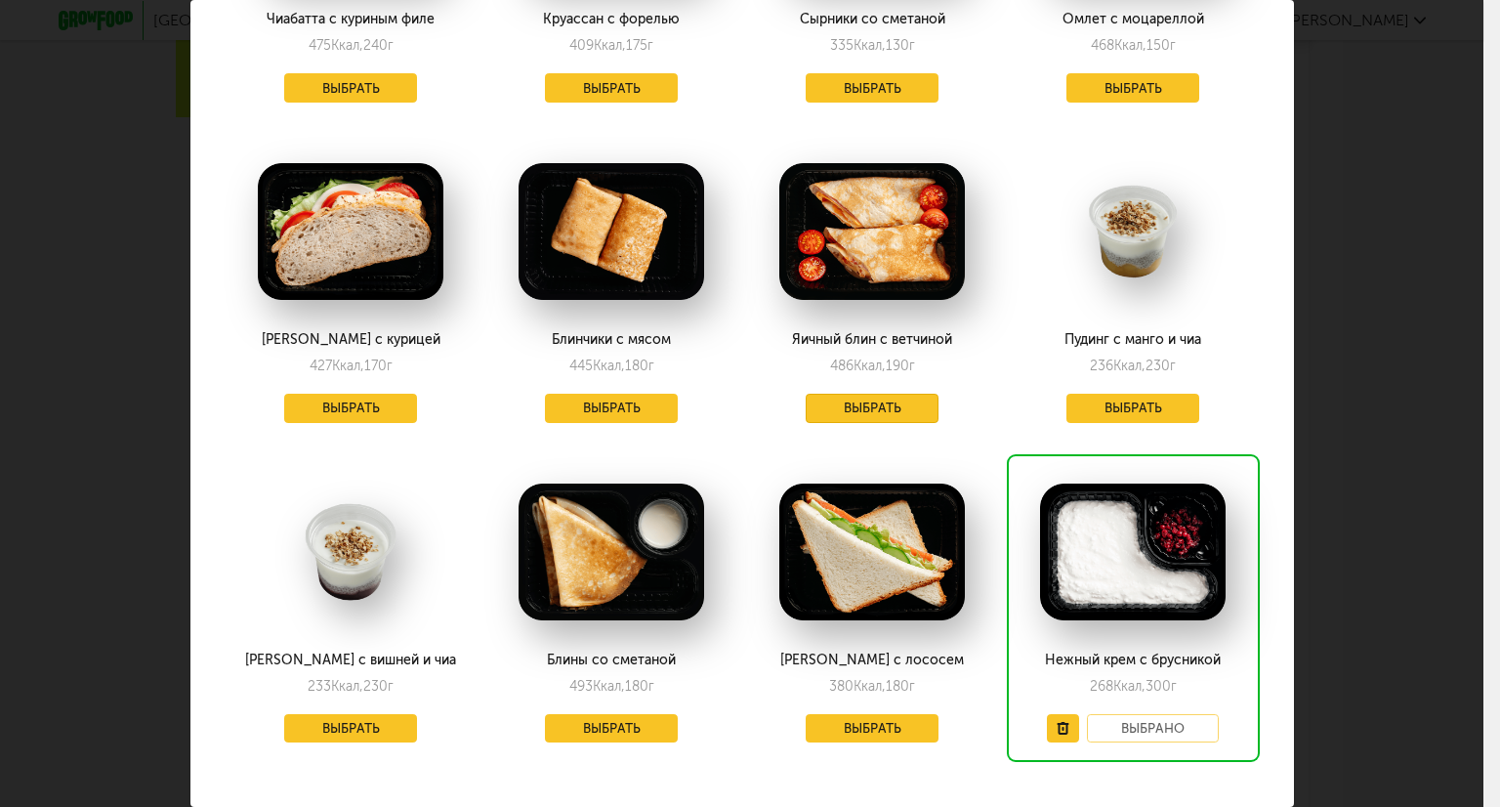
click at [863, 394] on button "Выбрать" at bounding box center [872, 408] width 133 height 29
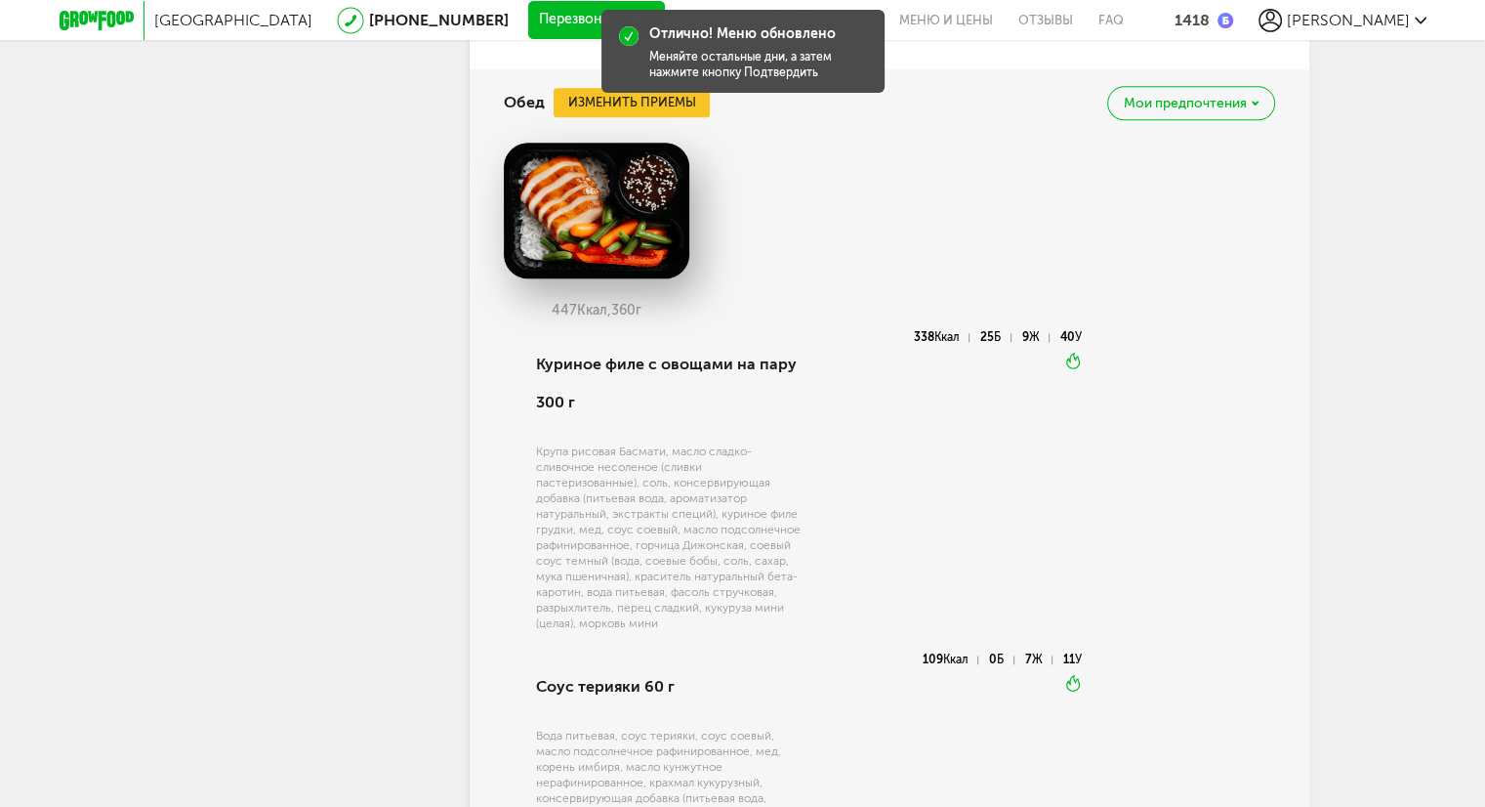
scroll to position [1660, 0]
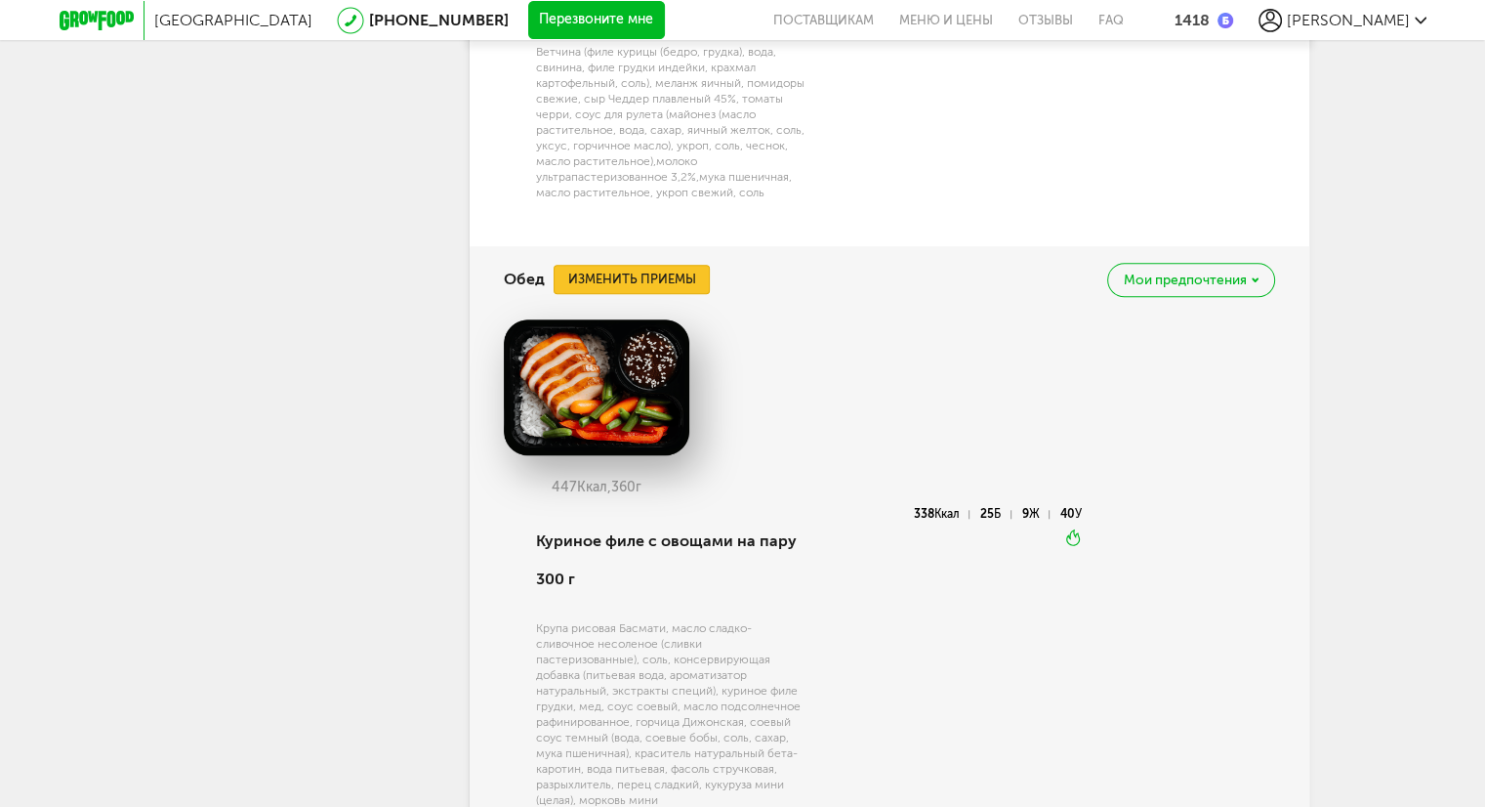
click at [622, 282] on button "Изменить приемы" at bounding box center [632, 279] width 156 height 29
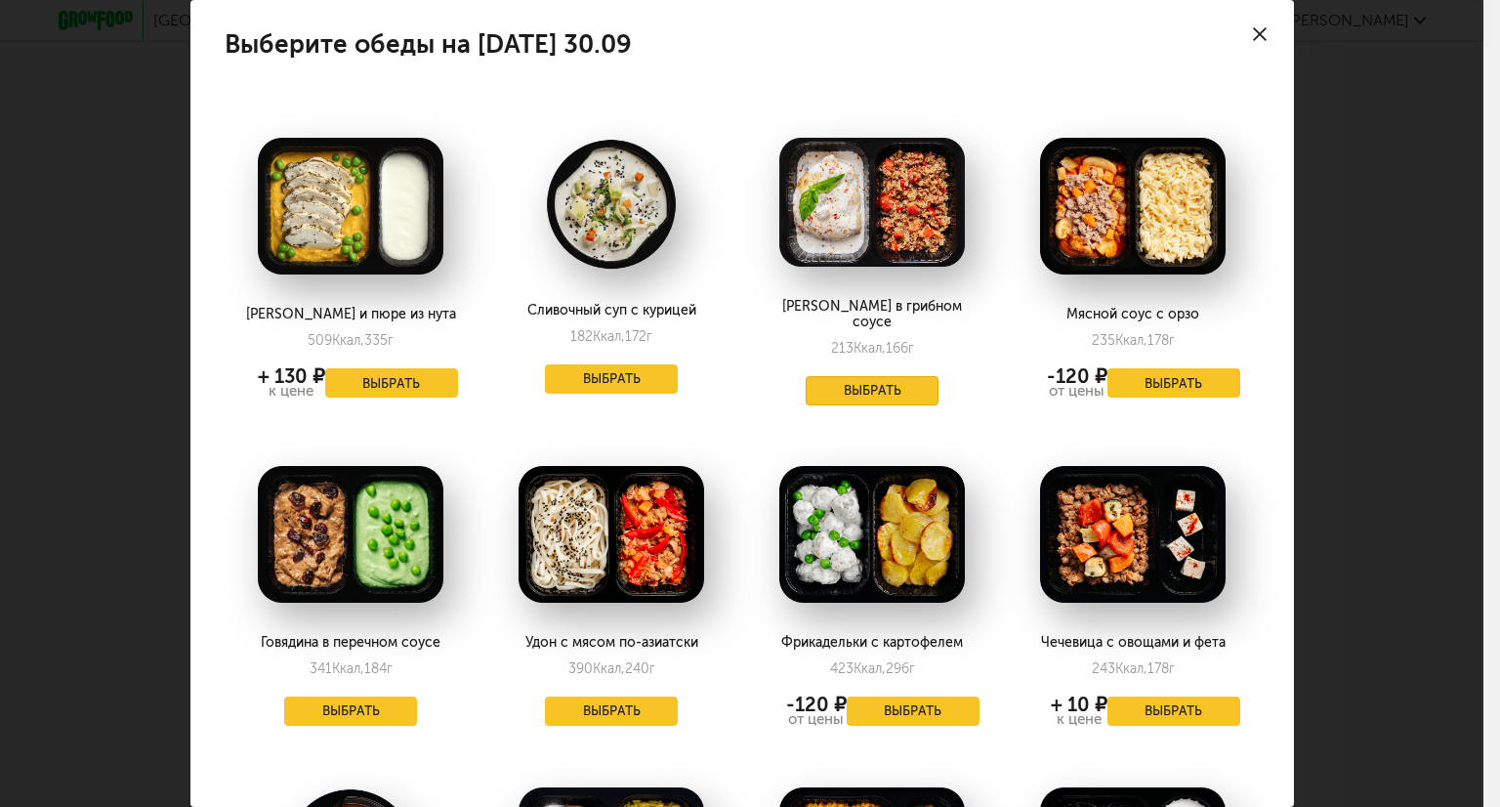
click at [833, 376] on button "Выбрать" at bounding box center [872, 390] width 133 height 29
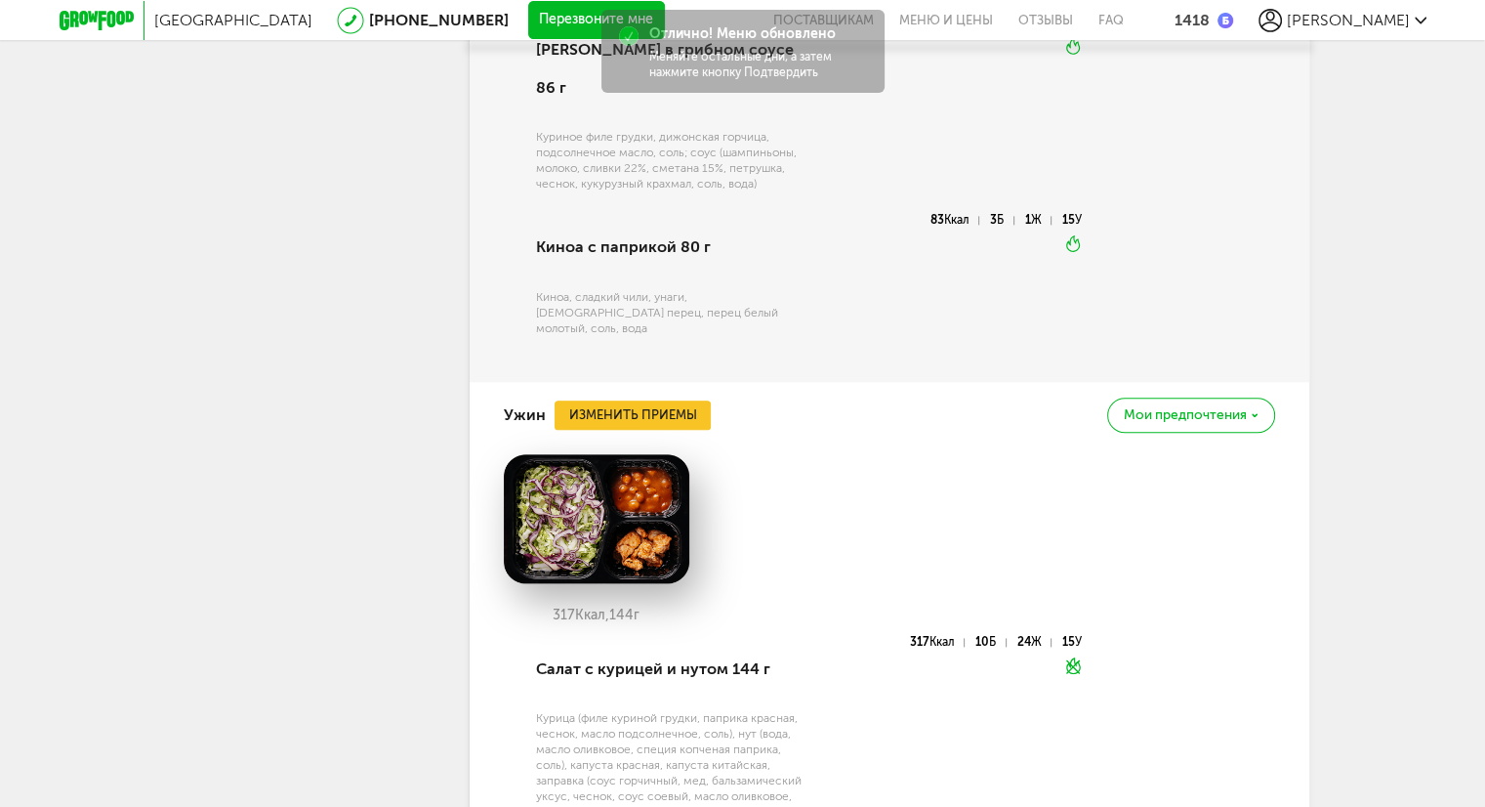
scroll to position [2148, 0]
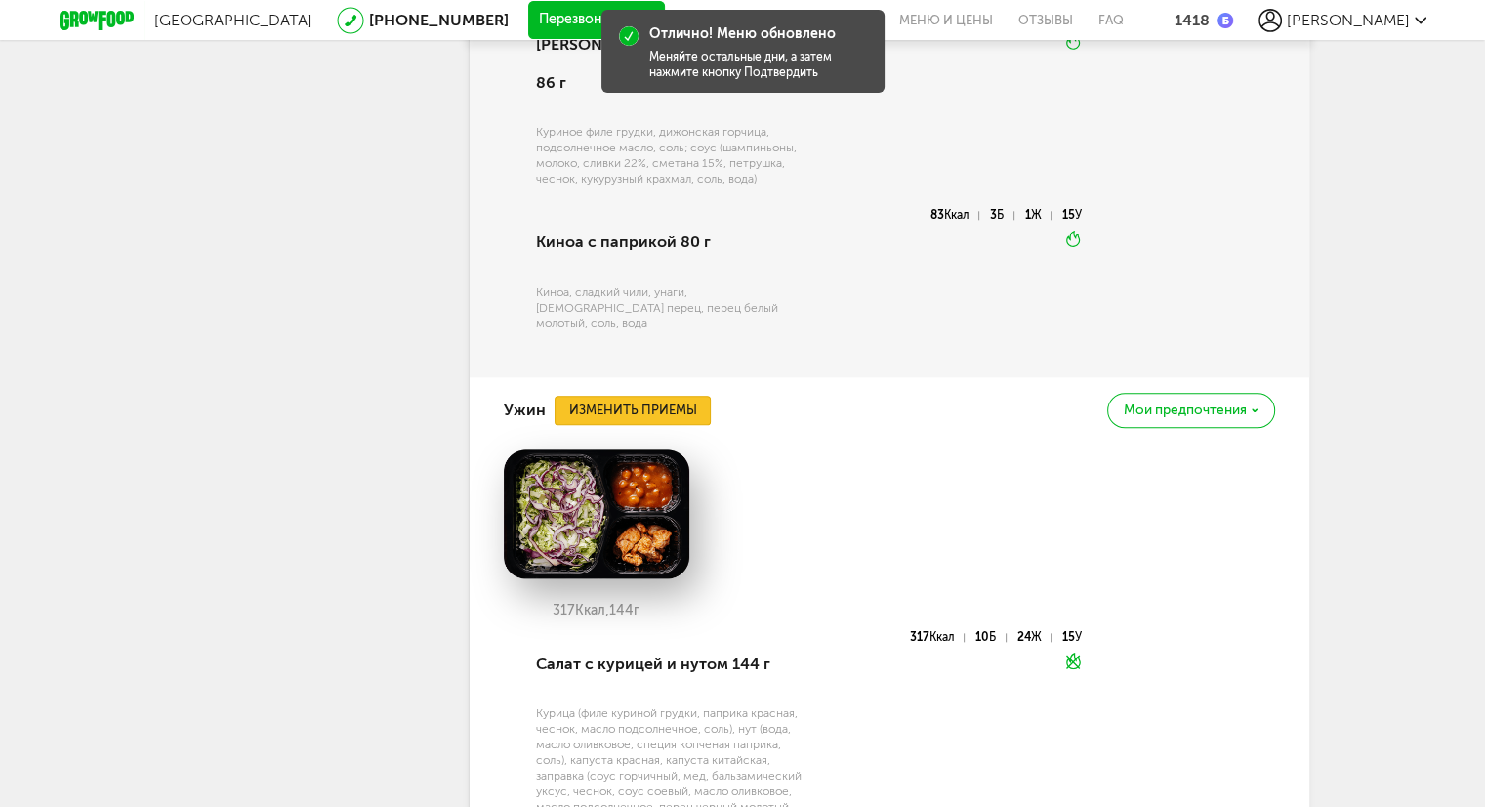
click at [619, 395] on button "Изменить приемы" at bounding box center [633, 409] width 156 height 29
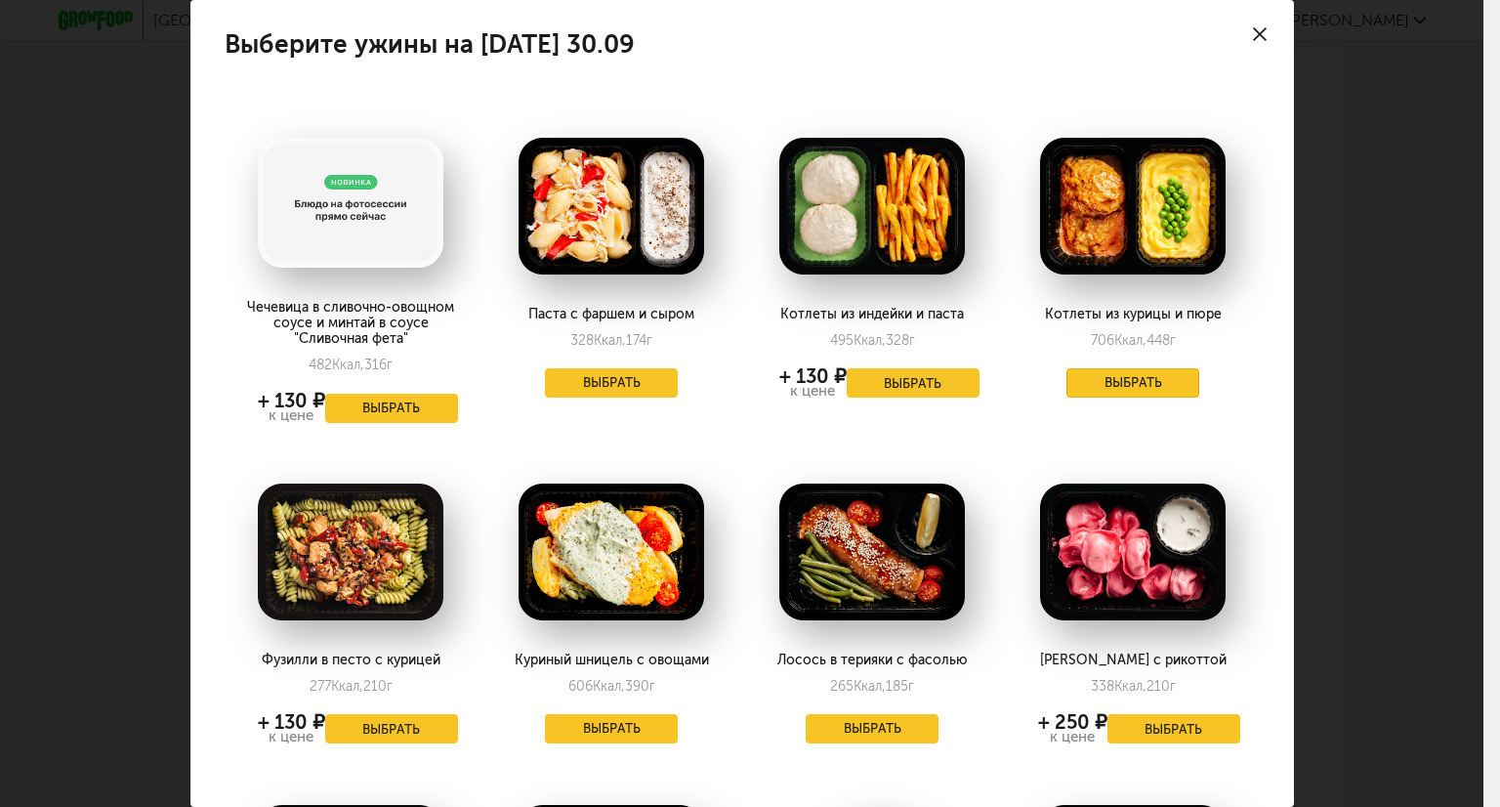
click at [1097, 388] on button "Выбрать" at bounding box center [1132, 382] width 133 height 29
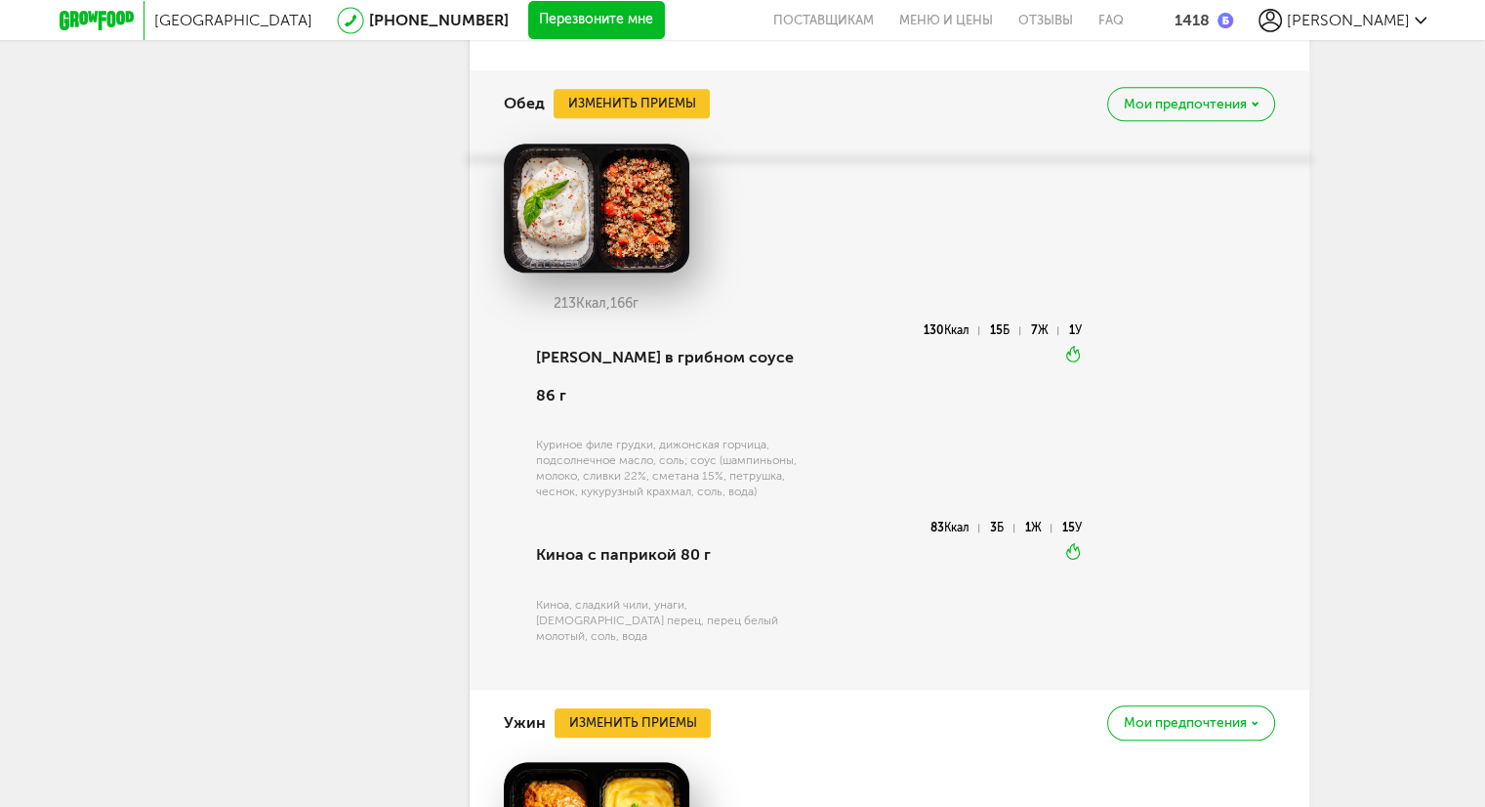
scroll to position [1953, 0]
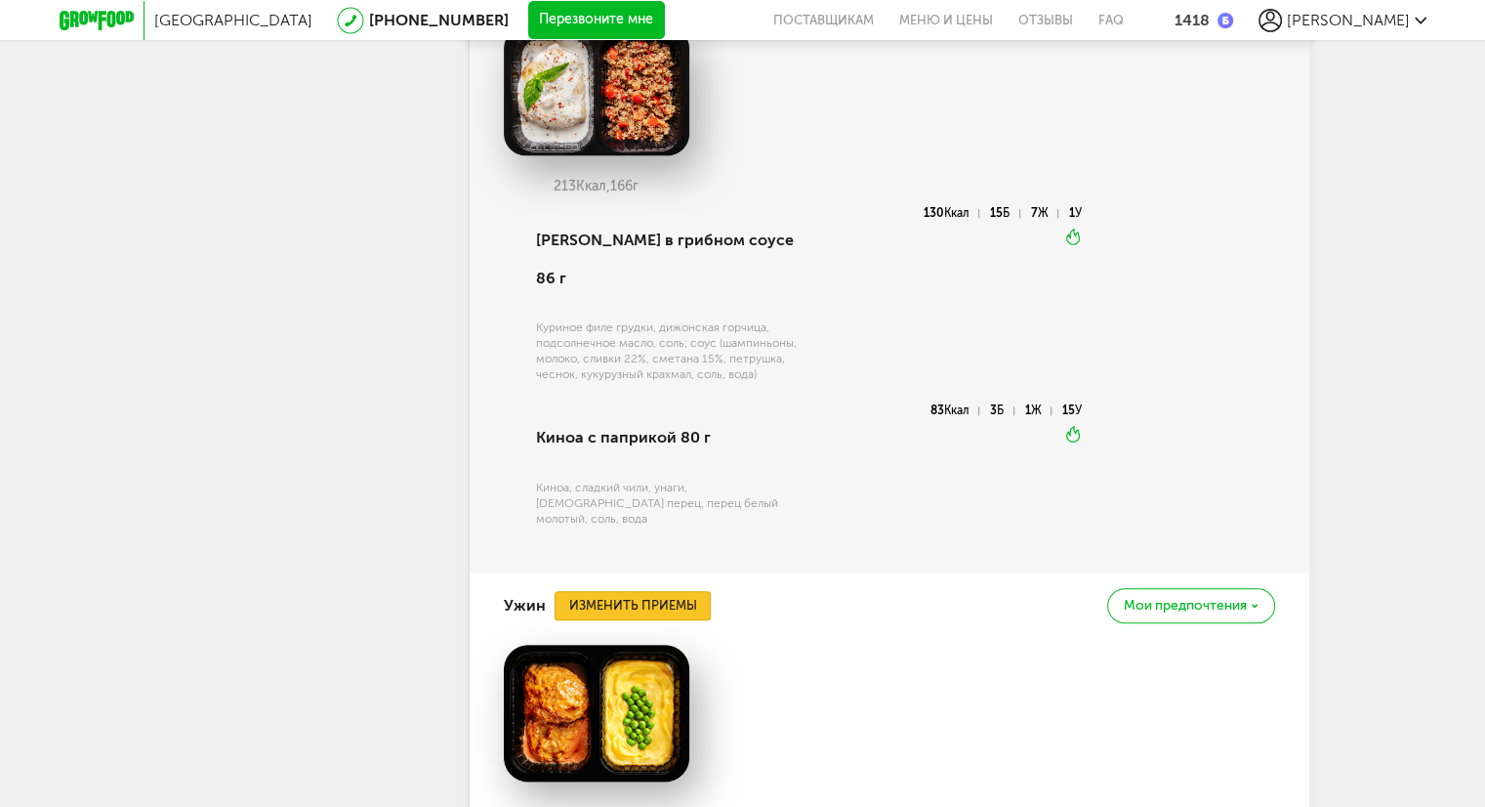
click at [653, 591] on button "Изменить приемы" at bounding box center [633, 605] width 156 height 29
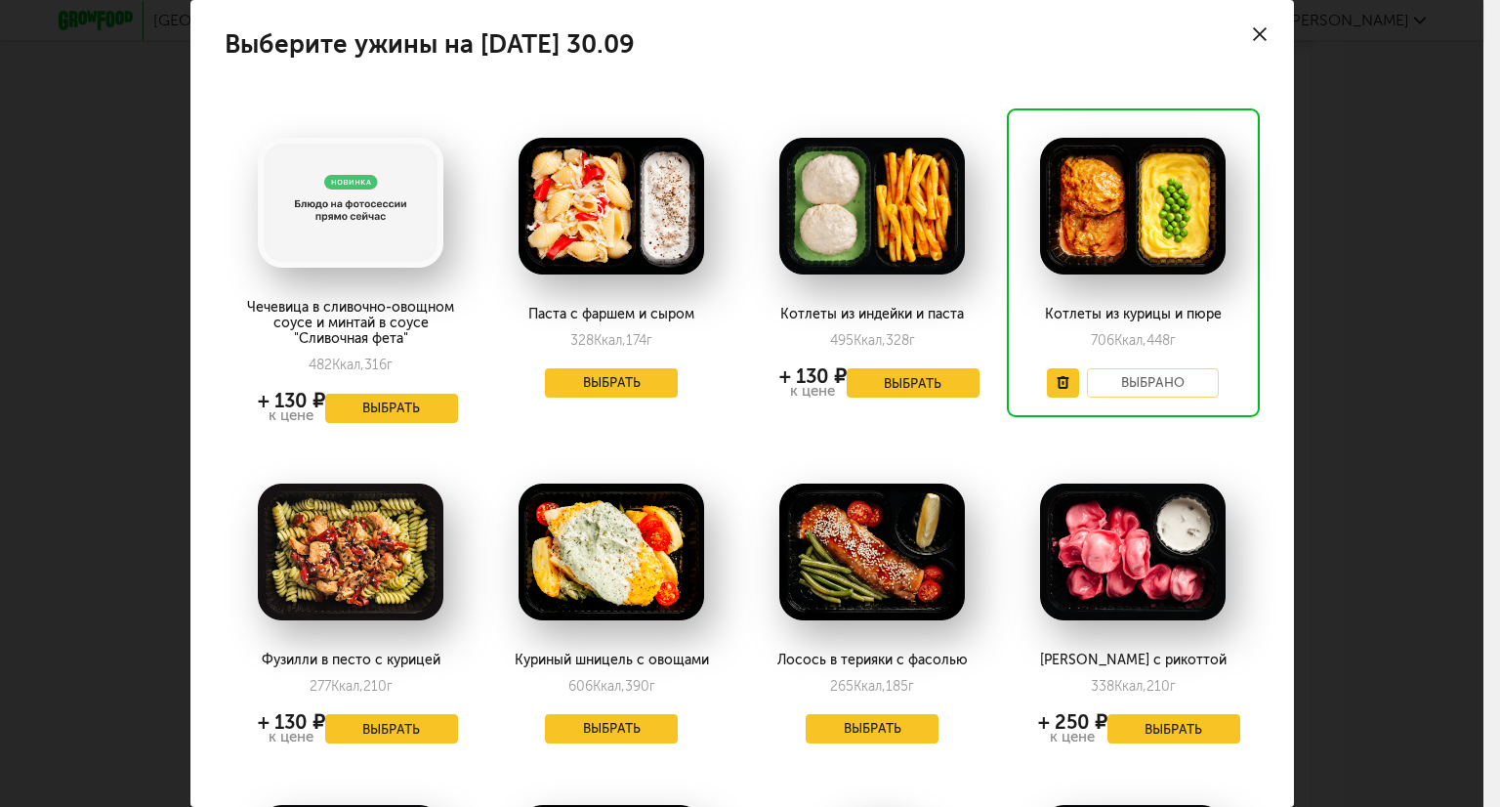
drag, startPoint x: 1251, startPoint y: 21, endPoint x: 1251, endPoint y: 35, distance: 13.7
click at [1251, 23] on div at bounding box center [1259, 34] width 68 height 68
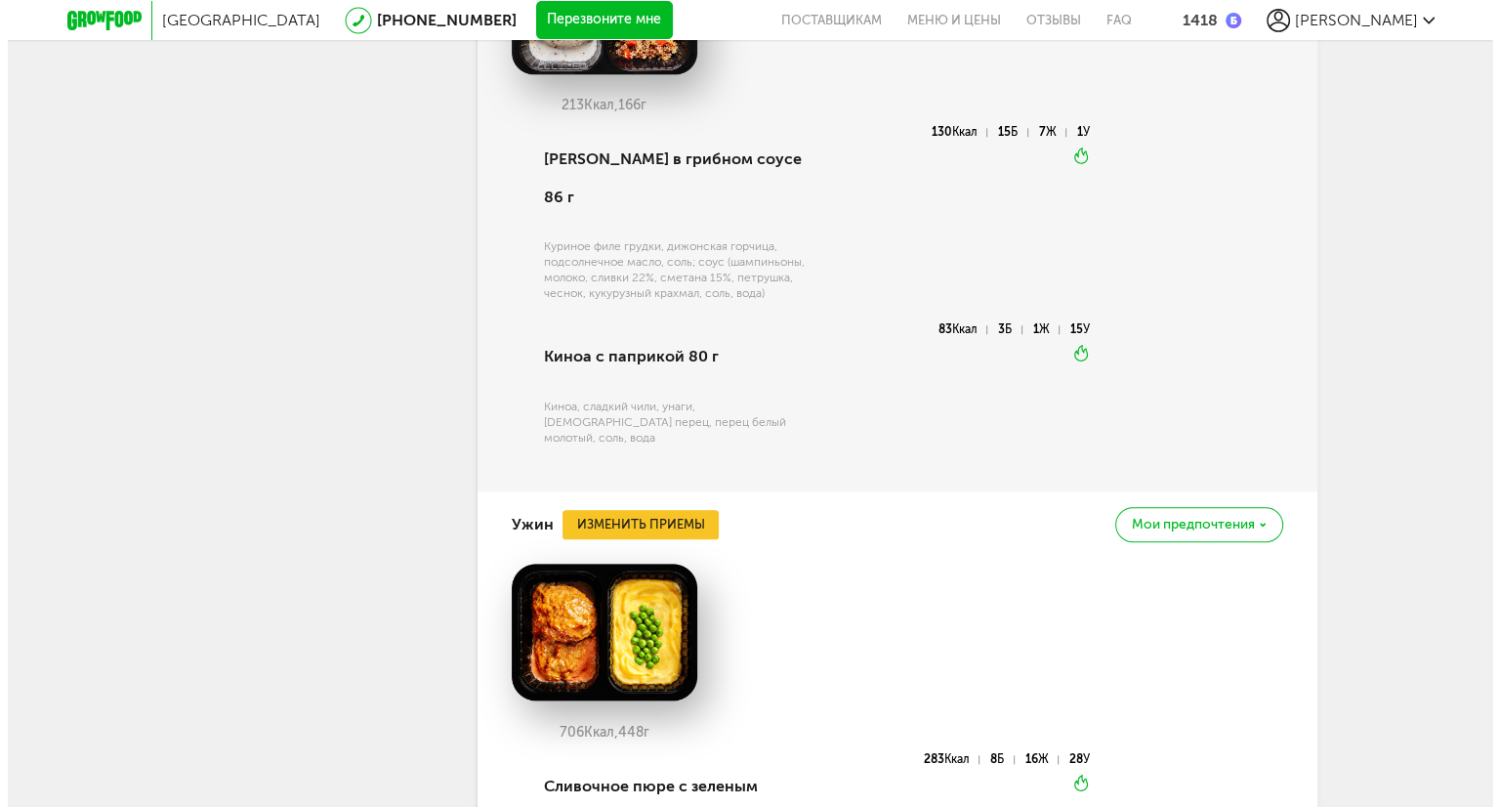
scroll to position [1855, 0]
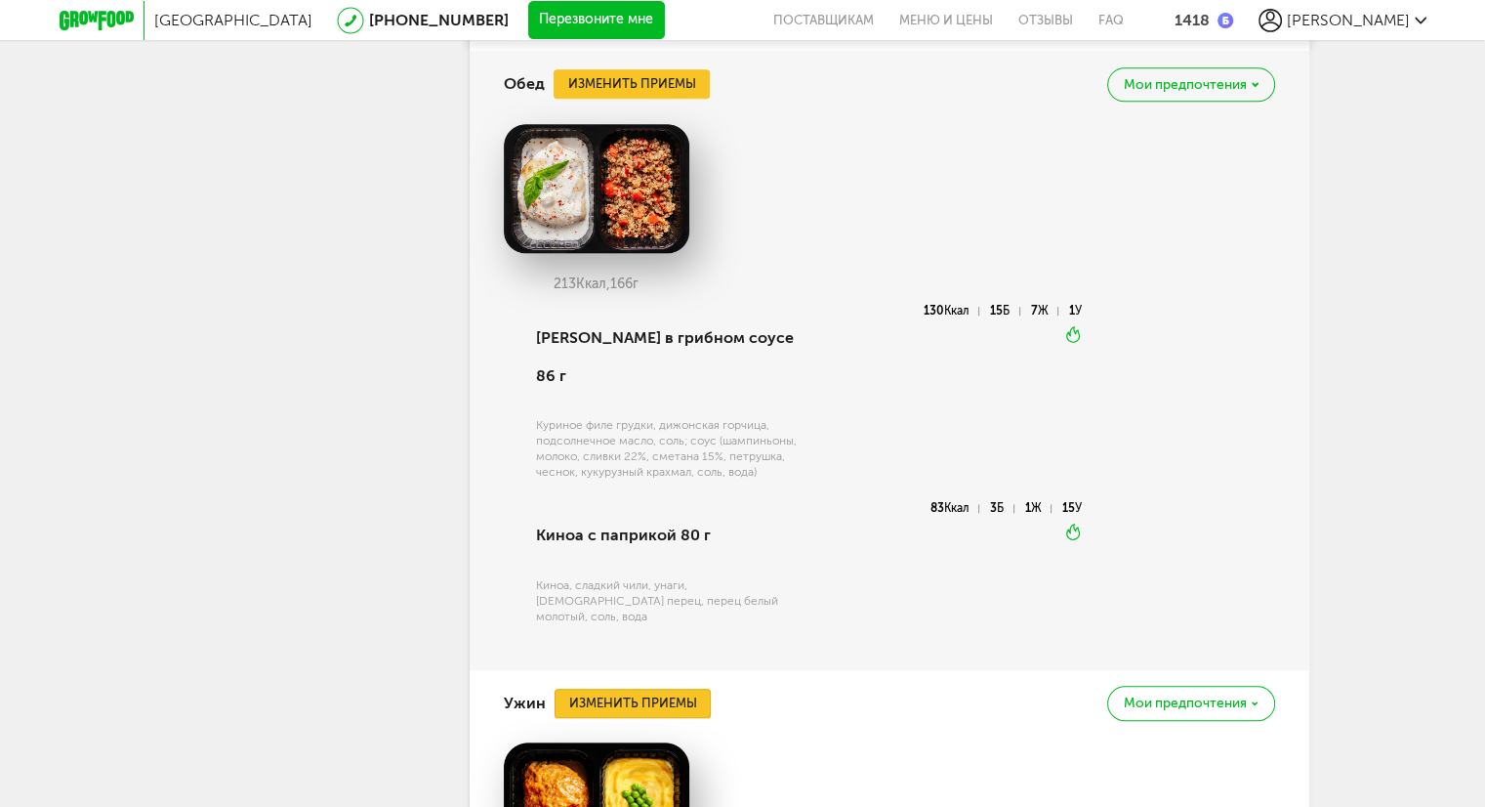
click at [669, 688] on button "Изменить приемы" at bounding box center [633, 702] width 156 height 29
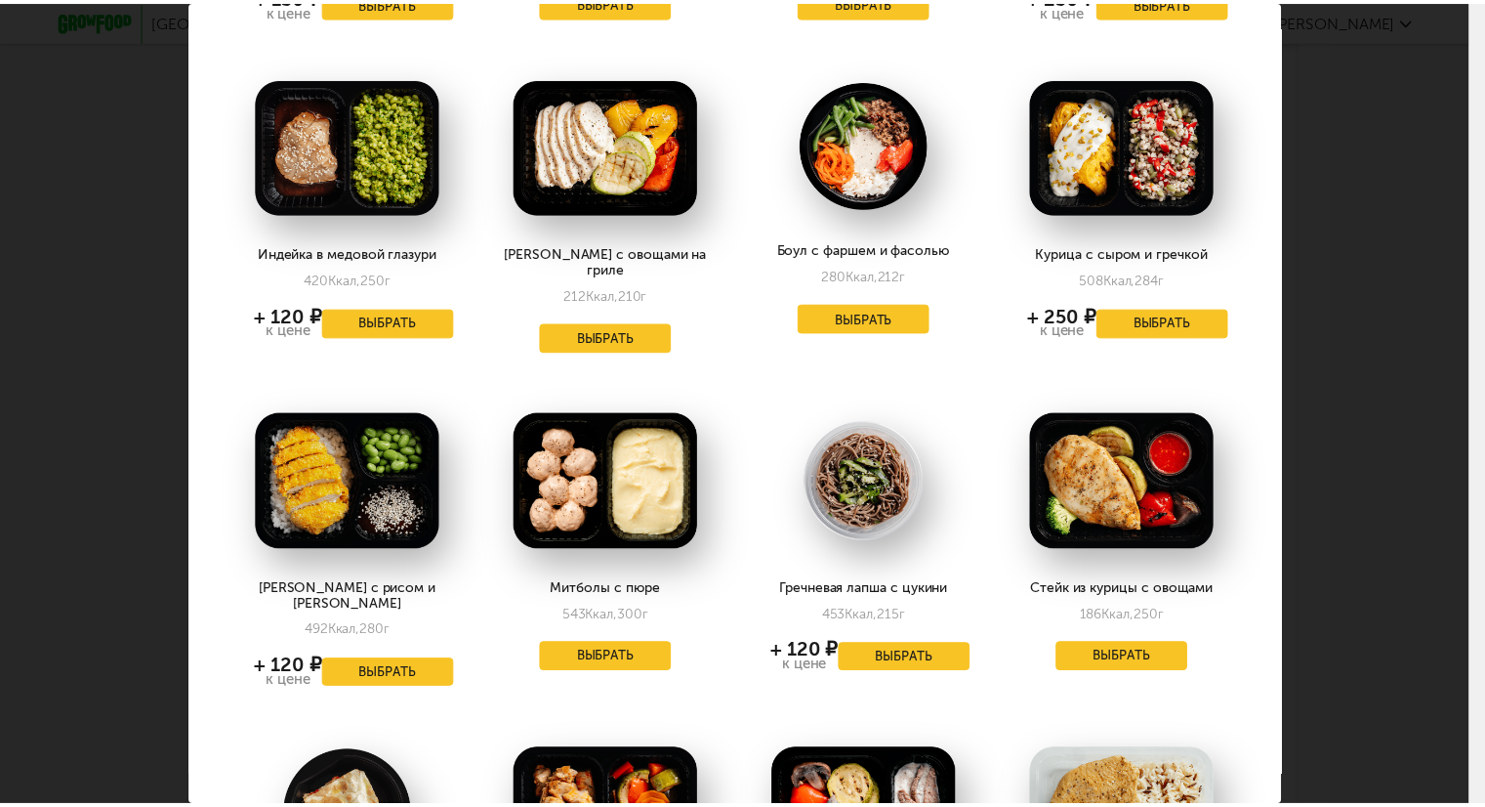
scroll to position [879, 0]
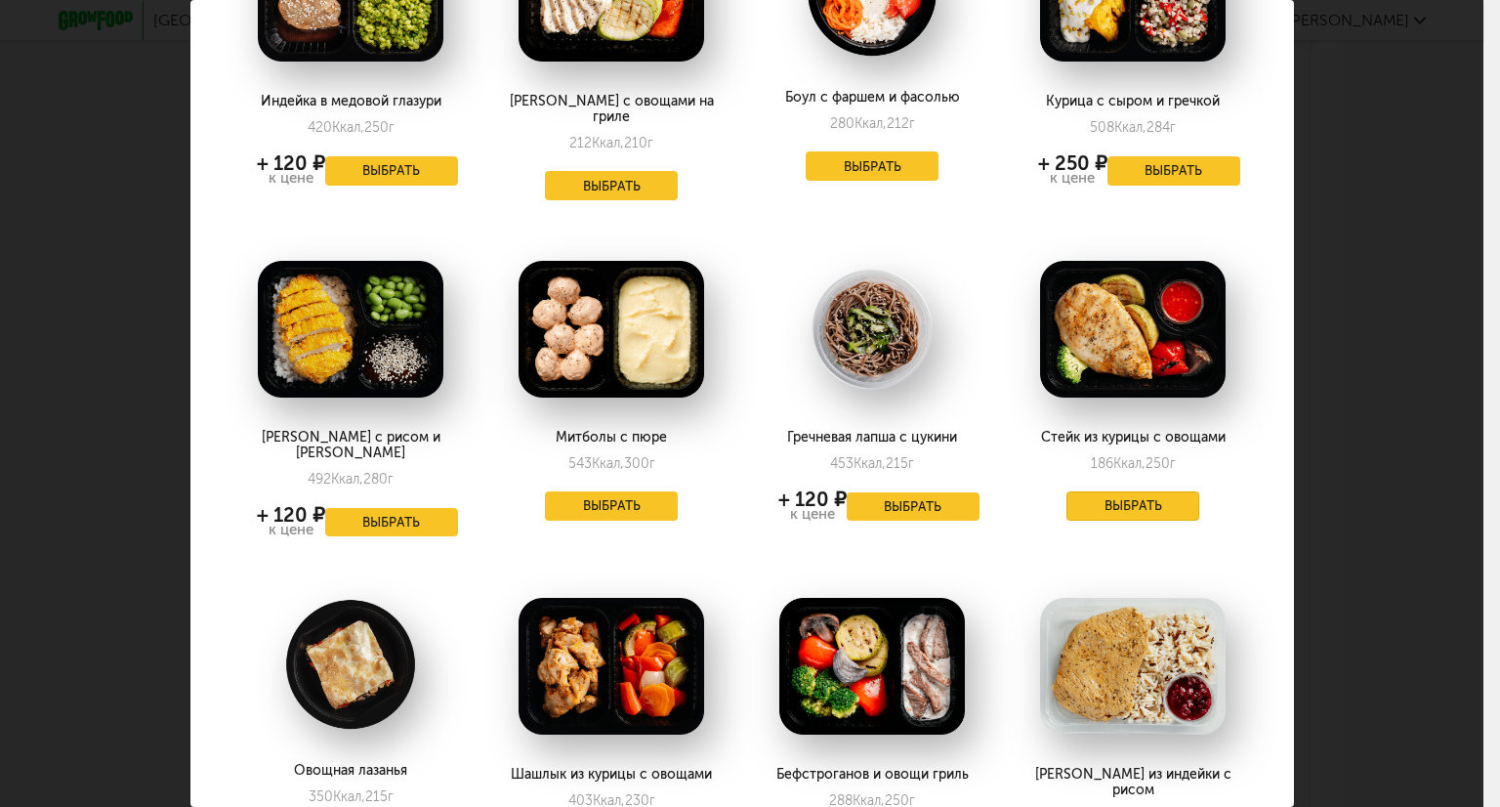
click at [1070, 491] on button "Выбрать" at bounding box center [1132, 505] width 133 height 29
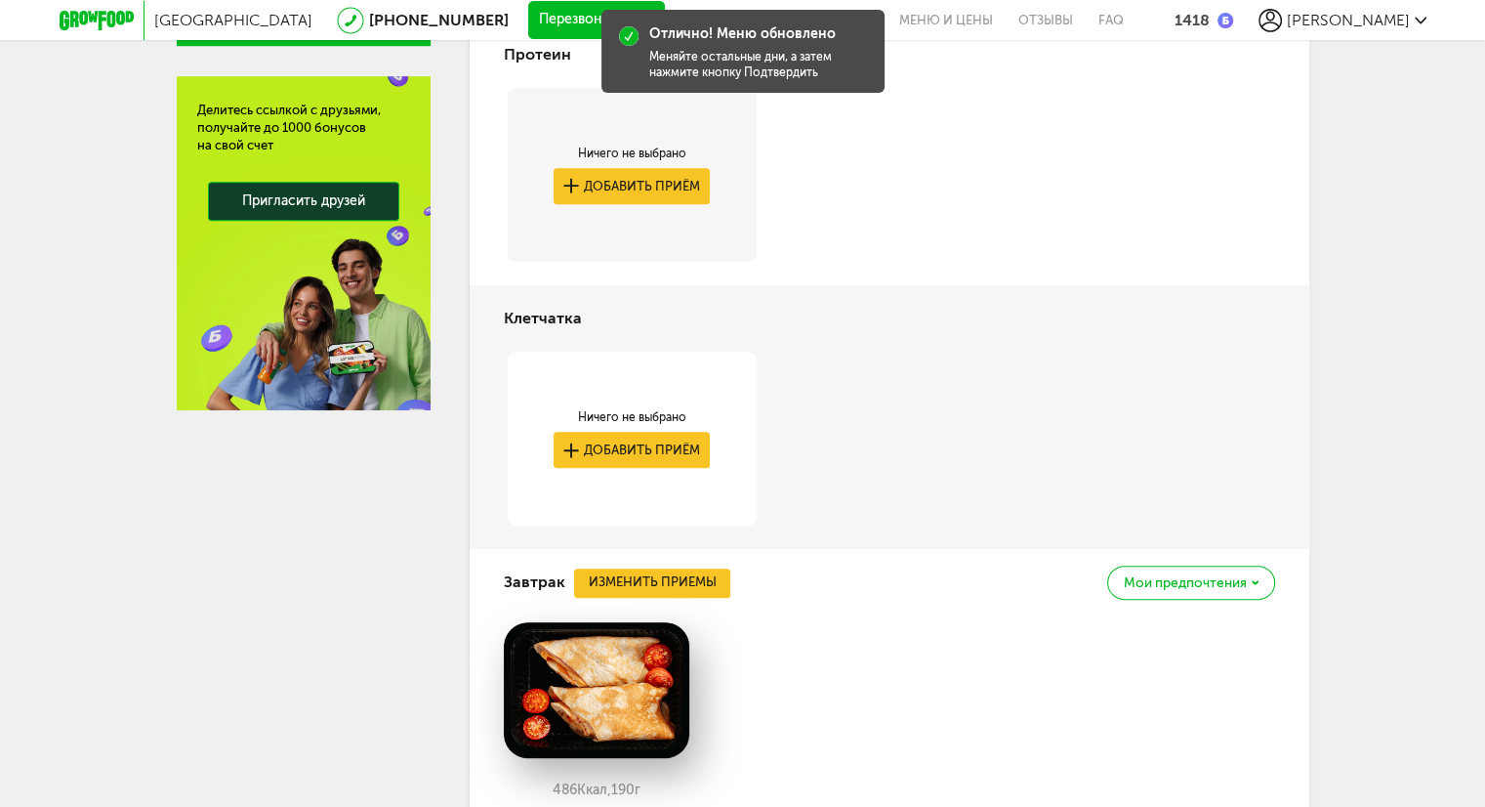
scroll to position [195, 0]
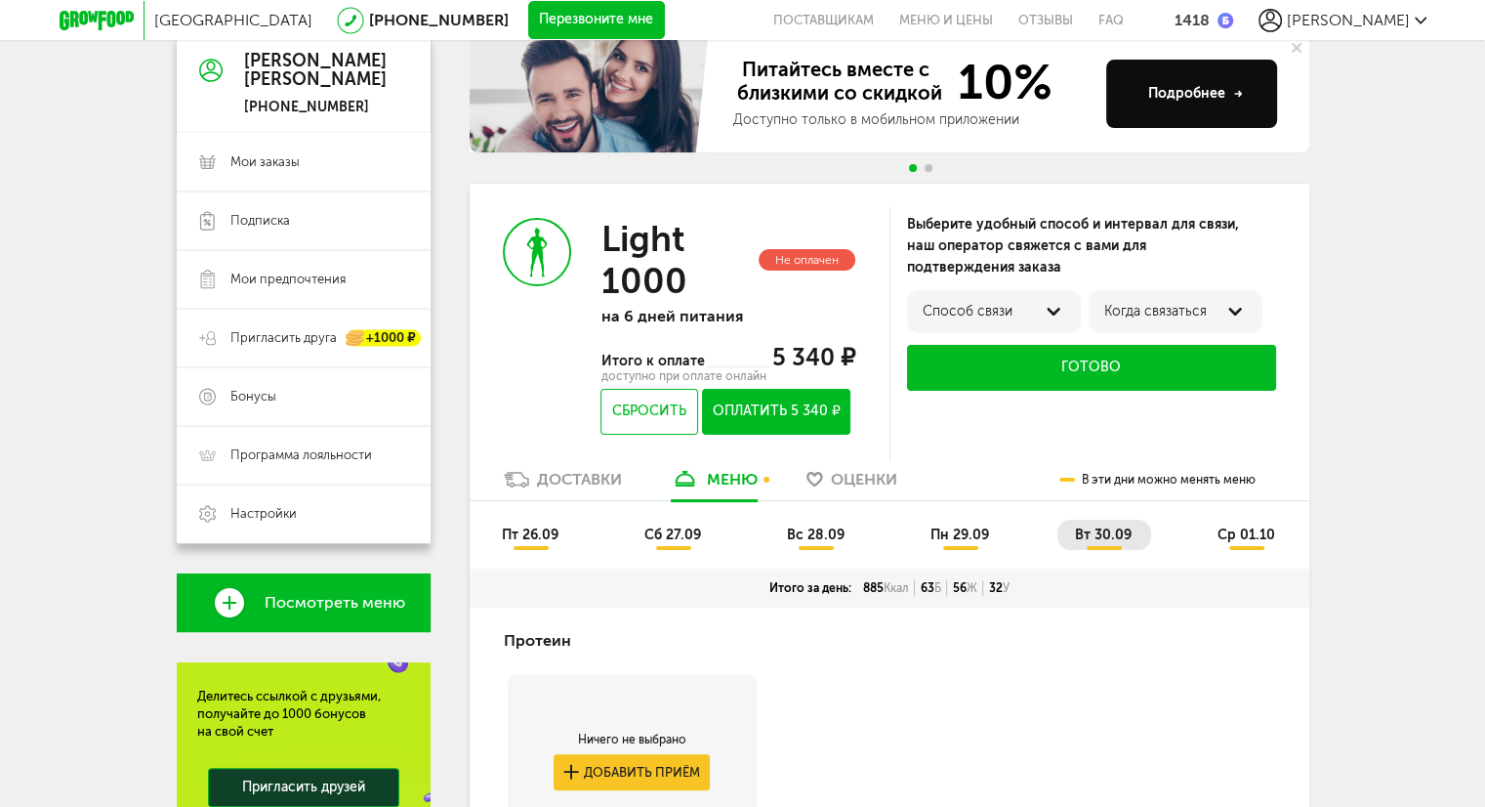
click at [1258, 528] on span "ср 01.10" at bounding box center [1247, 534] width 58 height 17
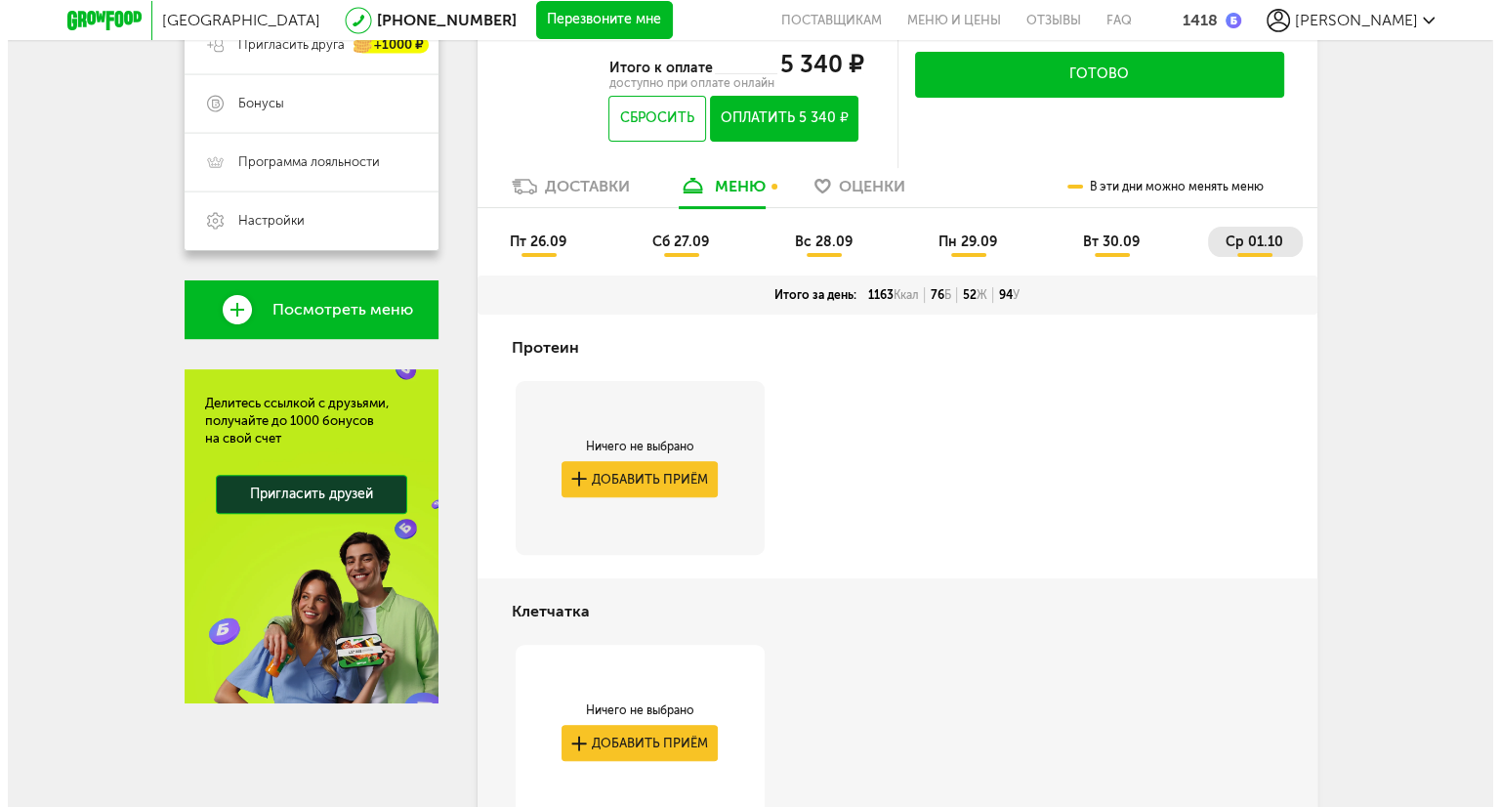
scroll to position [976, 0]
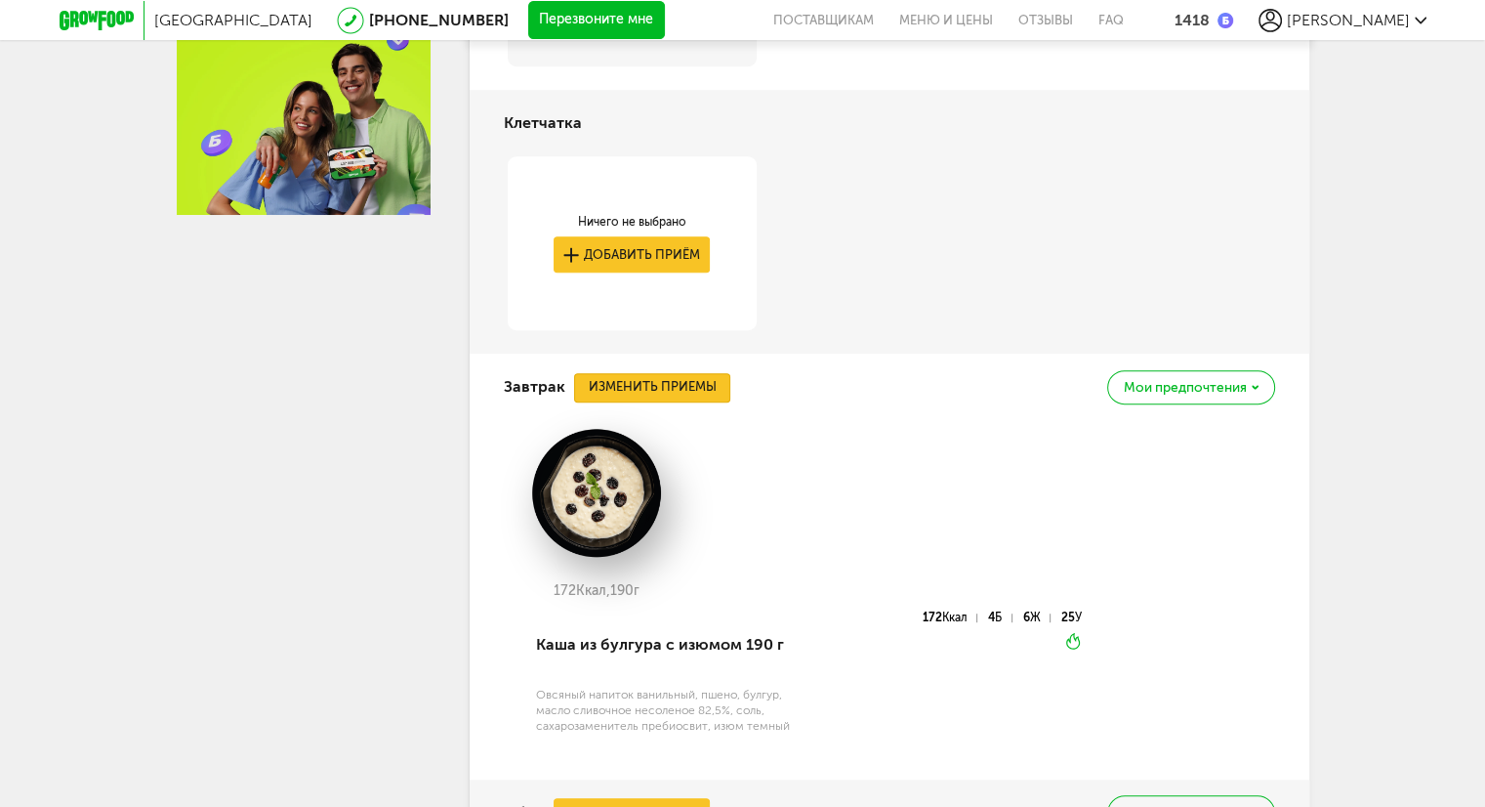
click at [686, 384] on button "Изменить приемы" at bounding box center [652, 387] width 156 height 29
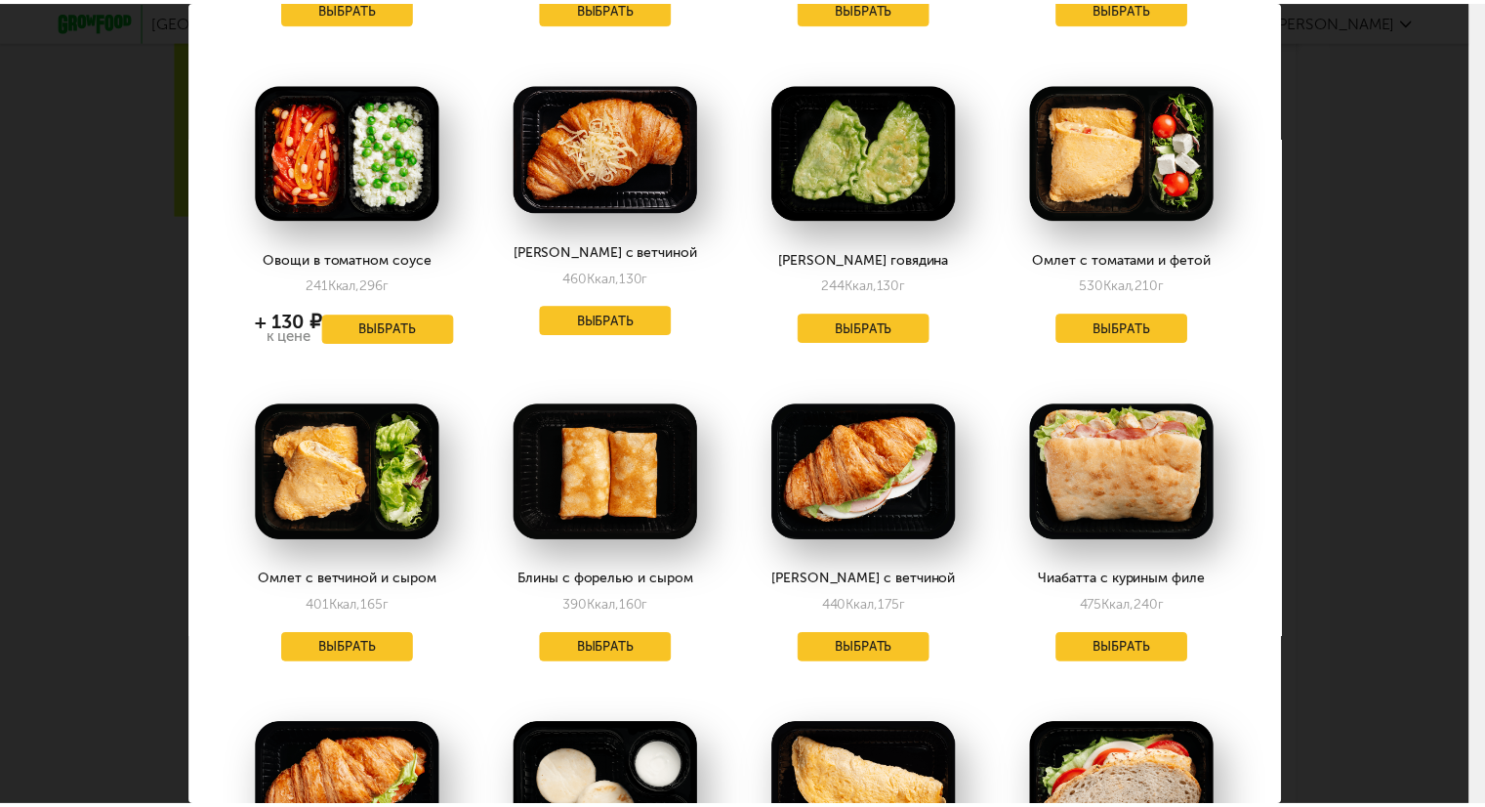
scroll to position [1855, 0]
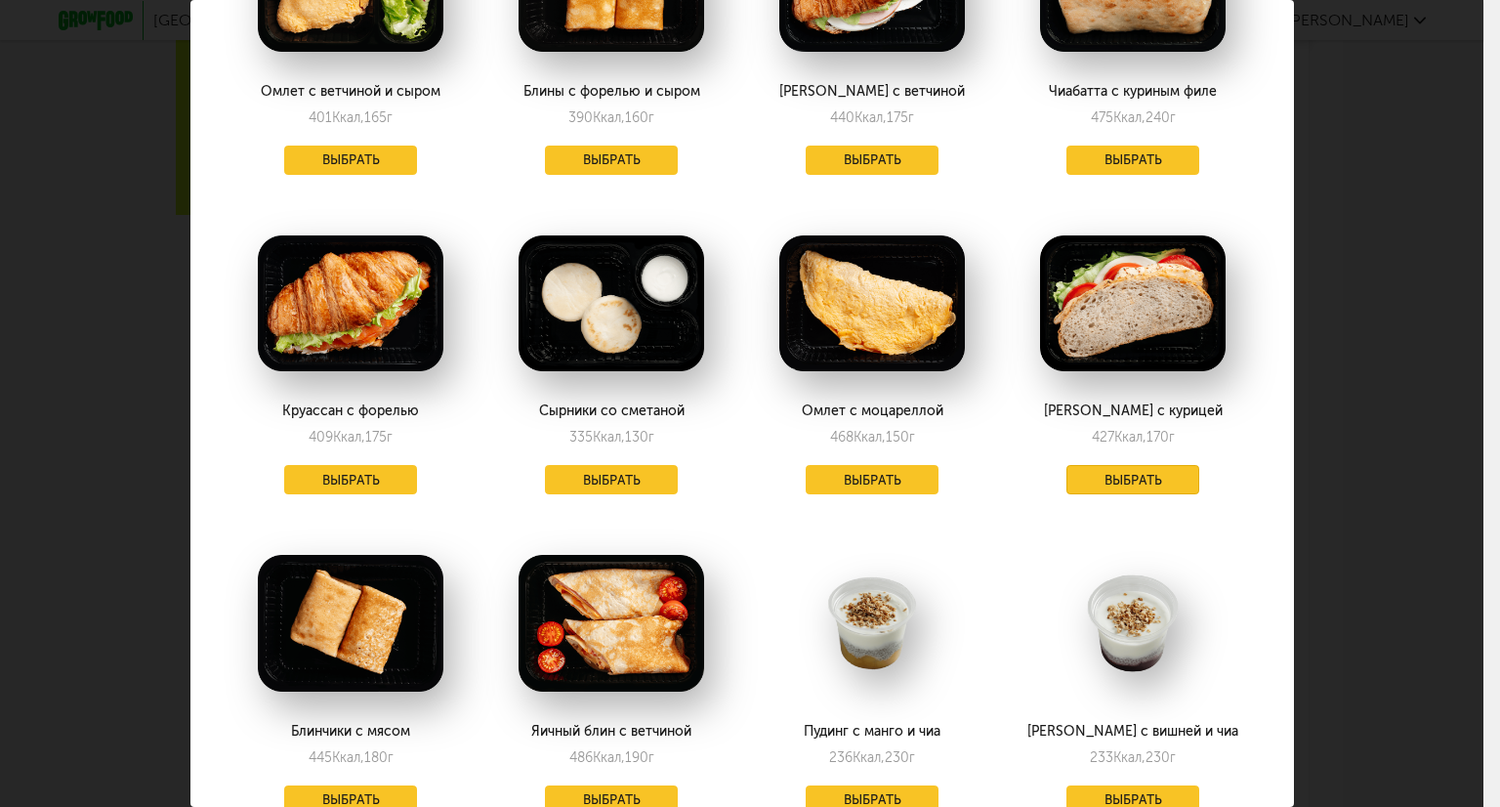
click at [1121, 465] on button "Выбрать" at bounding box center [1132, 479] width 133 height 29
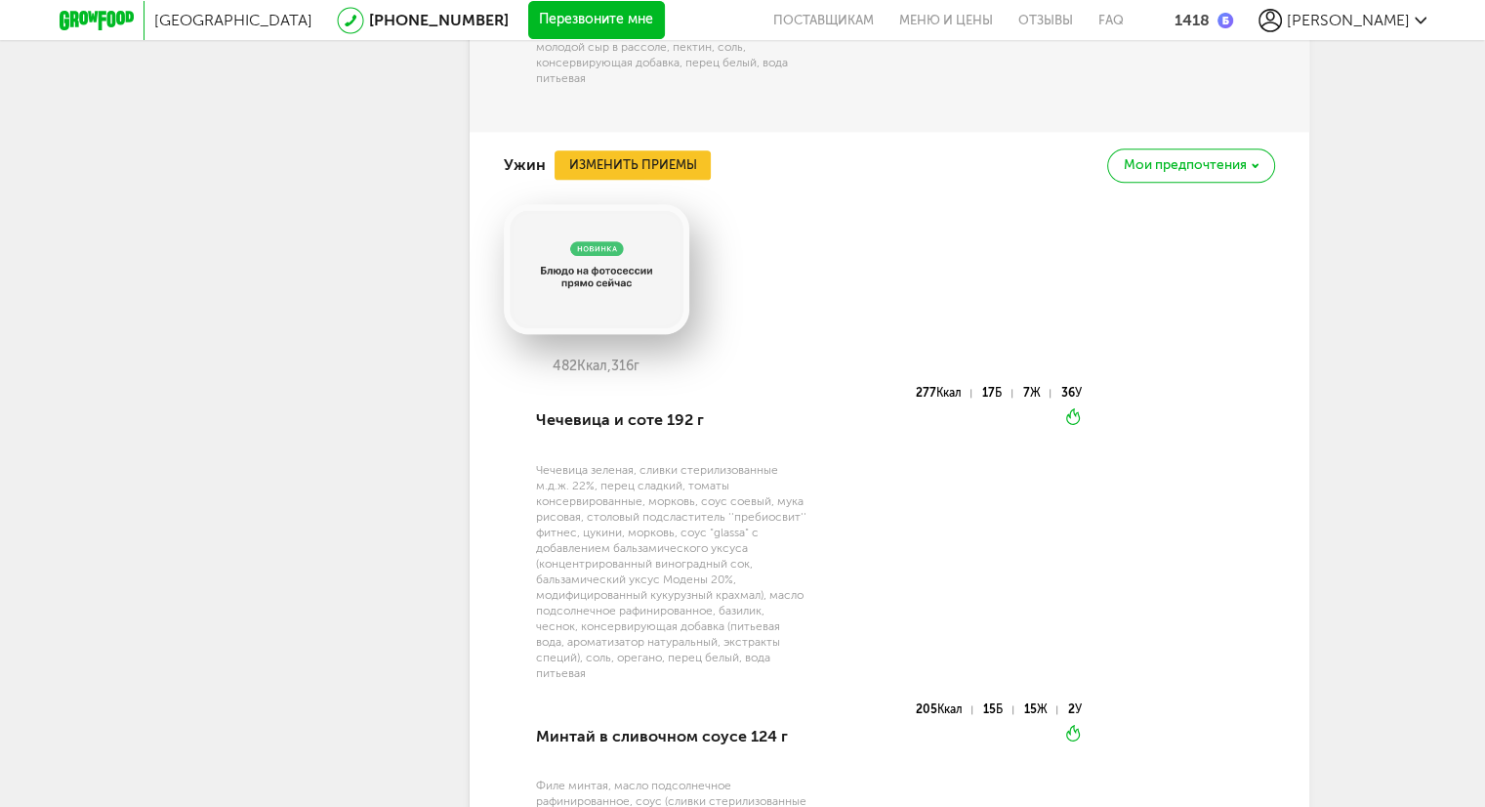
scroll to position [2343, 0]
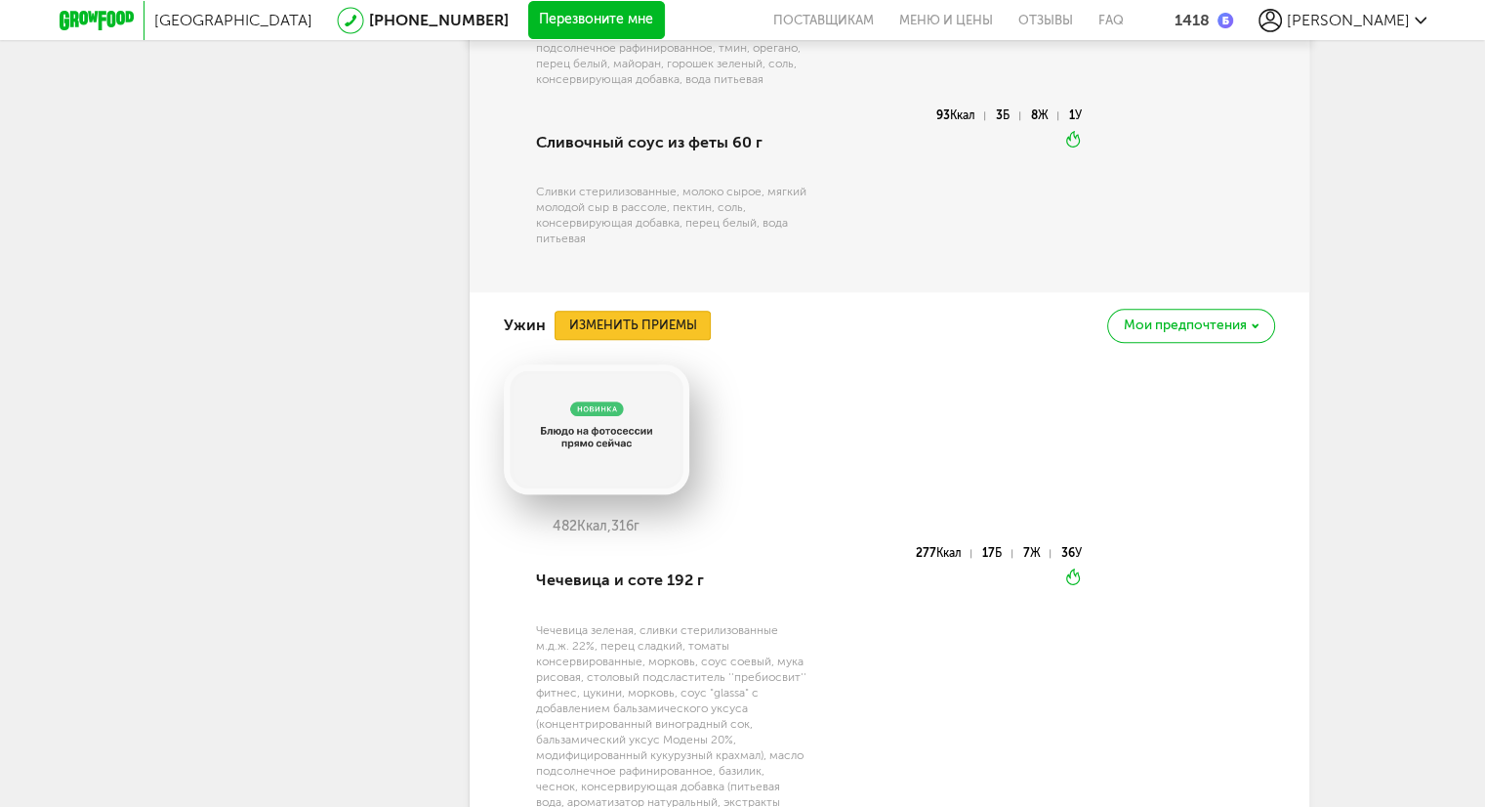
click at [641, 311] on button "Изменить приемы" at bounding box center [633, 325] width 156 height 29
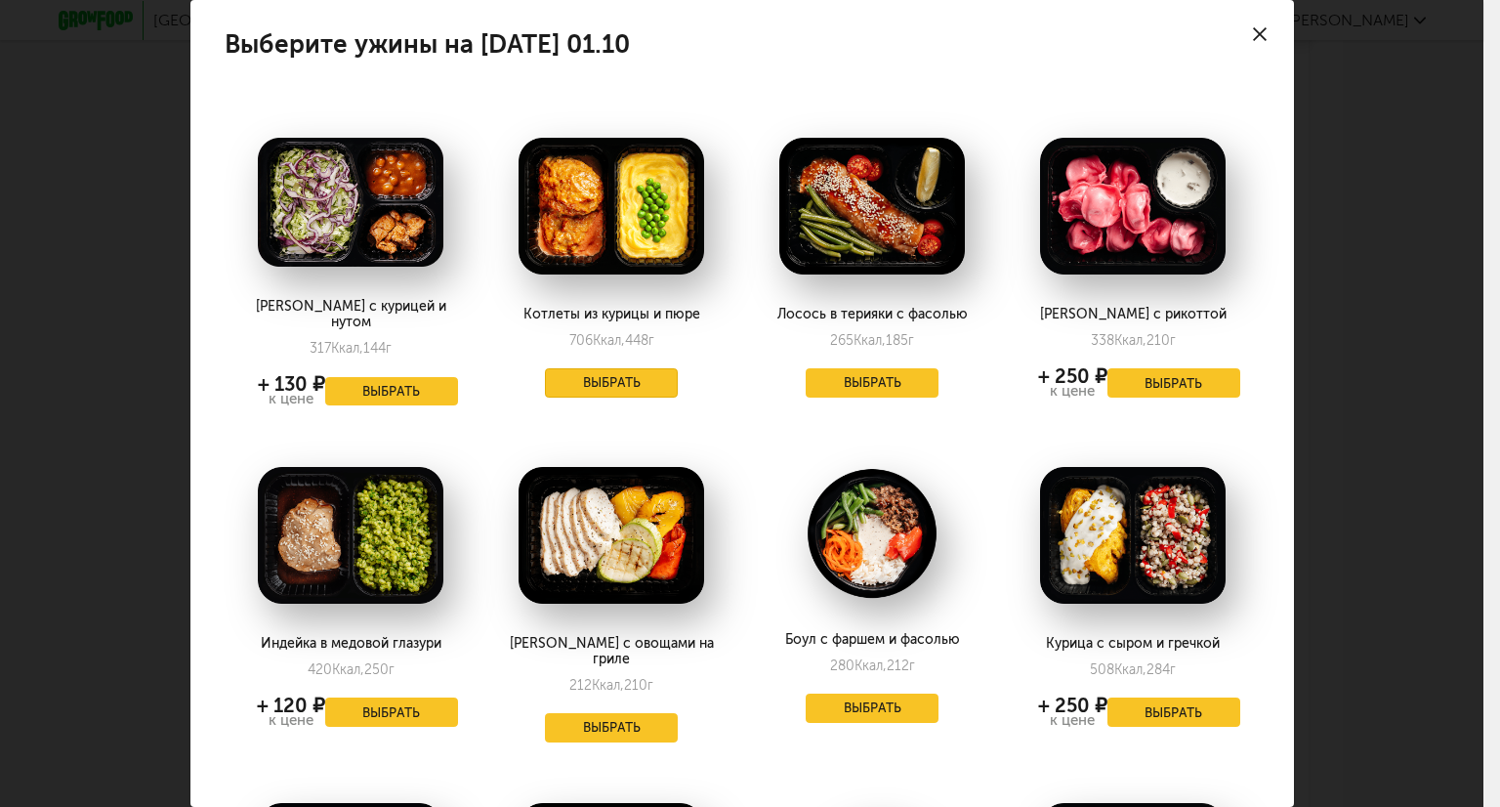
click at [629, 376] on button "Выбрать" at bounding box center [611, 382] width 133 height 29
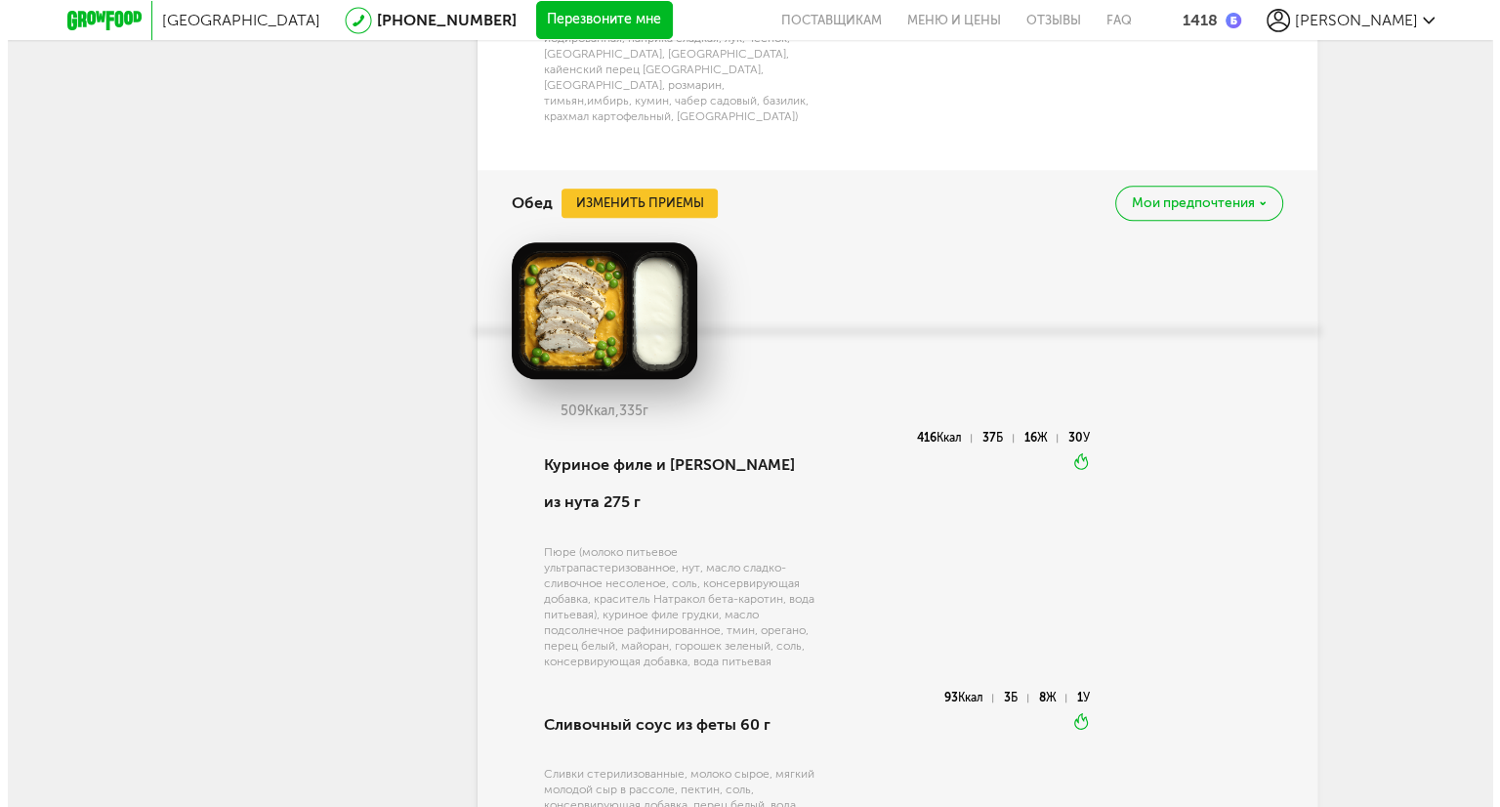
scroll to position [2051, 0]
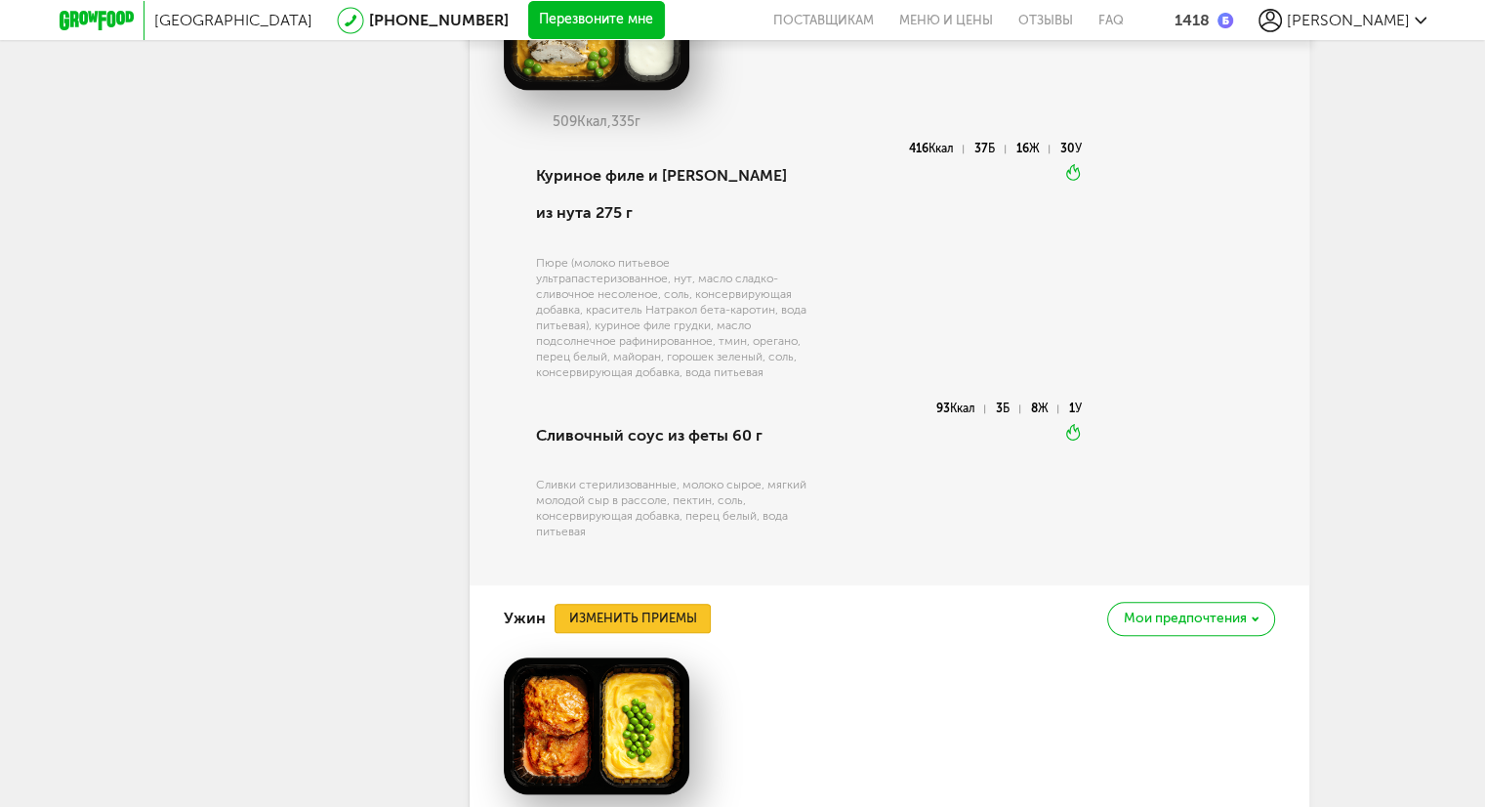
click at [663, 603] on button "Изменить приемы" at bounding box center [633, 617] width 156 height 29
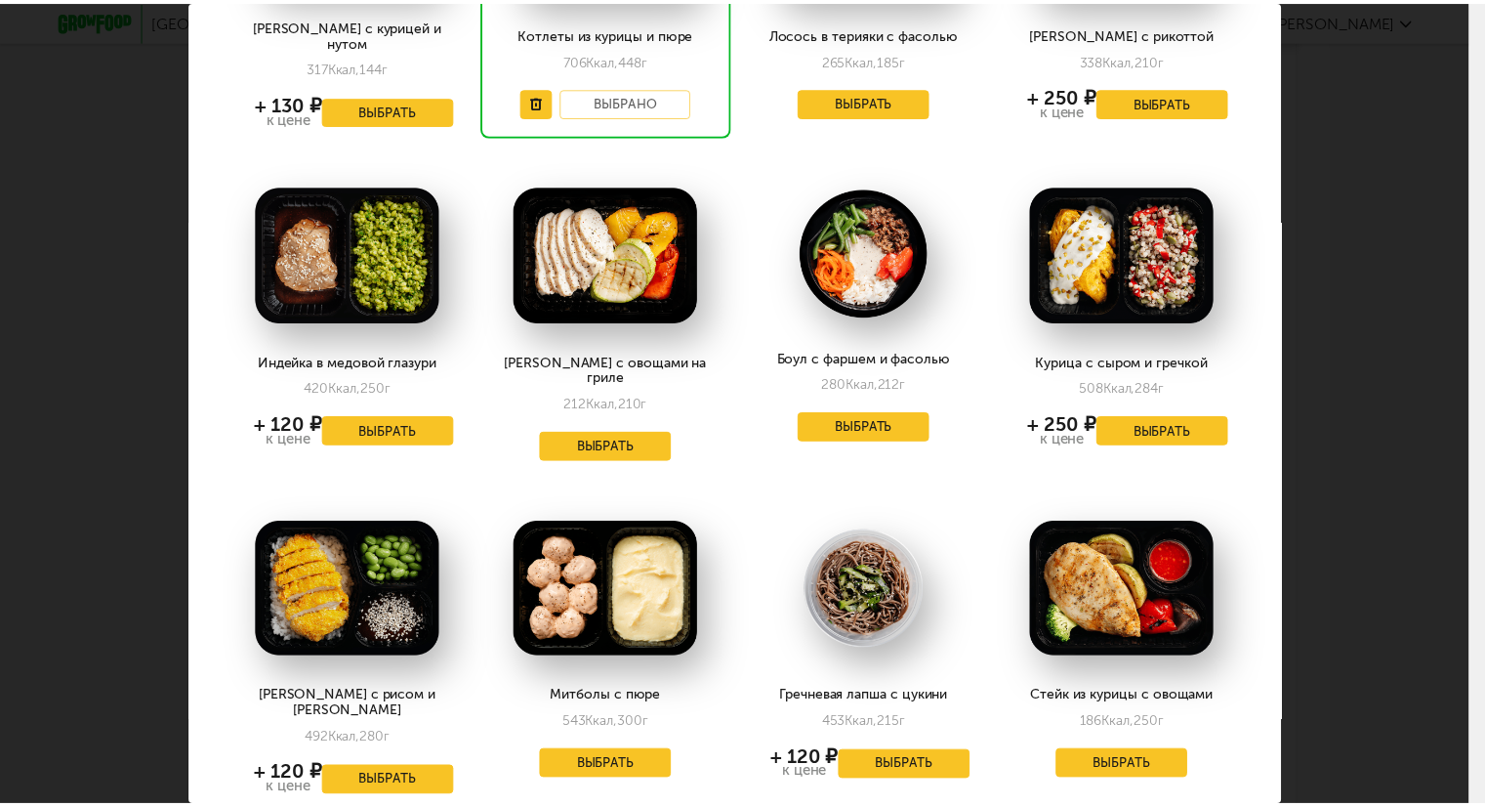
scroll to position [195, 0]
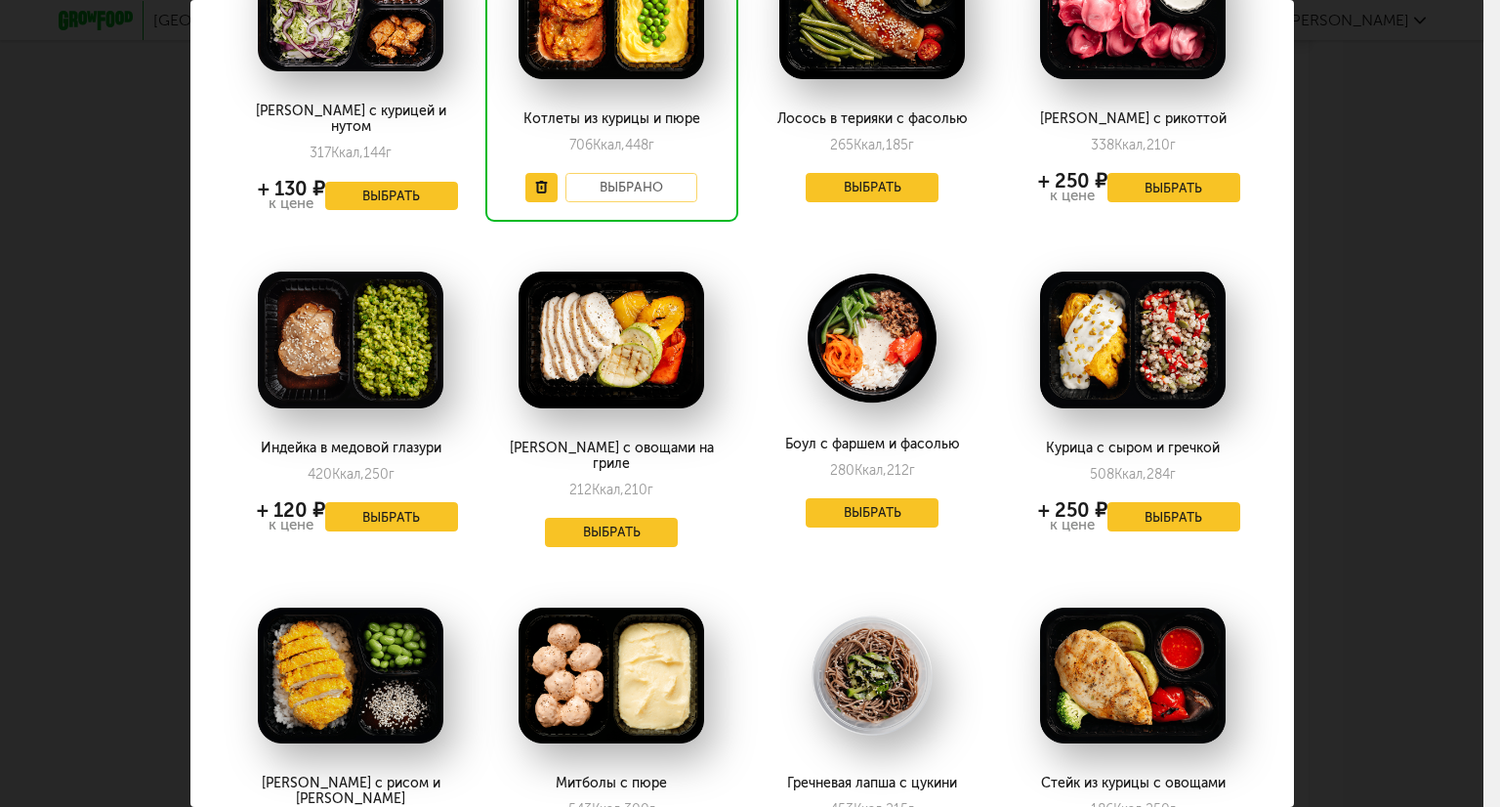
click at [1371, 351] on div "Выберите ужины на [DATE] 01.10 Салат с курицей и нутом 317 Ккал, 144 г + 130 ₽ …" at bounding box center [741, 403] width 1483 height 807
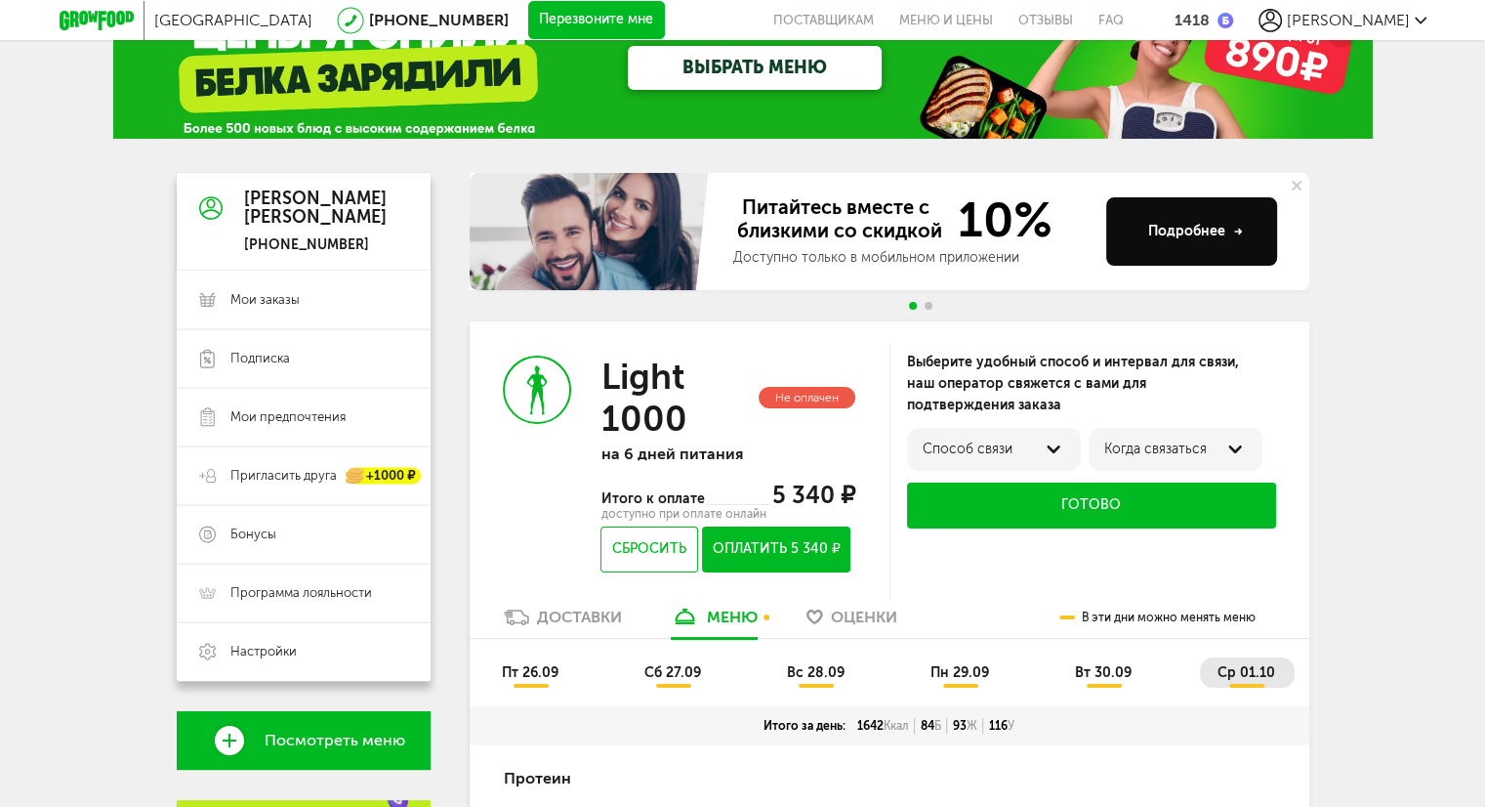
scroll to position [0, 0]
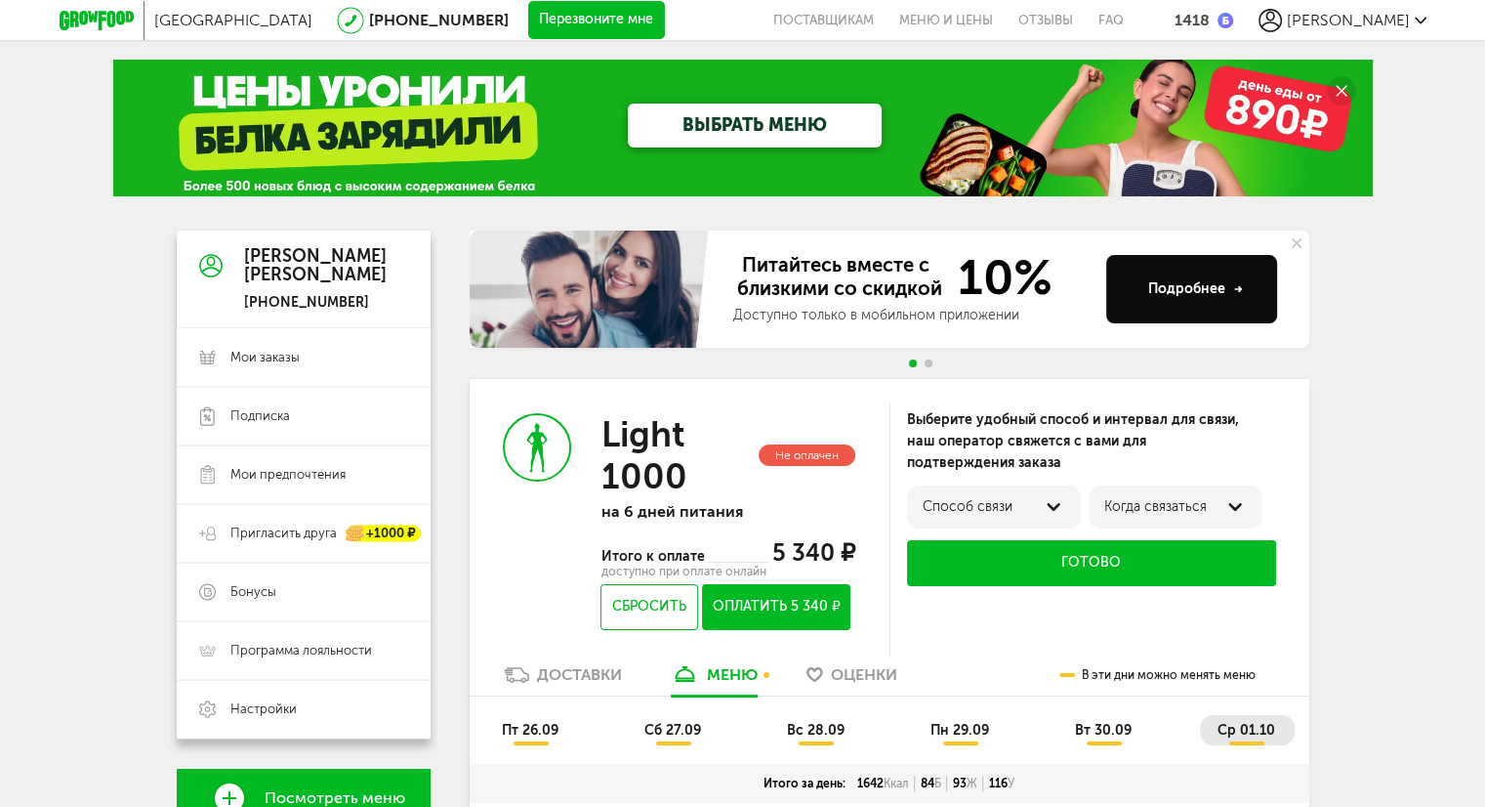
drag, startPoint x: 556, startPoint y: 672, endPoint x: 566, endPoint y: 671, distance: 10.8
click at [558, 672] on div "Доставки" at bounding box center [579, 674] width 85 height 19
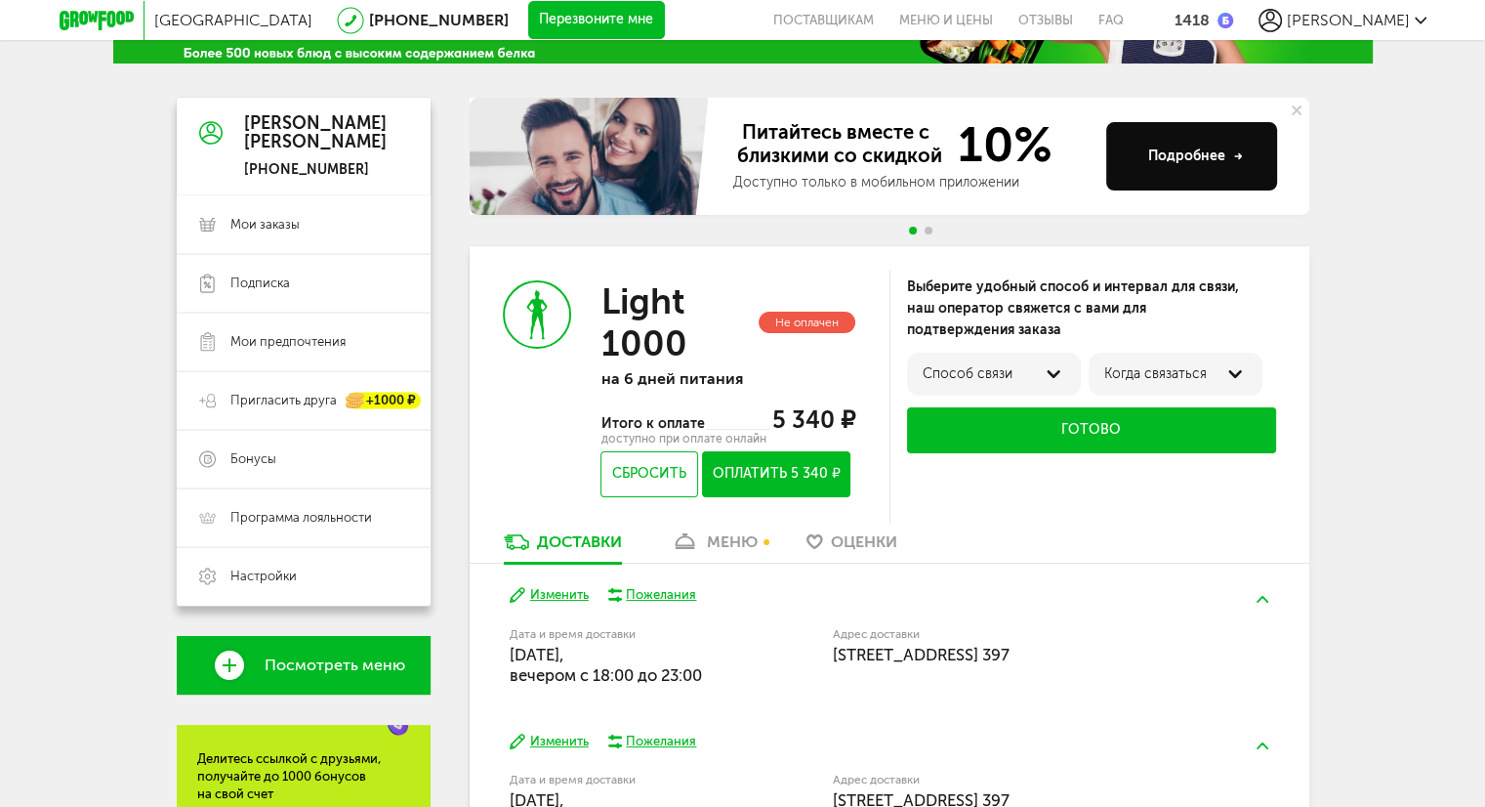
scroll to position [293, 0]
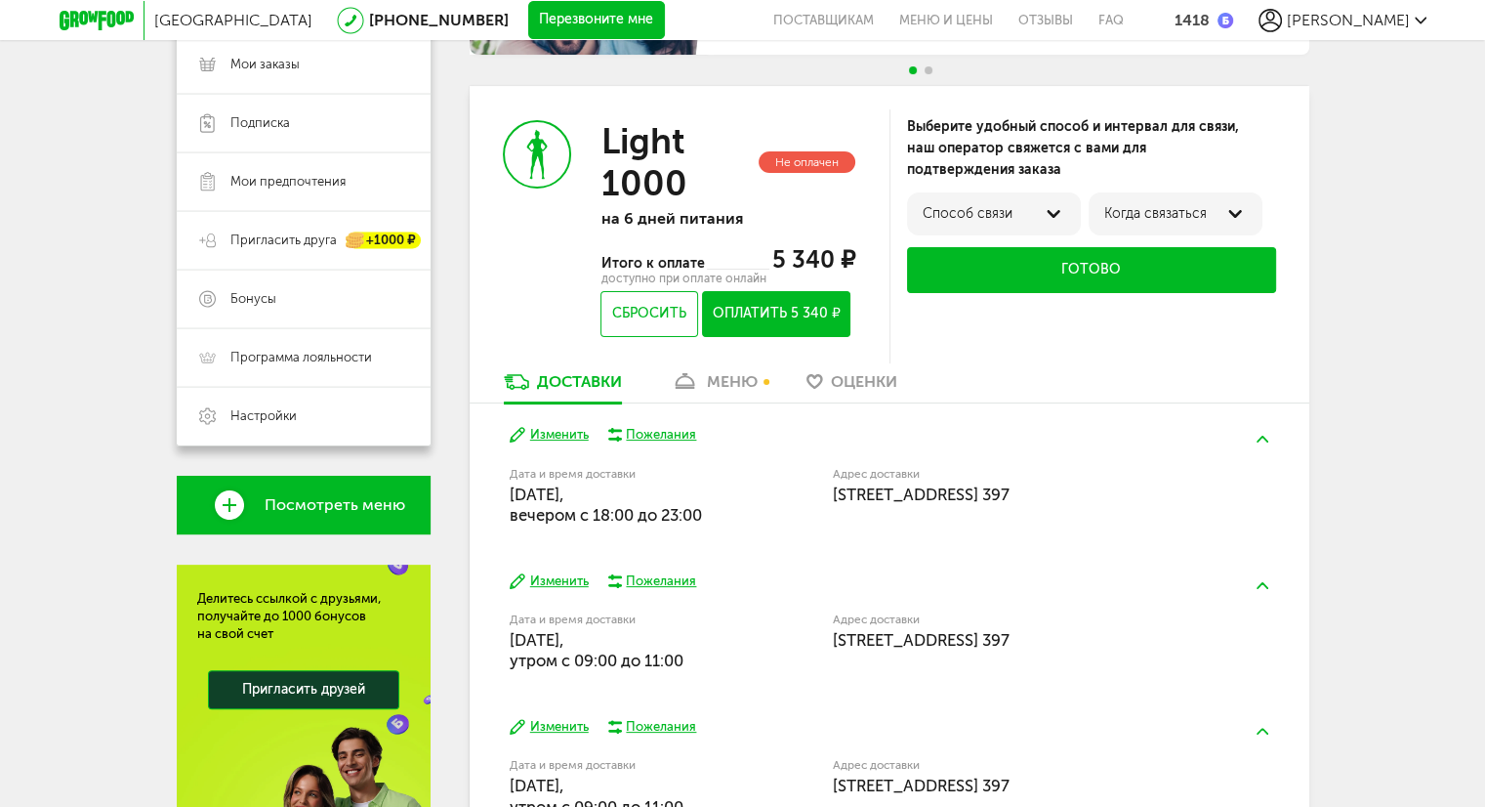
click at [725, 380] on div "меню" at bounding box center [732, 381] width 51 height 19
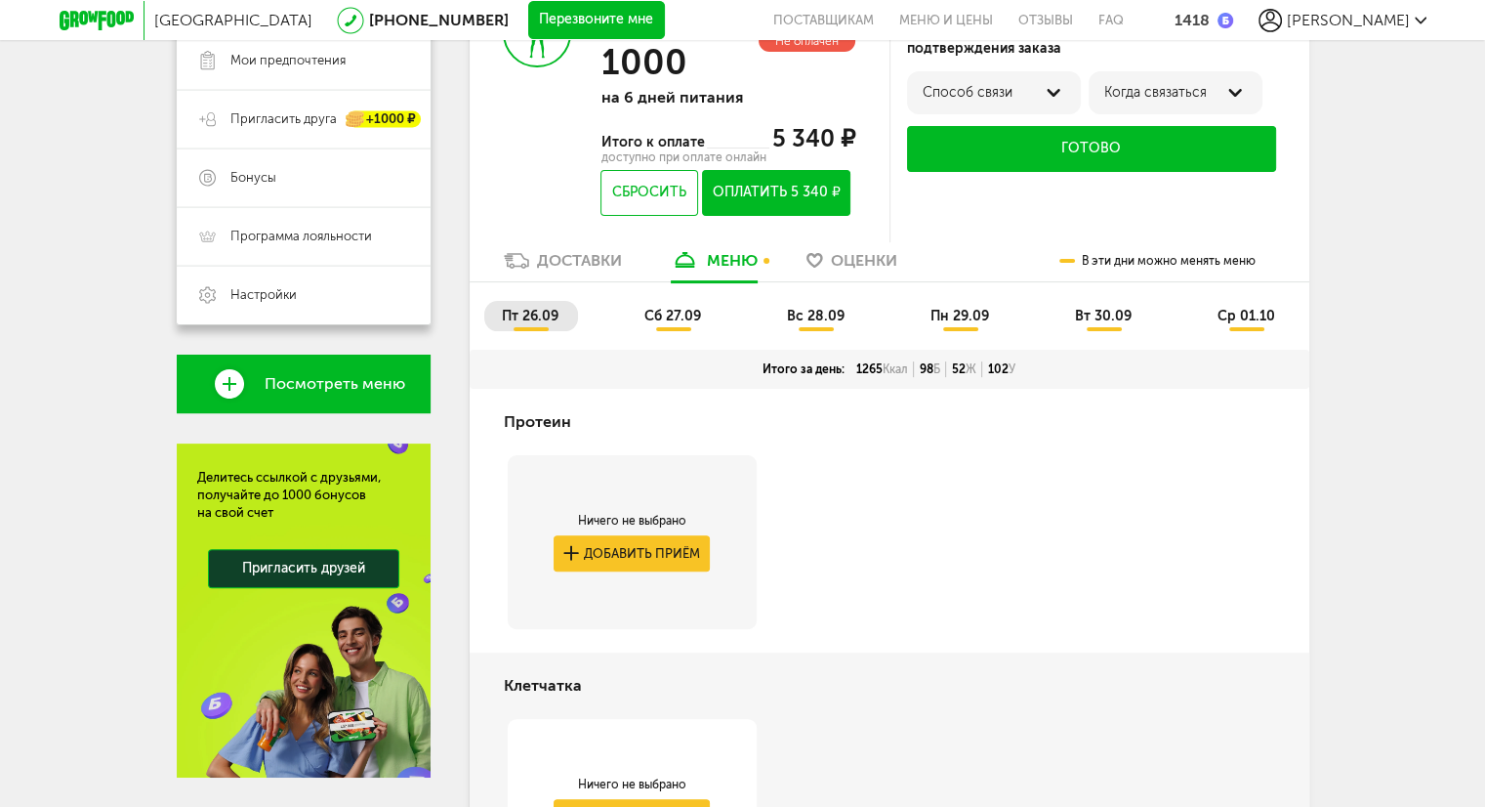
scroll to position [135, 0]
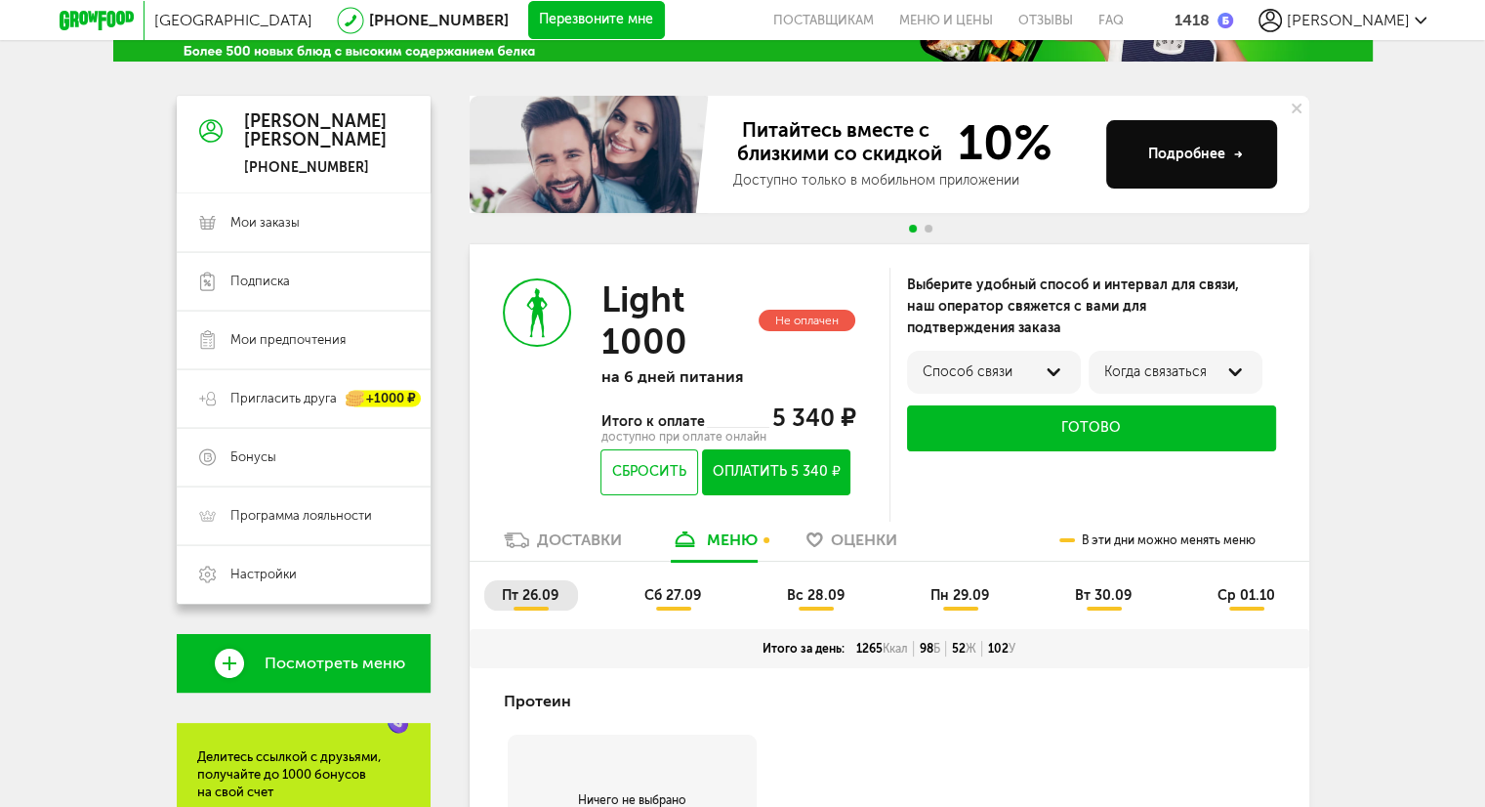
click at [556, 545] on div "Доставки" at bounding box center [579, 539] width 85 height 19
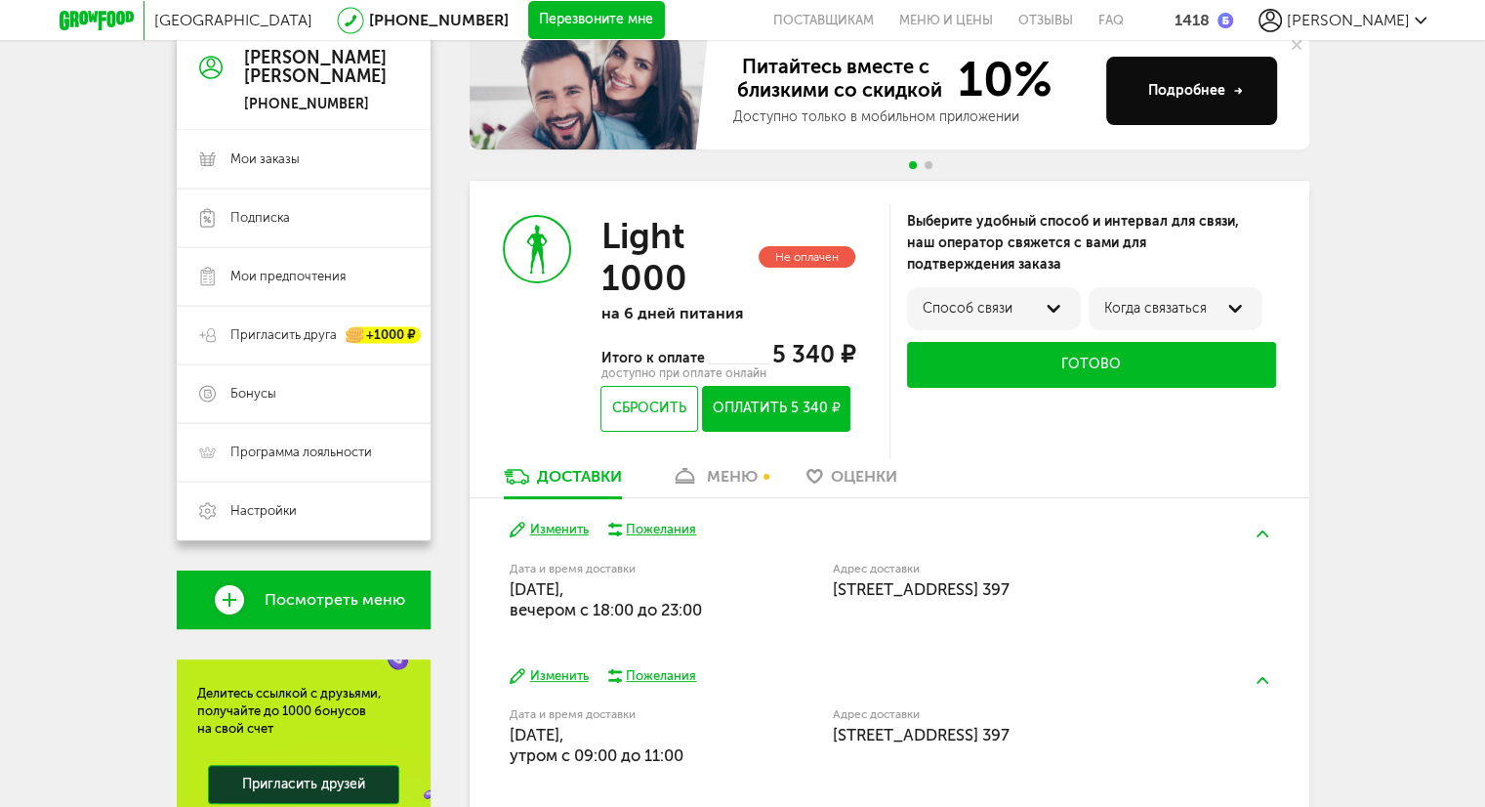
scroll to position [232, 0]
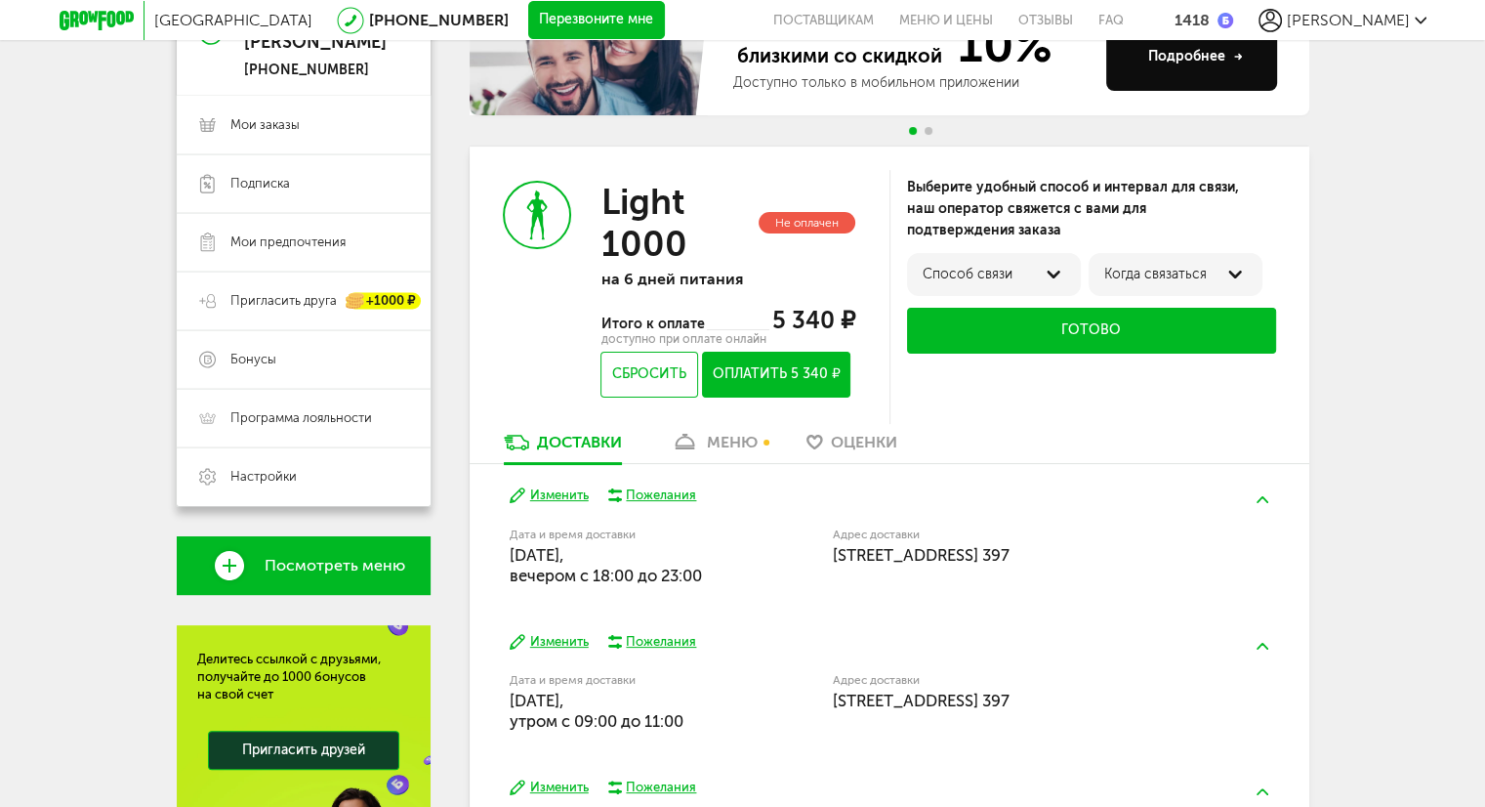
click at [559, 493] on button "Изменить" at bounding box center [549, 495] width 79 height 19
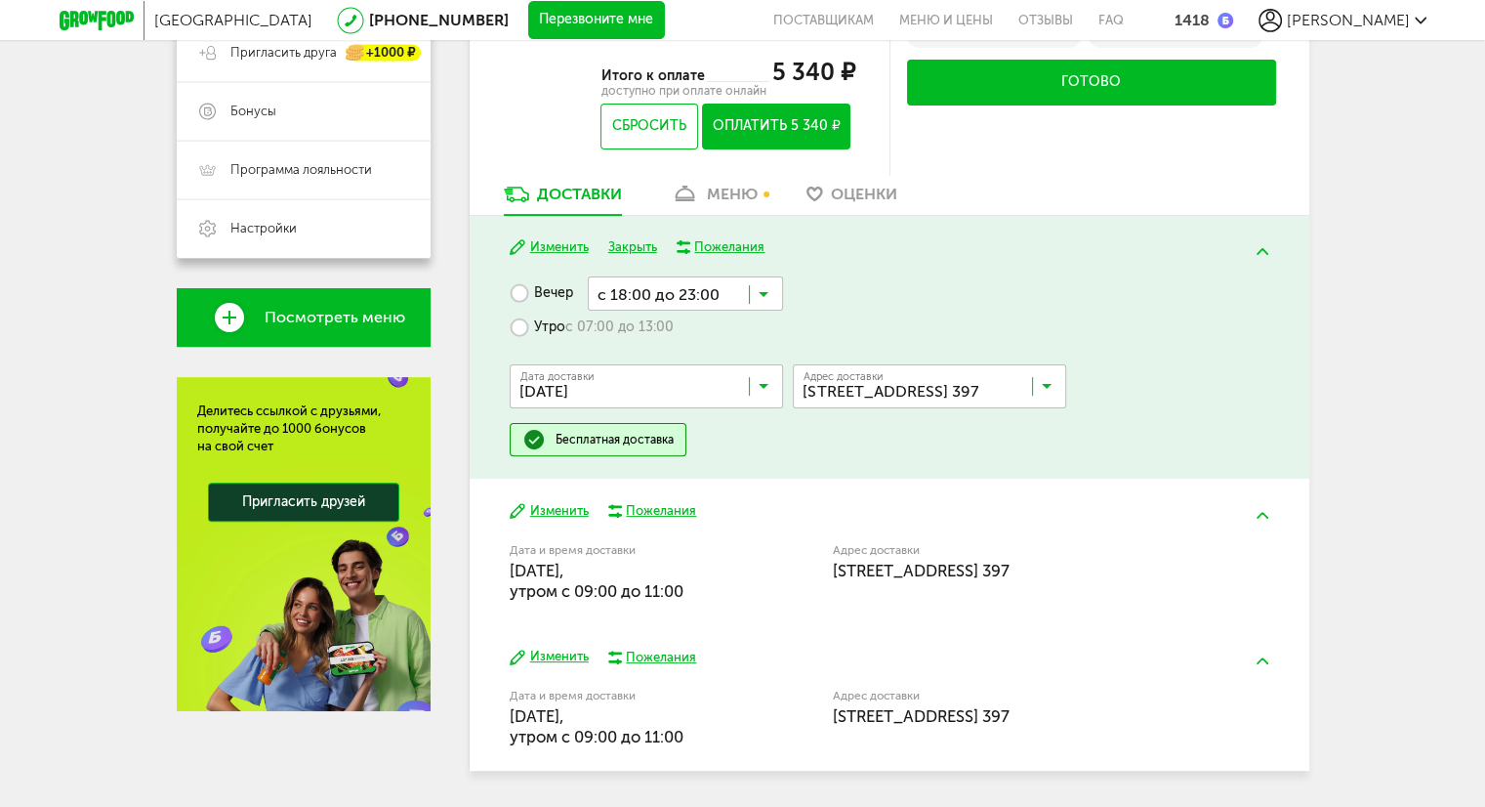
scroll to position [525, 0]
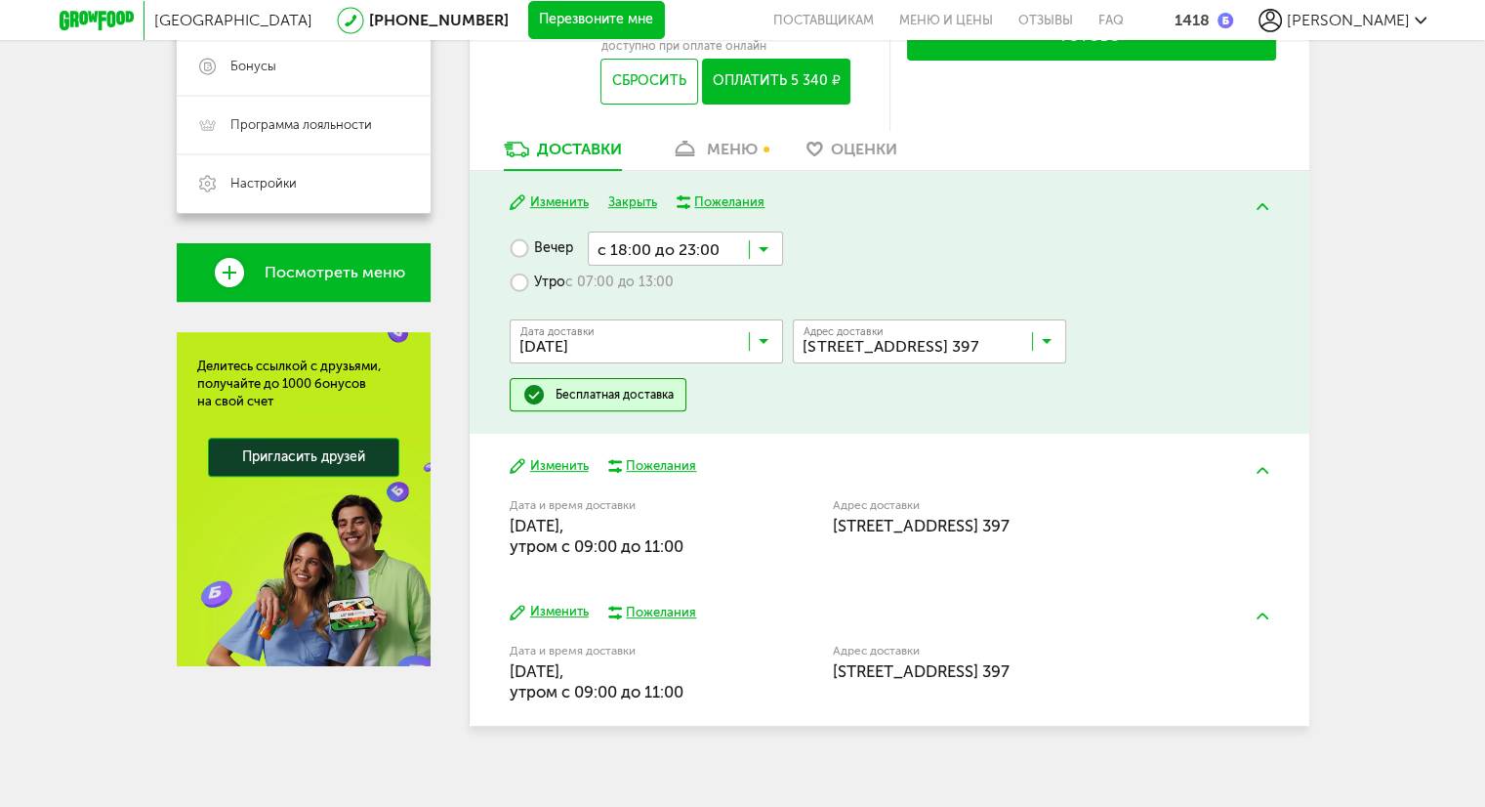
click at [572, 470] on button "Изменить" at bounding box center [549, 466] width 79 height 19
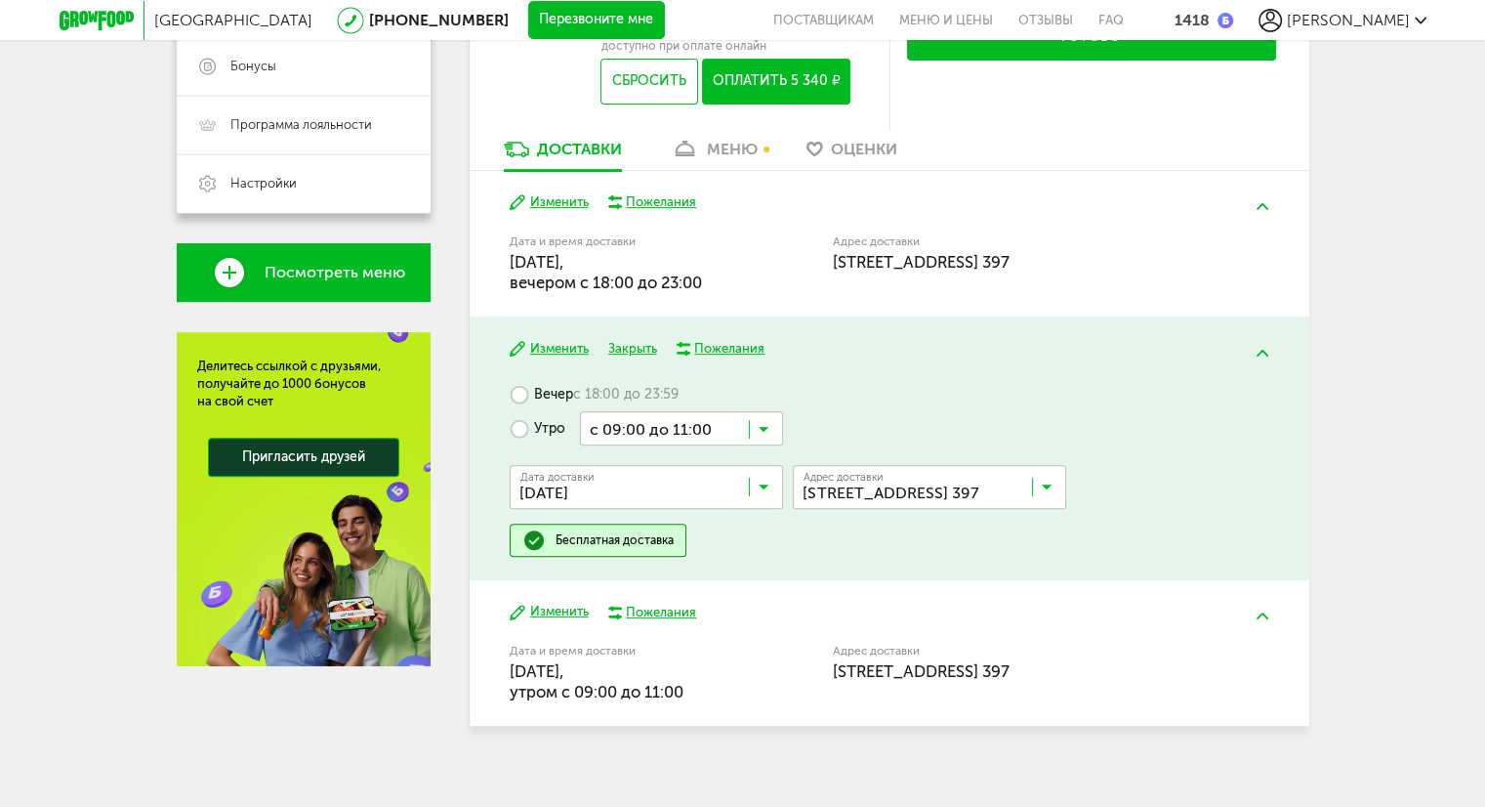
click at [538, 145] on div "Доставки" at bounding box center [579, 149] width 85 height 19
click at [565, 164] on link "Доставки" at bounding box center [563, 154] width 138 height 31
click at [561, 203] on button "Изменить" at bounding box center [549, 202] width 79 height 19
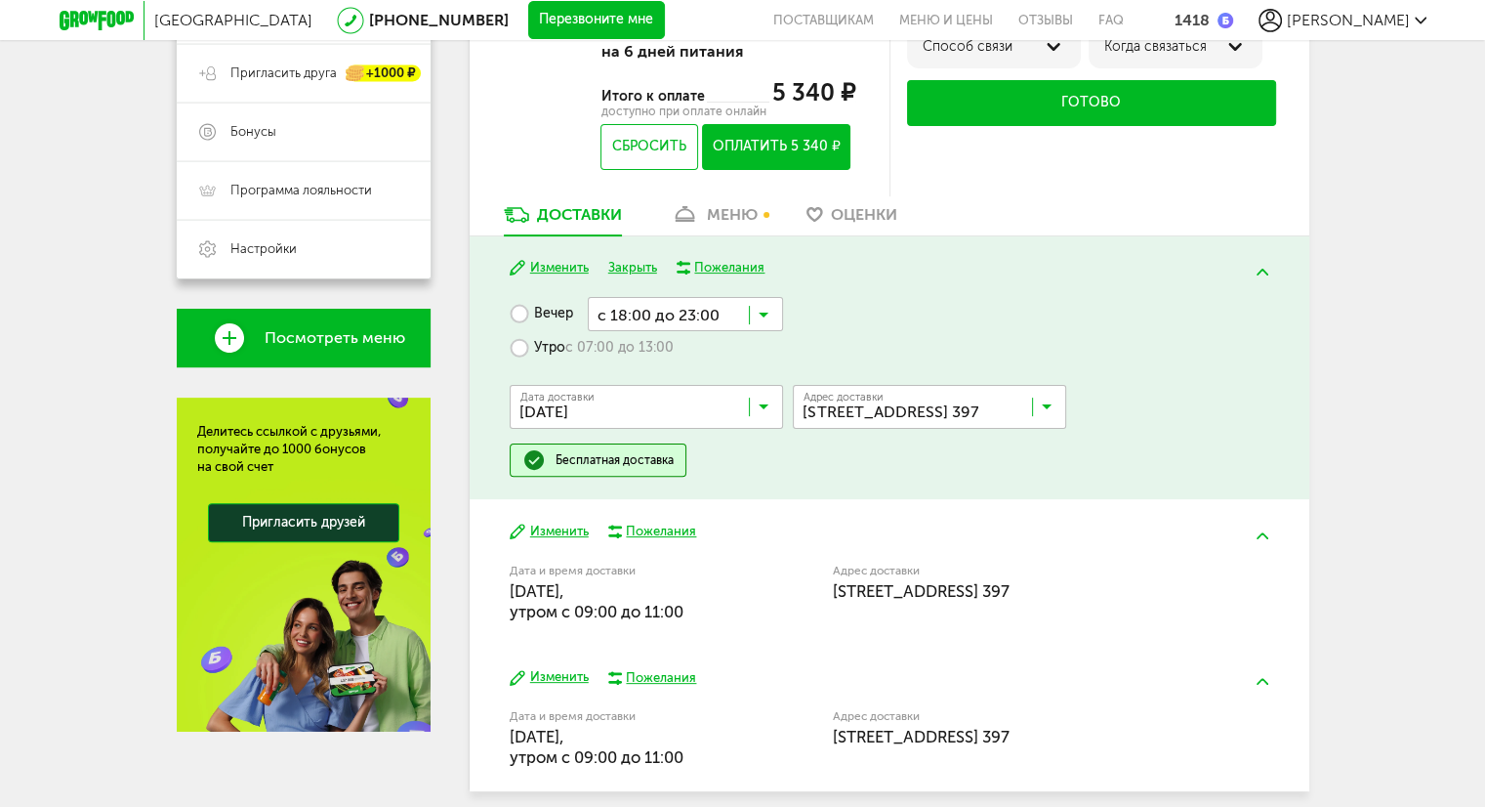
scroll to position [330, 0]
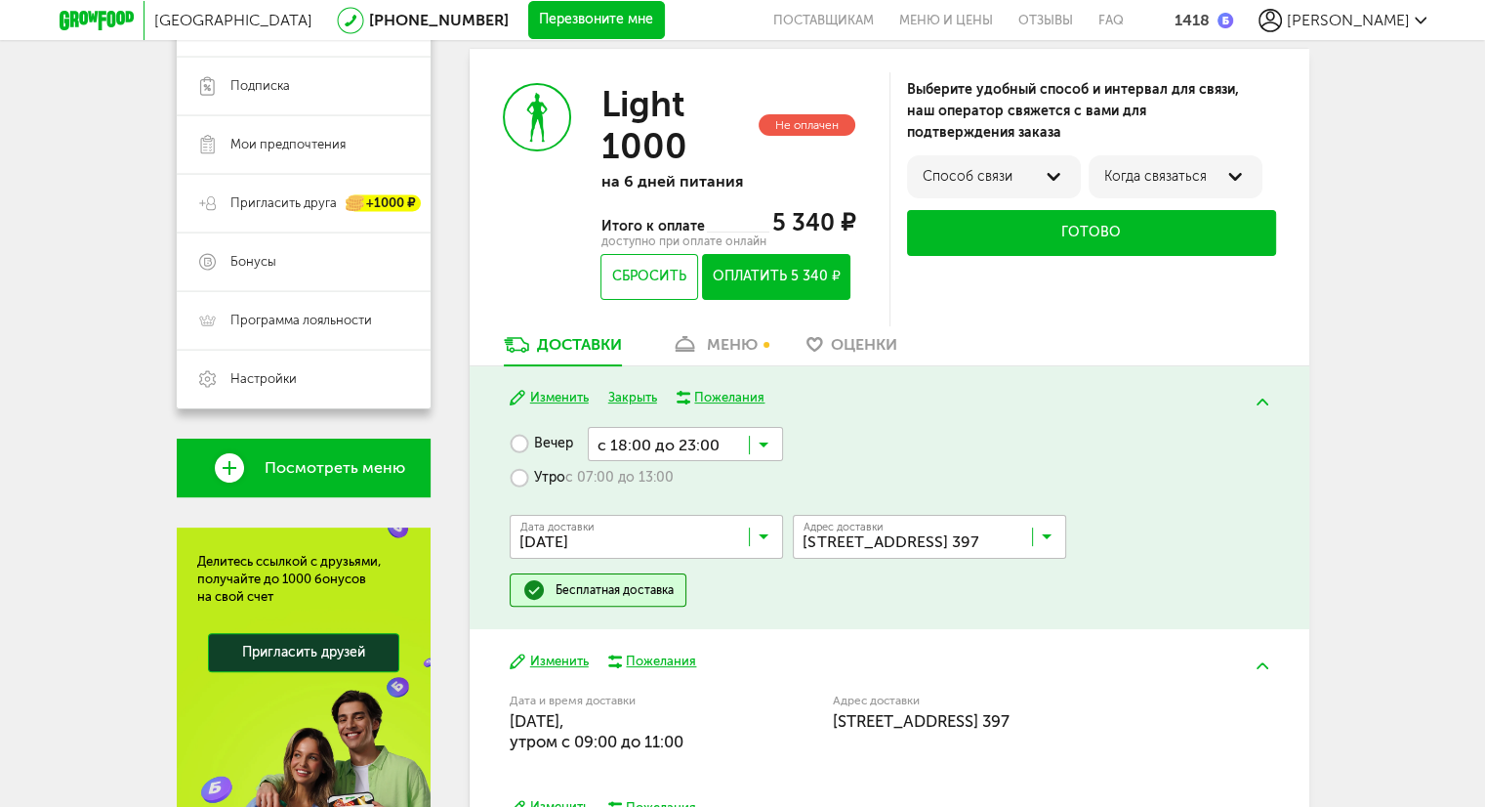
click at [743, 345] on div "меню" at bounding box center [732, 344] width 51 height 19
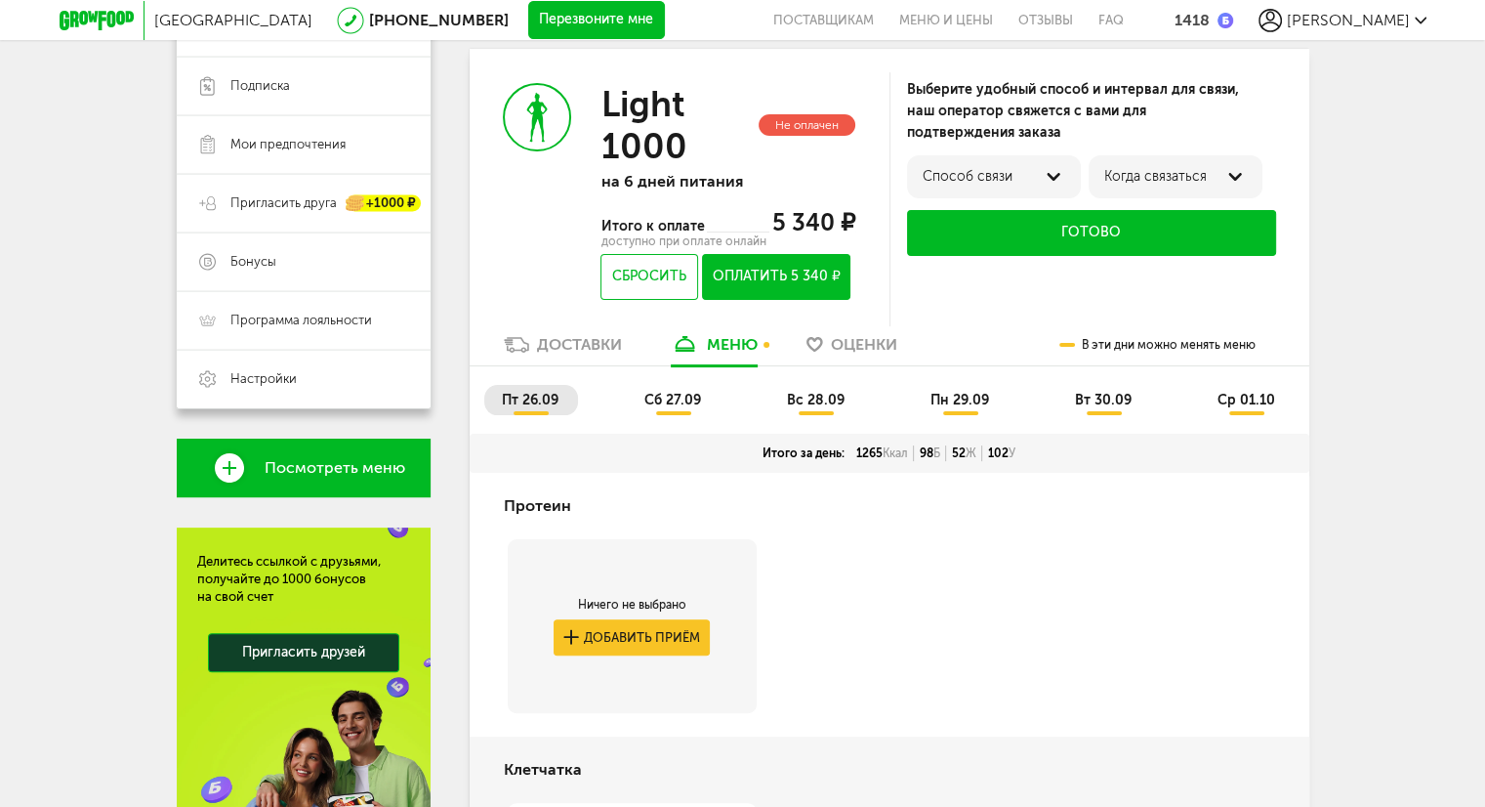
click at [567, 345] on div "Доставки" at bounding box center [579, 344] width 85 height 19
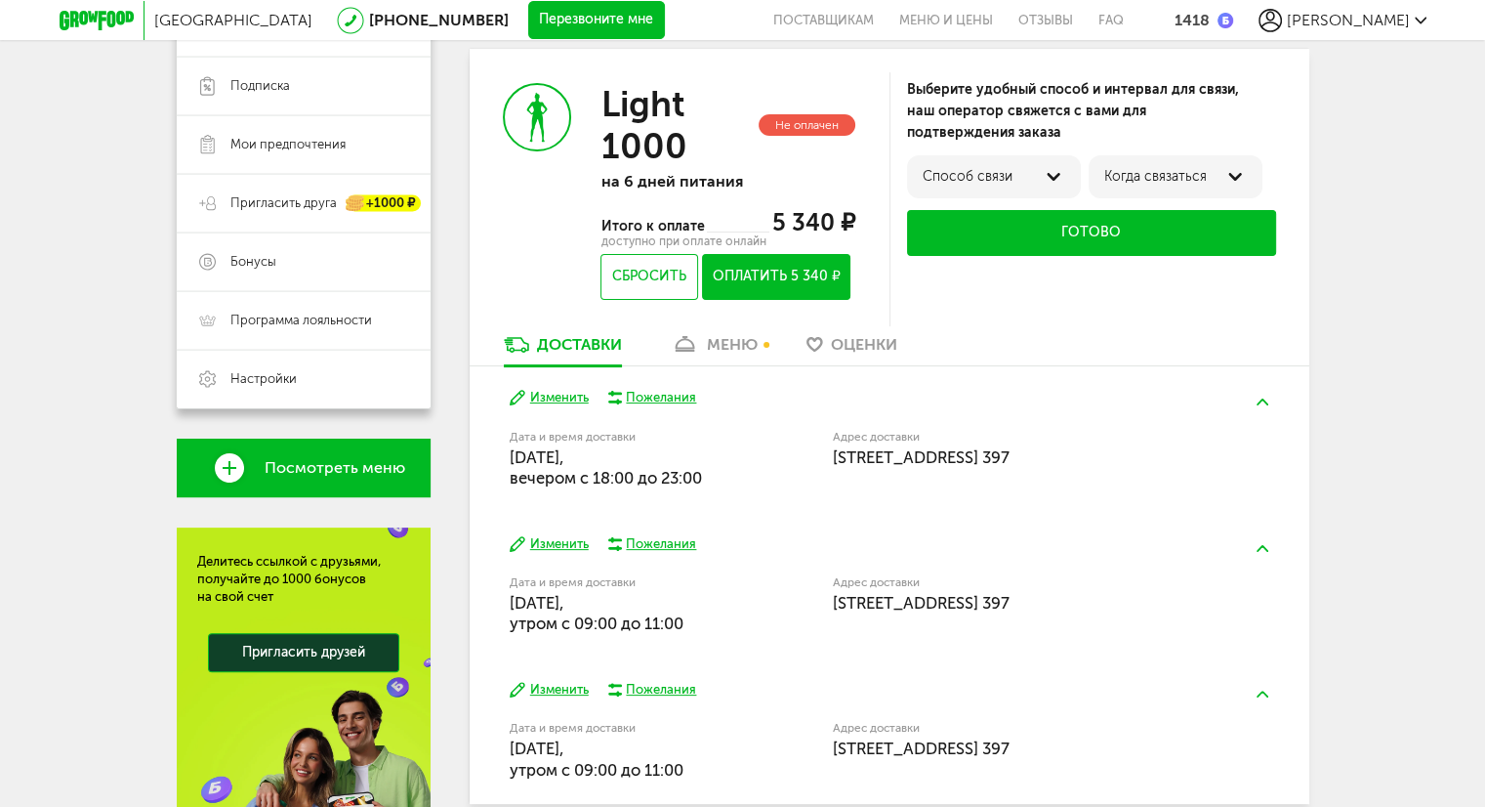
click at [559, 395] on button "Изменить" at bounding box center [549, 398] width 79 height 19
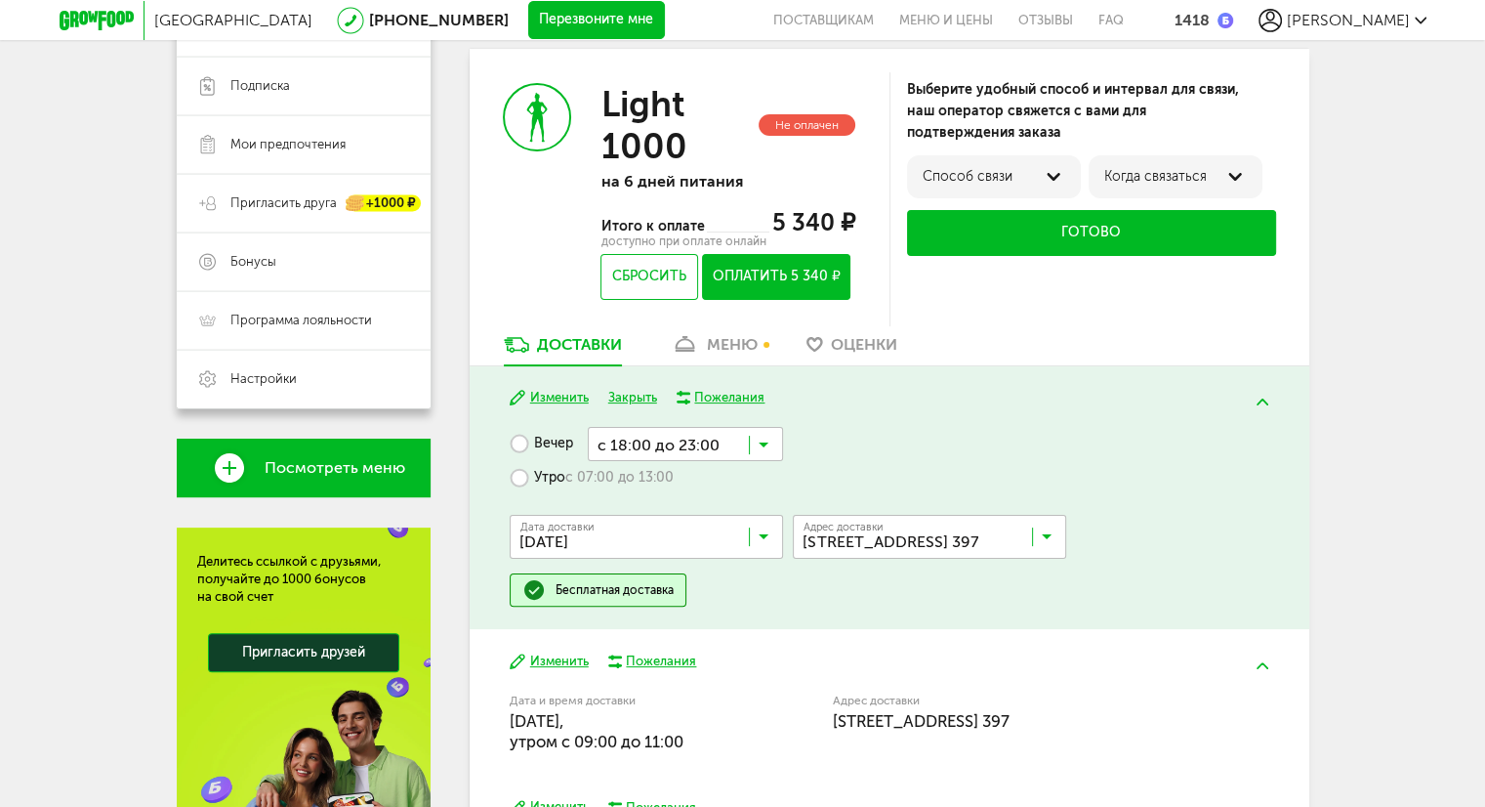
scroll to position [428, 0]
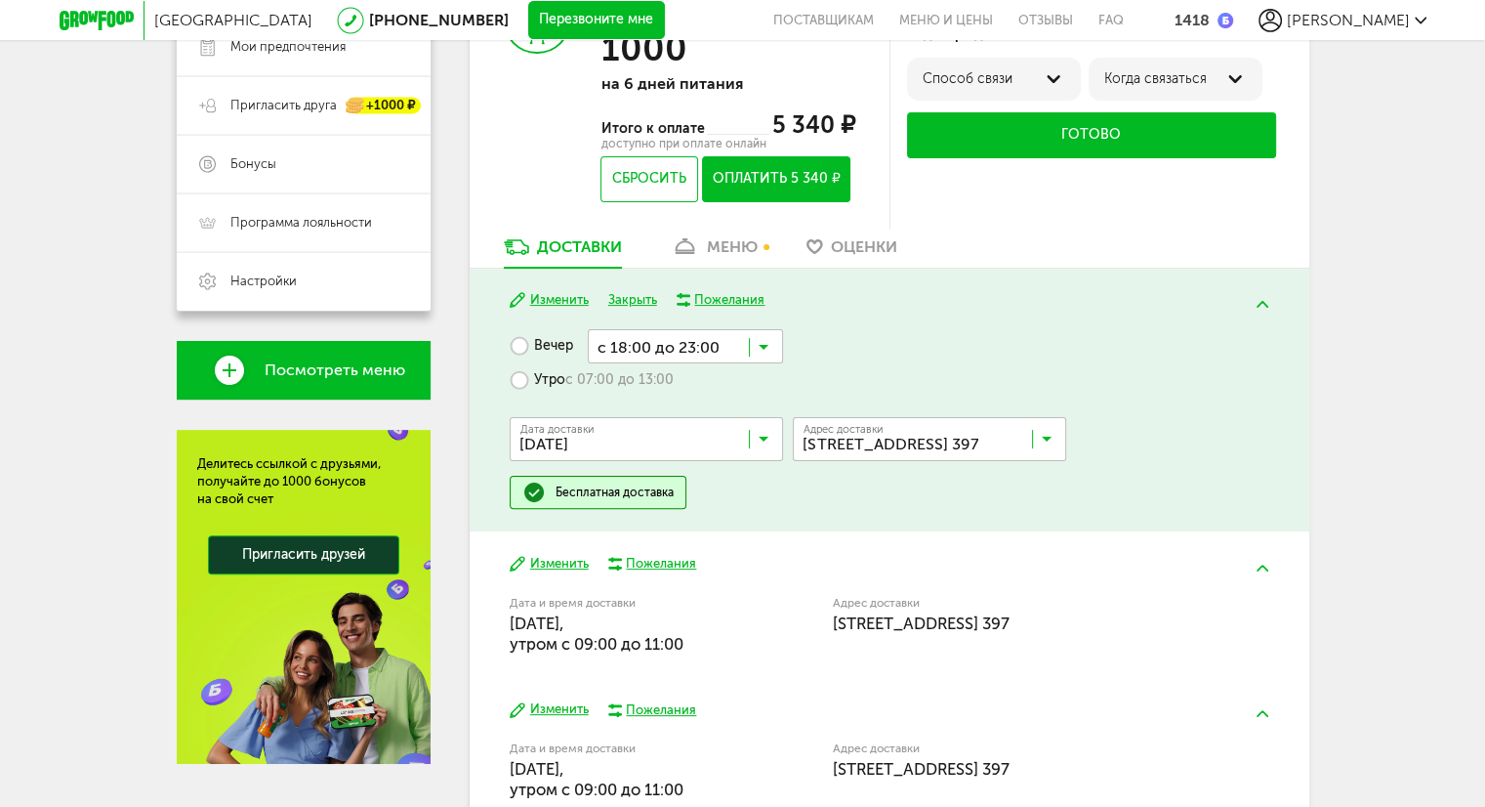
click at [554, 380] on label "Утро с 07:00 до 13:00" at bounding box center [592, 380] width 164 height 34
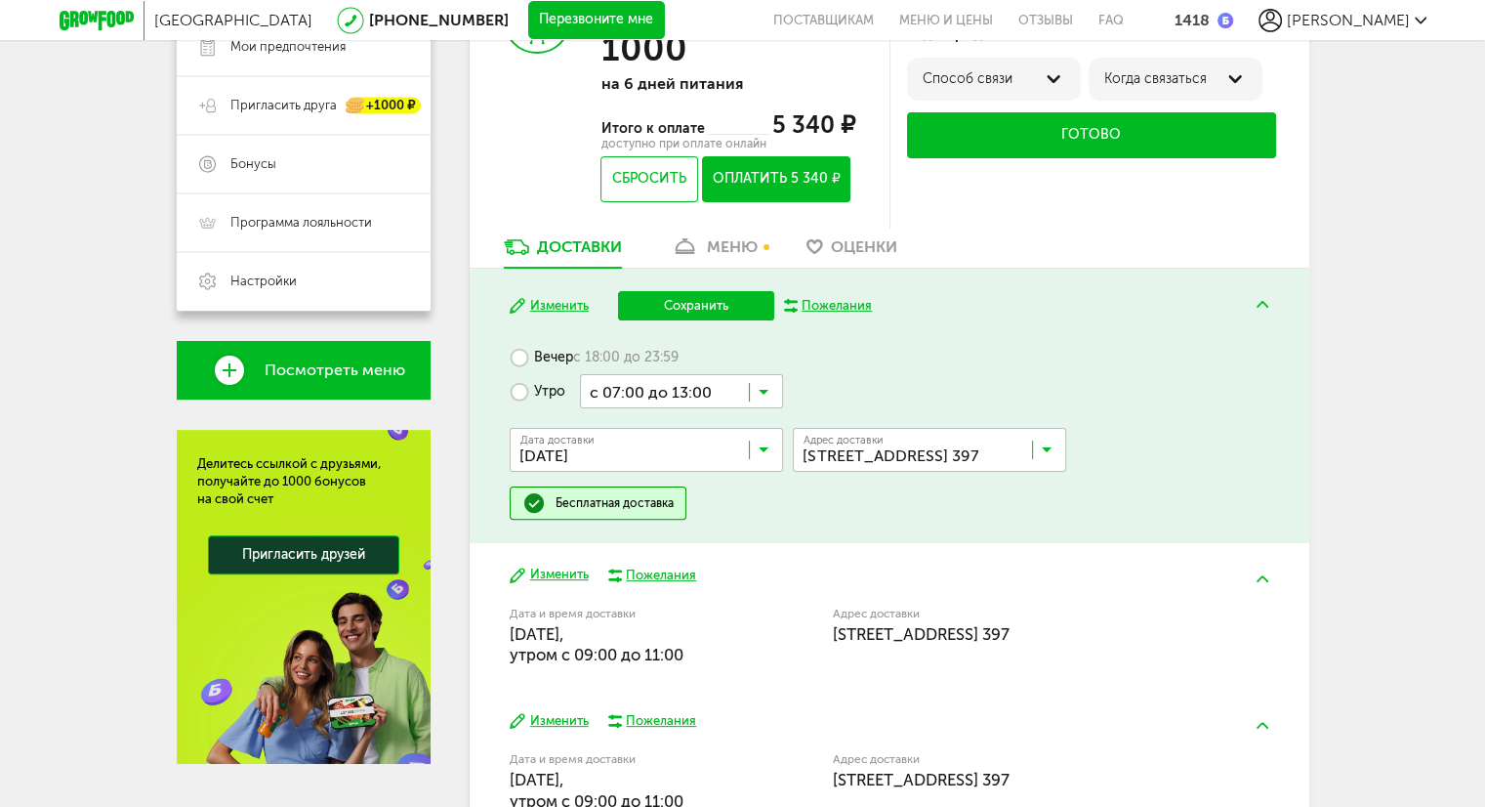
click at [769, 392] on input "Search for option" at bounding box center [681, 390] width 203 height 33
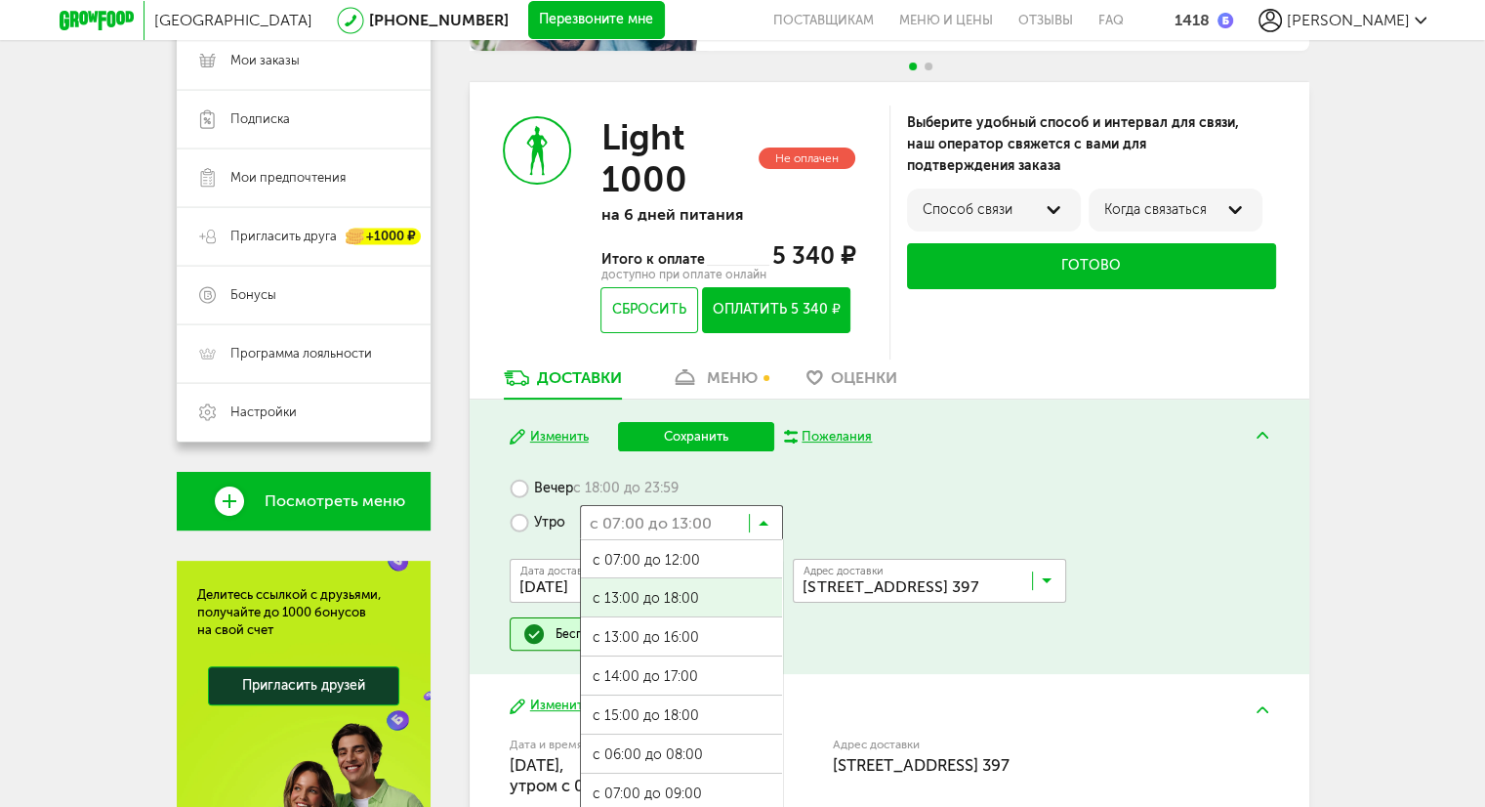
scroll to position [330, 0]
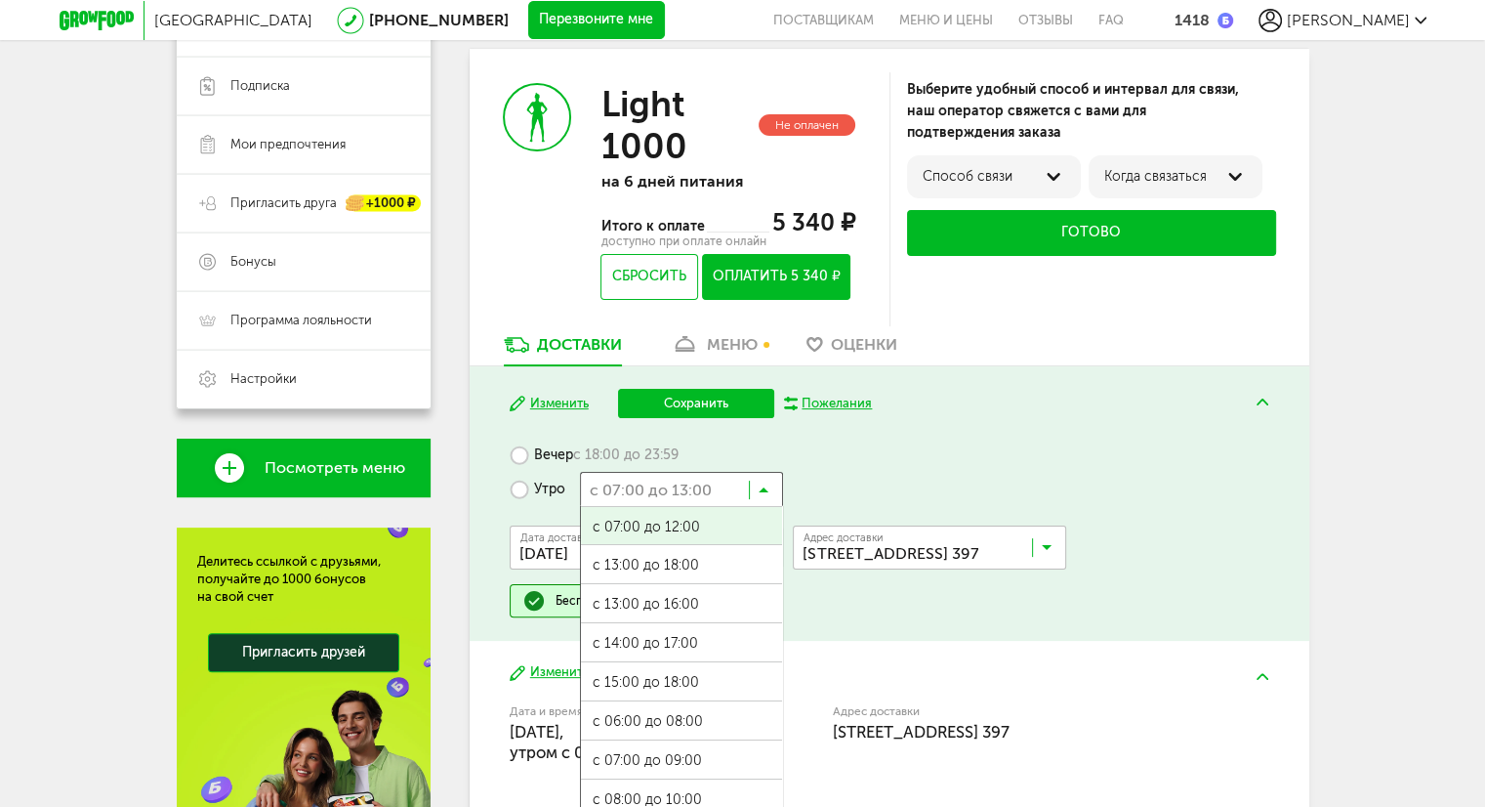
click at [696, 530] on span "с 07:00 до 12:00" at bounding box center [681, 527] width 201 height 41
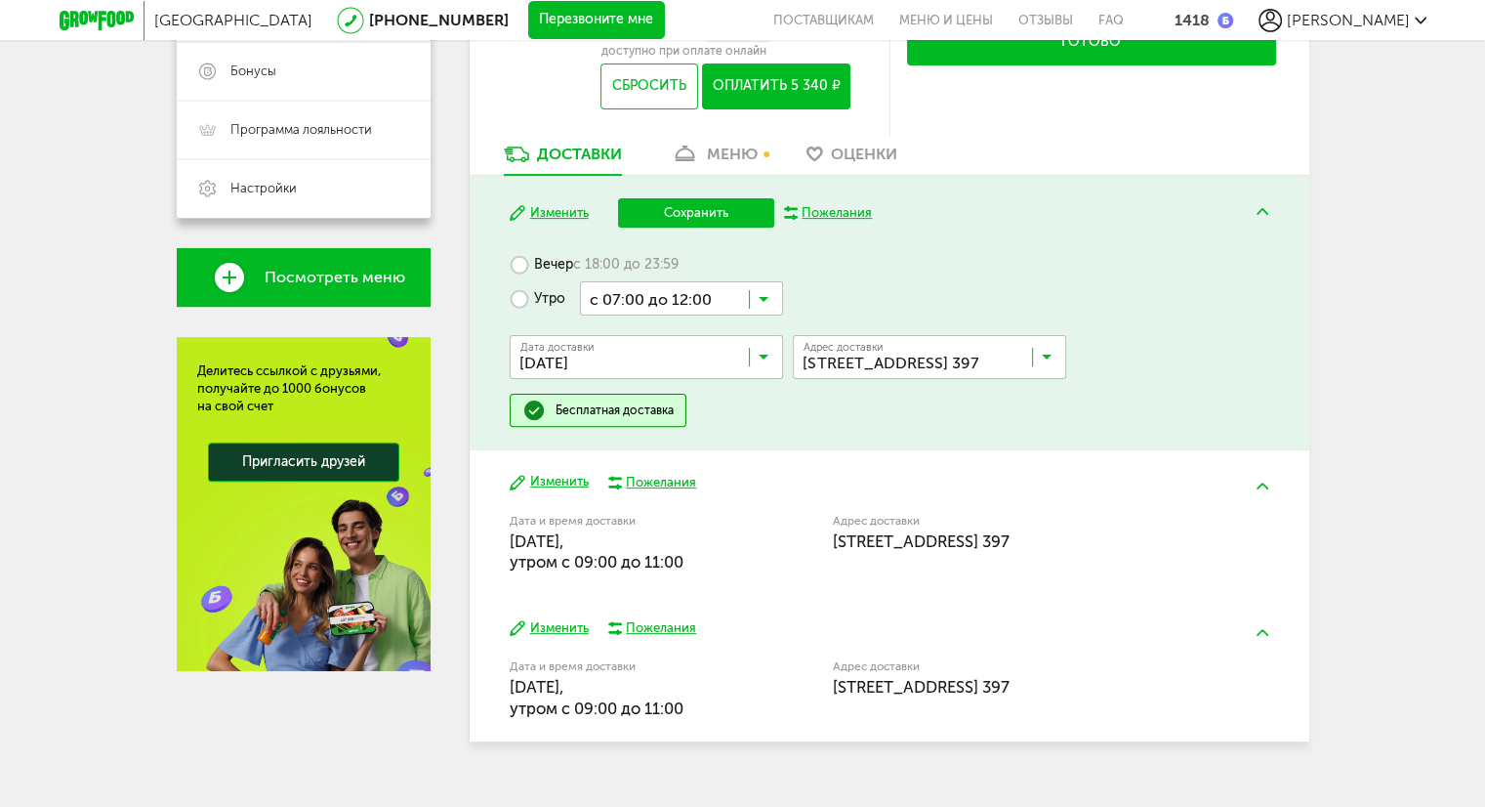
scroll to position [525, 0]
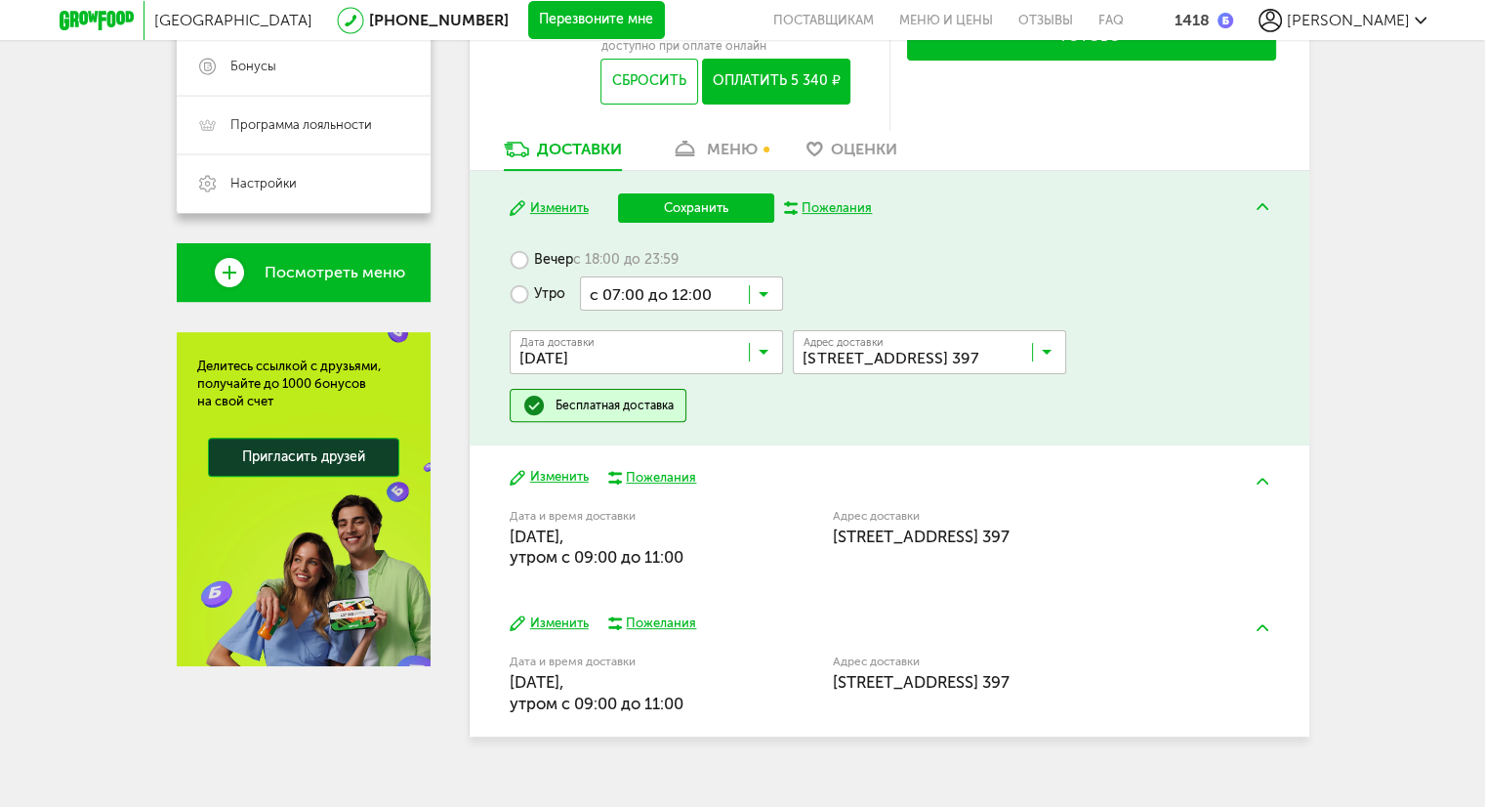
click at [694, 212] on button "Сохранить" at bounding box center [696, 207] width 156 height 29
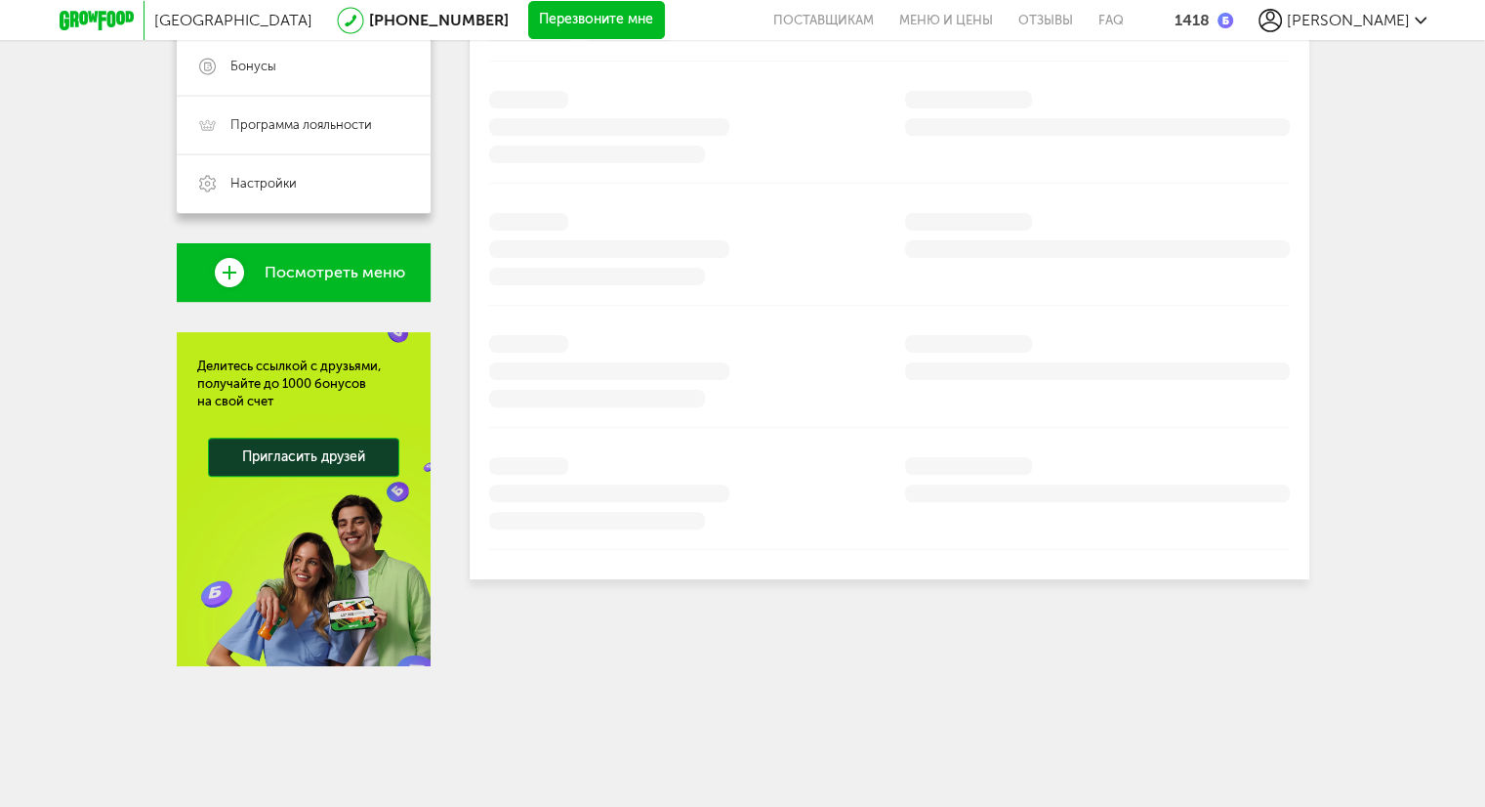
scroll to position [463, 0]
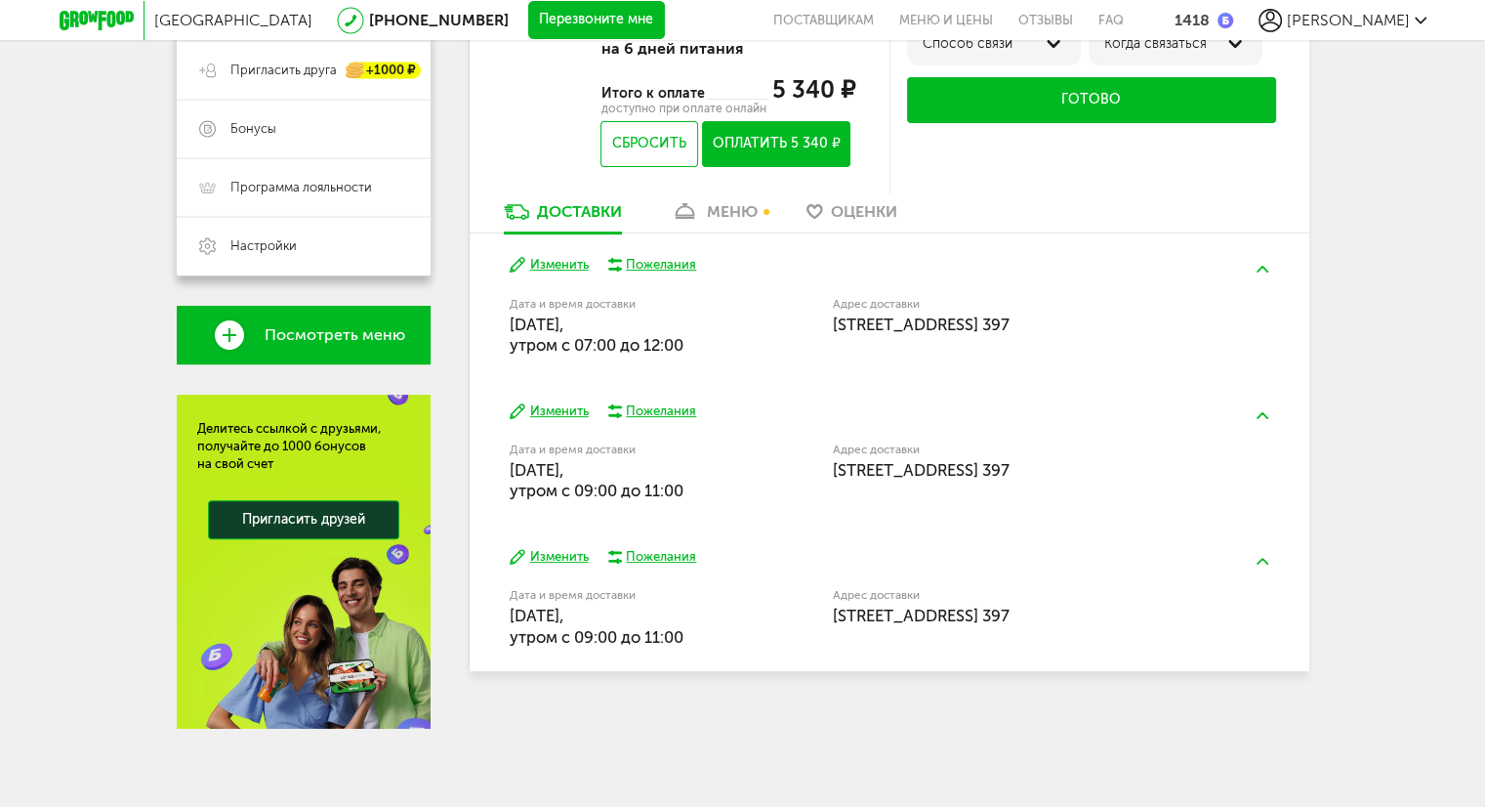
click at [561, 262] on button "Изменить" at bounding box center [549, 265] width 79 height 19
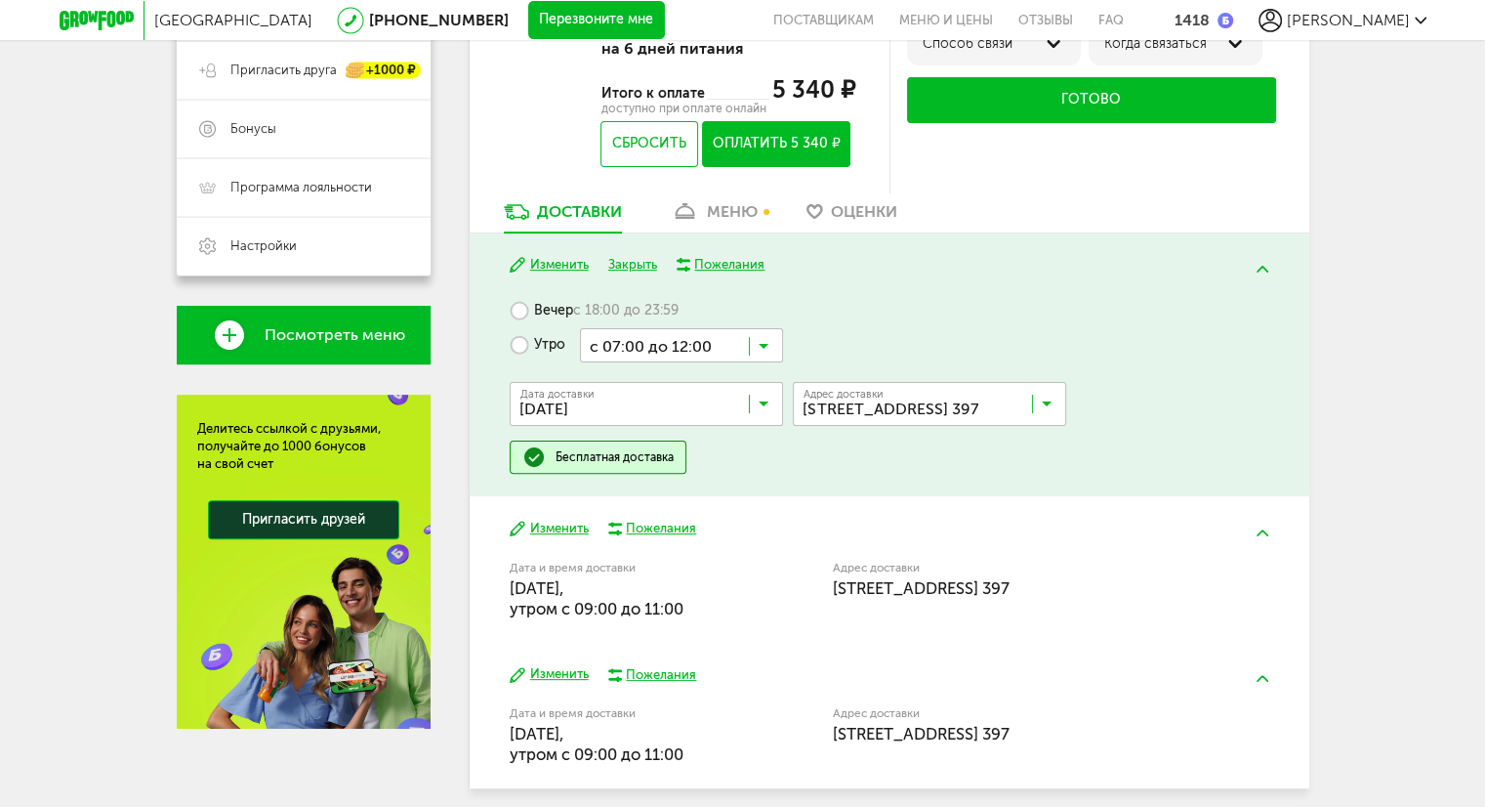
click at [541, 264] on button "Изменить" at bounding box center [549, 265] width 79 height 19
click at [746, 149] on button "Оплатить 5 340 ₽" at bounding box center [775, 144] width 147 height 46
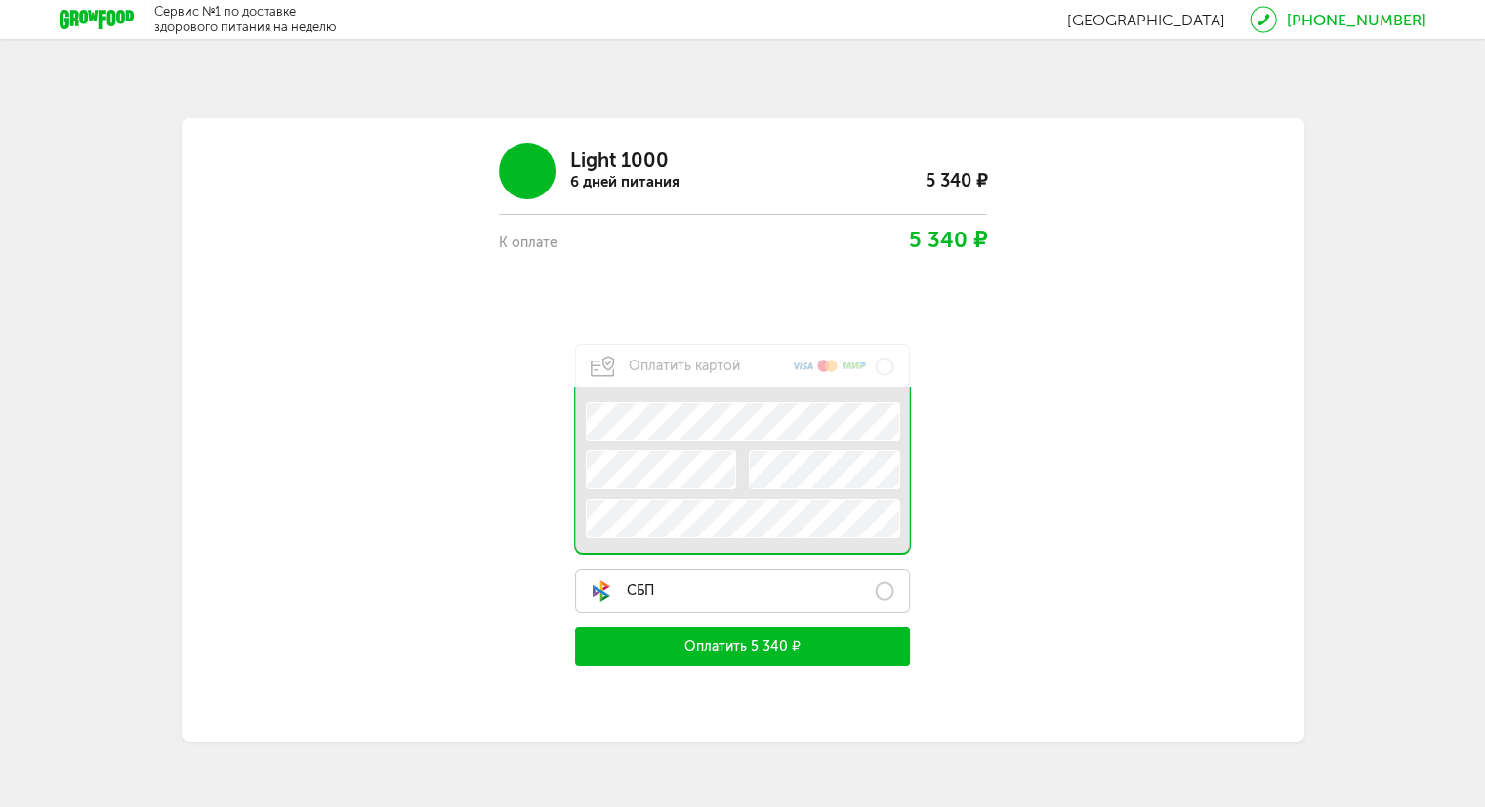
click at [872, 583] on label "СБП" at bounding box center [743, 590] width 336 height 44
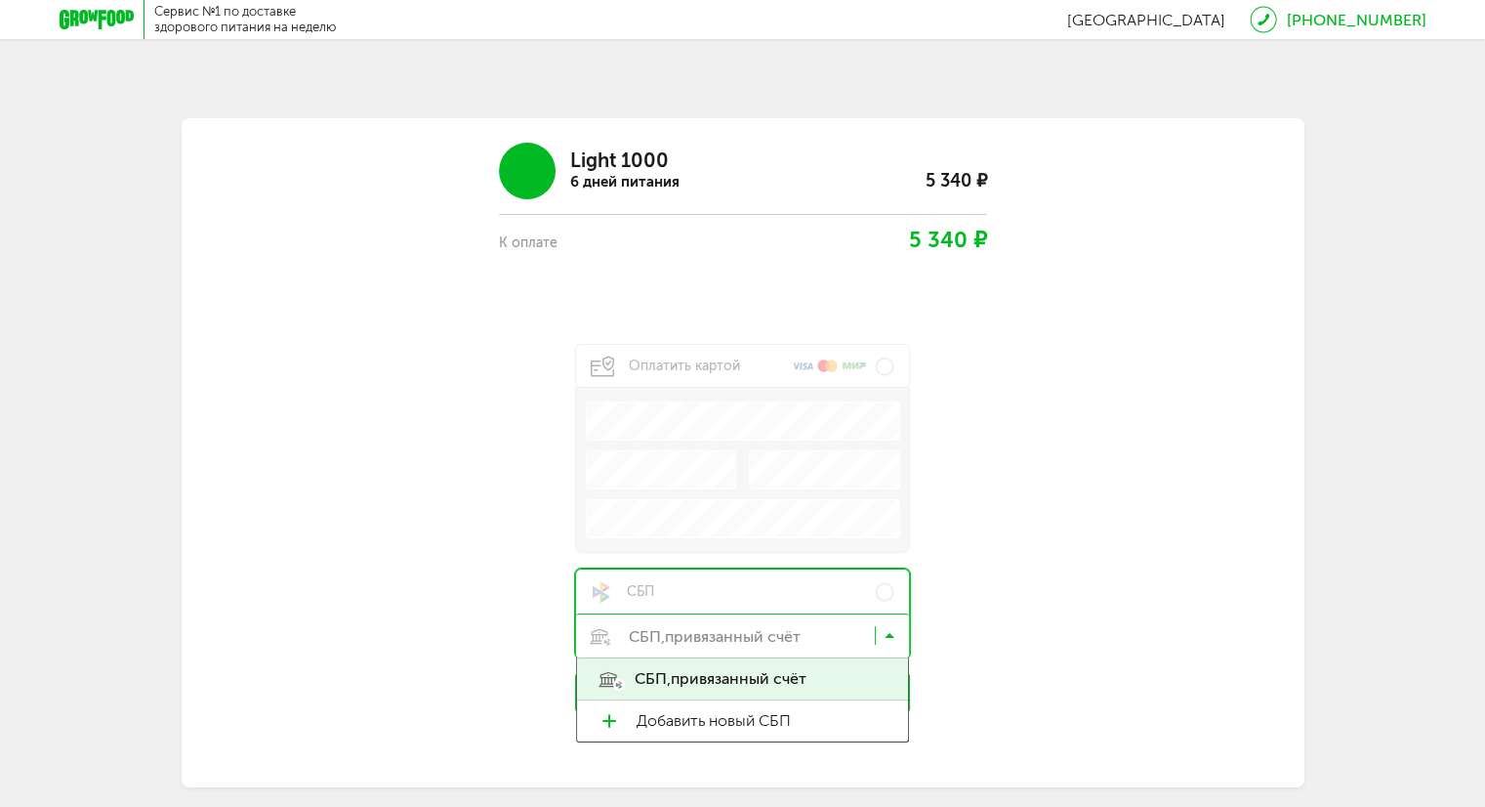
click at [768, 630] on input "Search for option" at bounding box center [748, 639] width 334 height 33
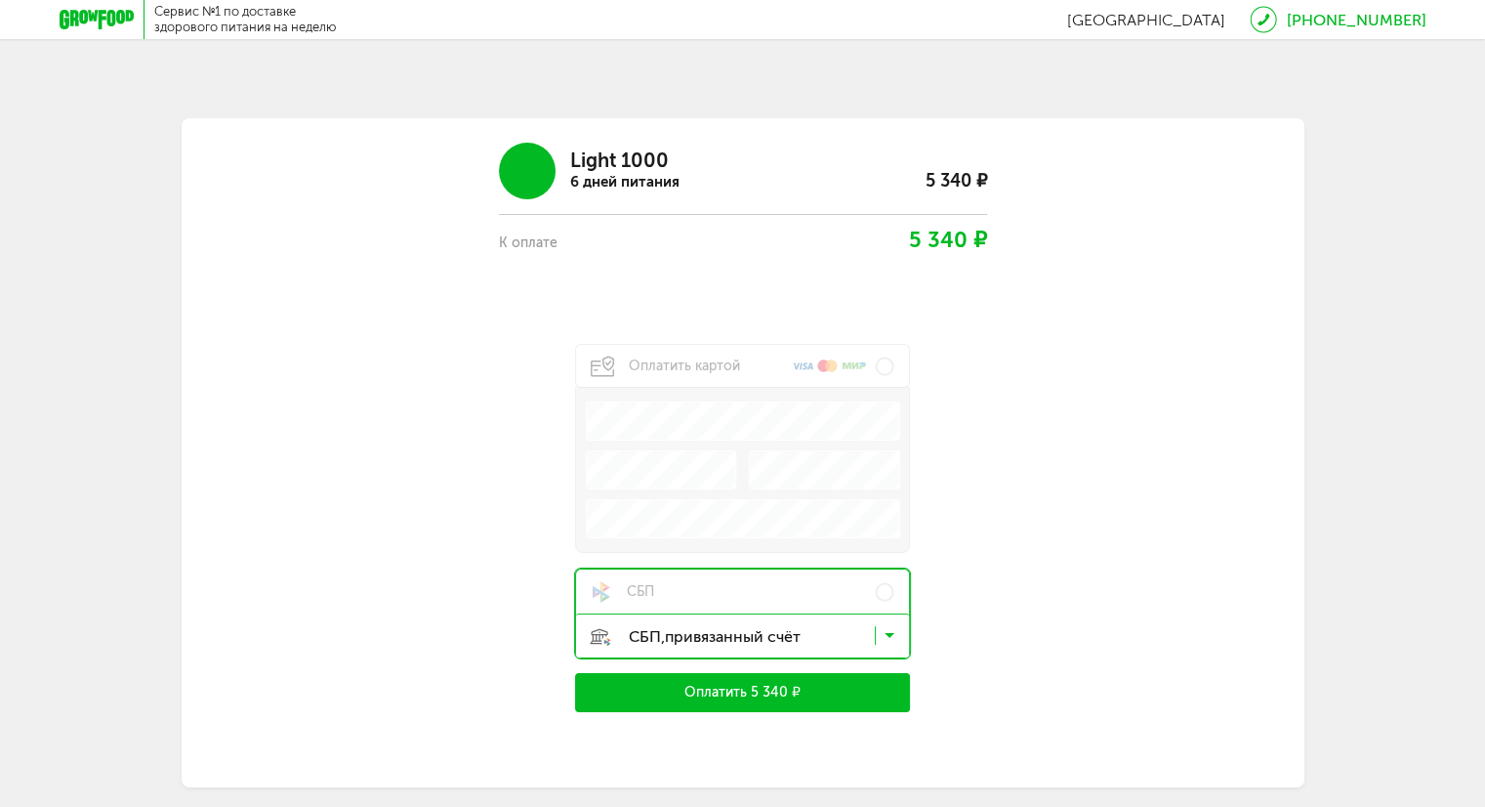
click at [774, 678] on span "привязанный счёт" at bounding box center [739, 678] width 136 height 41
click at [752, 692] on button "Оплатить 5 340 ₽" at bounding box center [743, 692] width 336 height 39
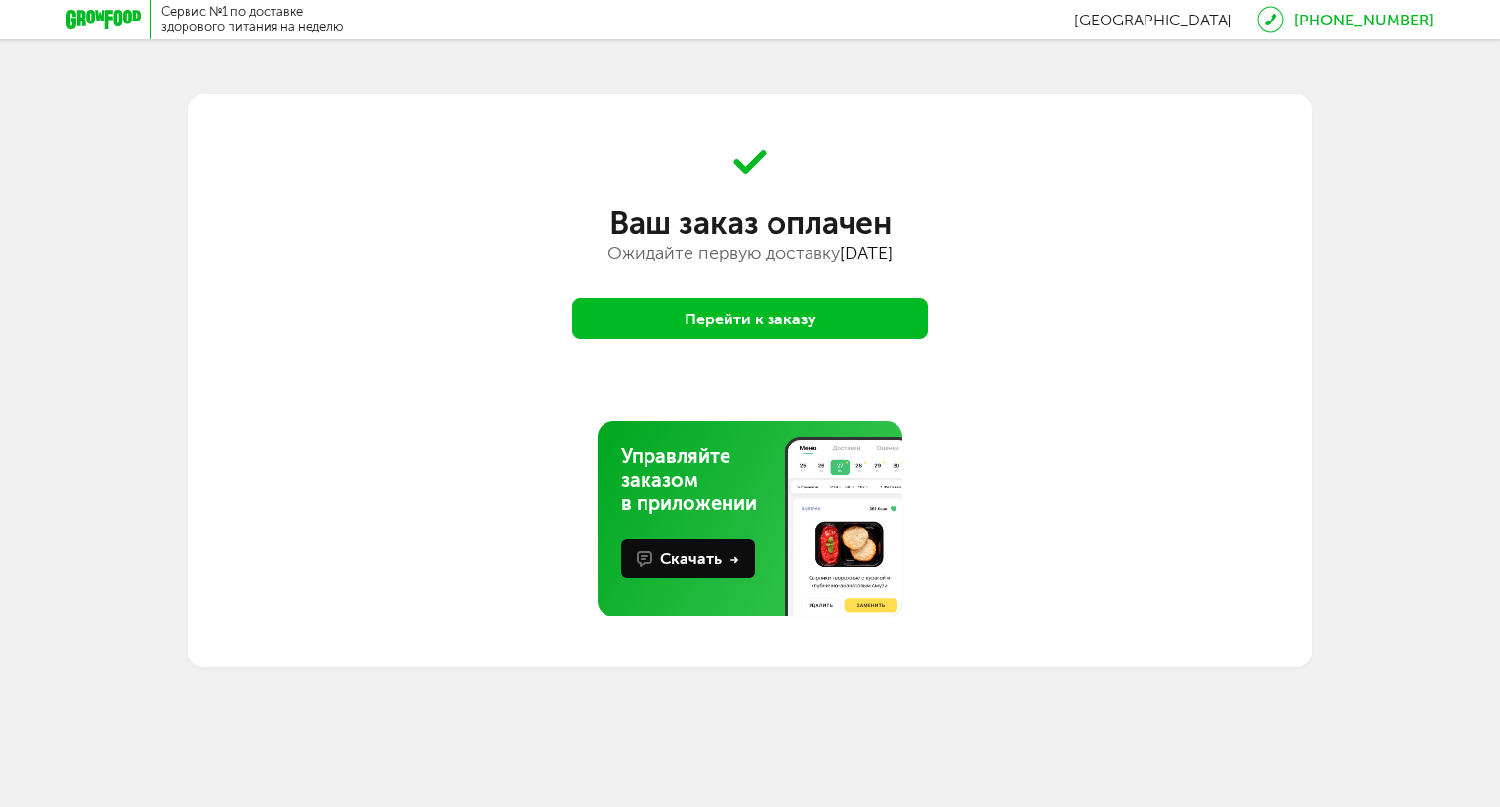
click at [773, 306] on button "Перейти к заказу" at bounding box center [749, 318] width 355 height 41
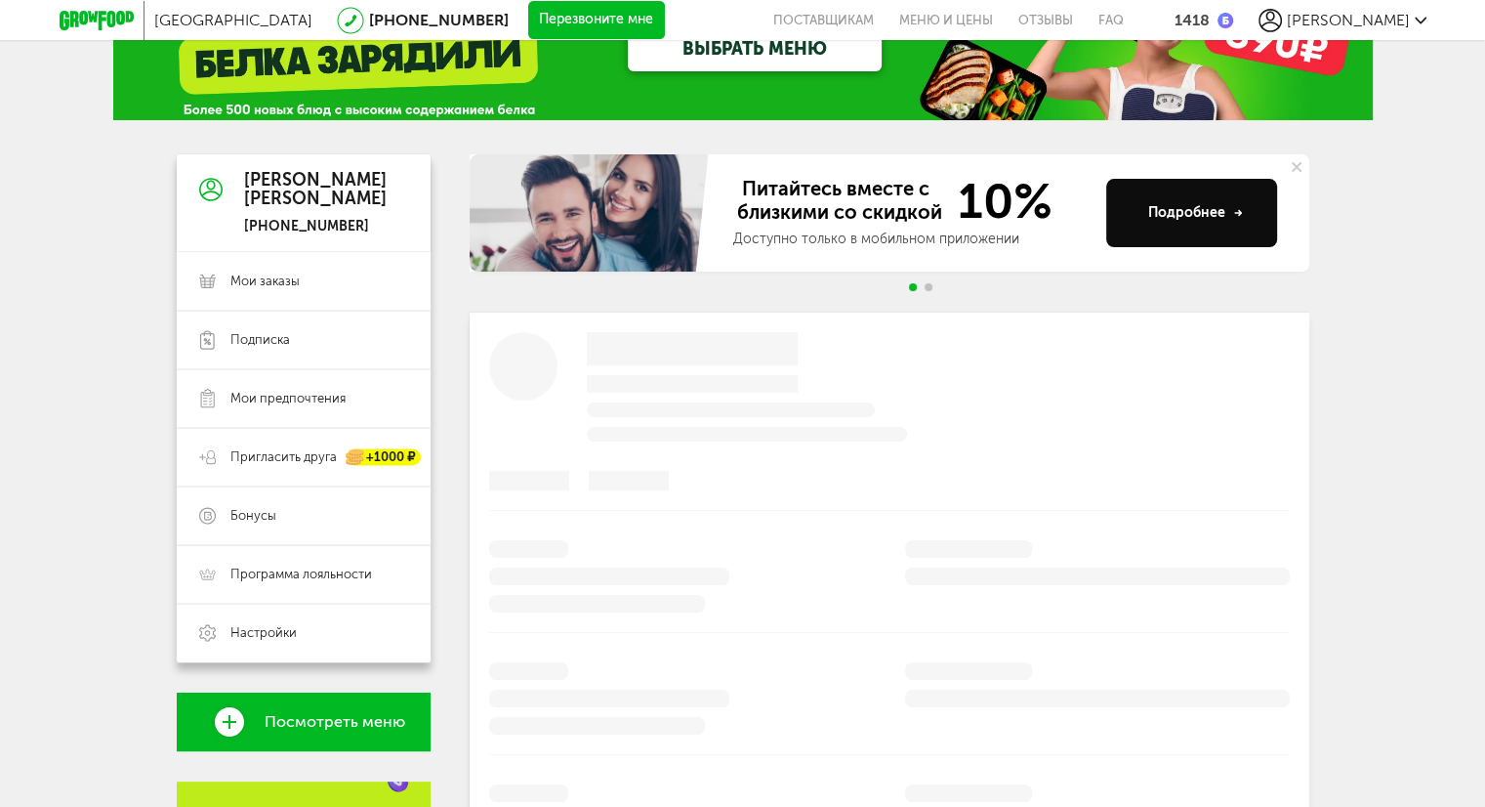
scroll to position [195, 0]
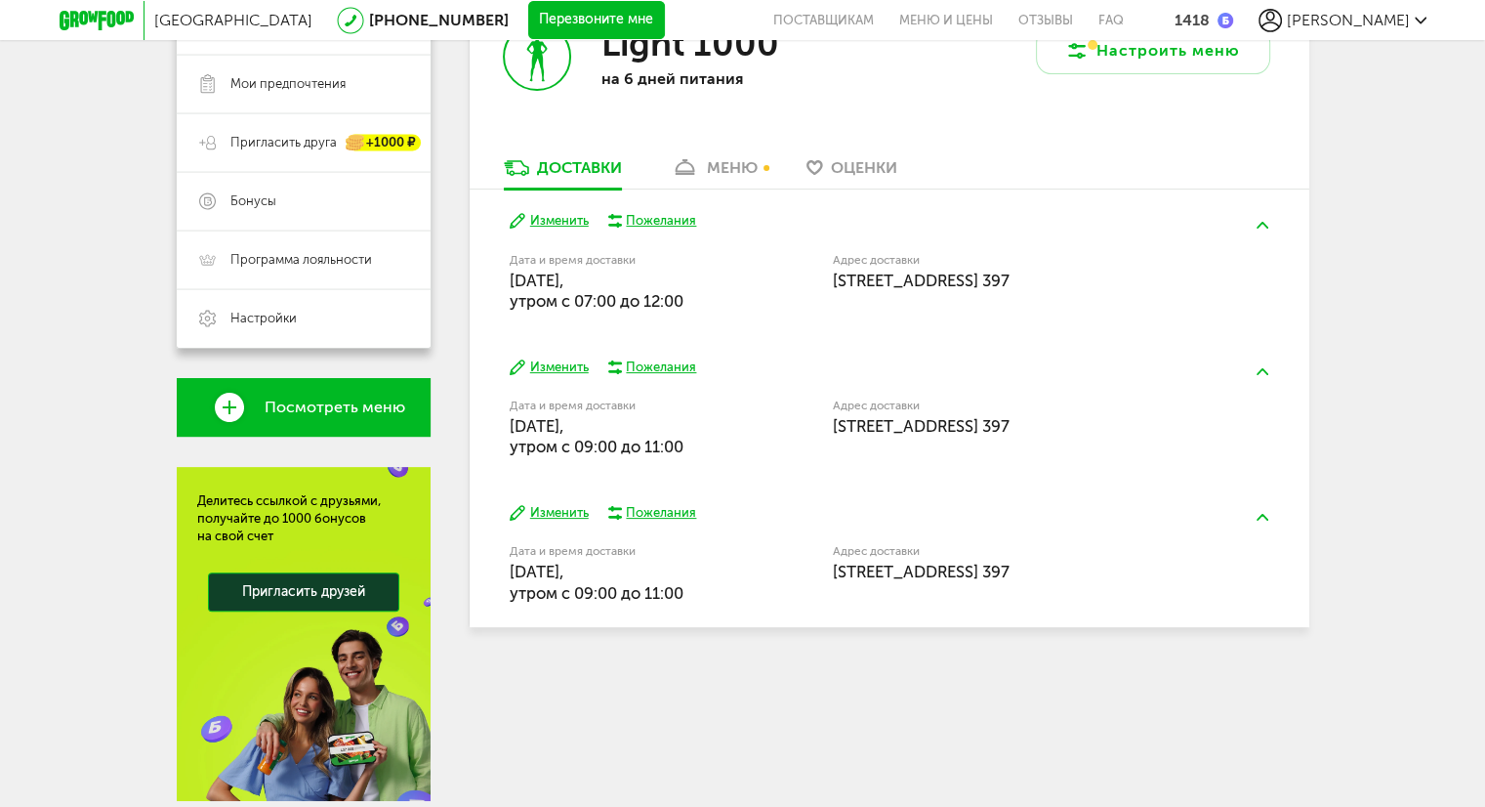
click at [738, 172] on div "меню" at bounding box center [732, 167] width 51 height 19
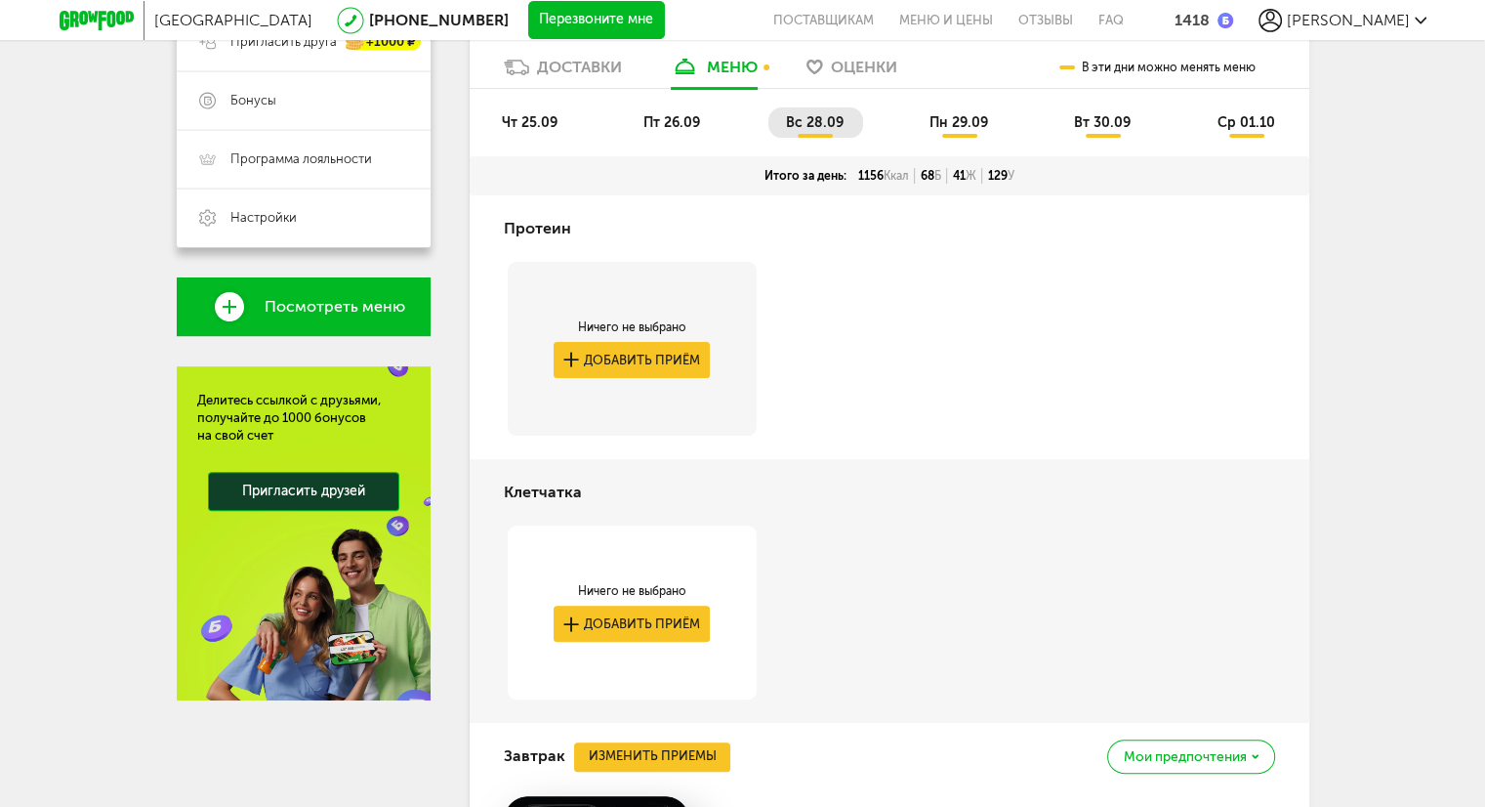
scroll to position [525, 0]
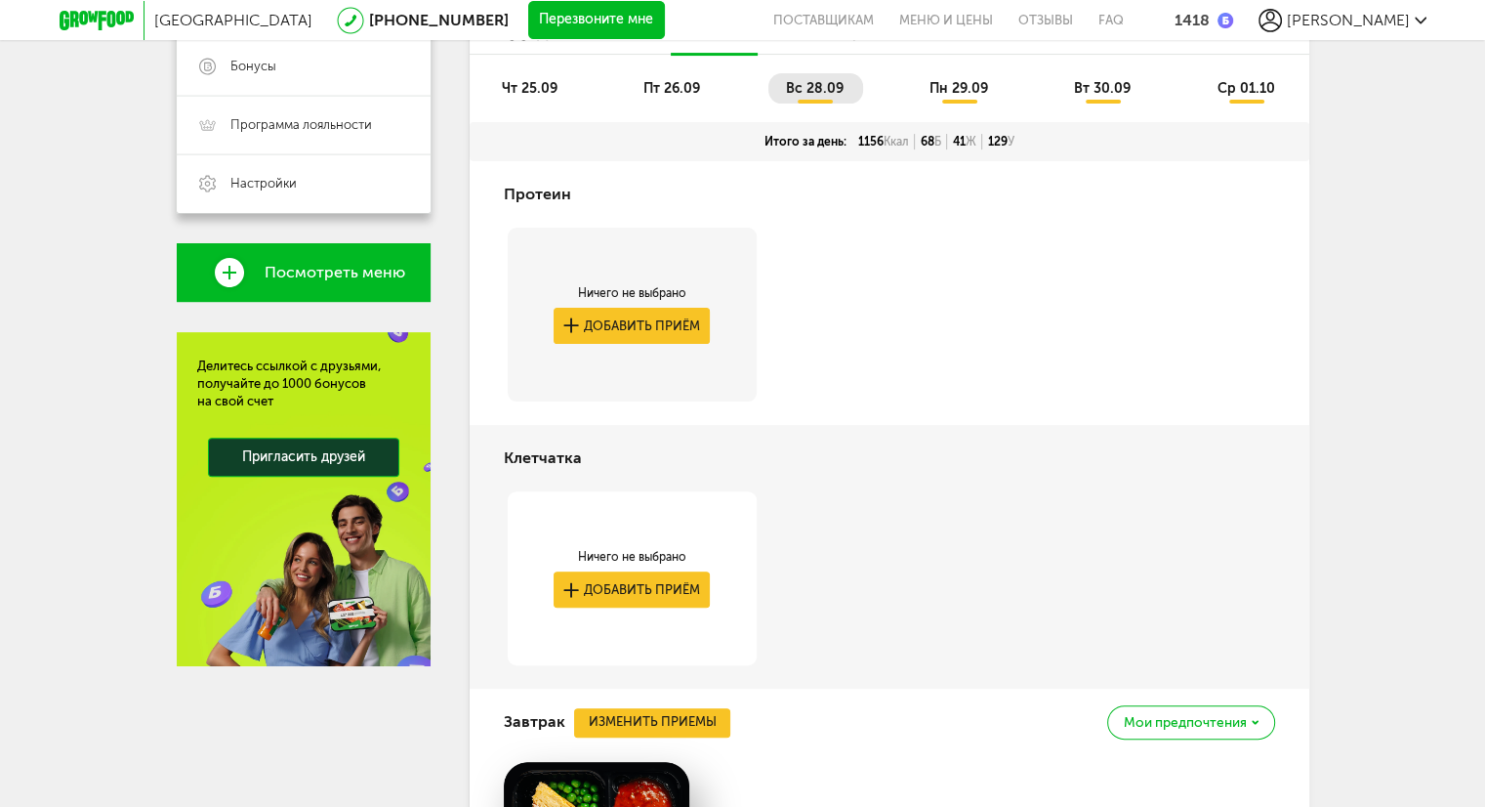
click at [666, 83] on span "пт 26.09" at bounding box center [671, 88] width 57 height 17
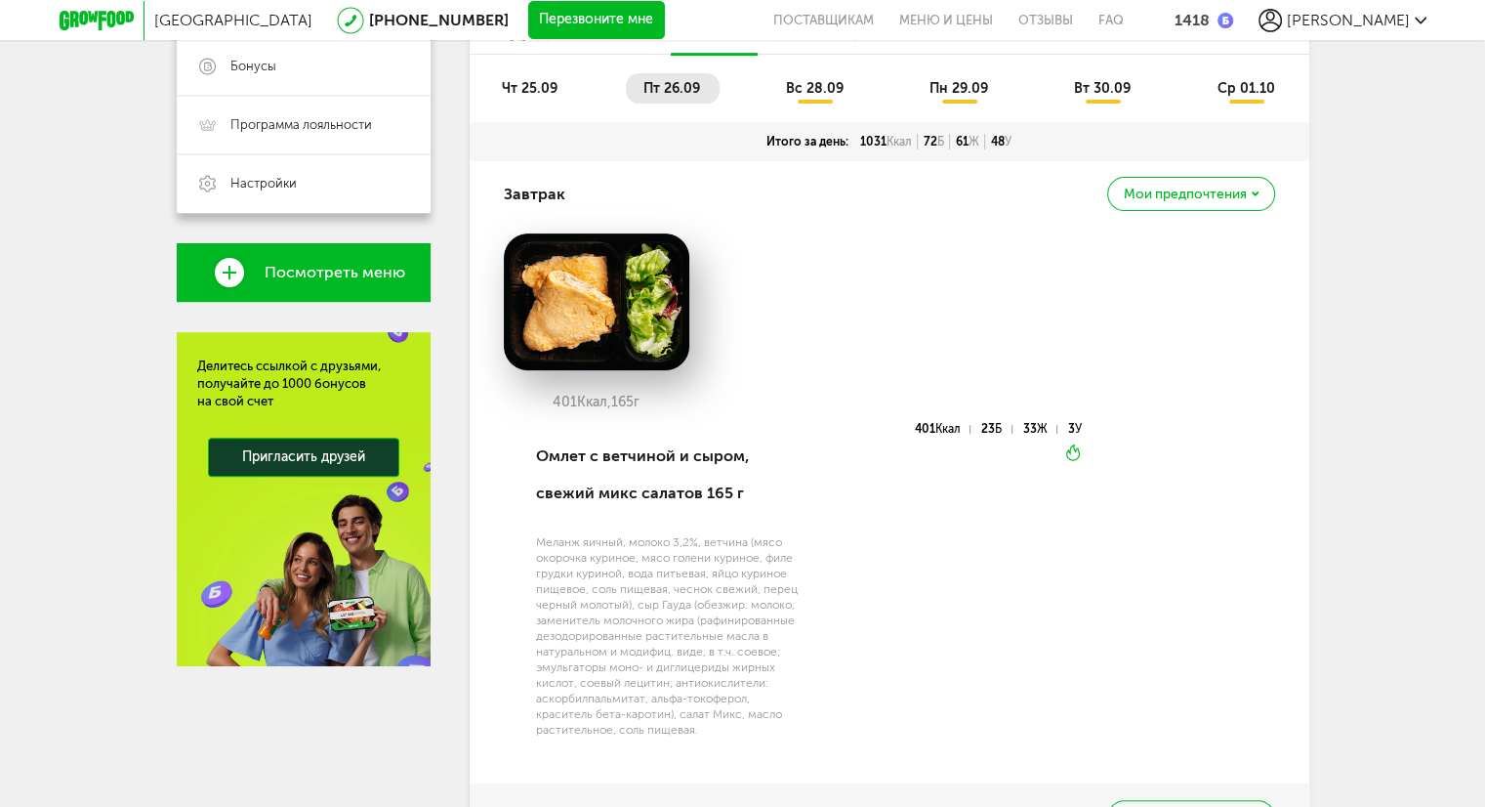
click at [519, 89] on span "чт 25.09" at bounding box center [530, 88] width 56 height 17
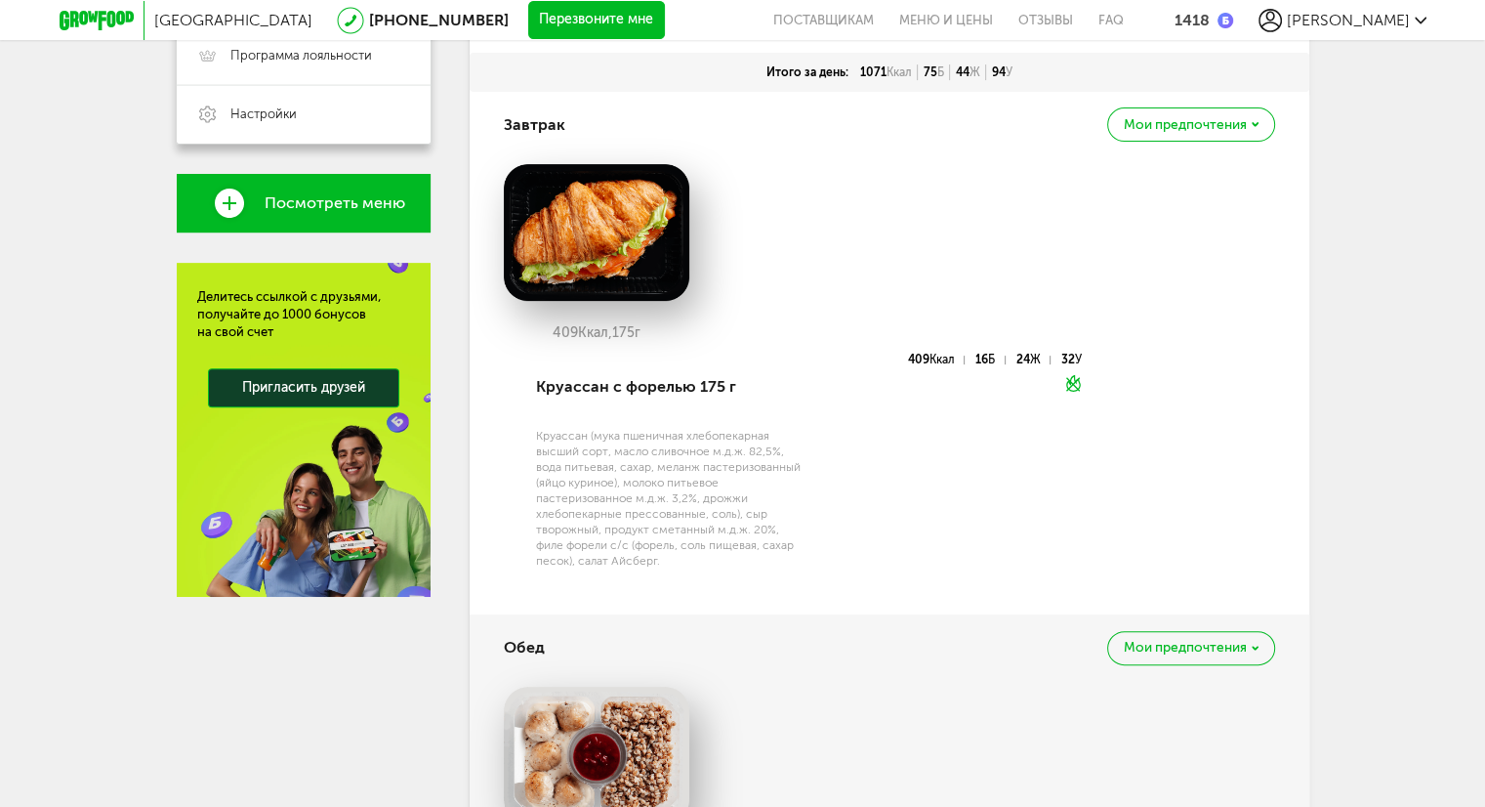
scroll to position [330, 0]
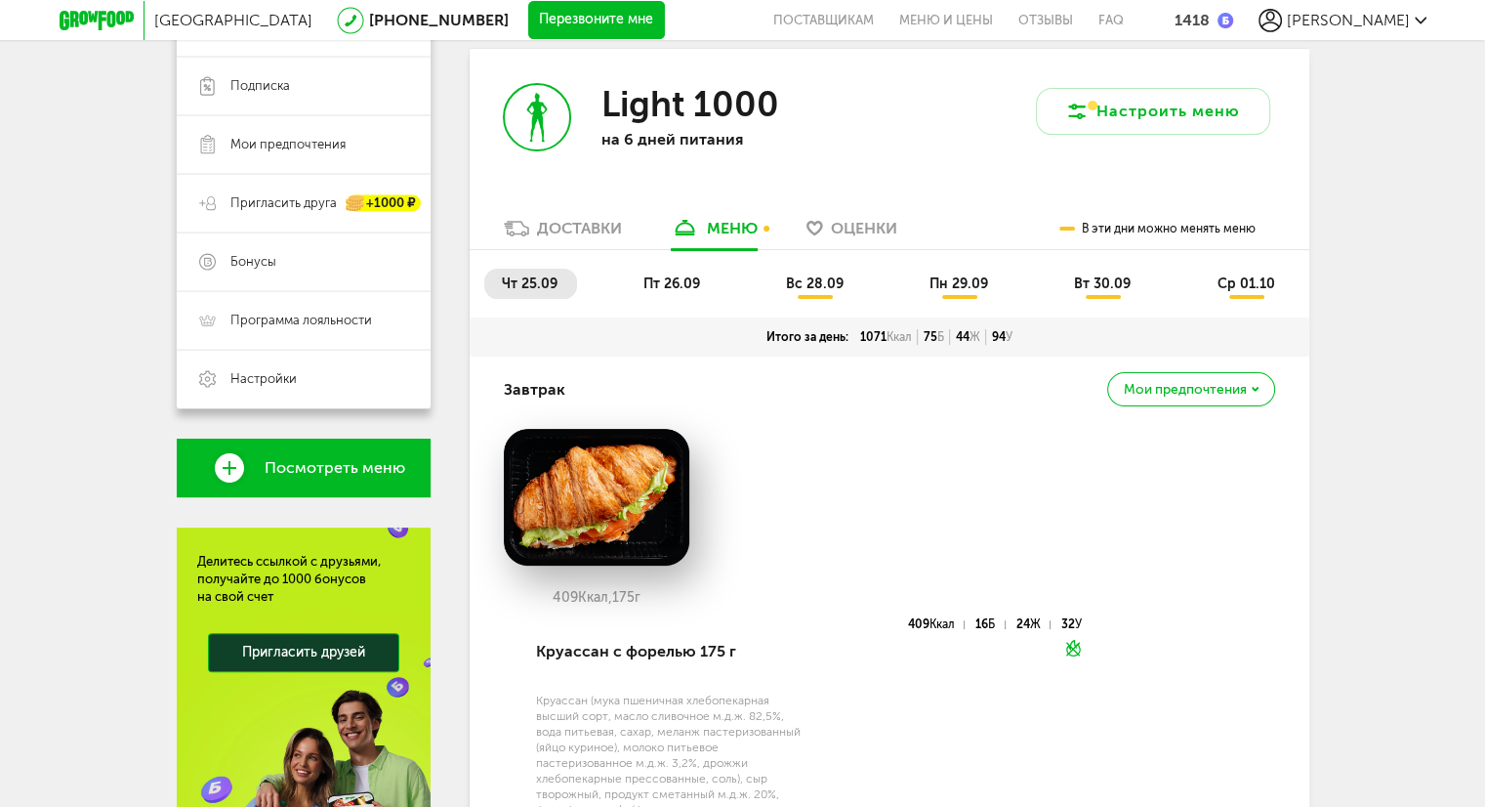
click at [658, 275] on span "пт 26.09" at bounding box center [671, 283] width 57 height 17
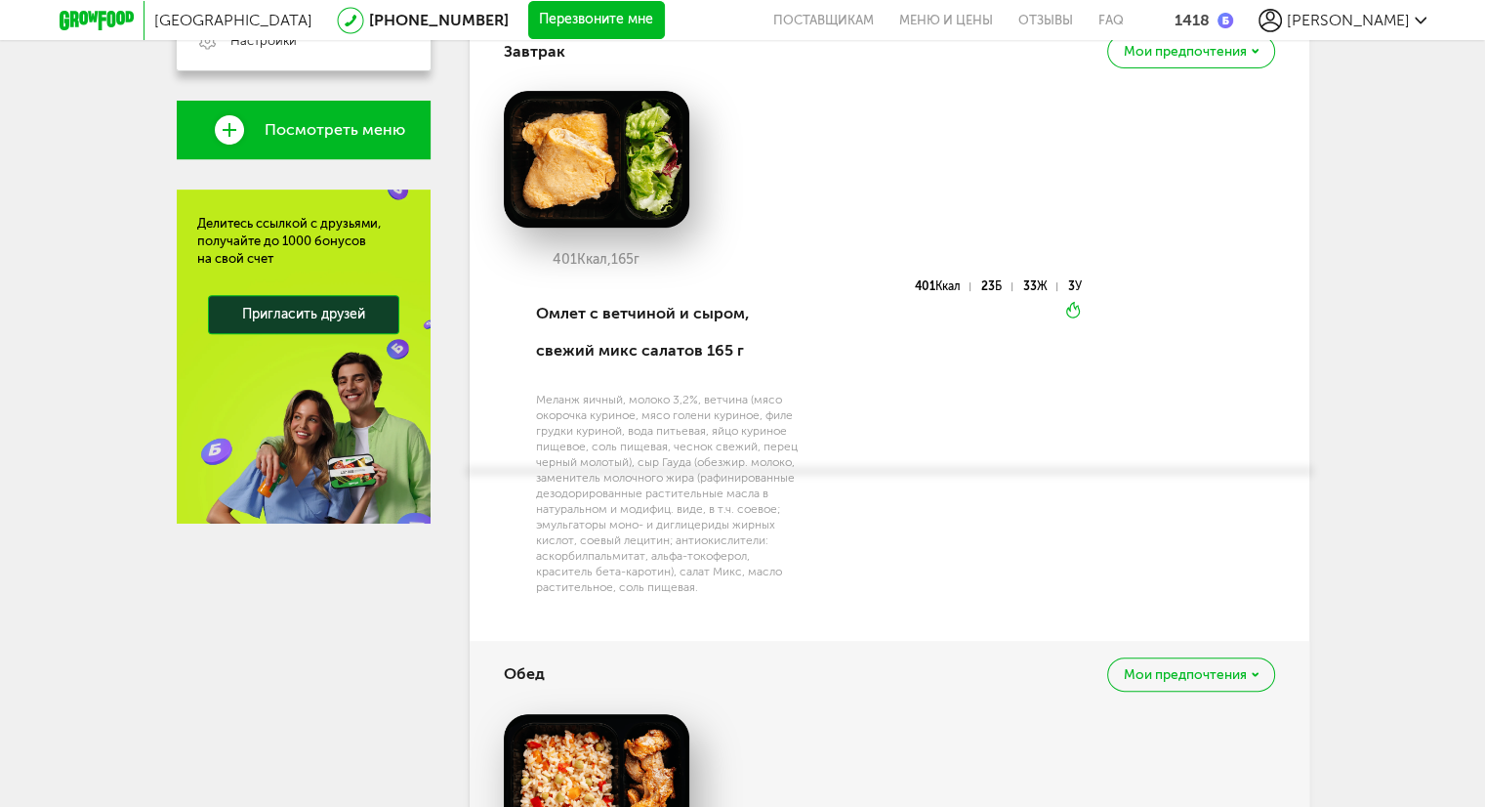
scroll to position [511, 0]
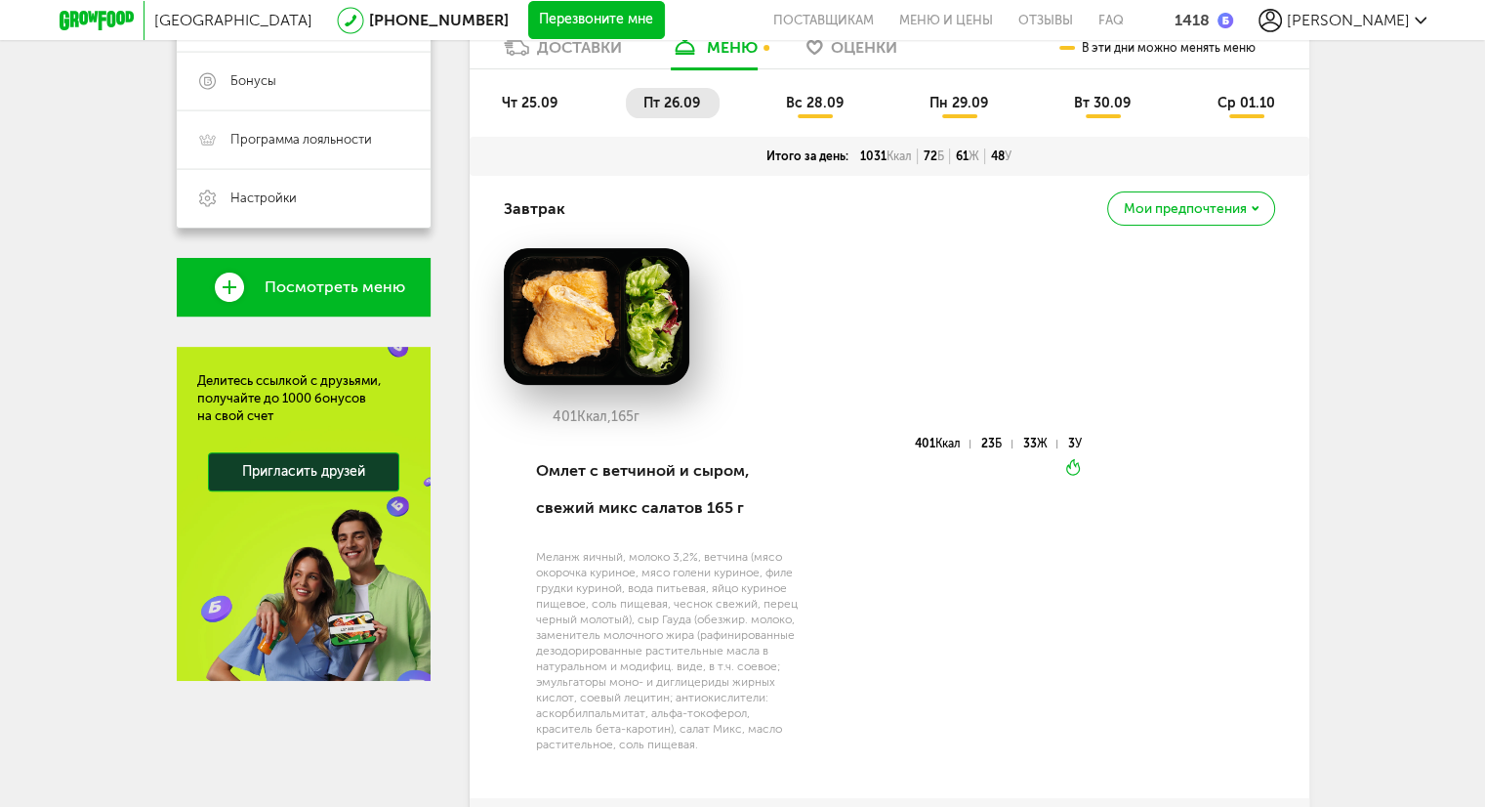
click at [820, 108] on span "вс 28.09" at bounding box center [815, 103] width 58 height 17
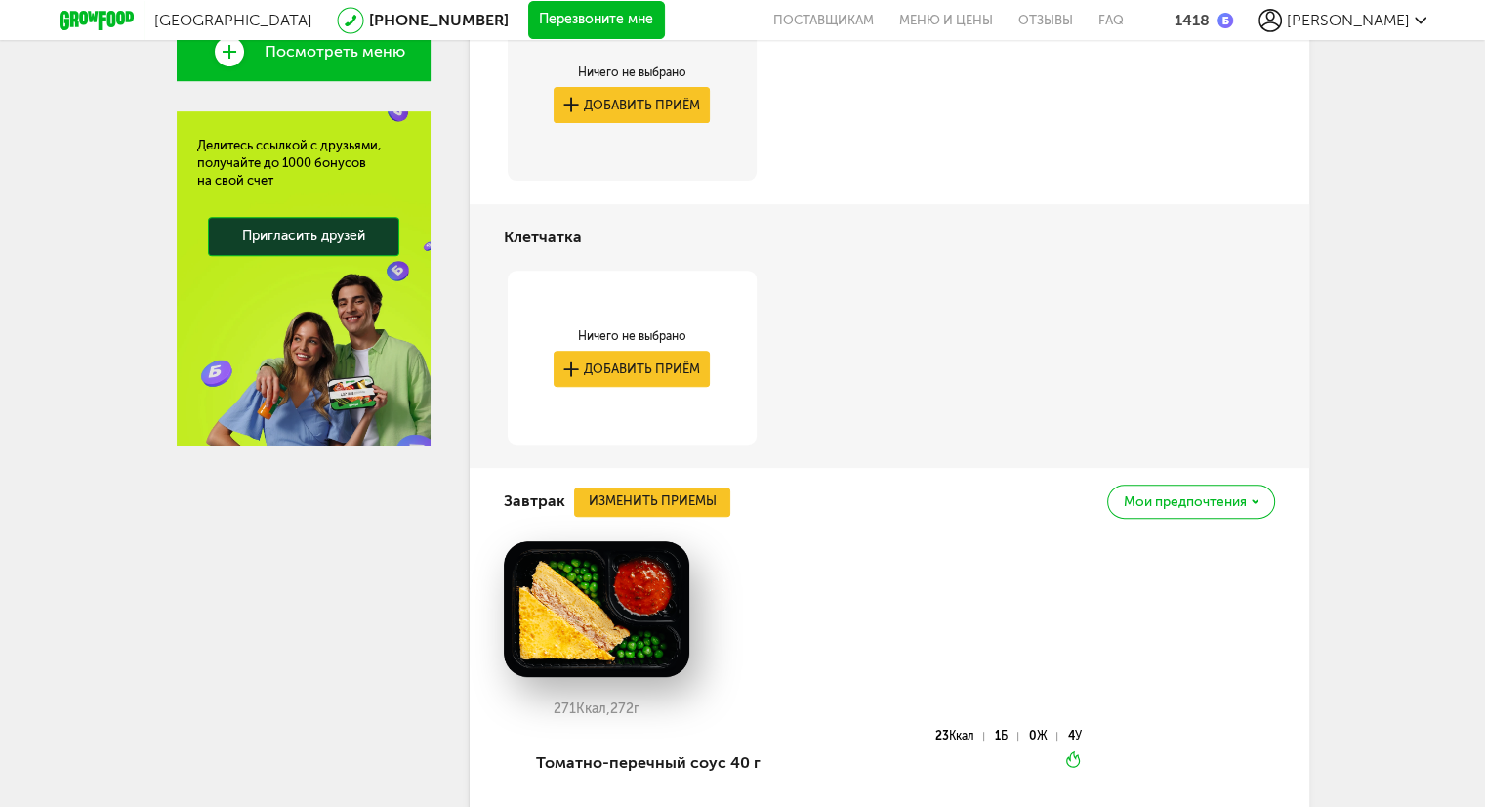
scroll to position [513, 0]
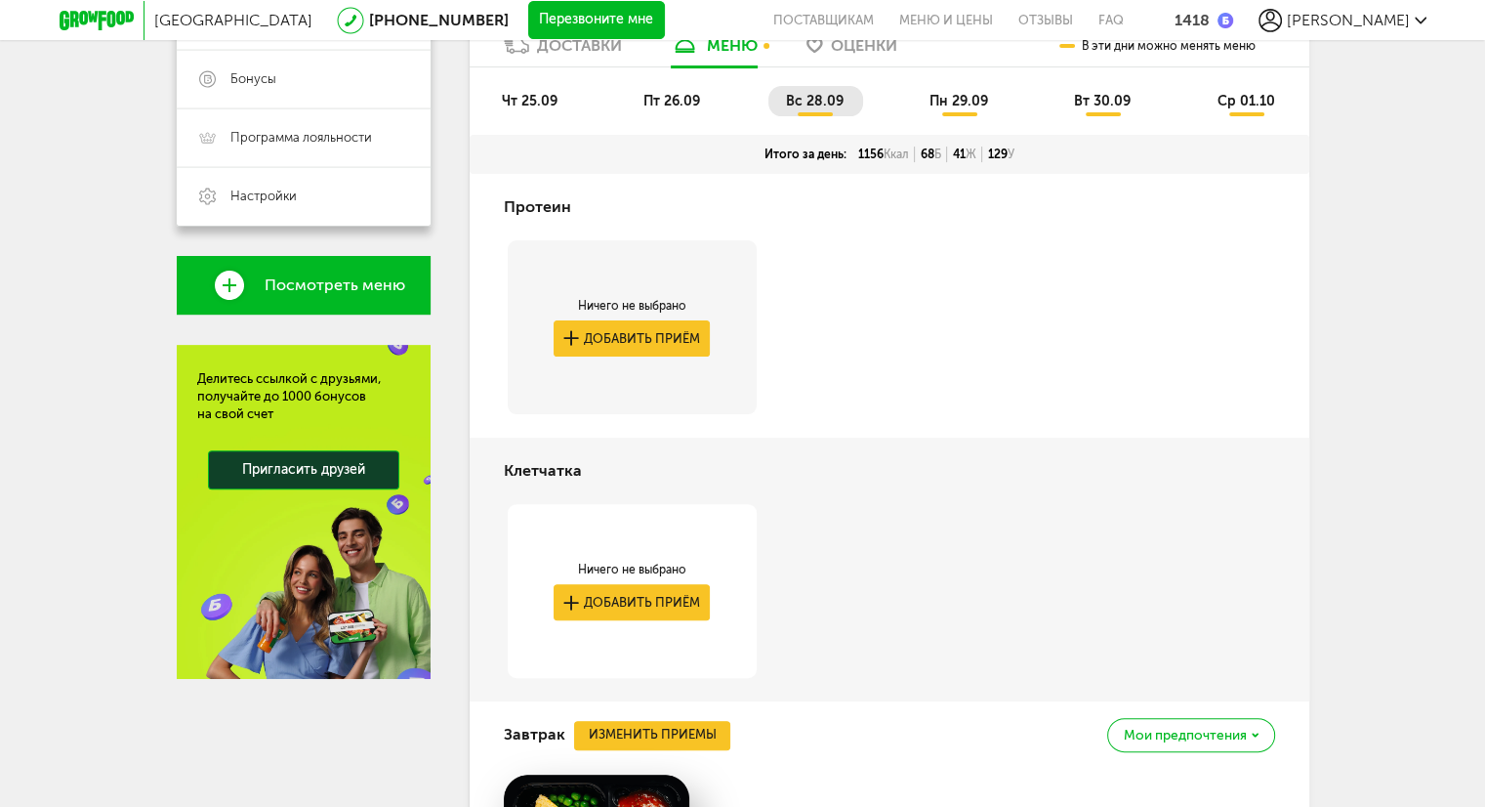
click at [961, 104] on span "пн 29.09" at bounding box center [959, 101] width 59 height 17
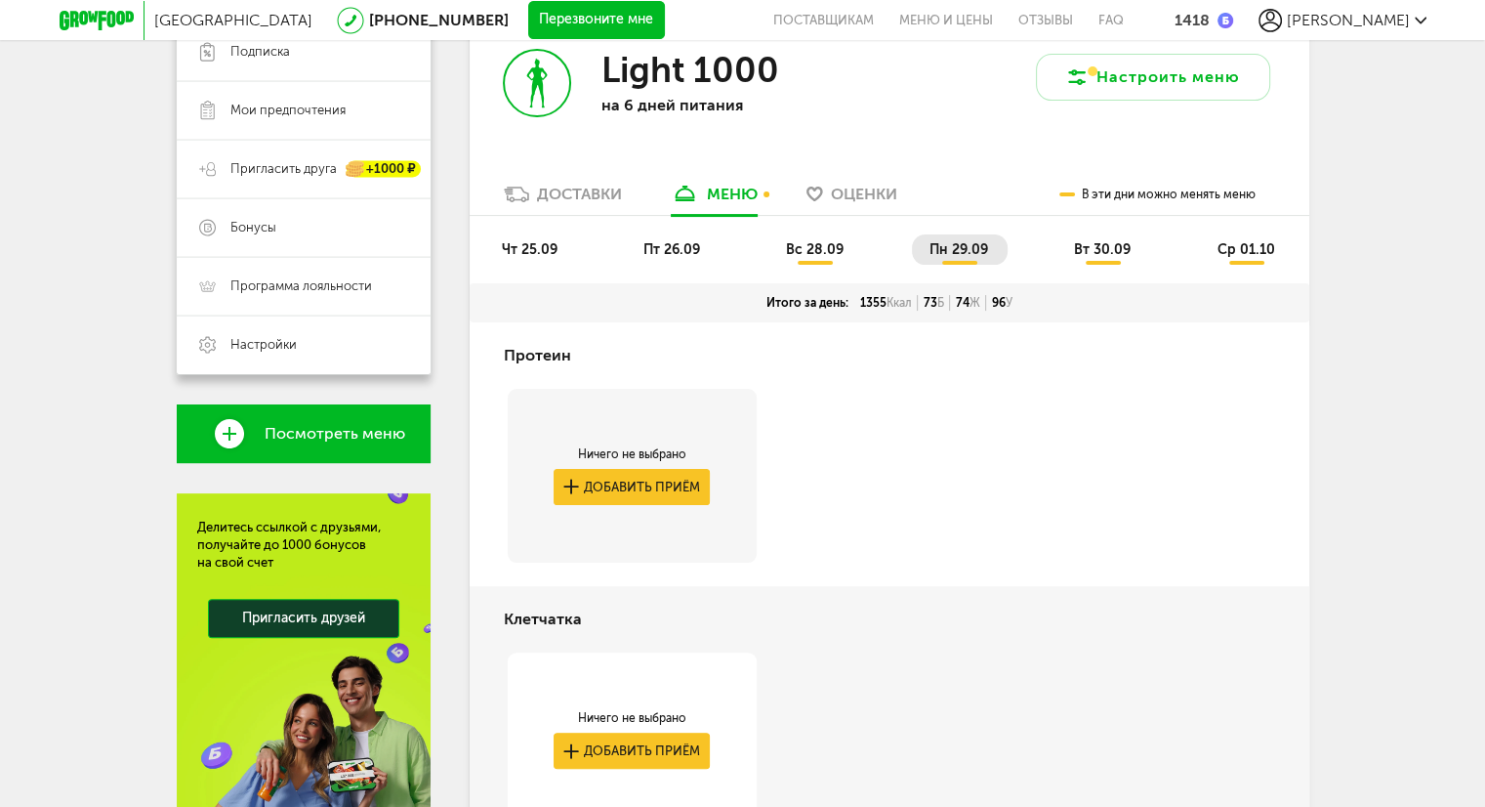
scroll to position [220, 0]
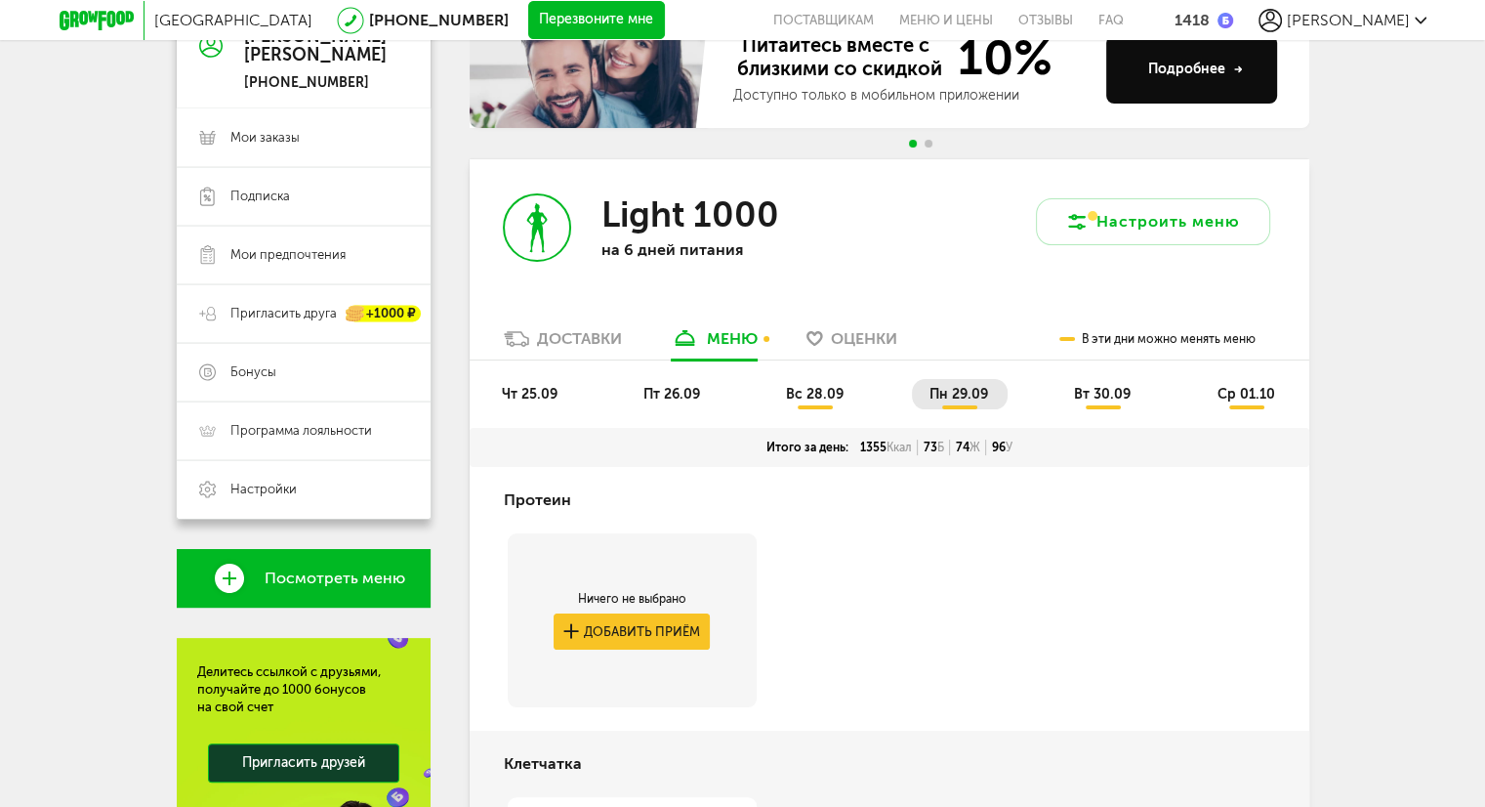
click at [1115, 392] on span "вт 30.09" at bounding box center [1102, 394] width 57 height 17
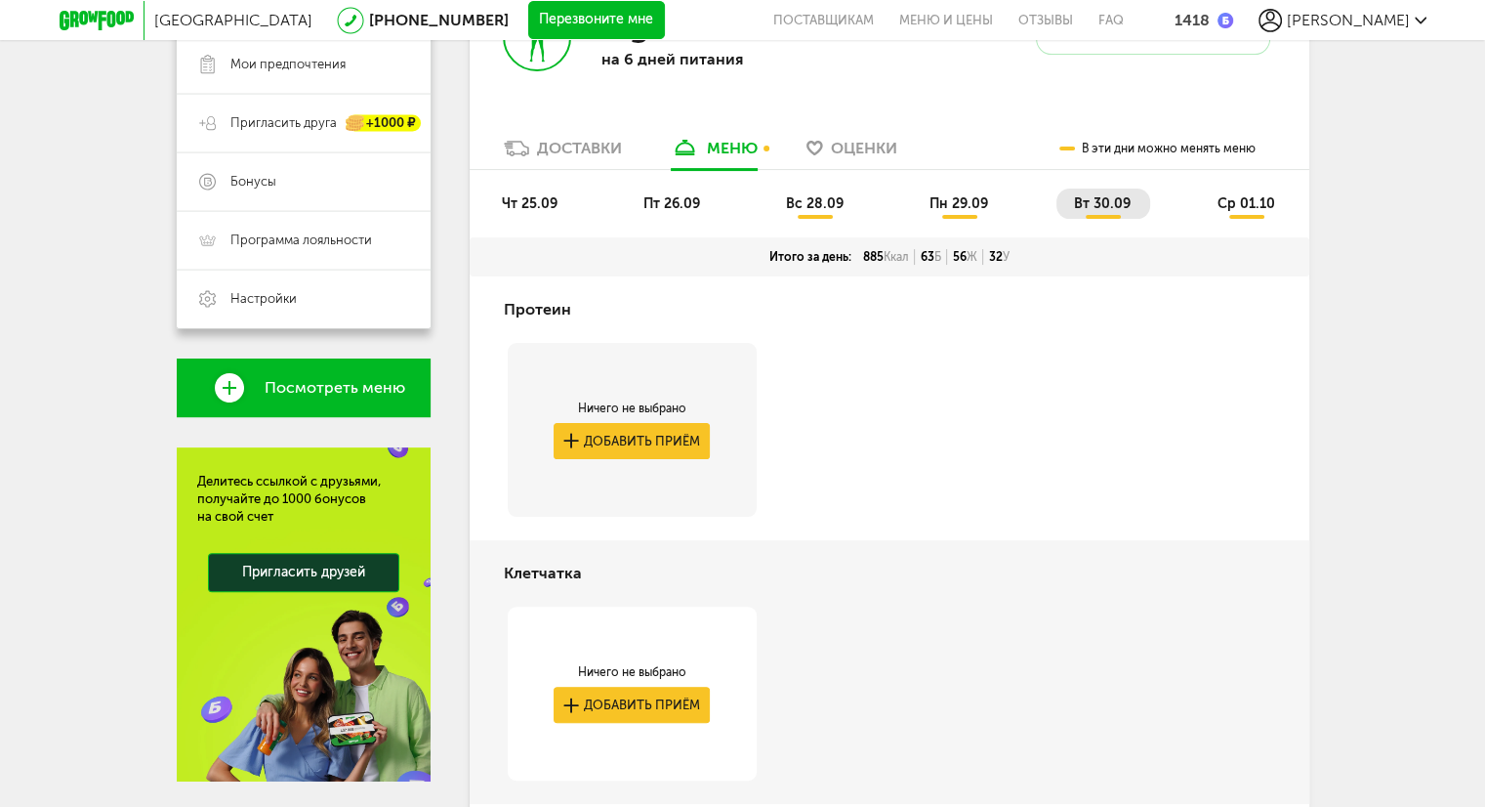
scroll to position [122, 0]
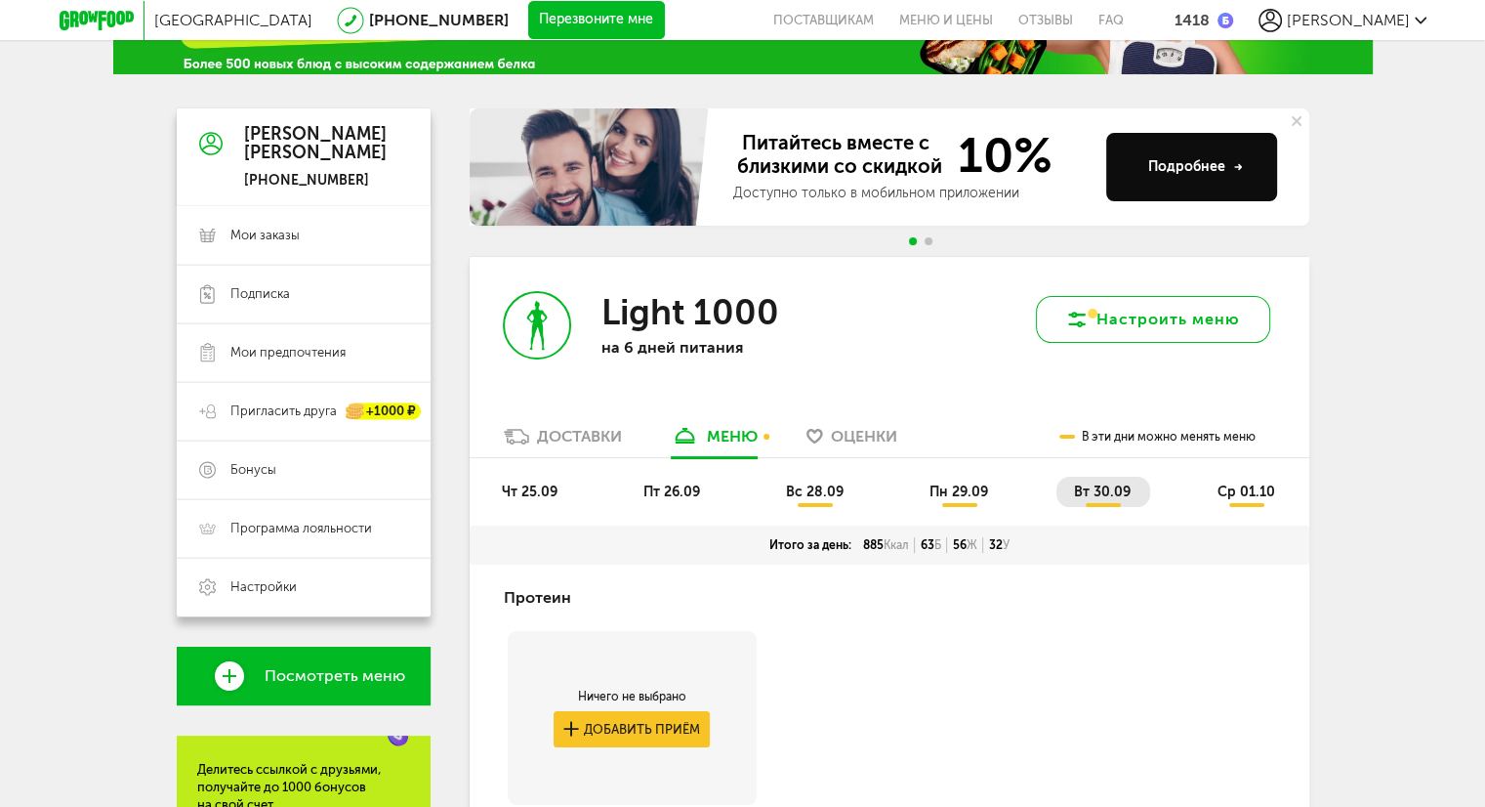
click at [1132, 325] on button "Настроить меню" at bounding box center [1153, 319] width 234 height 47
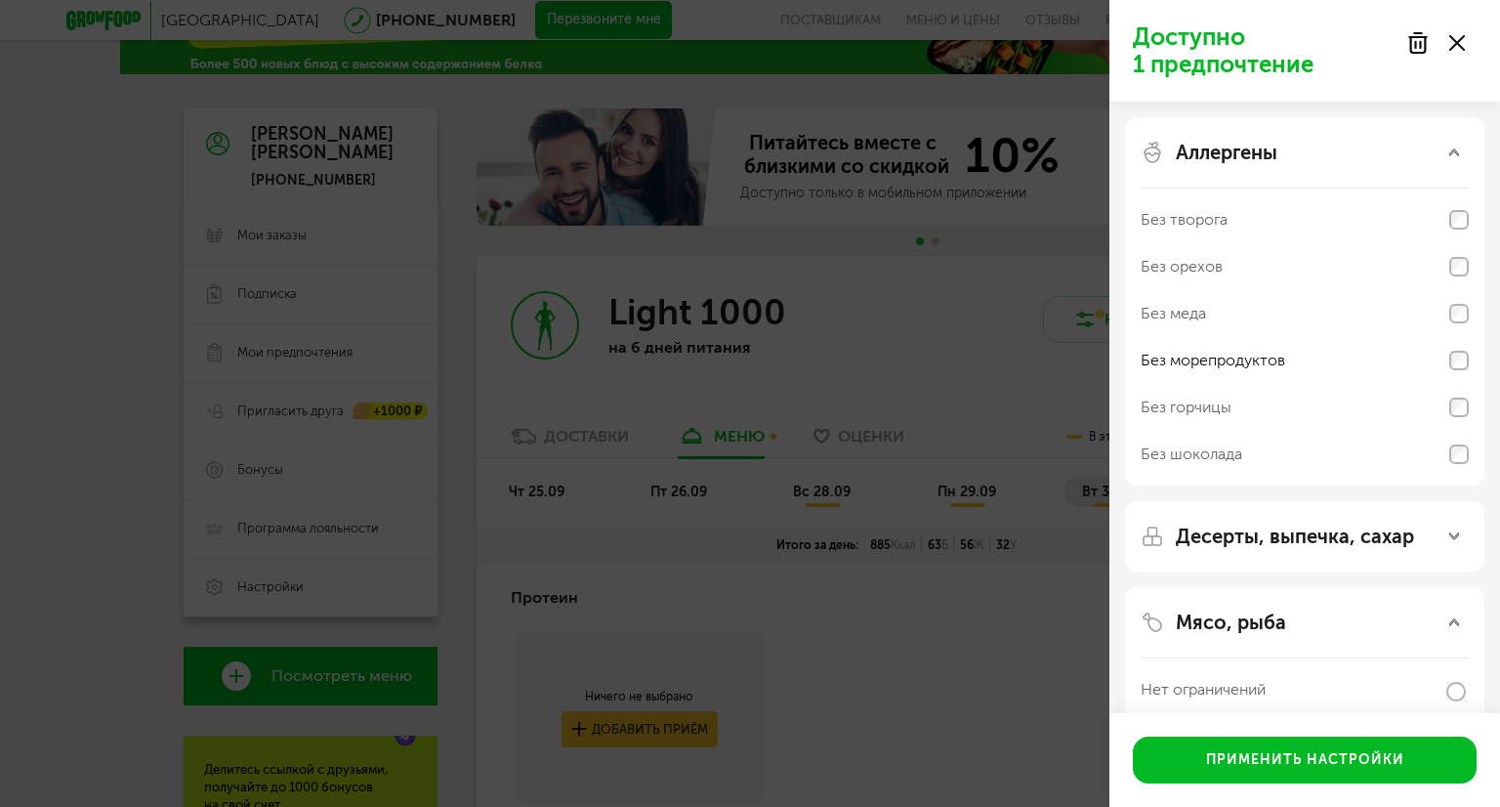
drag, startPoint x: 840, startPoint y: 637, endPoint x: 843, endPoint y: 626, distance: 11.1
click at [841, 636] on div "Доступно 1 предпочтение Аллергены Без творога Без орехов Без меда Без морепроду…" at bounding box center [750, 403] width 1500 height 807
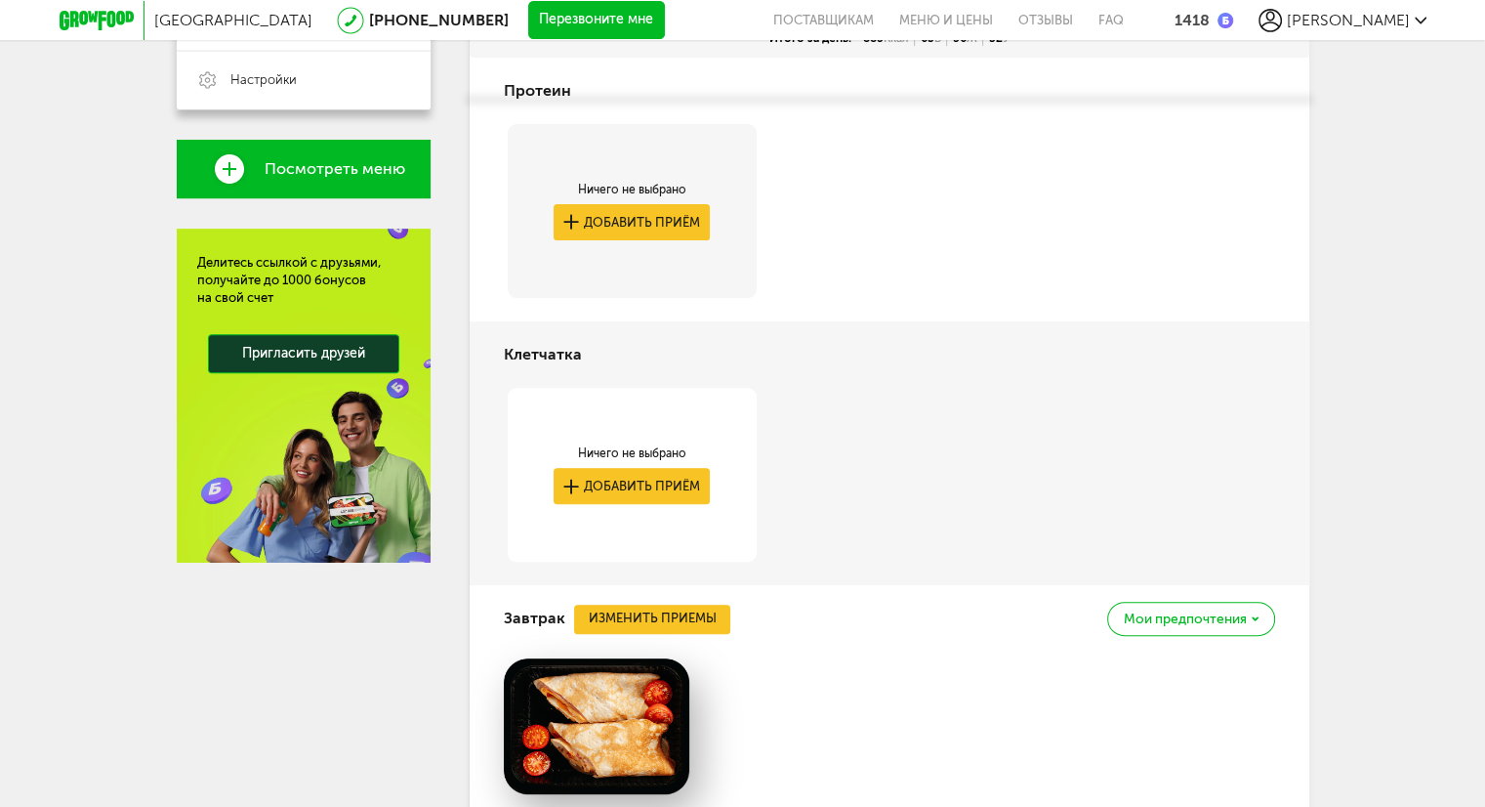
scroll to position [414, 0]
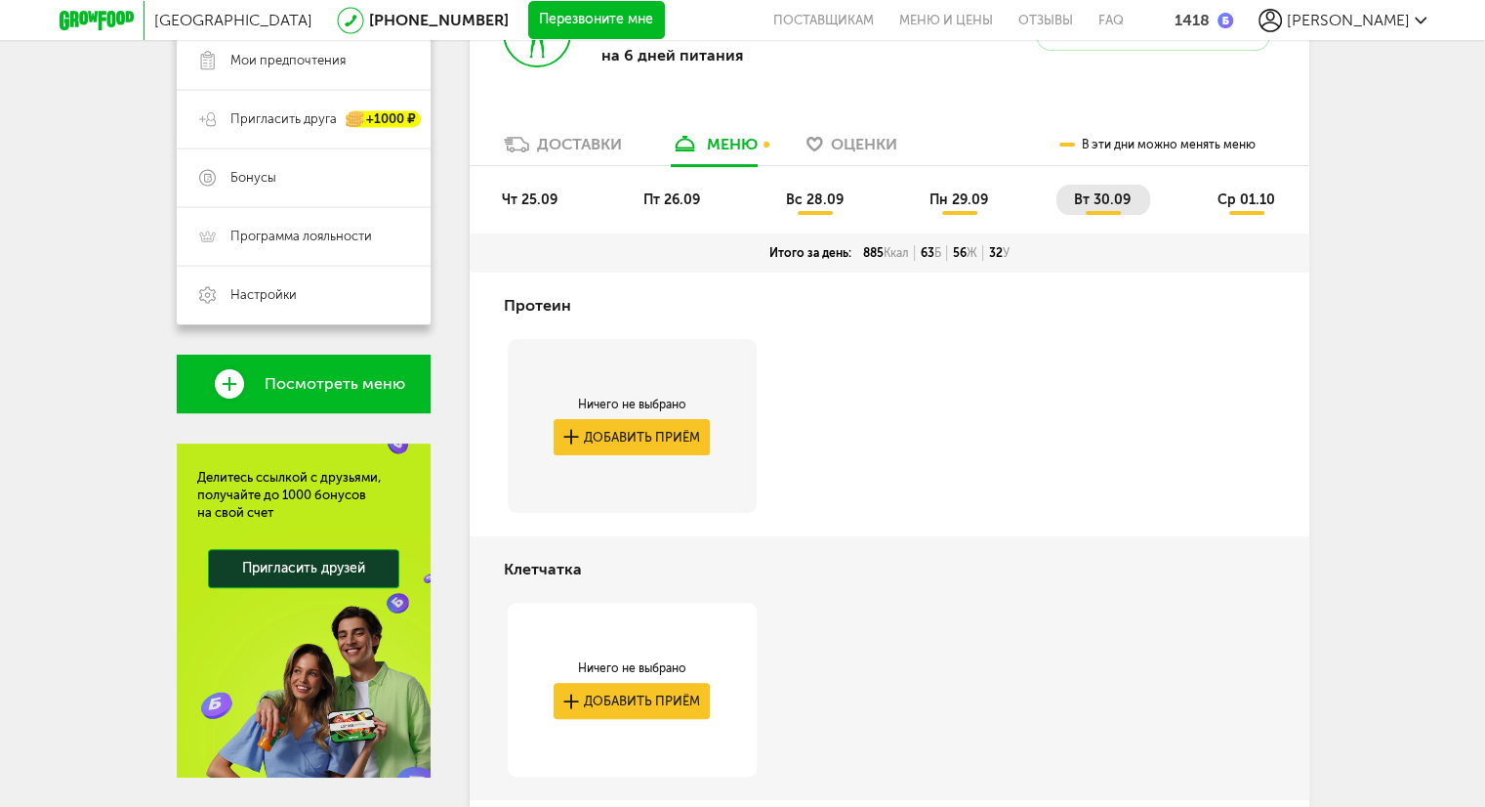
click at [1243, 202] on span "ср 01.10" at bounding box center [1246, 199] width 58 height 17
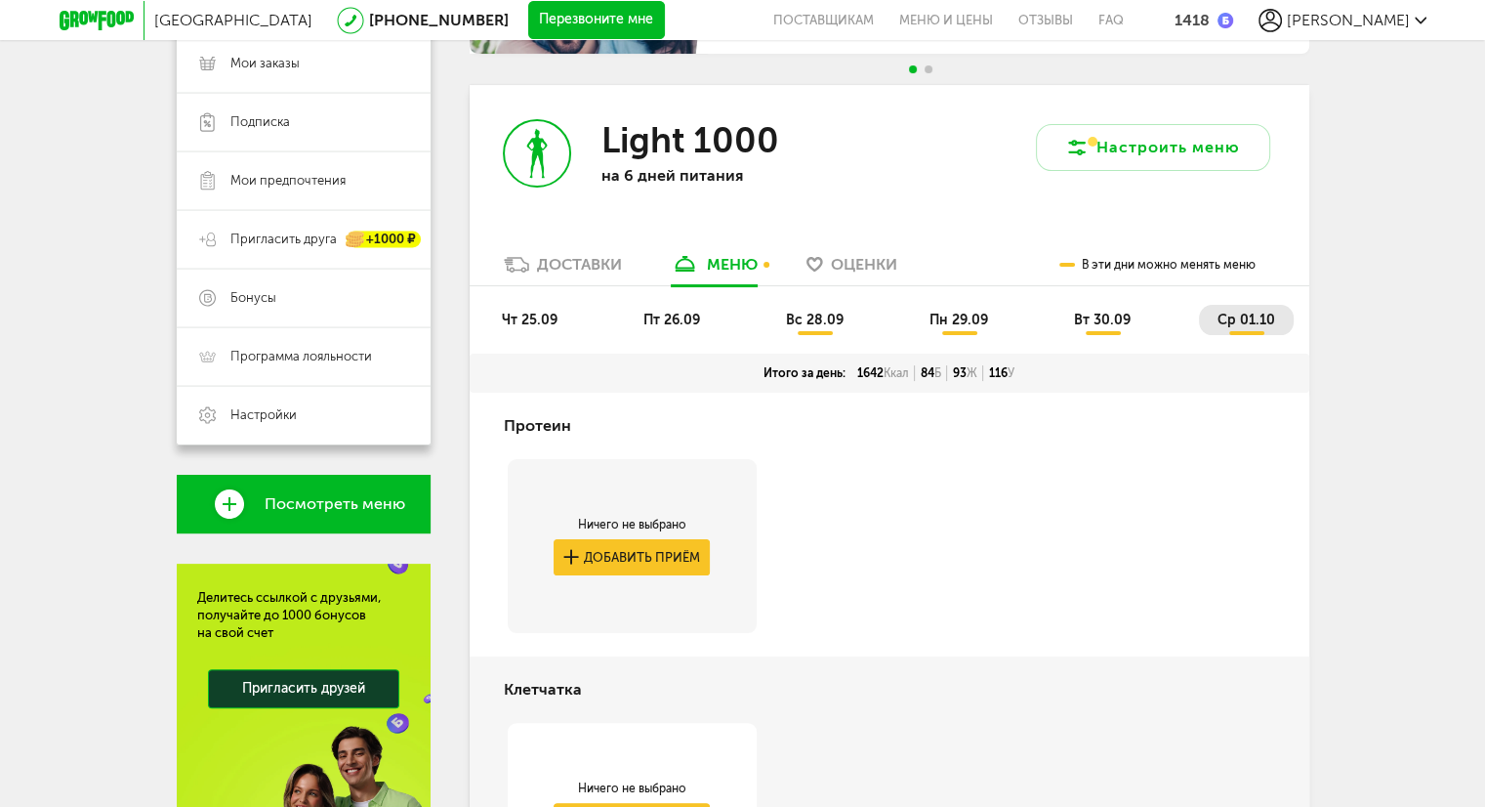
scroll to position [121, 0]
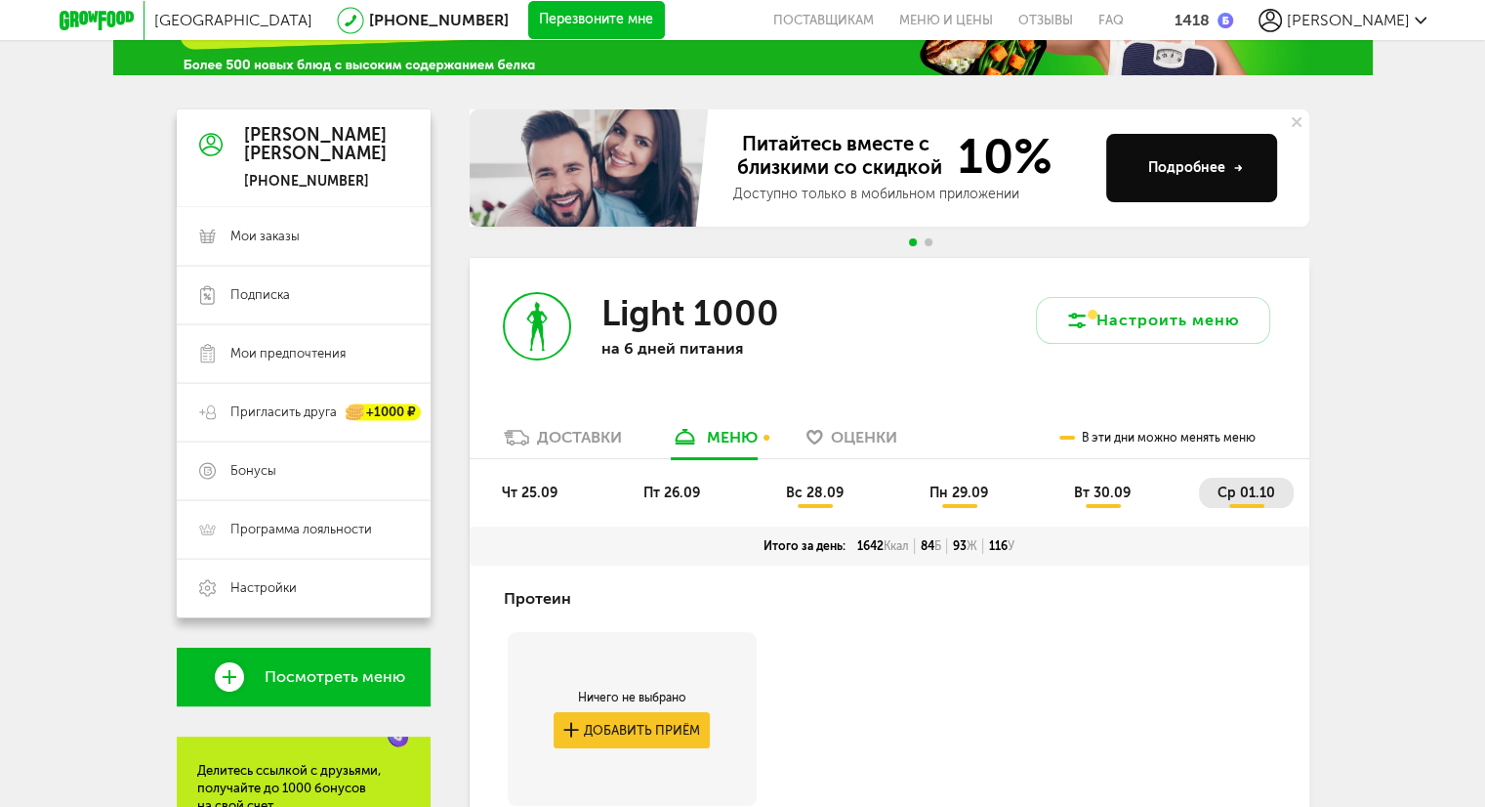
click at [684, 494] on span "пт 26.09" at bounding box center [671, 492] width 57 height 17
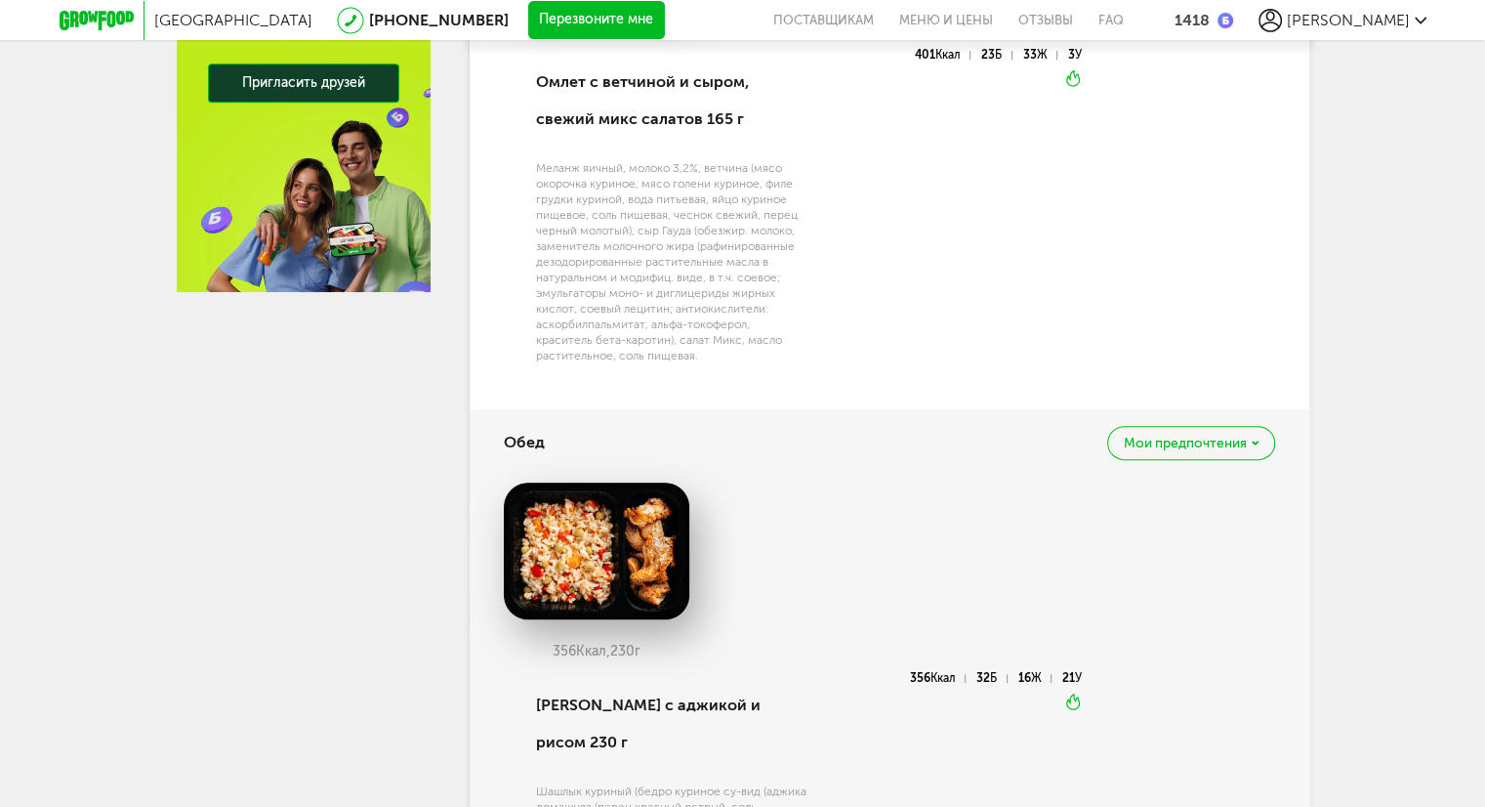
scroll to position [315, 0]
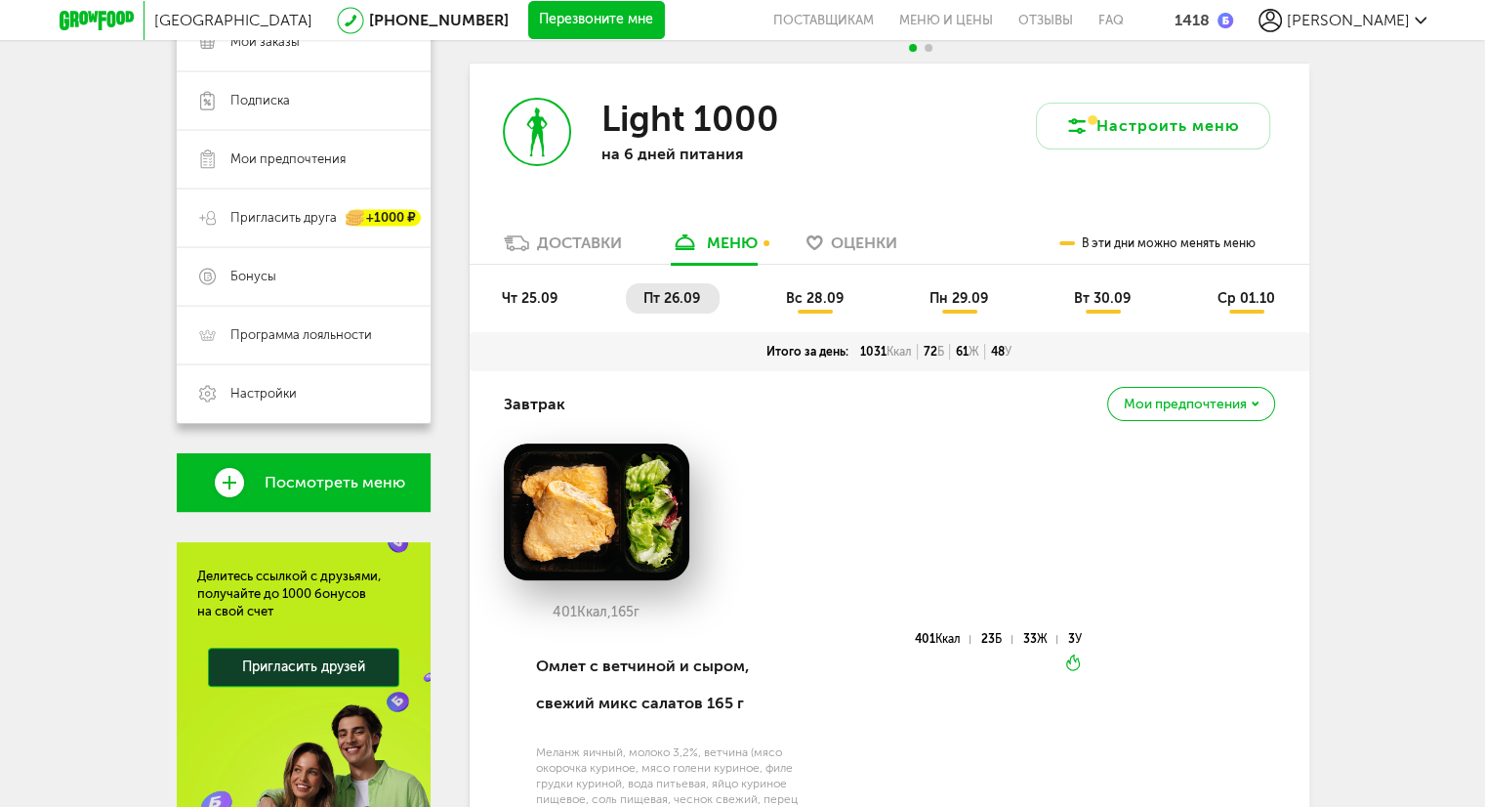
click at [518, 297] on span "чт 25.09" at bounding box center [530, 298] width 56 height 17
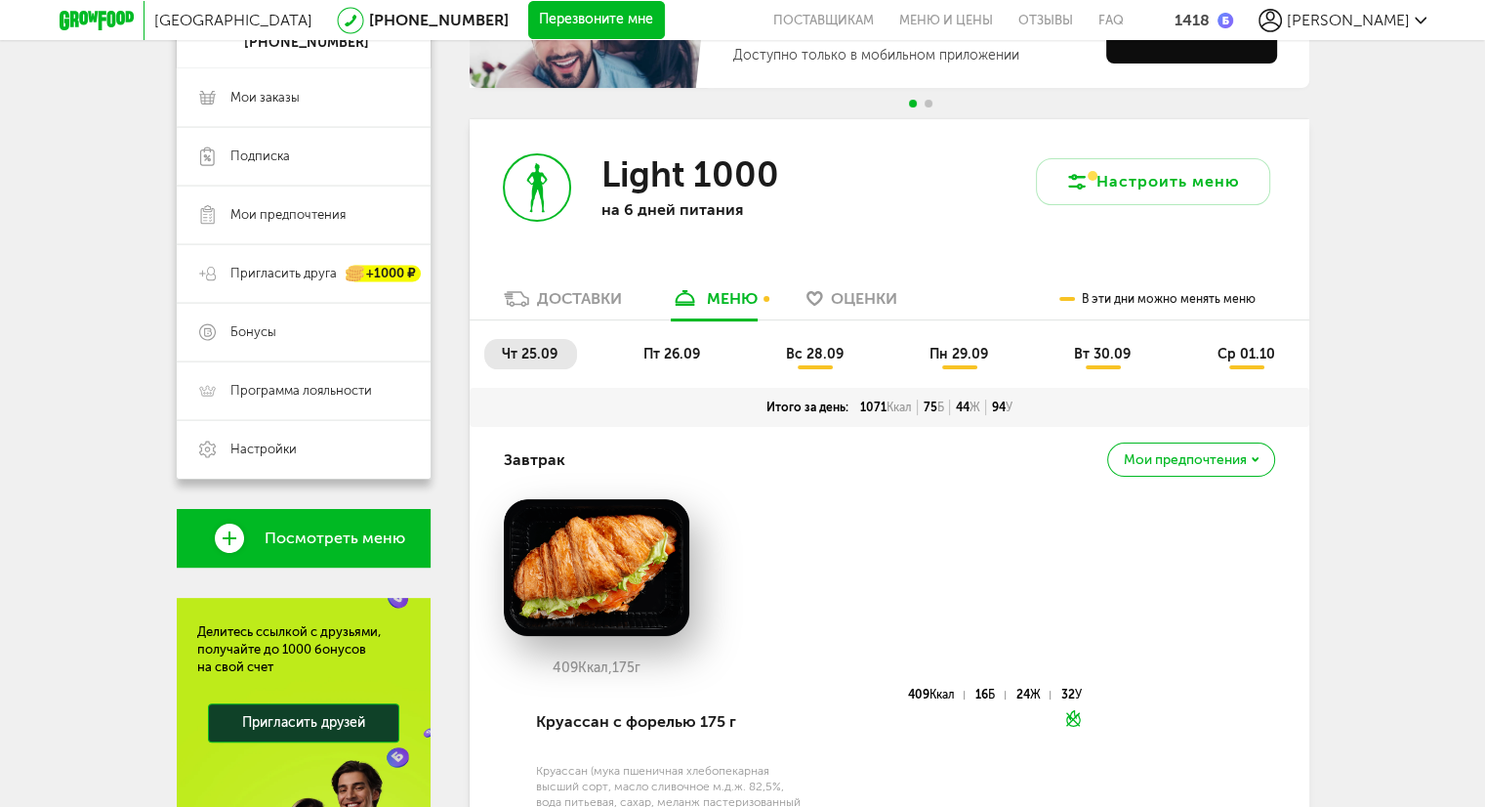
scroll to position [0, 0]
